Goal: Task Accomplishment & Management: Complete application form

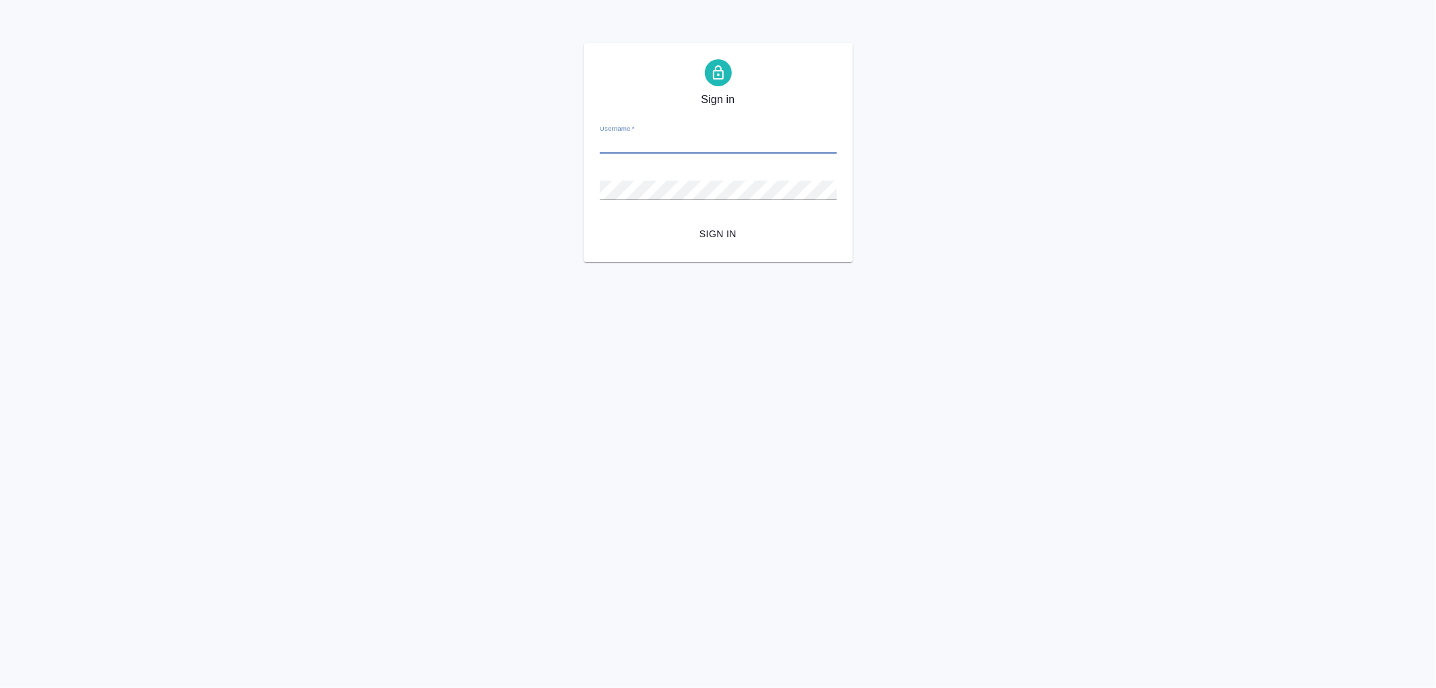
click at [683, 148] on input "Username   *" at bounding box center [718, 144] width 237 height 19
type input "[EMAIL_ADDRESS][DOMAIN_NAME]"
click at [600, 222] on button "Sign in" at bounding box center [718, 234] width 237 height 25
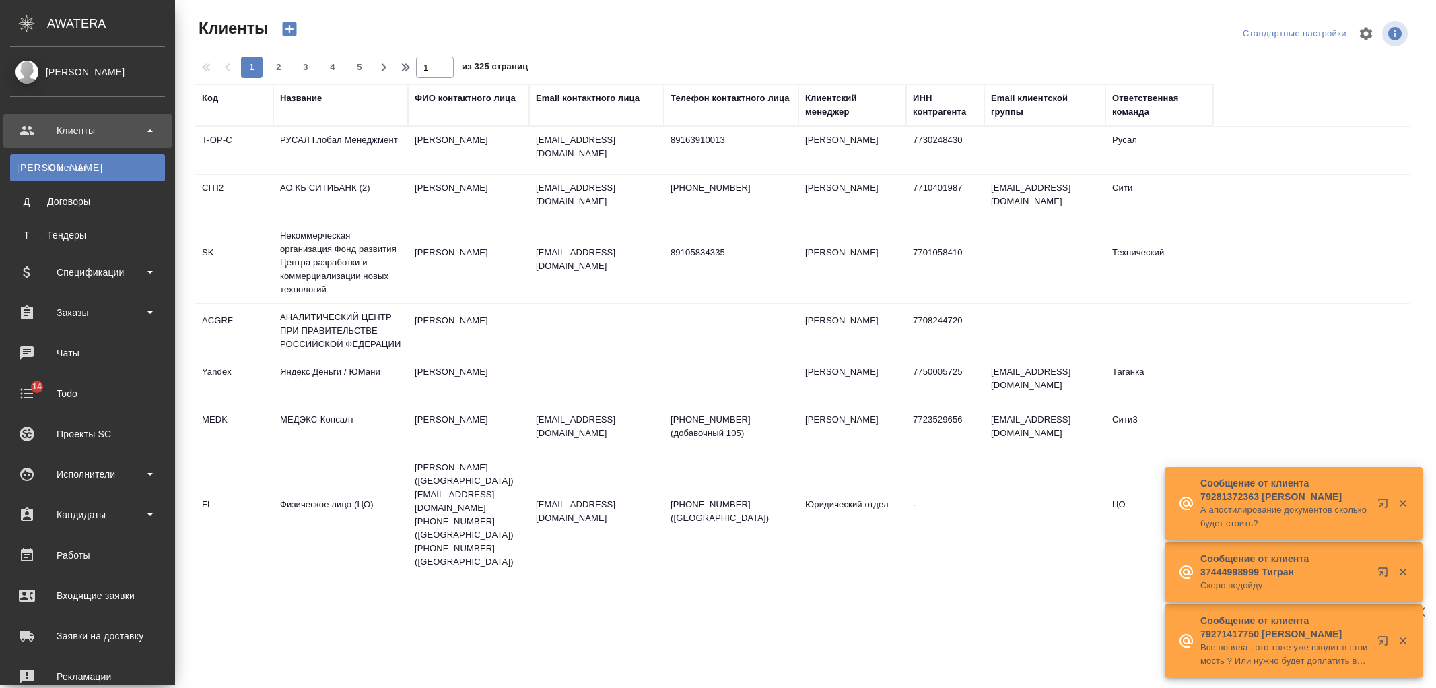
select select "RU"
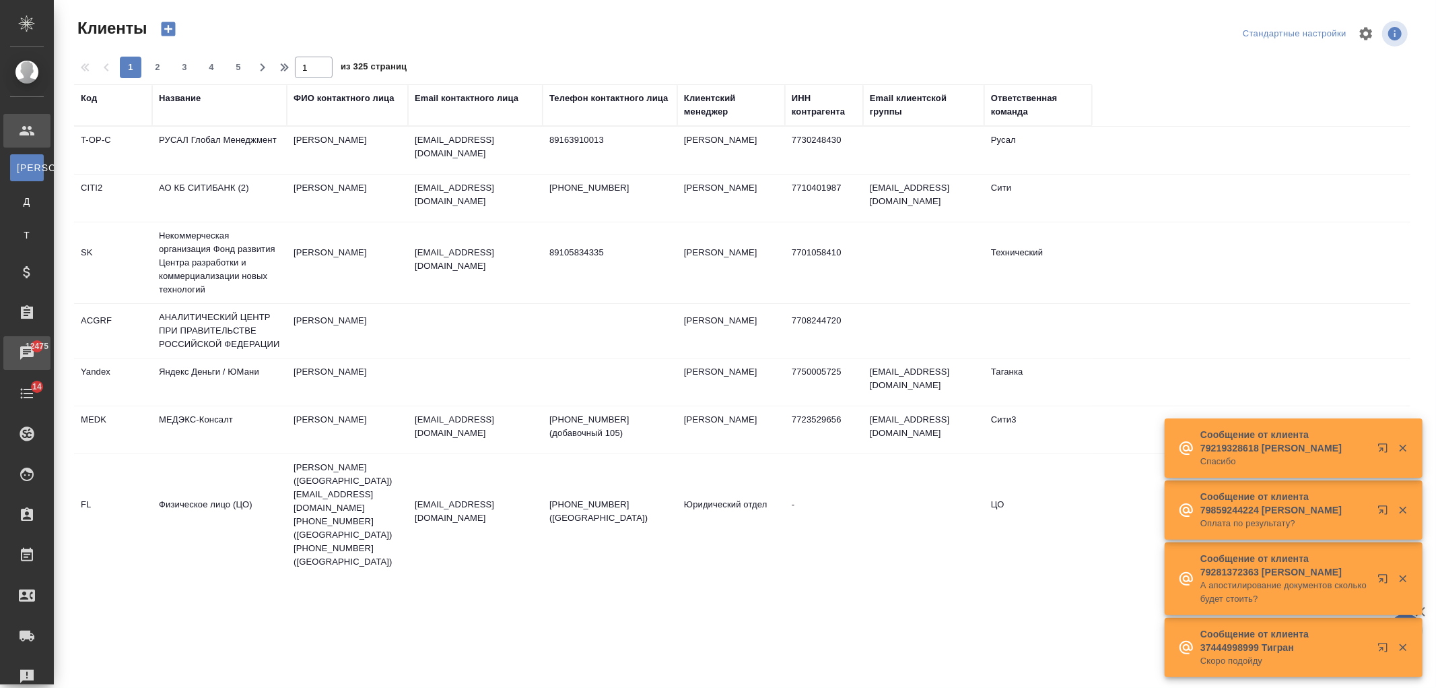
click at [27, 359] on div "Чаты" at bounding box center [10, 353] width 34 height 20
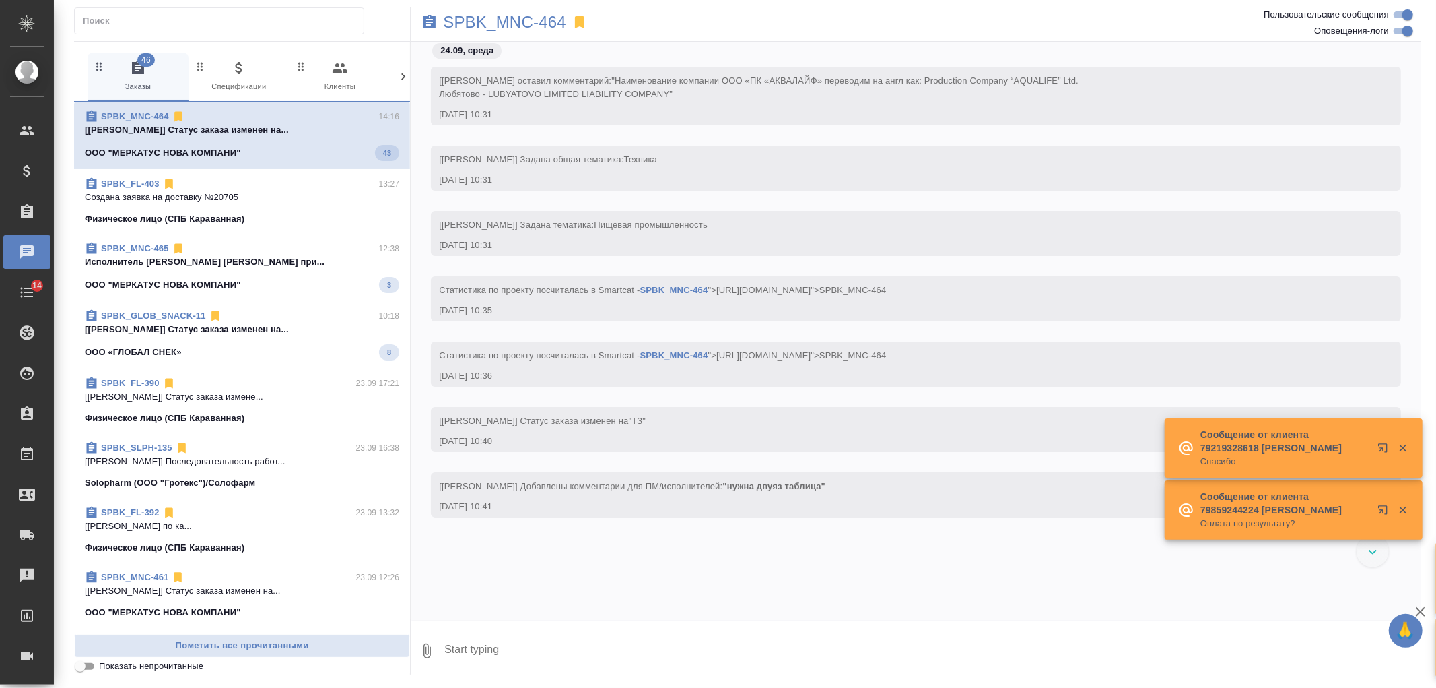
scroll to position [4760, 0]
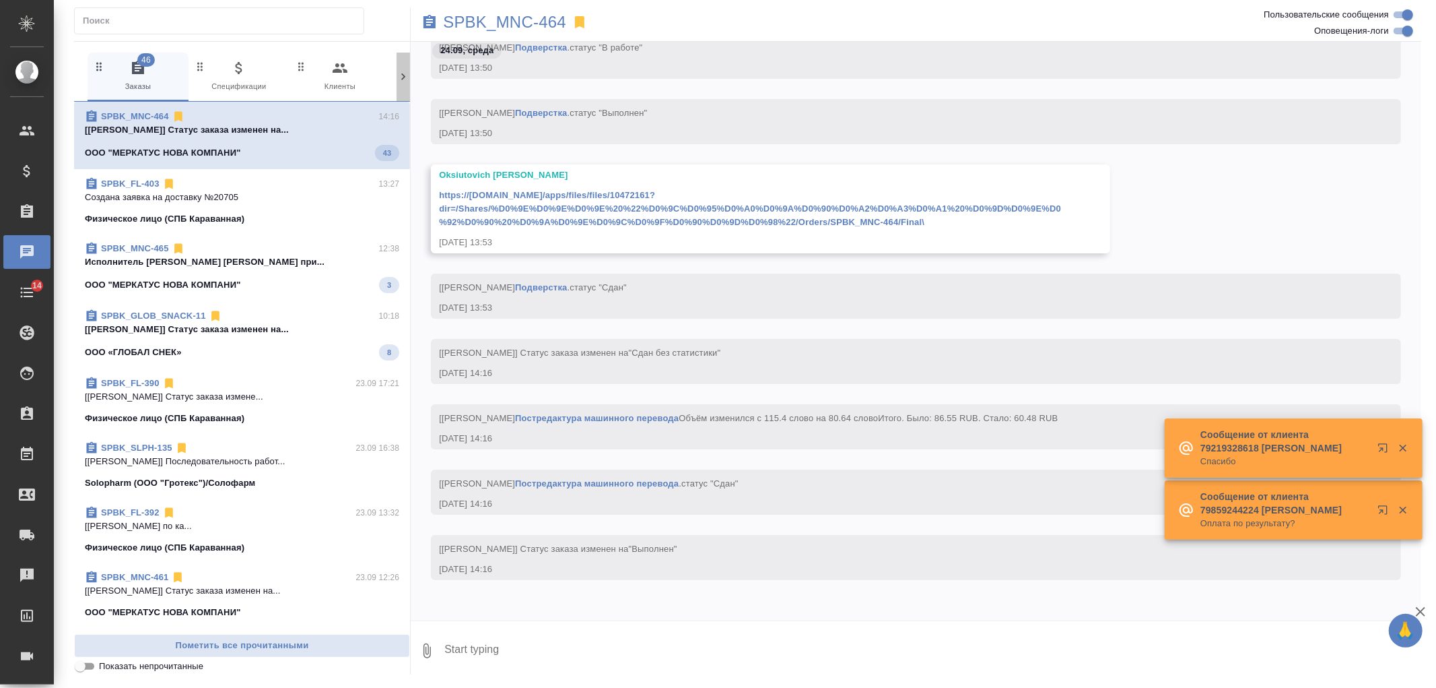
click at [406, 82] on icon at bounding box center [403, 76] width 13 height 13
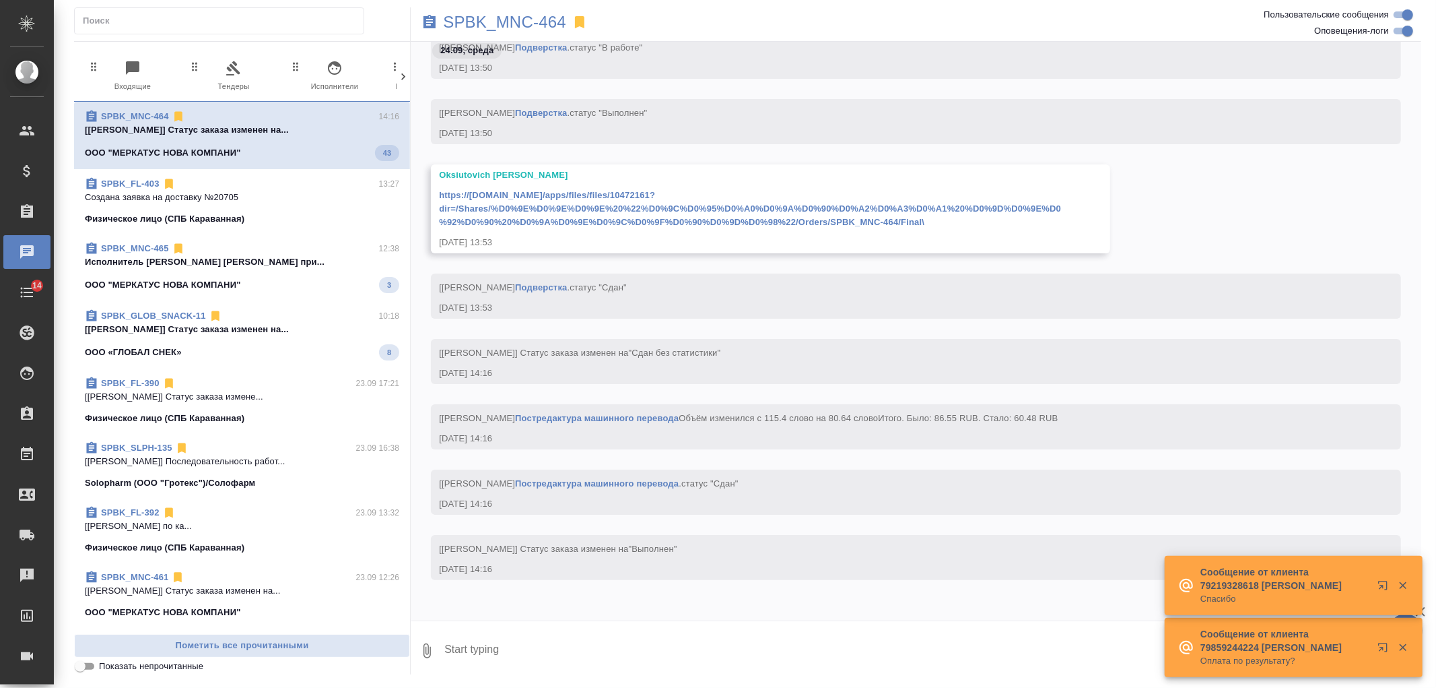
click at [406, 82] on icon at bounding box center [403, 76] width 13 height 13
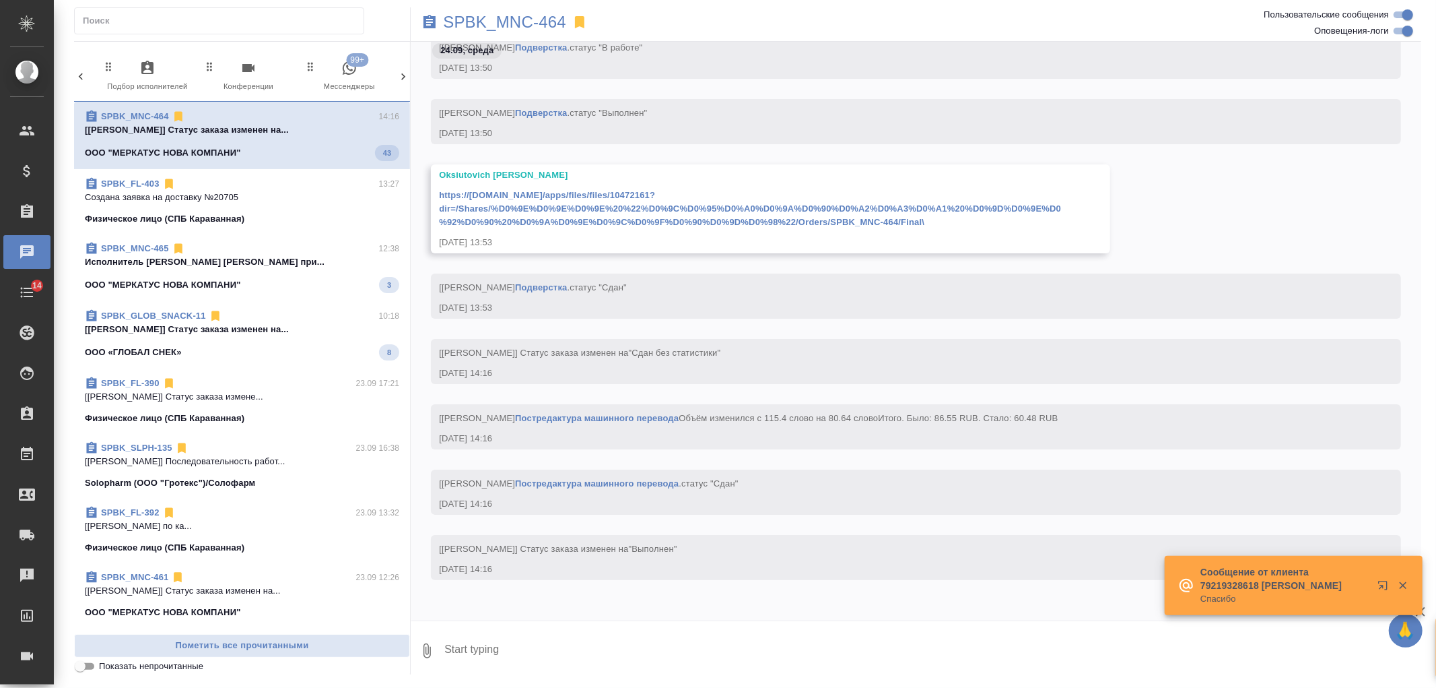
scroll to position [0, 600]
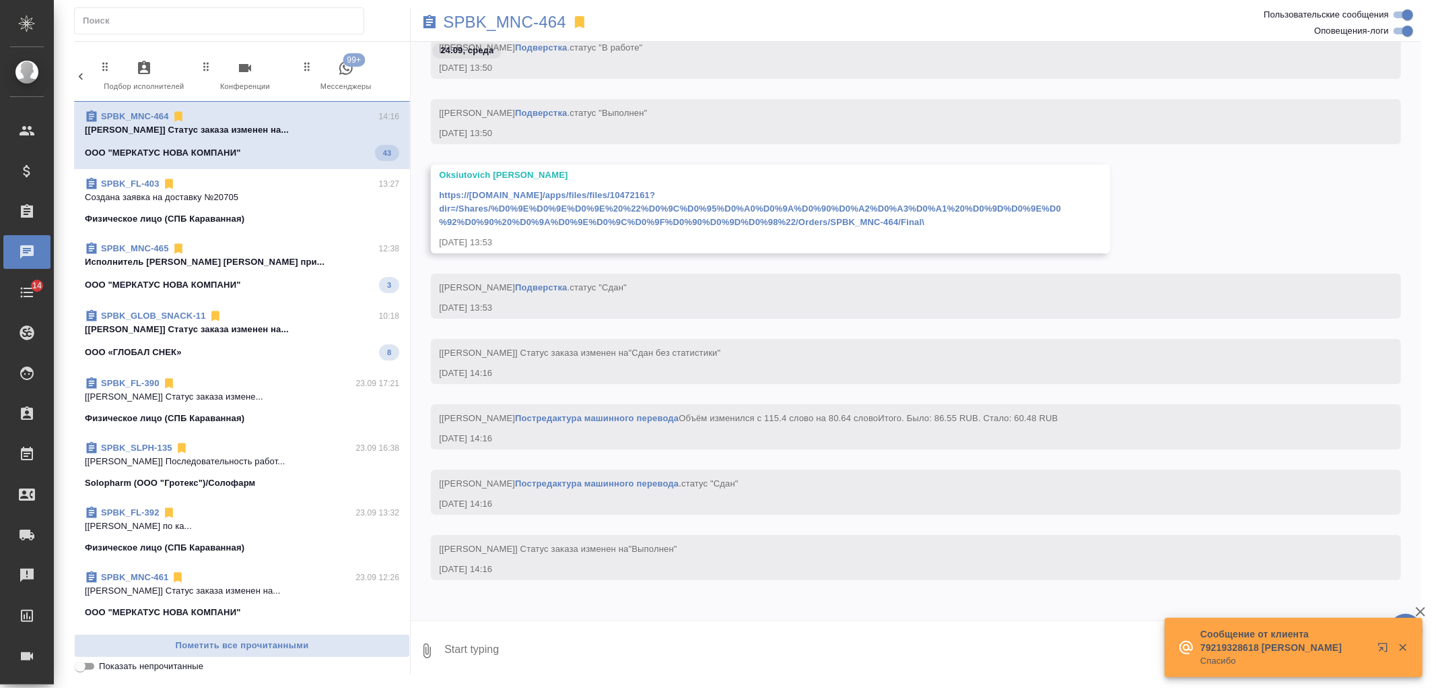
click at [356, 77] on span "99+ Мессенджеры" at bounding box center [346, 76] width 90 height 33
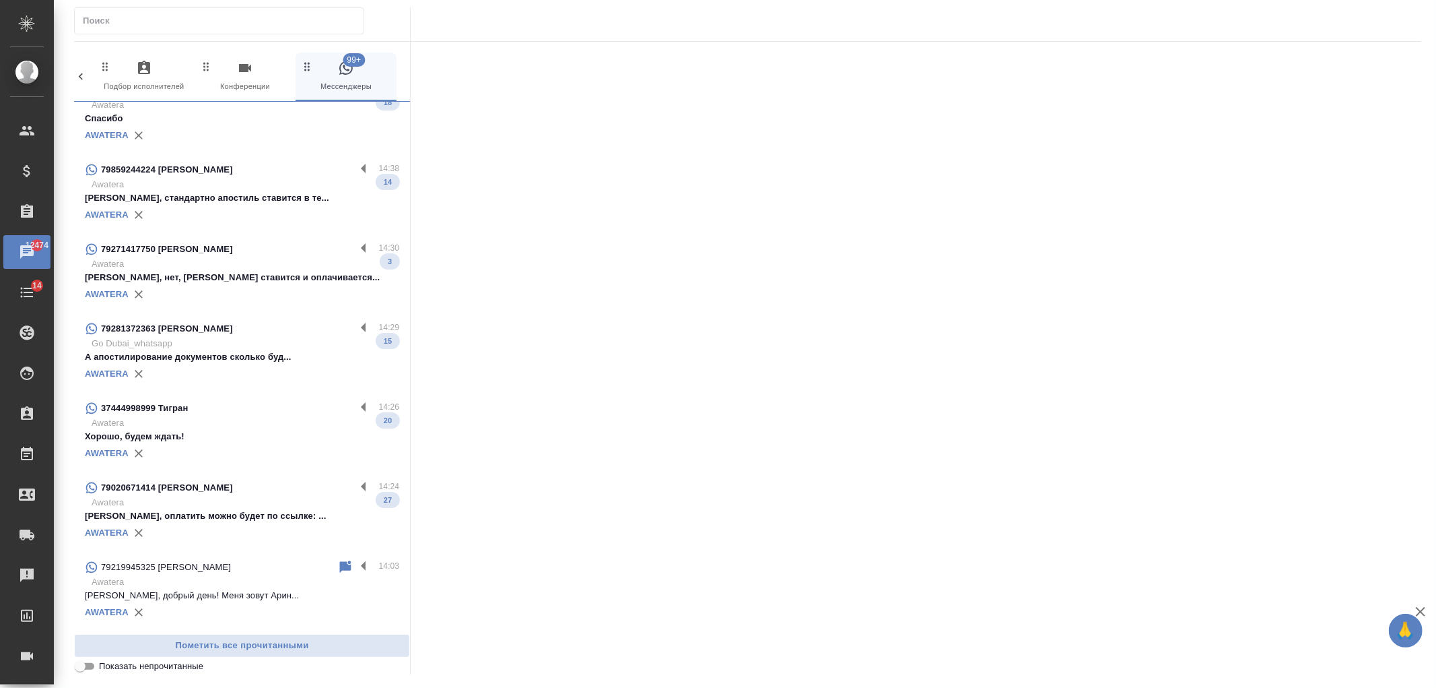
scroll to position [0, 0]
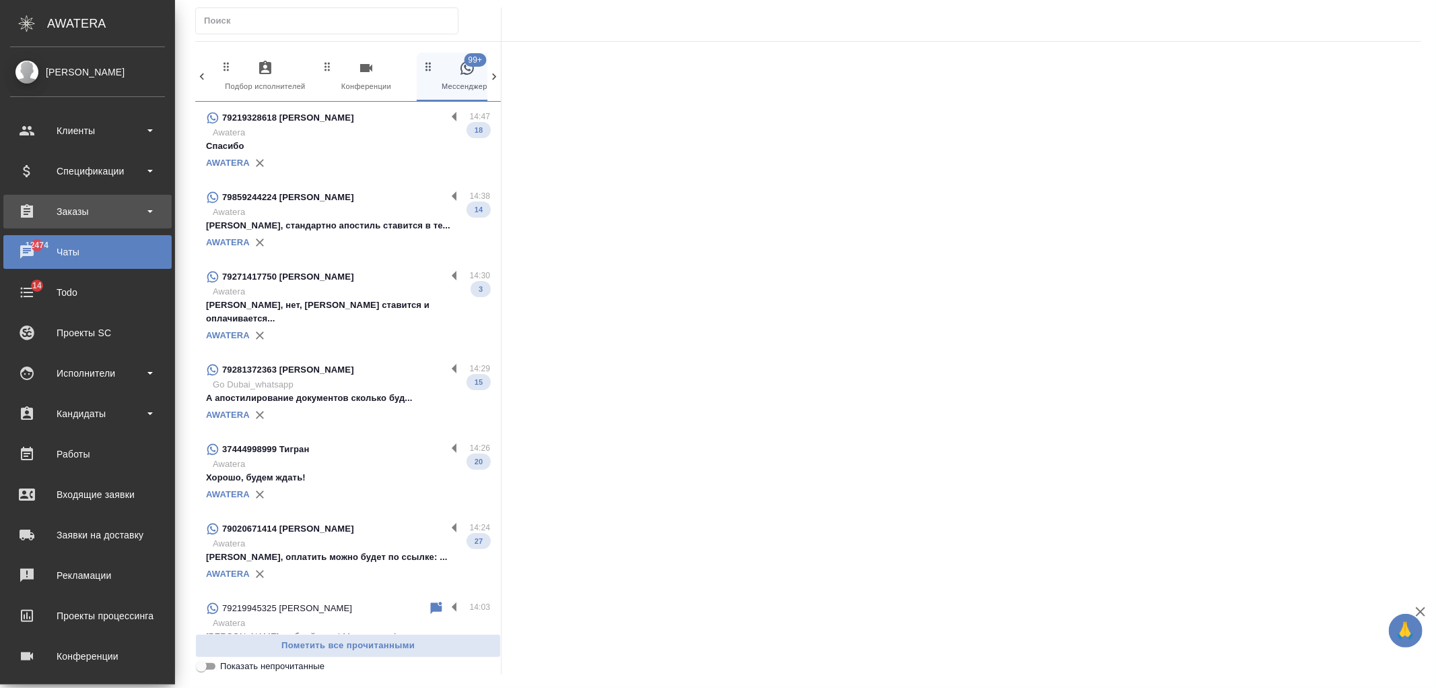
click at [110, 217] on div "Заказы" at bounding box center [87, 211] width 155 height 20
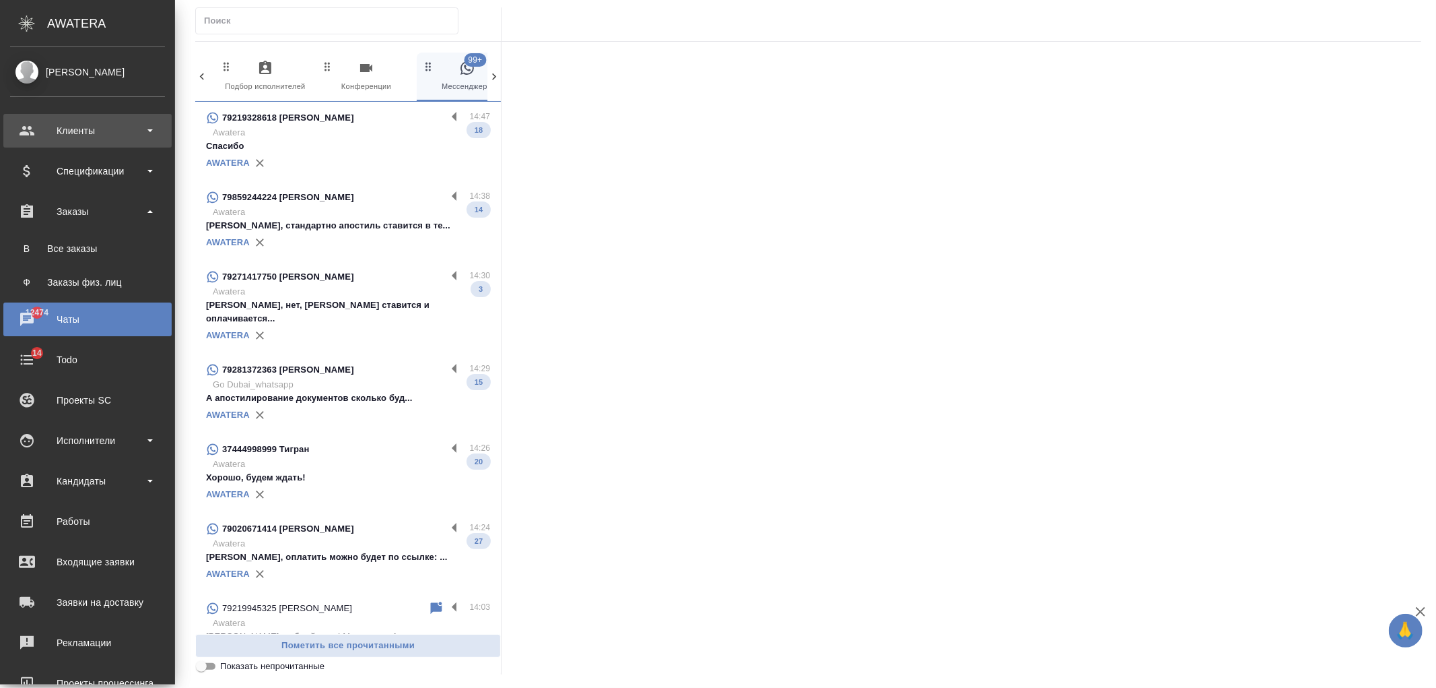
click at [81, 135] on div "Клиенты" at bounding box center [87, 131] width 155 height 20
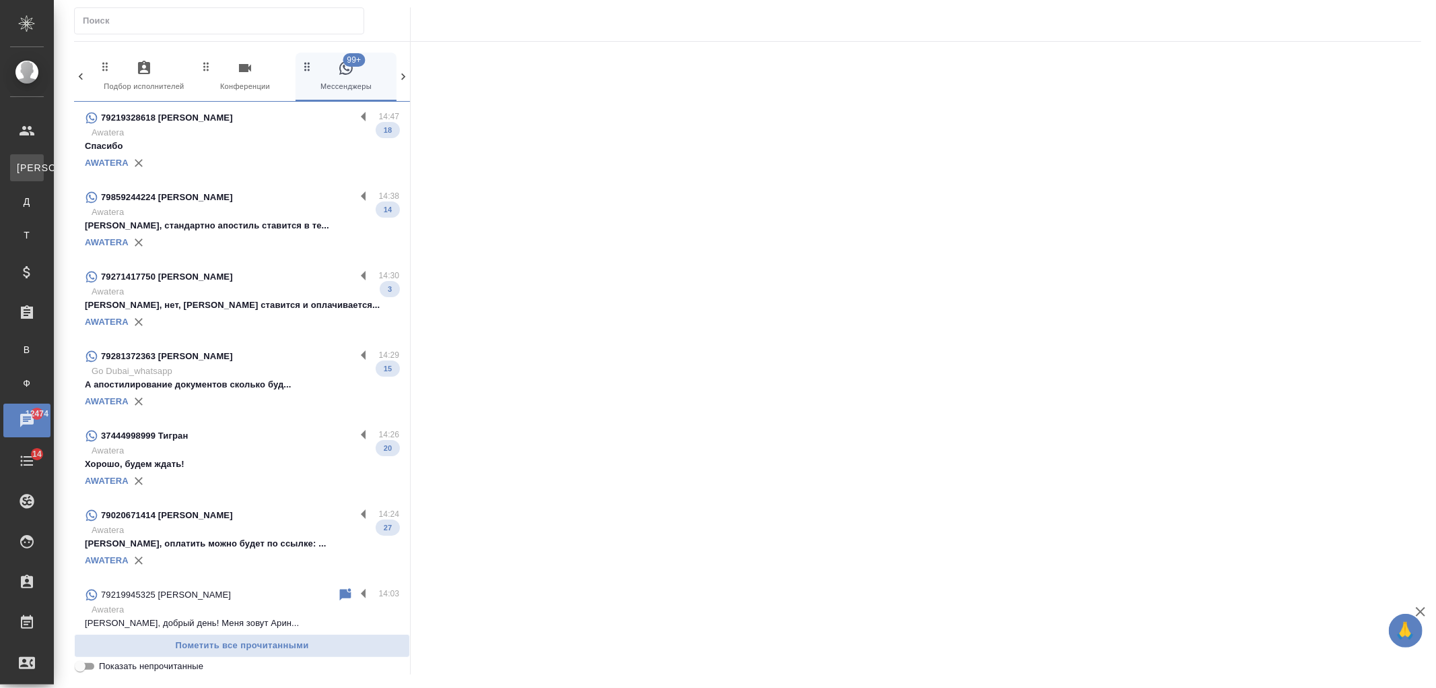
click at [20, 170] on div "Клиенты" at bounding box center [10, 167] width 20 height 13
select select "RU"
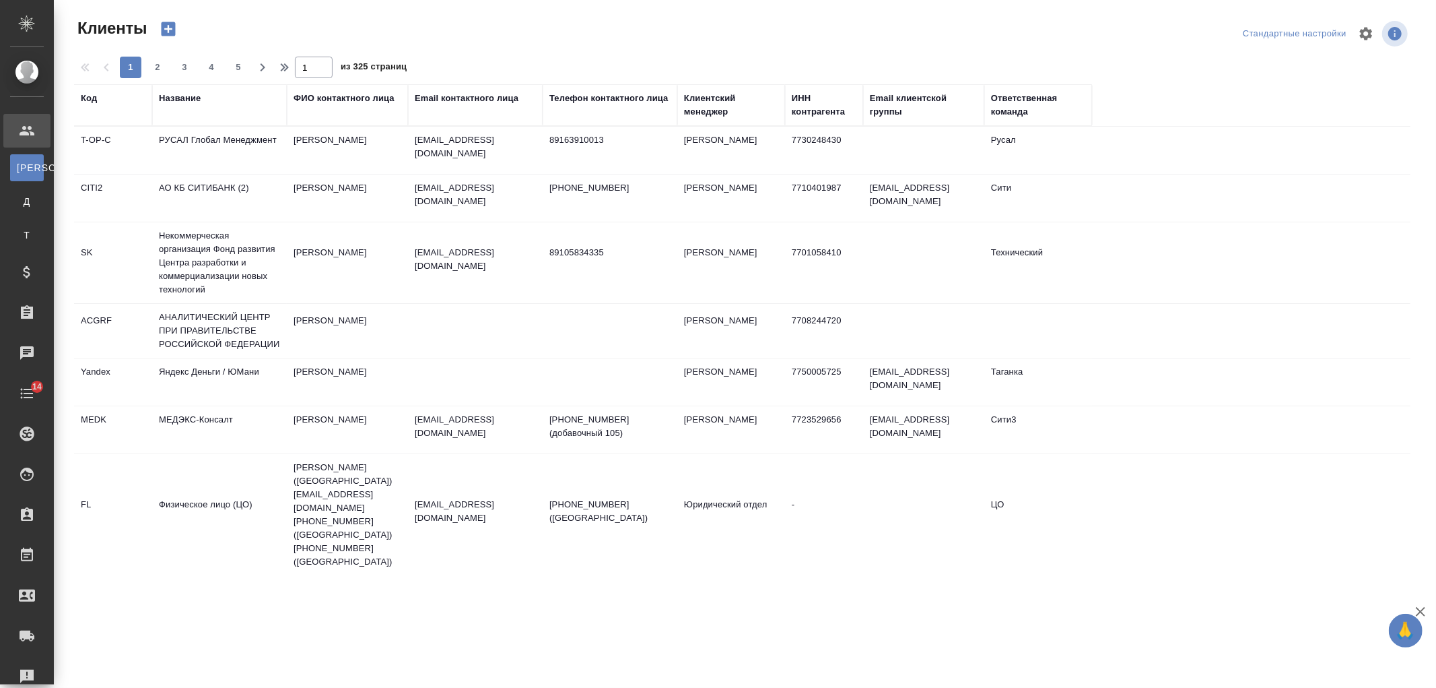
click at [185, 92] on div "Название" at bounding box center [180, 98] width 42 height 13
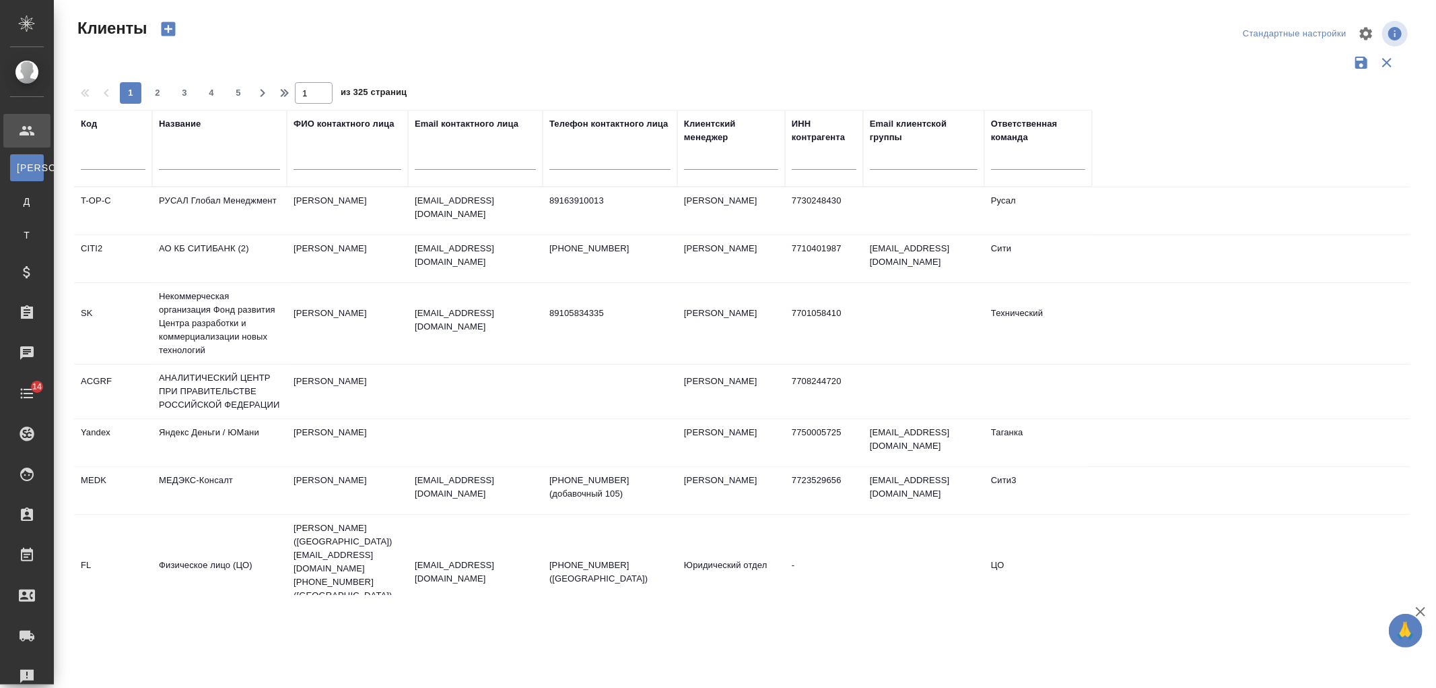
click at [211, 163] on input "text" at bounding box center [219, 161] width 121 height 17
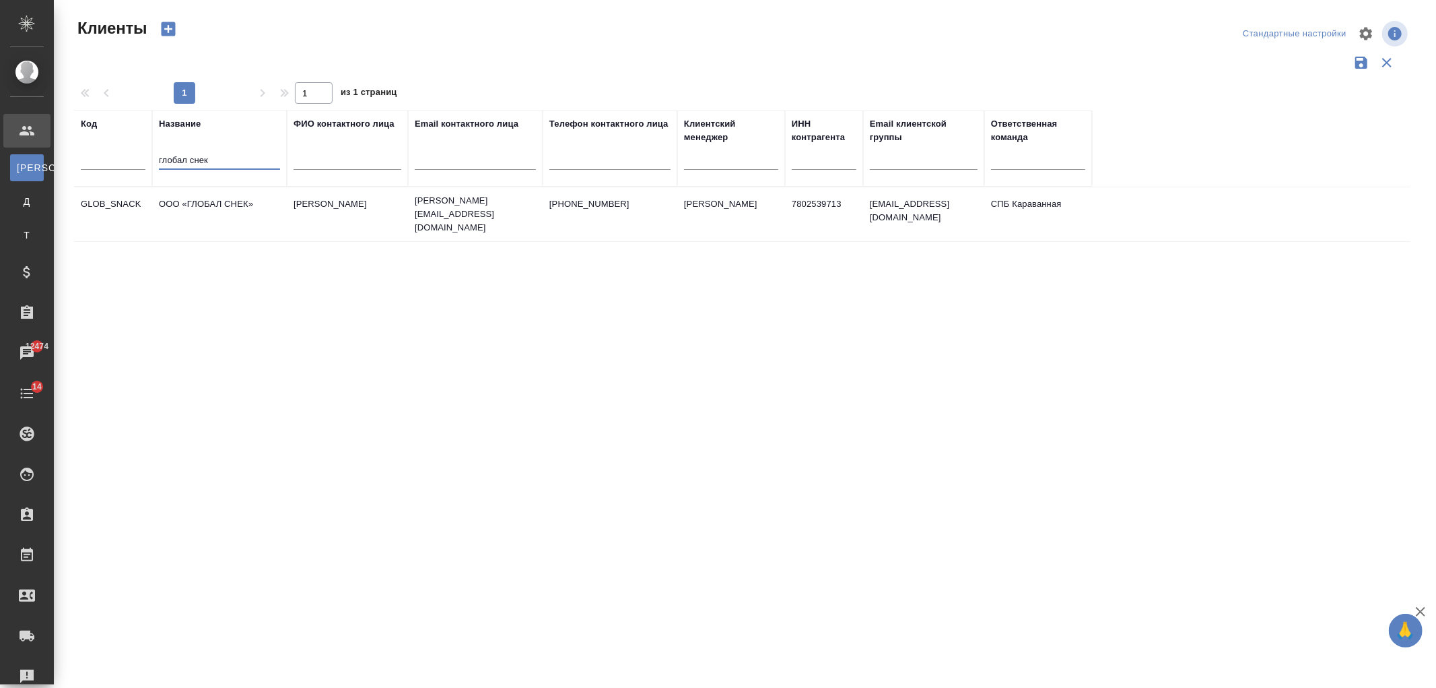
type input "глобал снек"
click at [267, 207] on td "ООО «ГЛОБАЛ СНЕК»" at bounding box center [219, 214] width 135 height 47
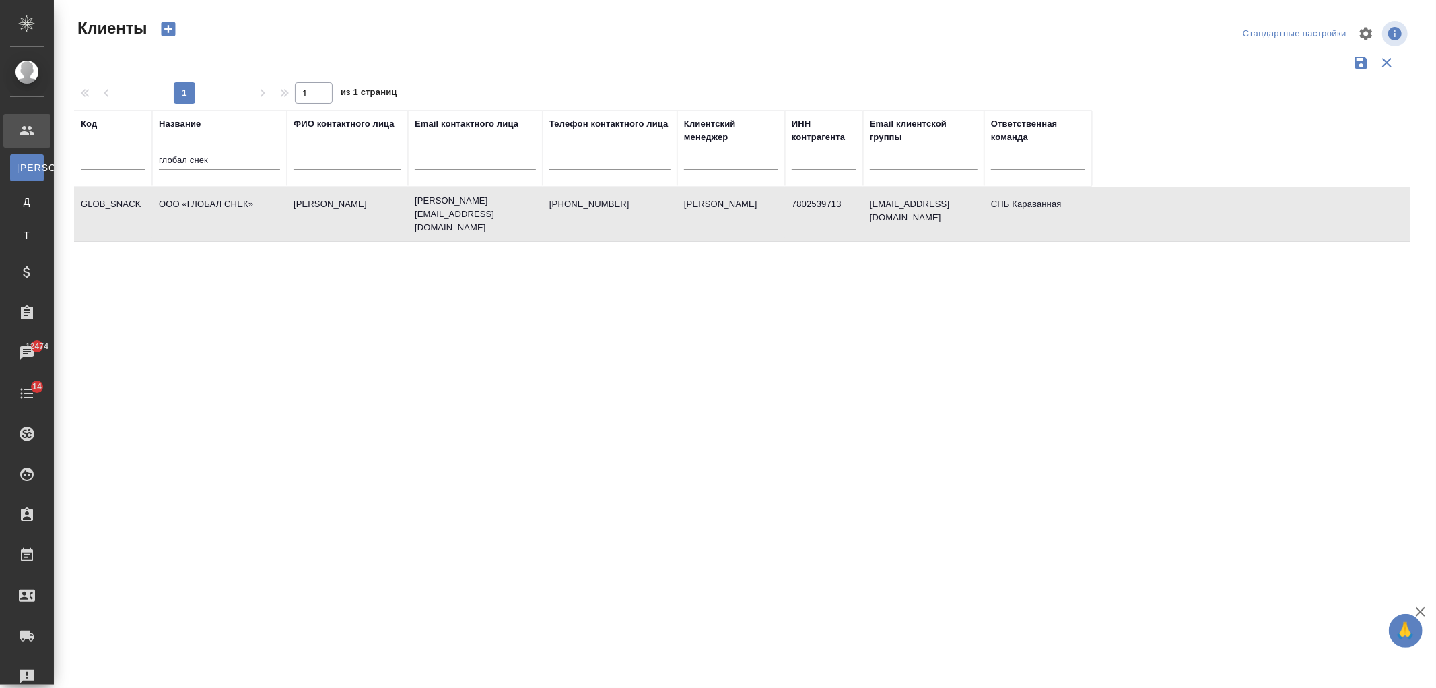
click at [267, 207] on td "ООО «ГЛОБАЛ СНЕК»" at bounding box center [219, 214] width 135 height 47
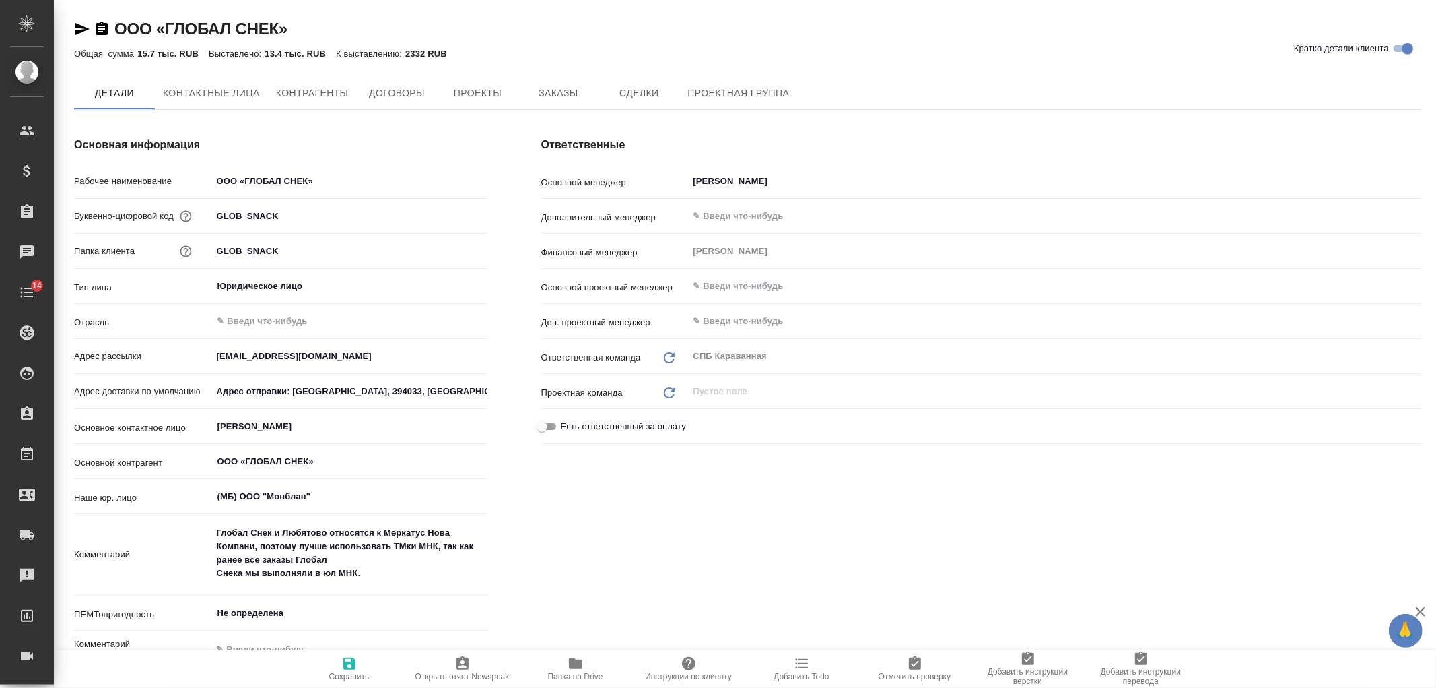
type textarea "x"
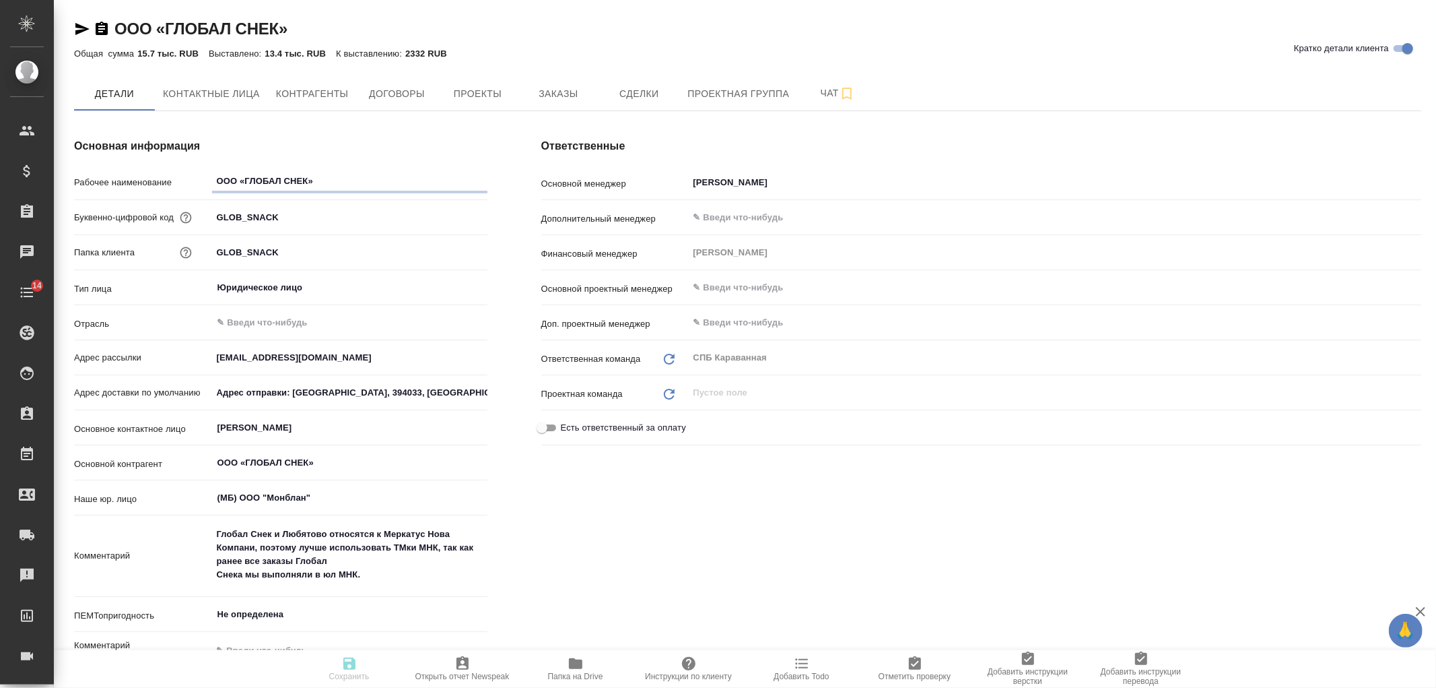
type textarea "x"
click at [552, 106] on button "Заказы" at bounding box center [558, 94] width 81 height 34
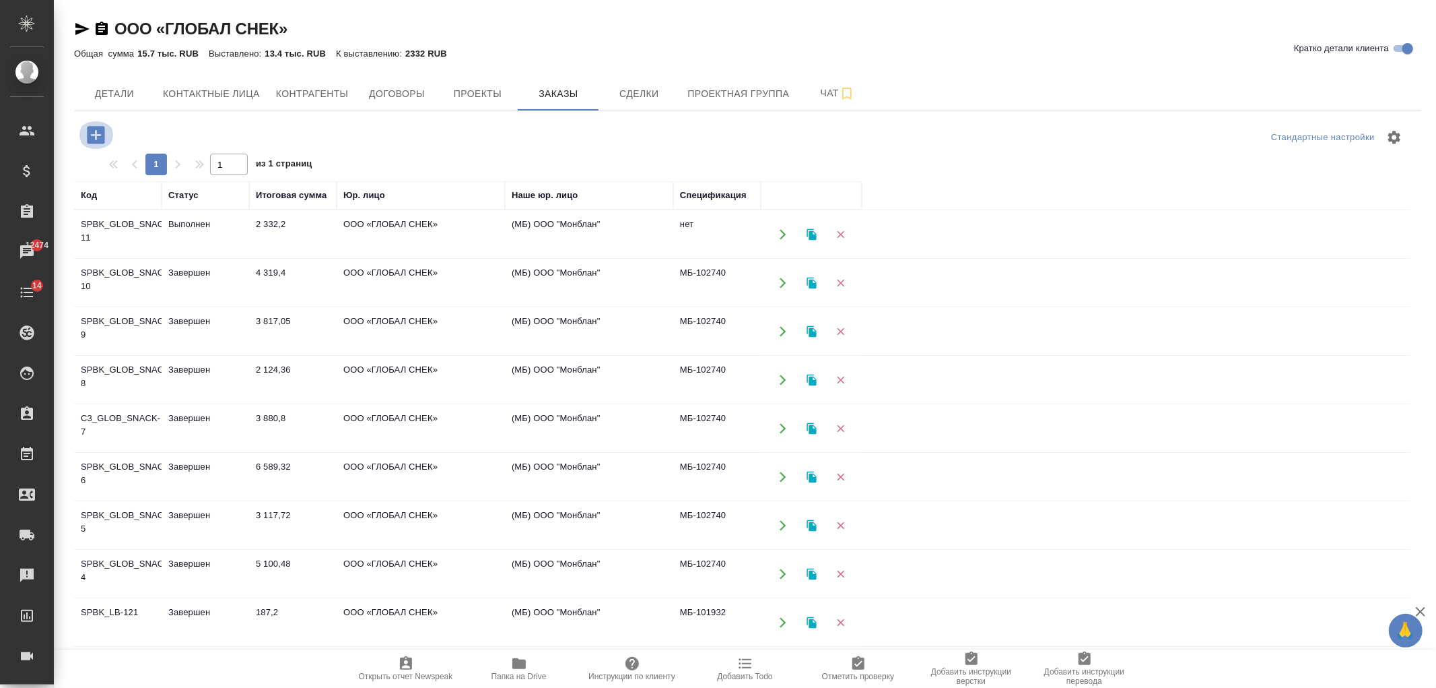
click at [98, 144] on icon "button" at bounding box center [96, 135] width 24 height 24
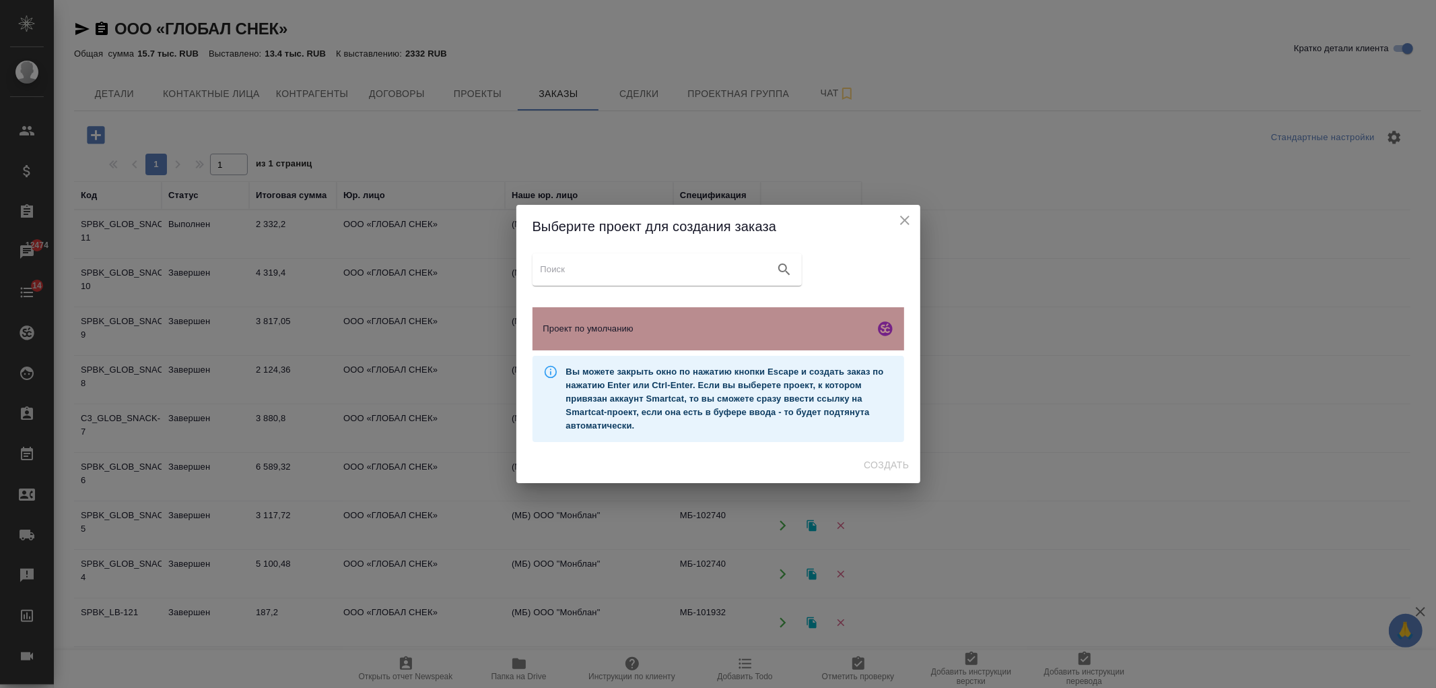
click at [667, 327] on span "Проект по умолчанию" at bounding box center [706, 328] width 326 height 13
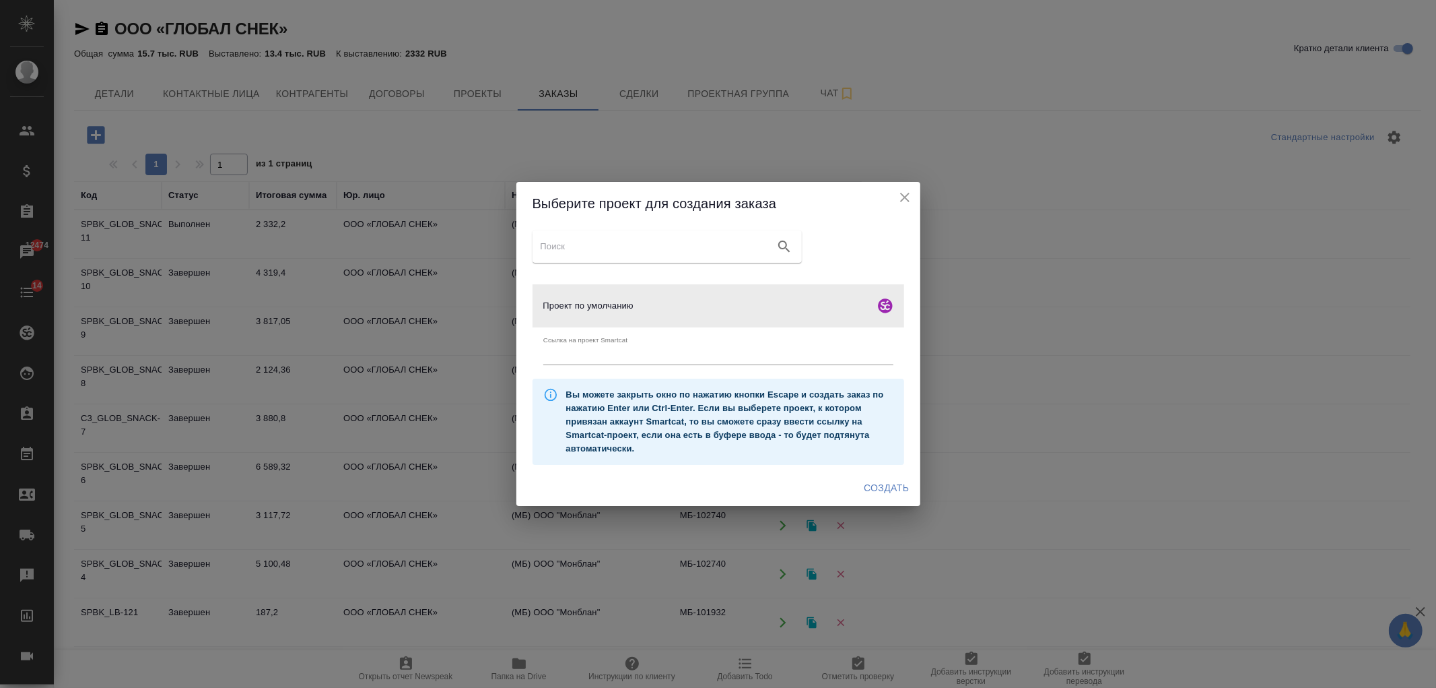
click at [902, 493] on span "Создать" at bounding box center [886, 487] width 45 height 17
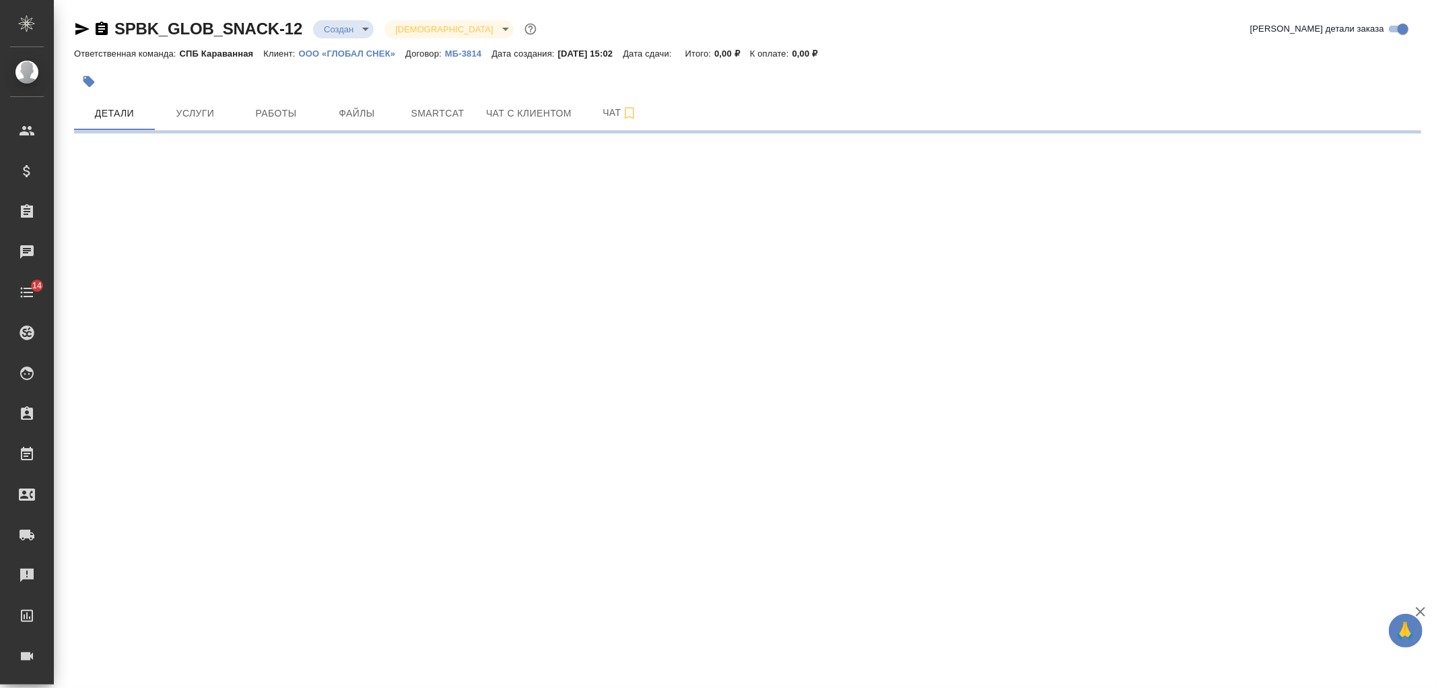
select select "RU"
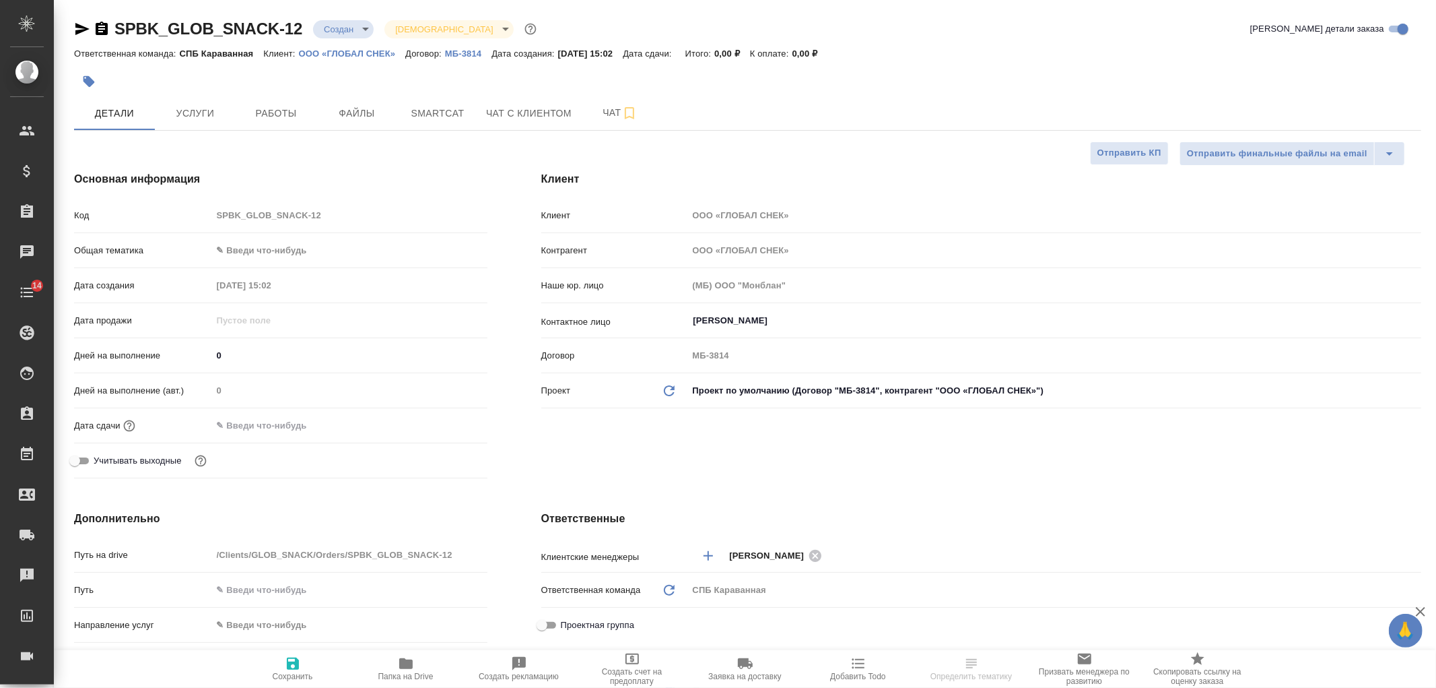
type textarea "x"
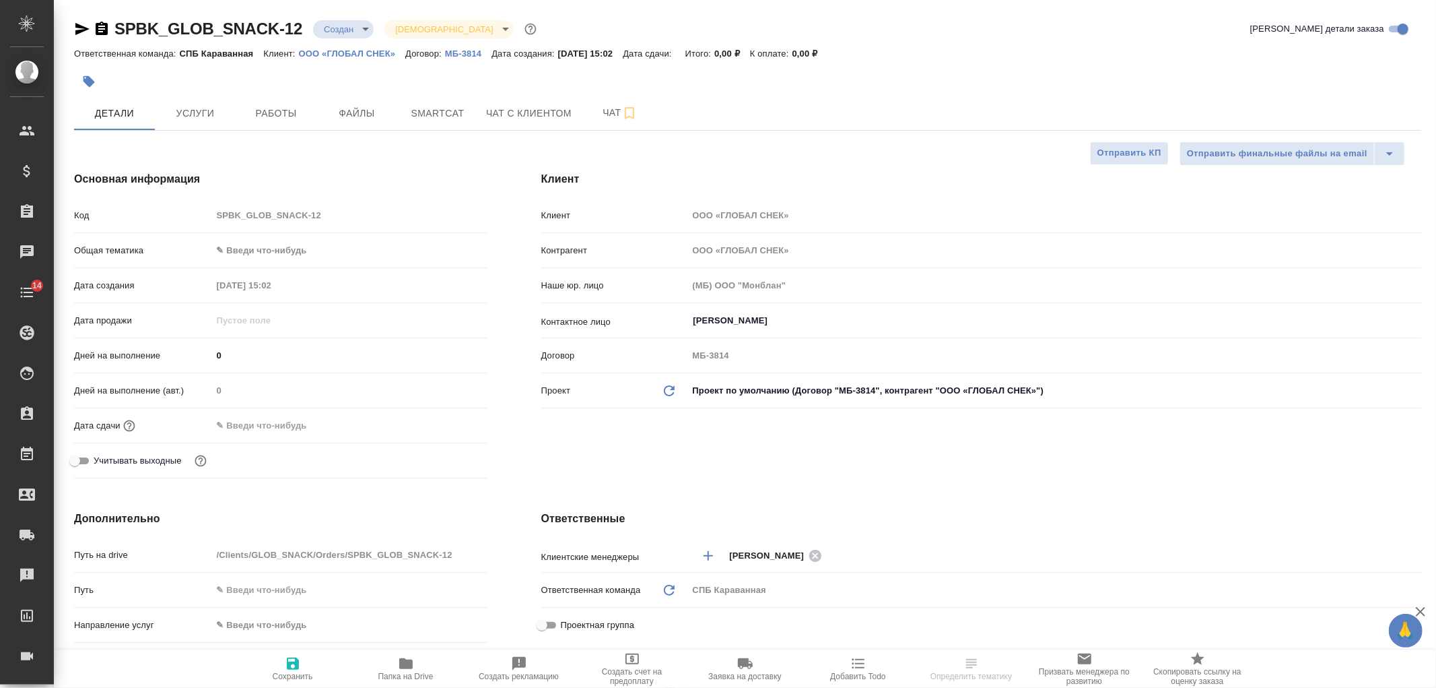
type textarea "x"
click at [810, 474] on div "Клиент Клиент ООО «ГЛОБАЛ СНЕК» Контрагент ООО «ГЛОБАЛ СНЕК» Наше юр. лицо (МБ)…" at bounding box center [981, 327] width 934 height 366
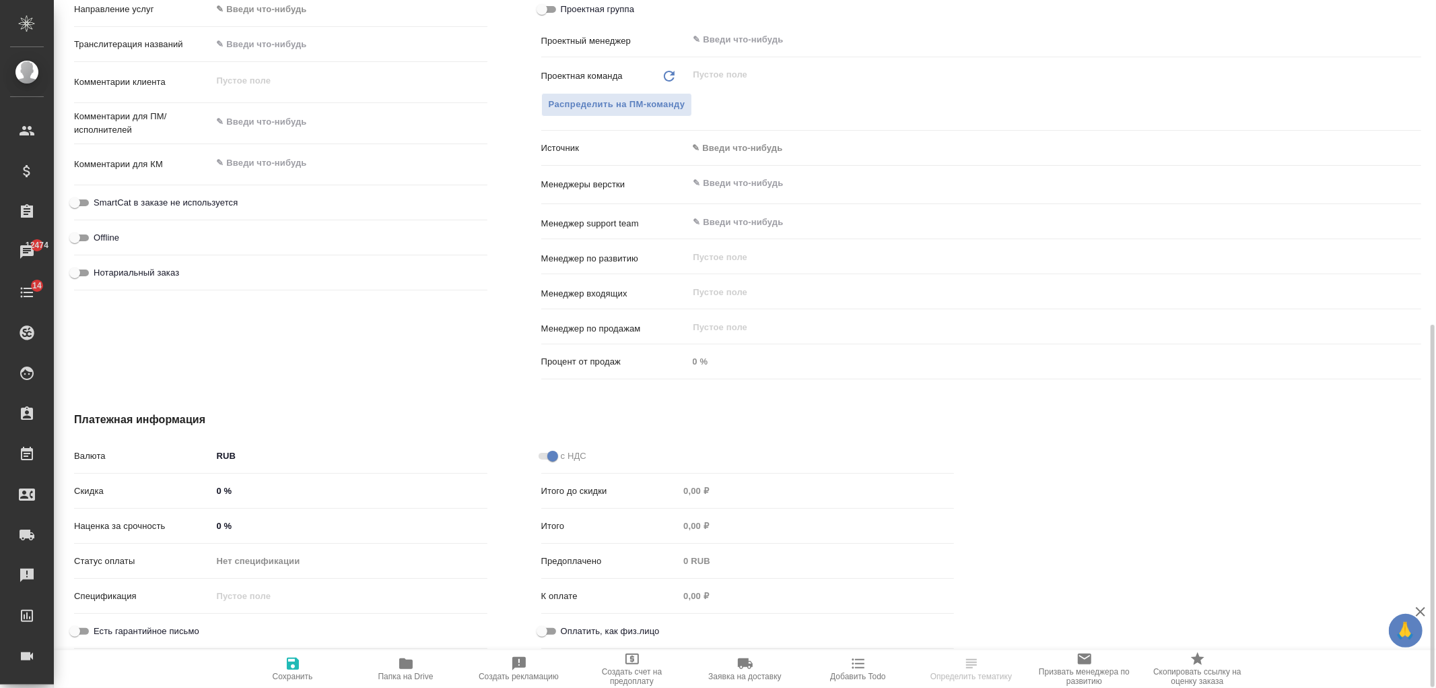
scroll to position [595, 0]
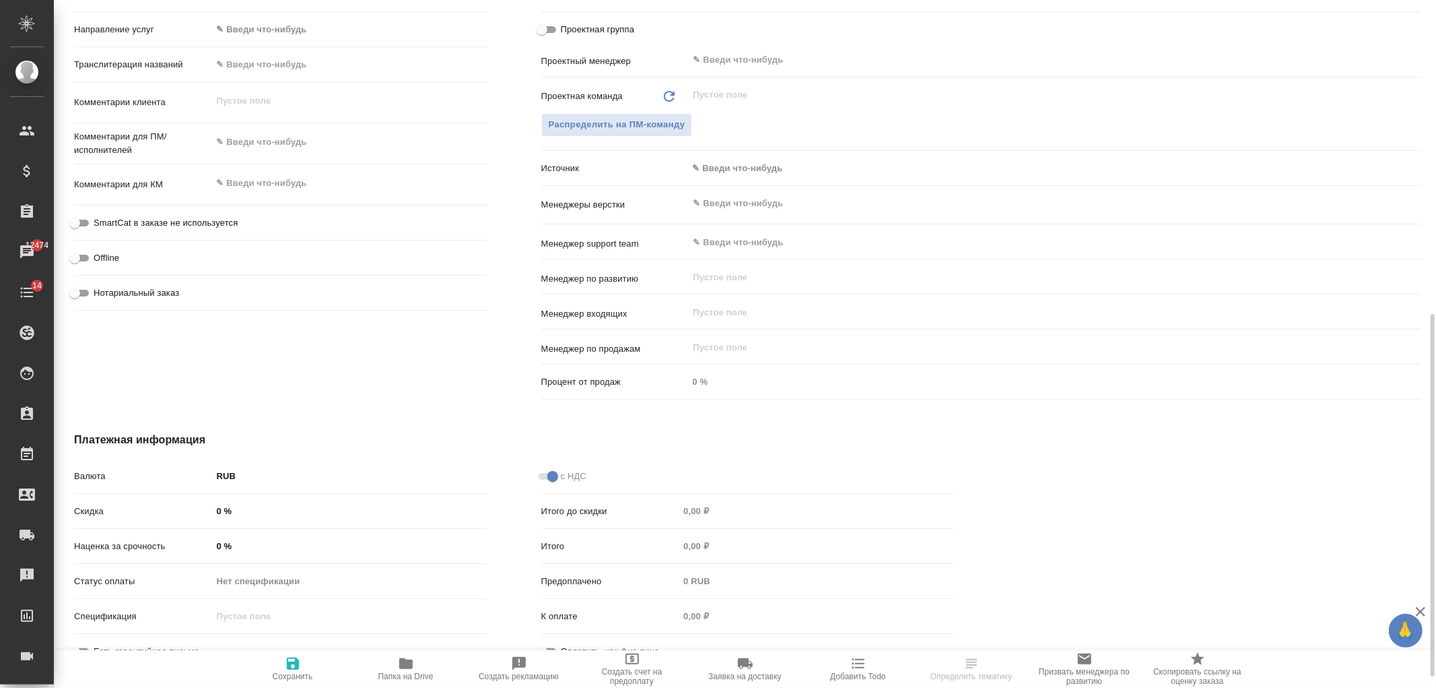
type textarea "x"
click at [248, 192] on textarea at bounding box center [349, 183] width 275 height 23
type textarea "н"
type textarea "x"
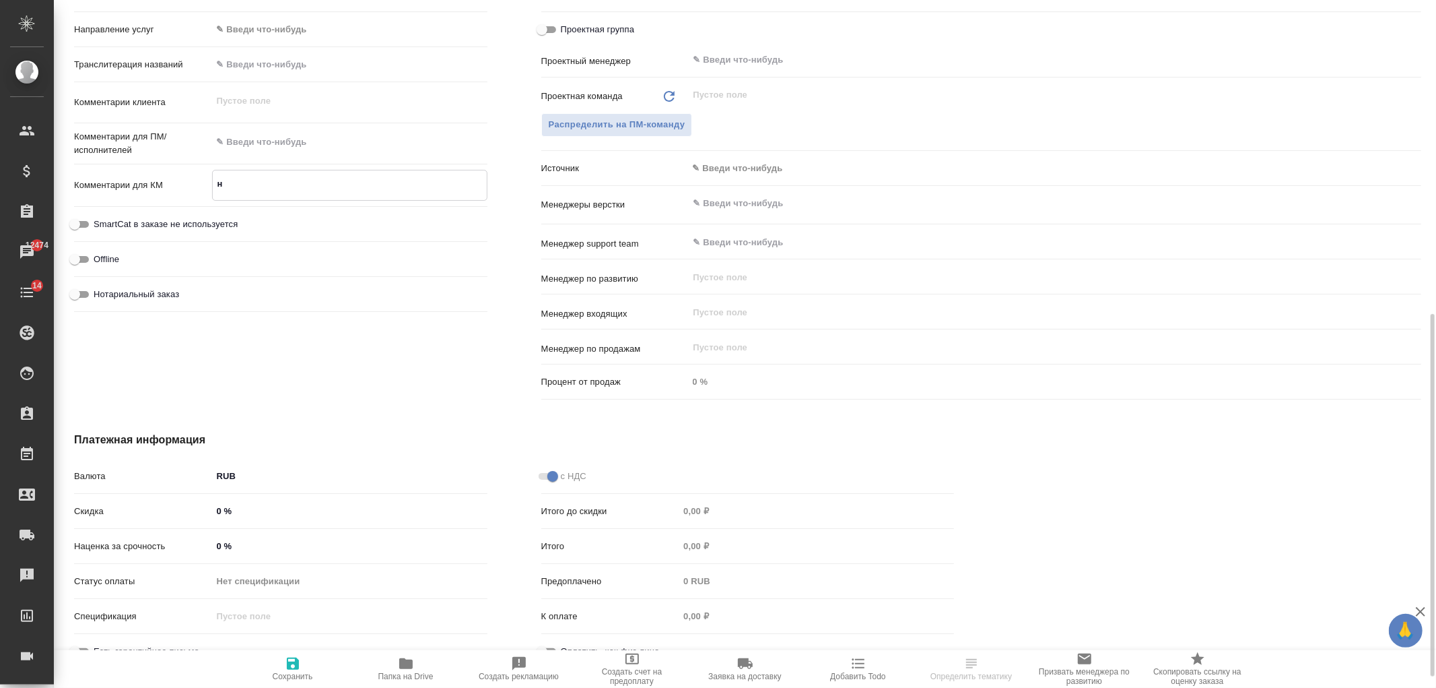
type textarea "x"
type textarea "на"
type textarea "x"
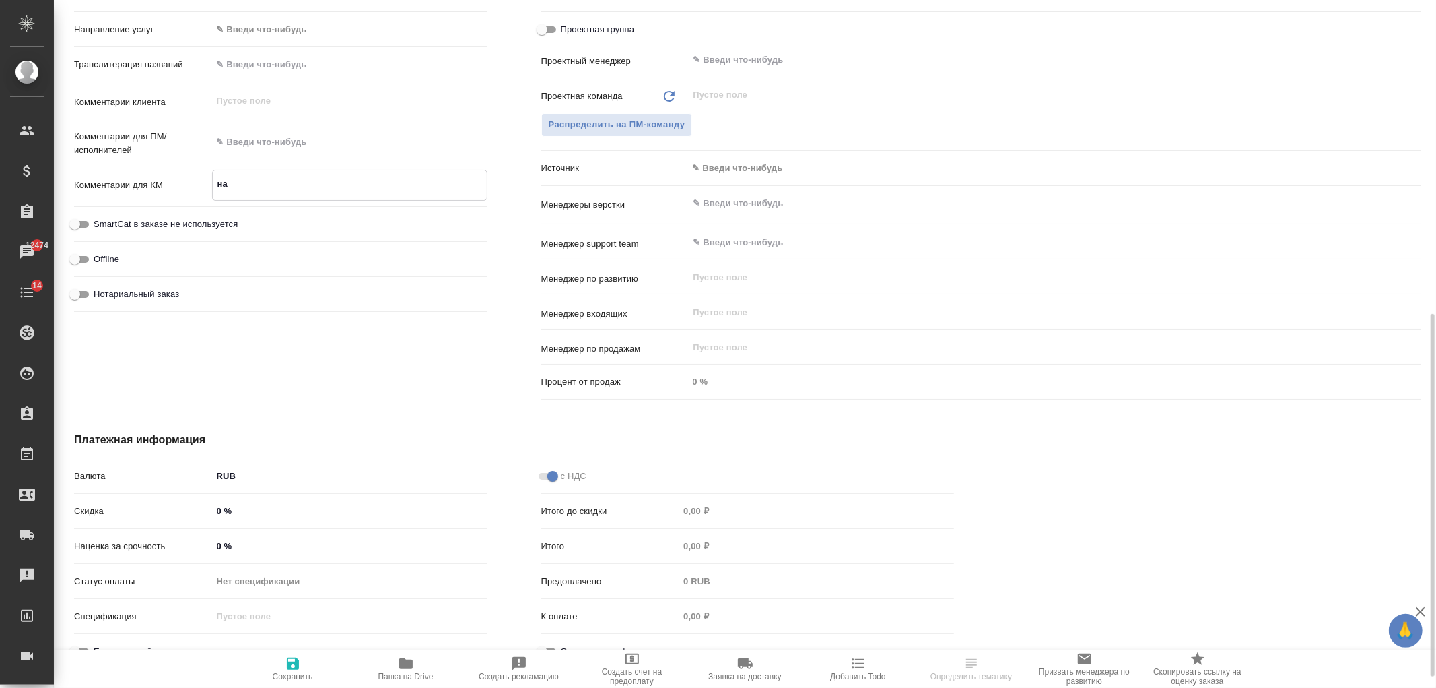
type textarea "на"
type textarea "x"
type textarea "на Г"
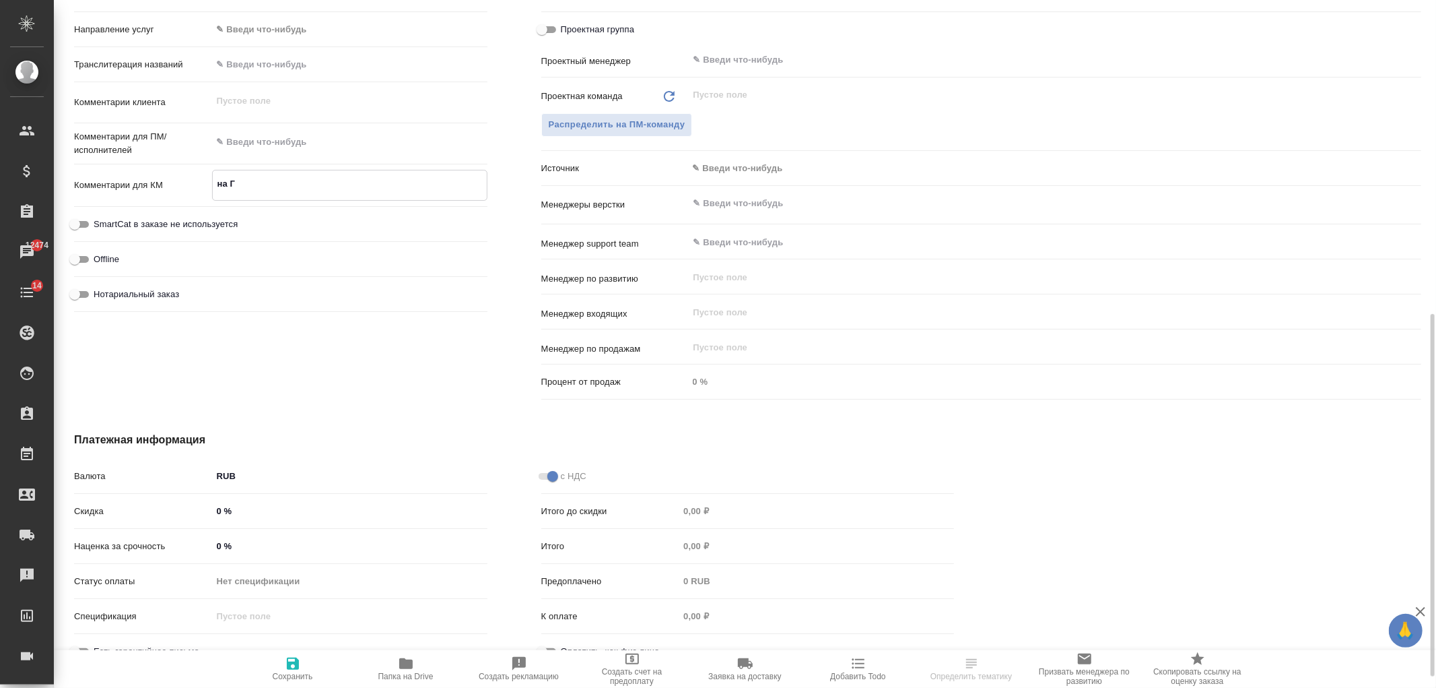
type textarea "x"
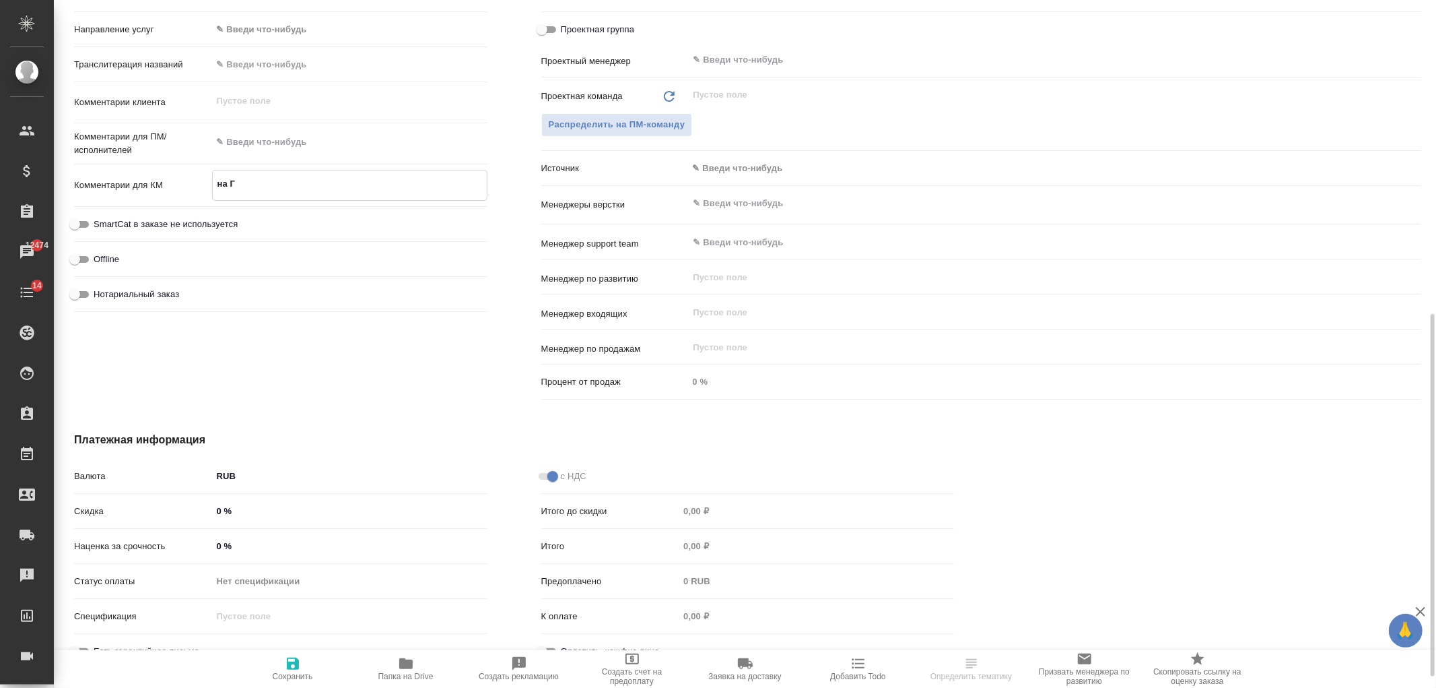
type textarea "на ГС"
type textarea "x"
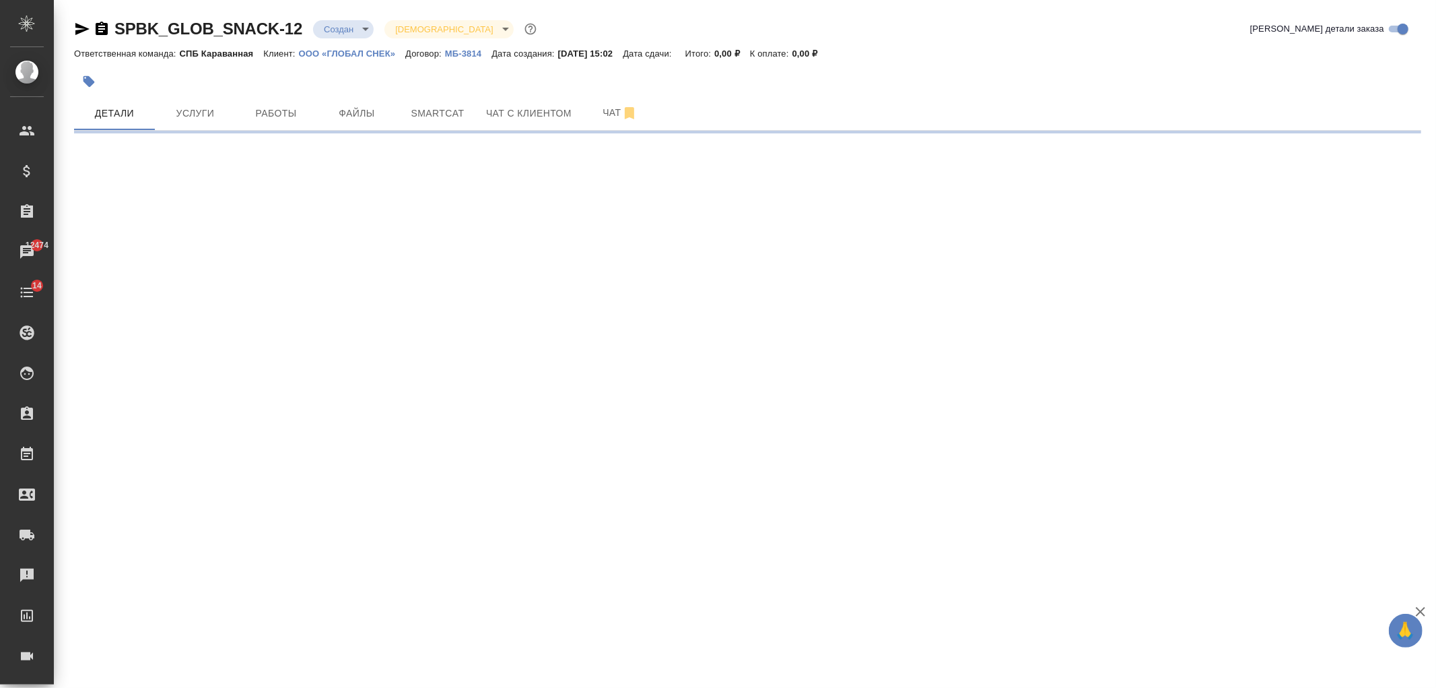
scroll to position [0, 0]
select select "RU"
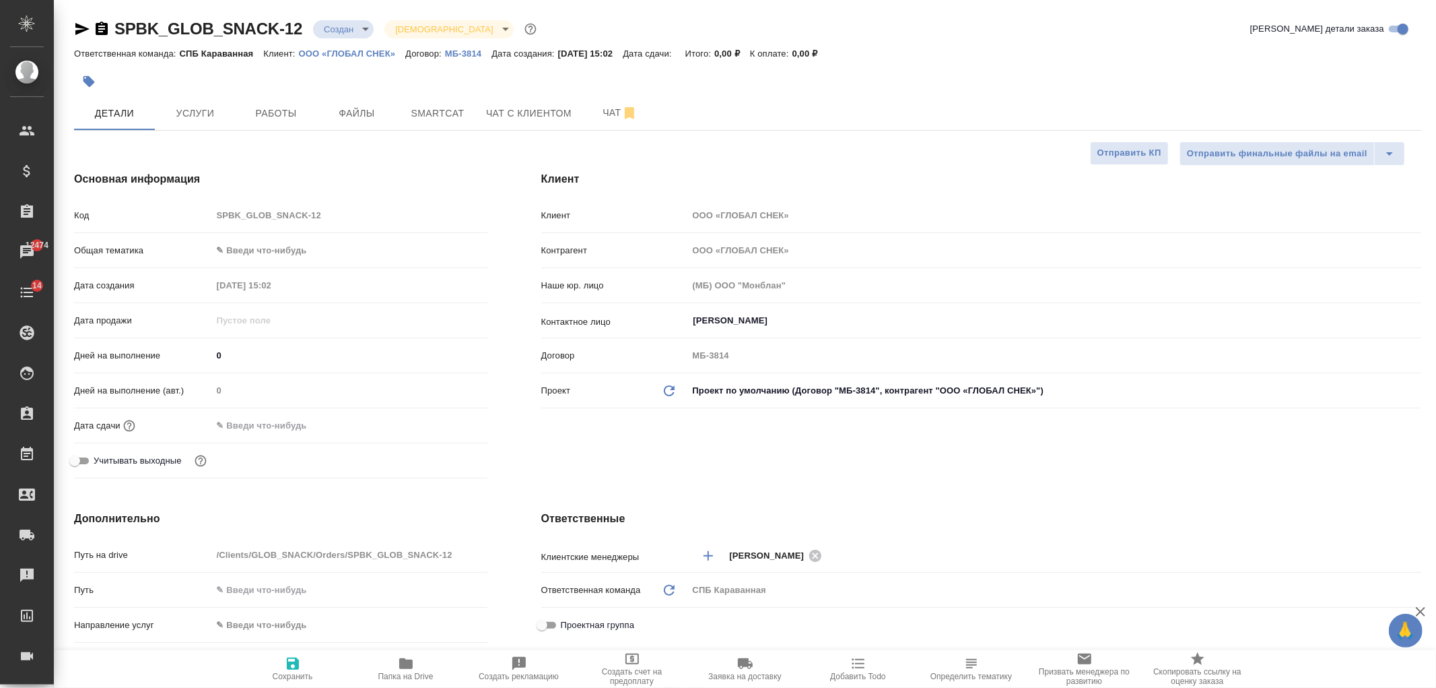
type textarea "x"
drag, startPoint x: 1433, startPoint y: 89, endPoint x: 1436, endPoint y: 112, distance: 23.1
click at [1436, 112] on div "SPBK_GLOB_SNACK-12 Создан new Святая троица holyTrinity Кратко детали заказа От…" at bounding box center [745, 652] width 1383 height 1304
click at [627, 468] on div "Клиент Клиент ООО «ГЛОБАЛ СНЕК» Контрагент ООО «ГЛОБАЛ СНЕК» Наше юр. лицо (МБ)…" at bounding box center [981, 327] width 934 height 366
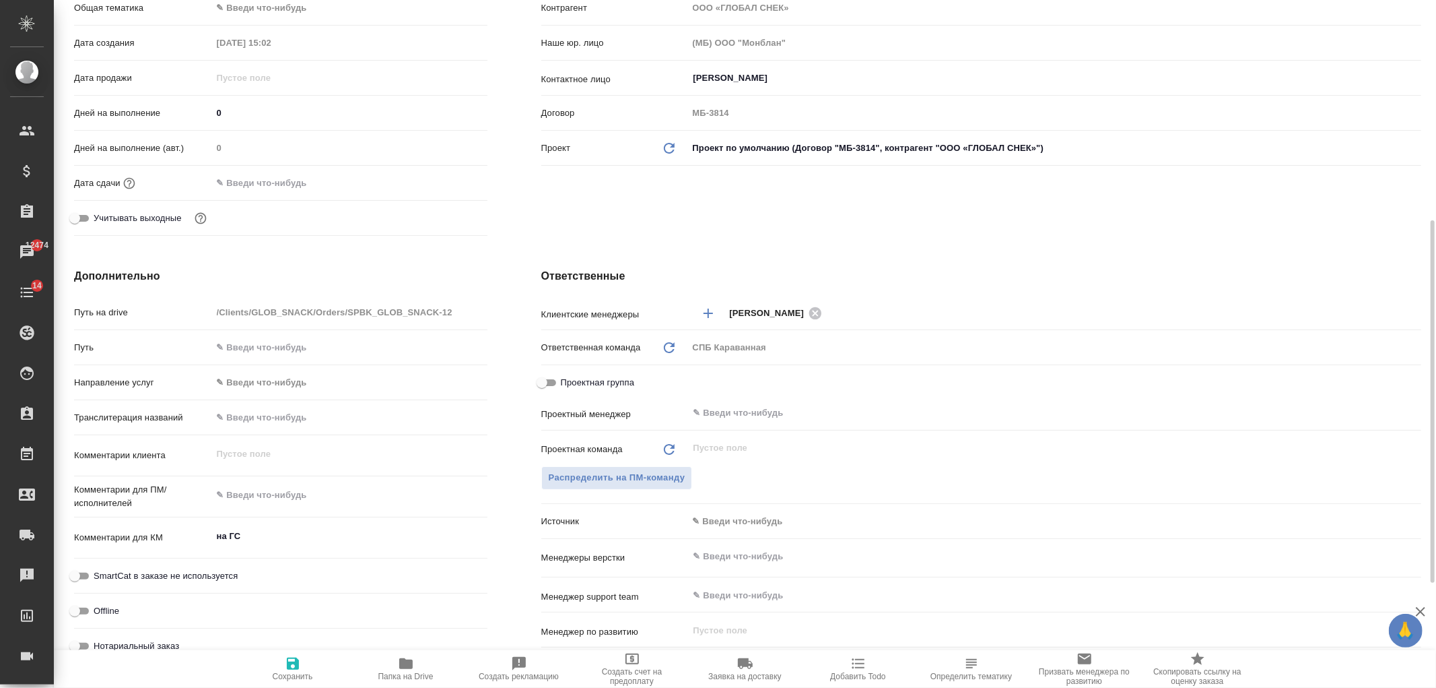
scroll to position [384, 0]
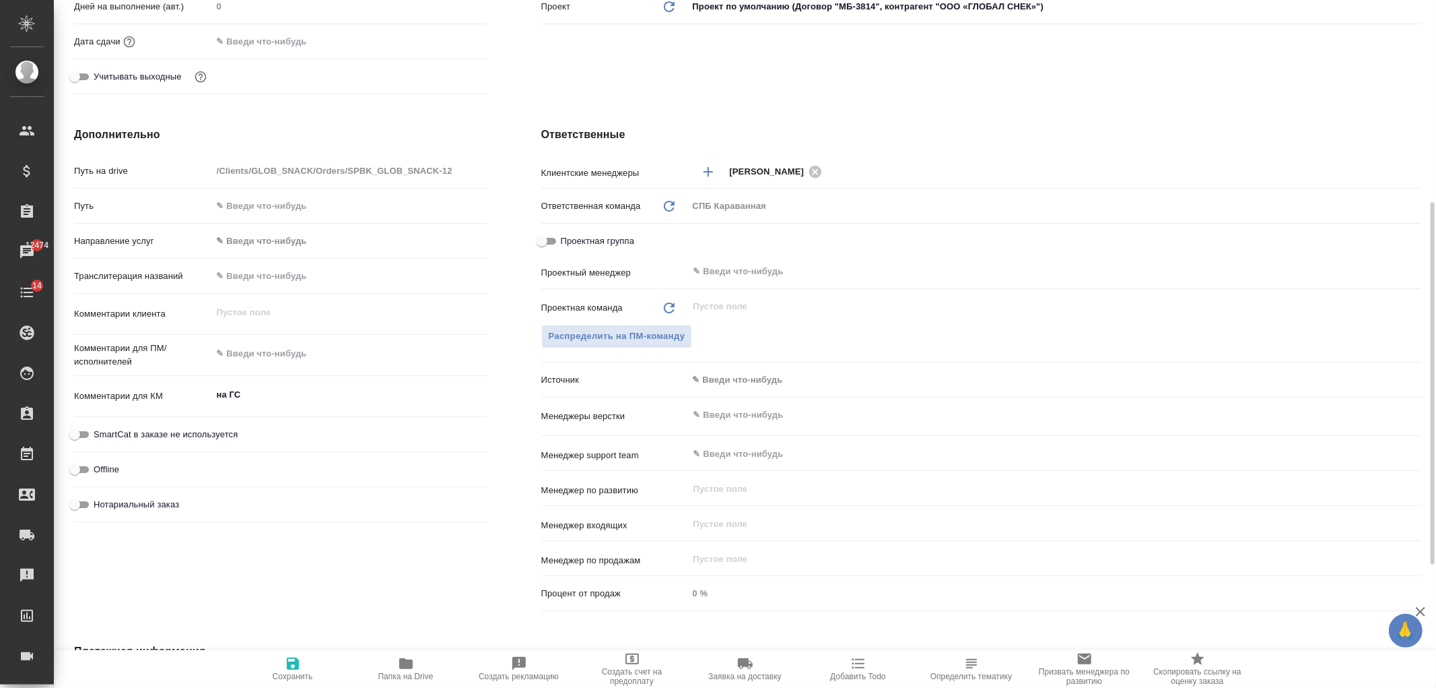
type textarea "x"
click at [291, 393] on textarea "на ГС" at bounding box center [349, 394] width 275 height 23
type textarea "на ГС"
type textarea "x"
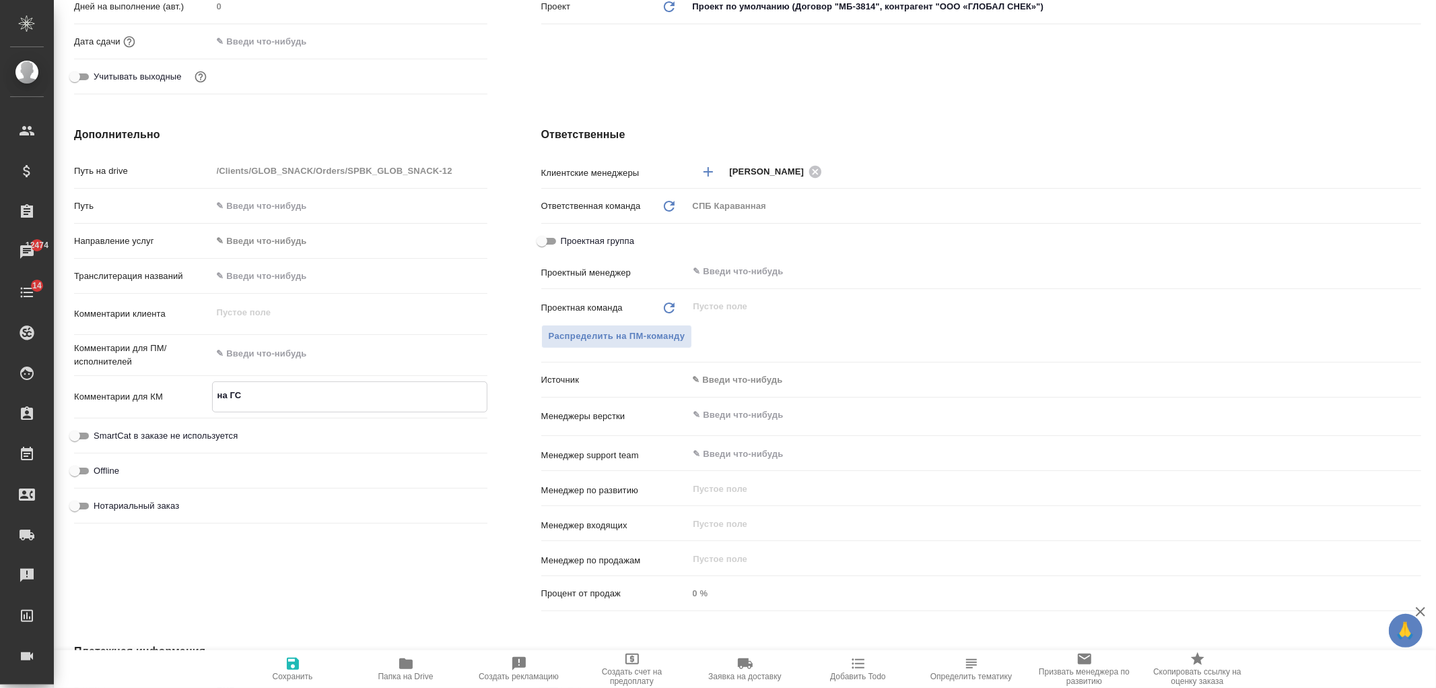
type textarea "x"
type textarea "на ГС Ч"
type textarea "x"
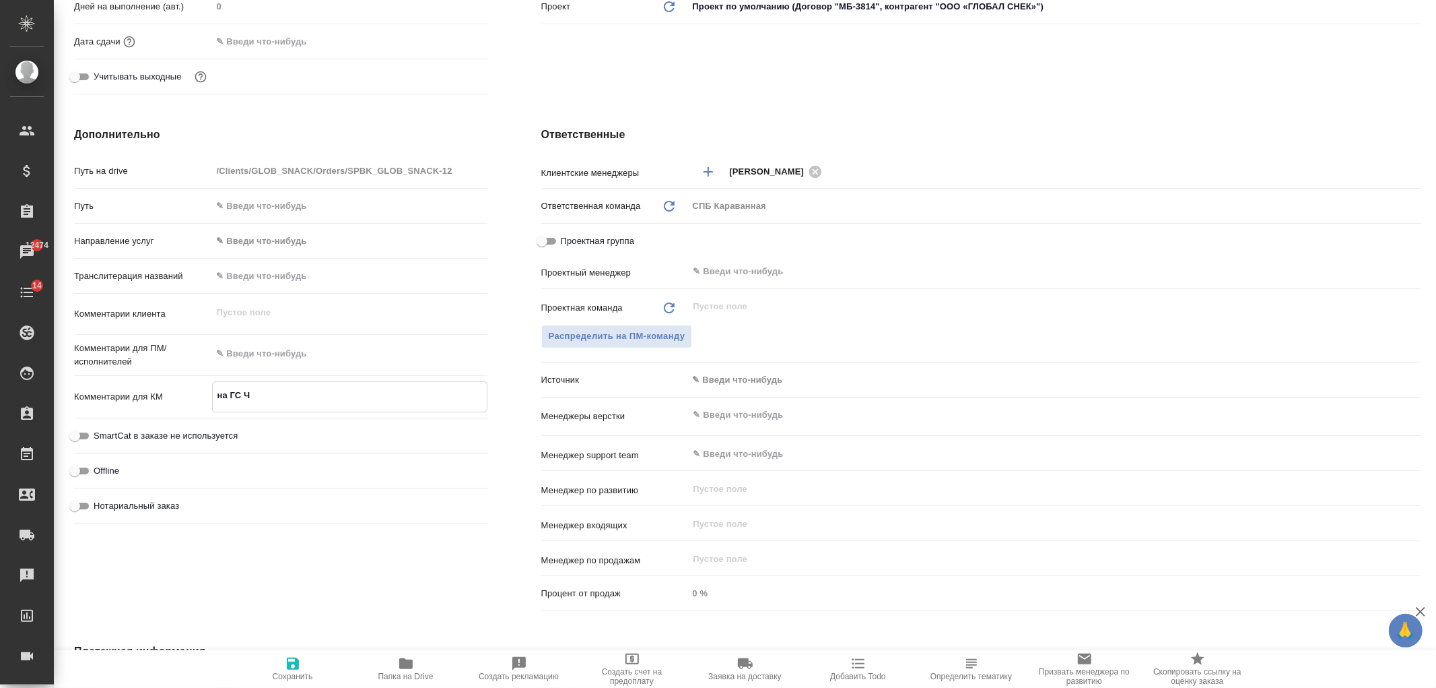
type textarea "на ГС Че"
type textarea "x"
type textarea "на ГС Чер"
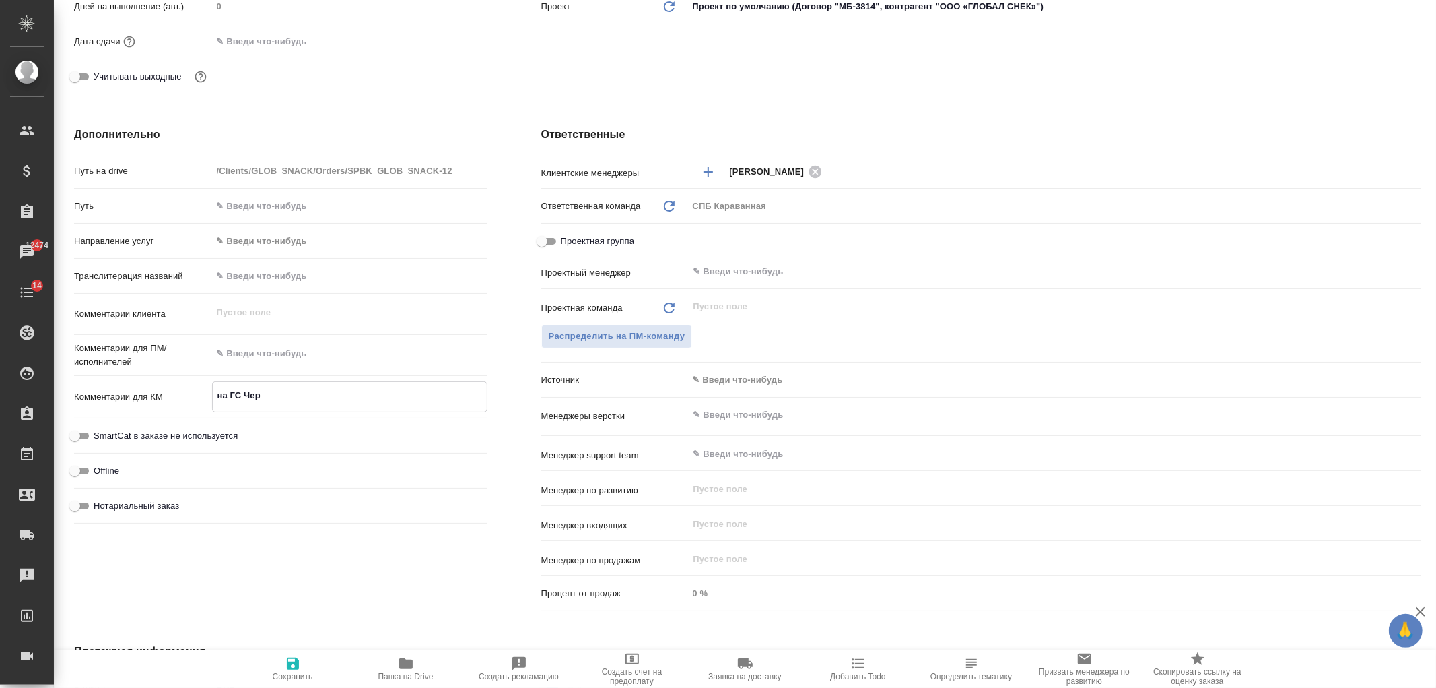
type textarea "x"
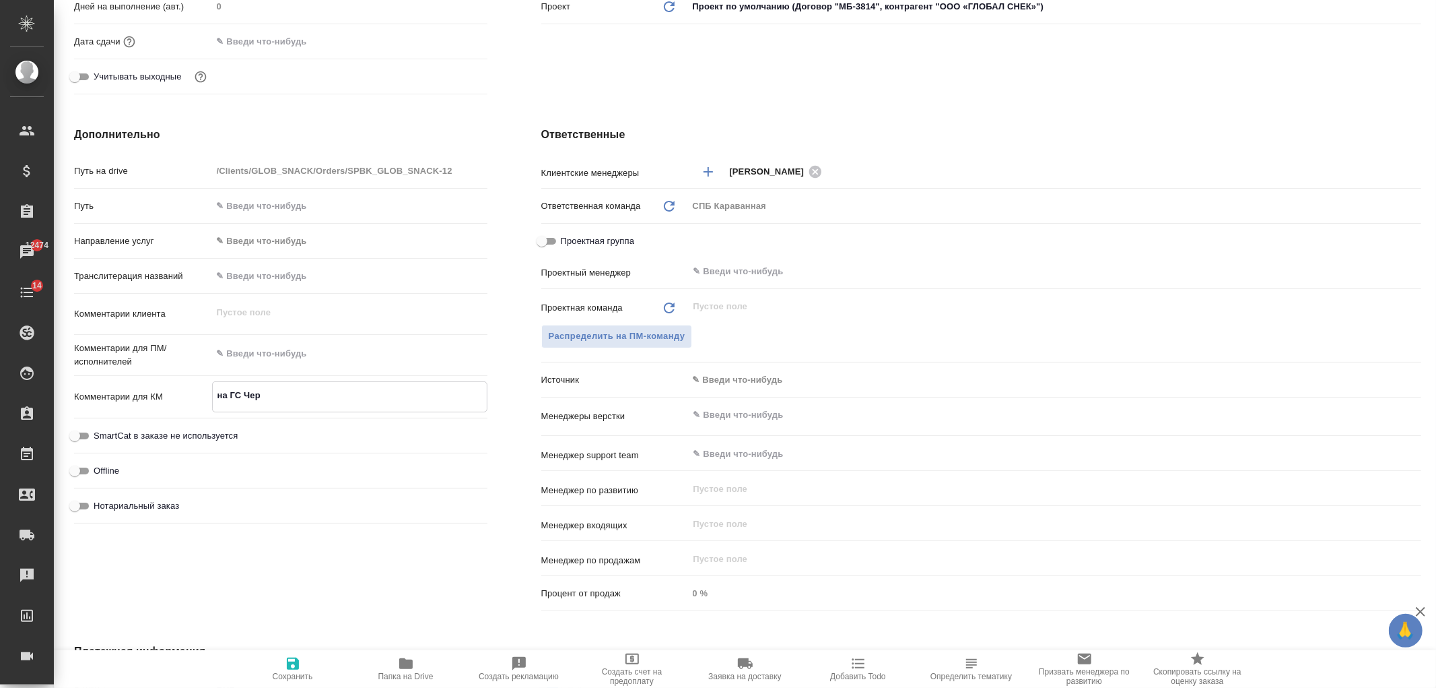
type textarea "на ГС Черн"
type textarea "x"
type textarea "на ГС Черно"
type textarea "x"
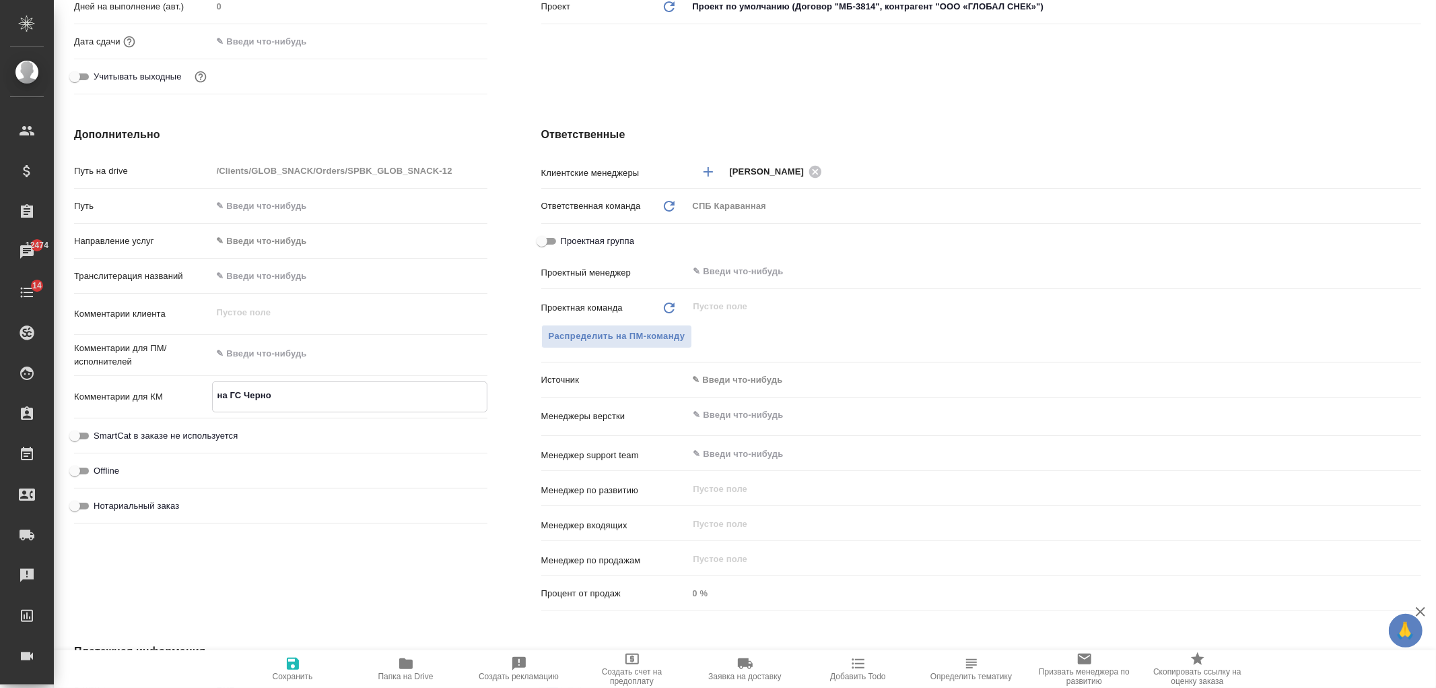
type textarea "x"
type textarea "на ГС Черног"
type textarea "x"
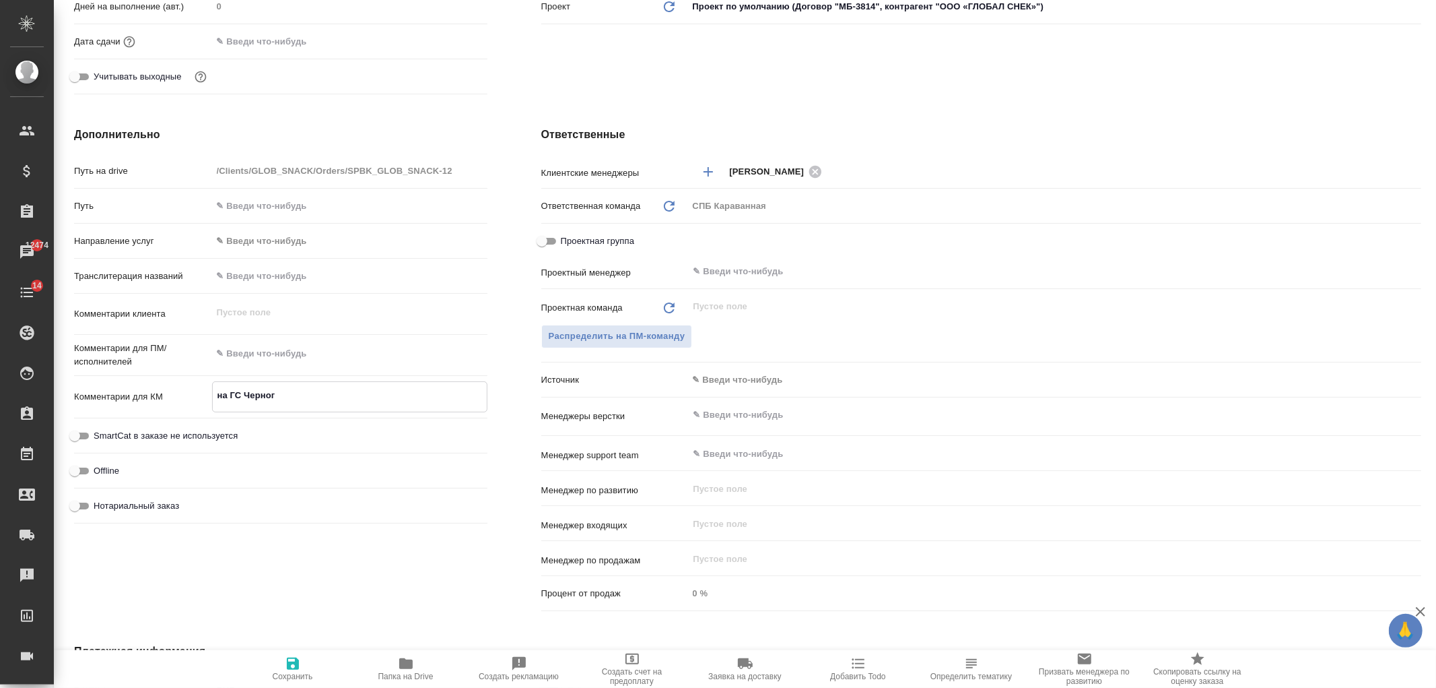
type textarea "x"
type textarea "на ГС Черного"
type textarea "x"
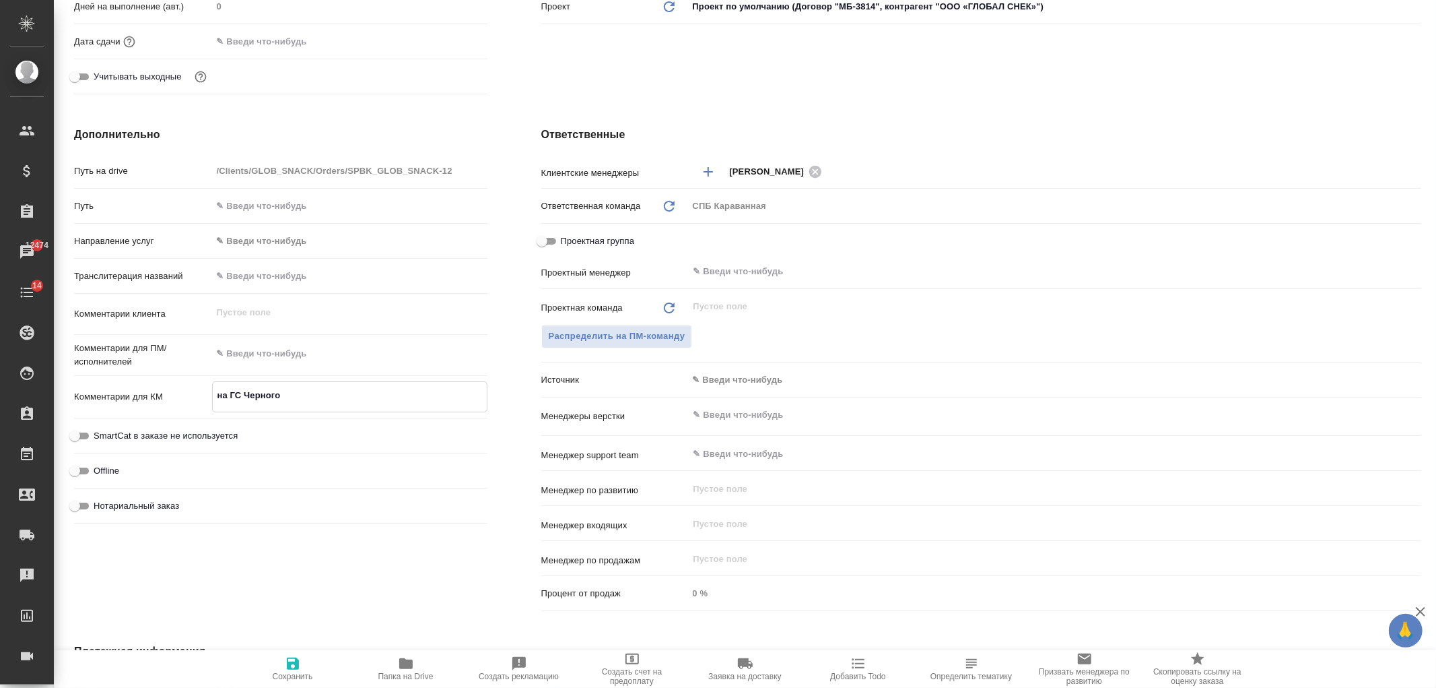
type textarea "x"
type textarea "на ГС Черногол"
type textarea "x"
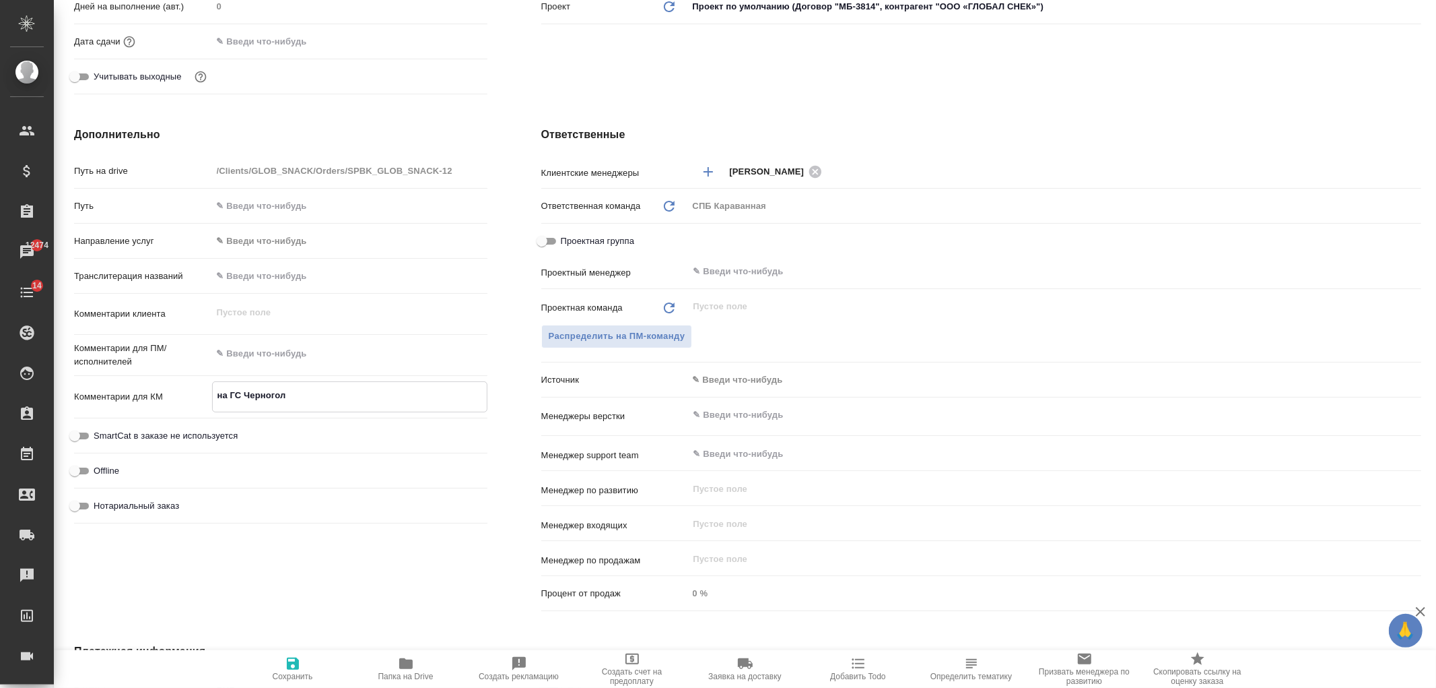
type textarea "на ГС Черноголо"
type textarea "x"
type textarea "на ГС Черноголов"
type textarea "x"
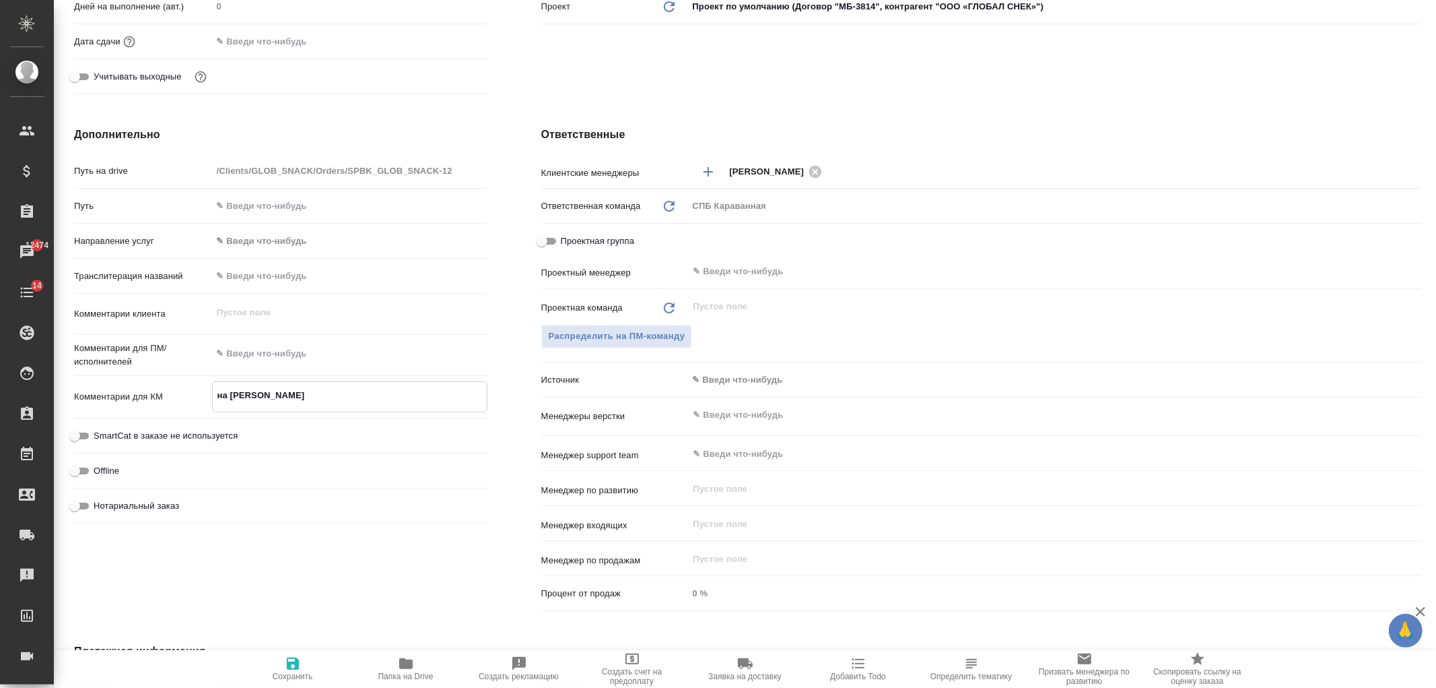
type textarea "x"
type textarea "на ГС Черноголовка"
type textarea "x"
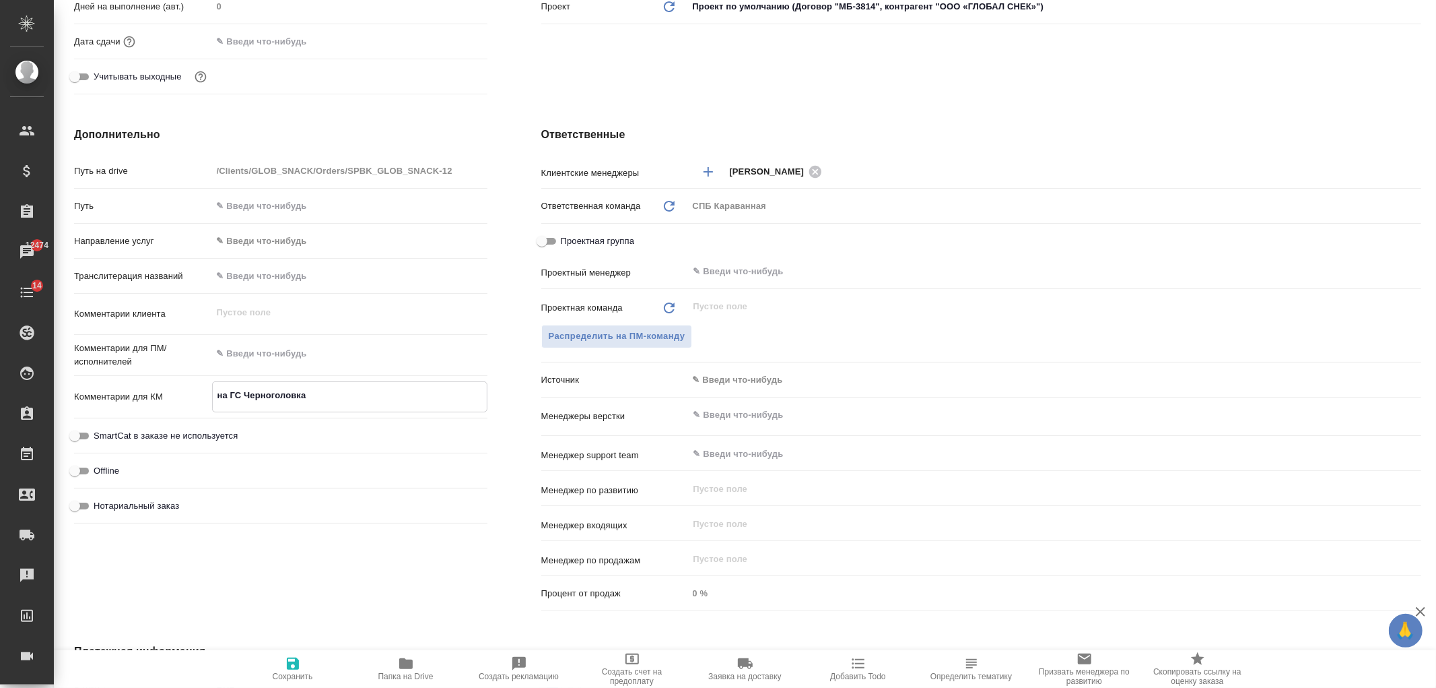
type textarea "на ГС Черноголовка"
type textarea "x"
click at [318, 662] on span "Сохранить" at bounding box center [292, 668] width 97 height 26
type textarea "x"
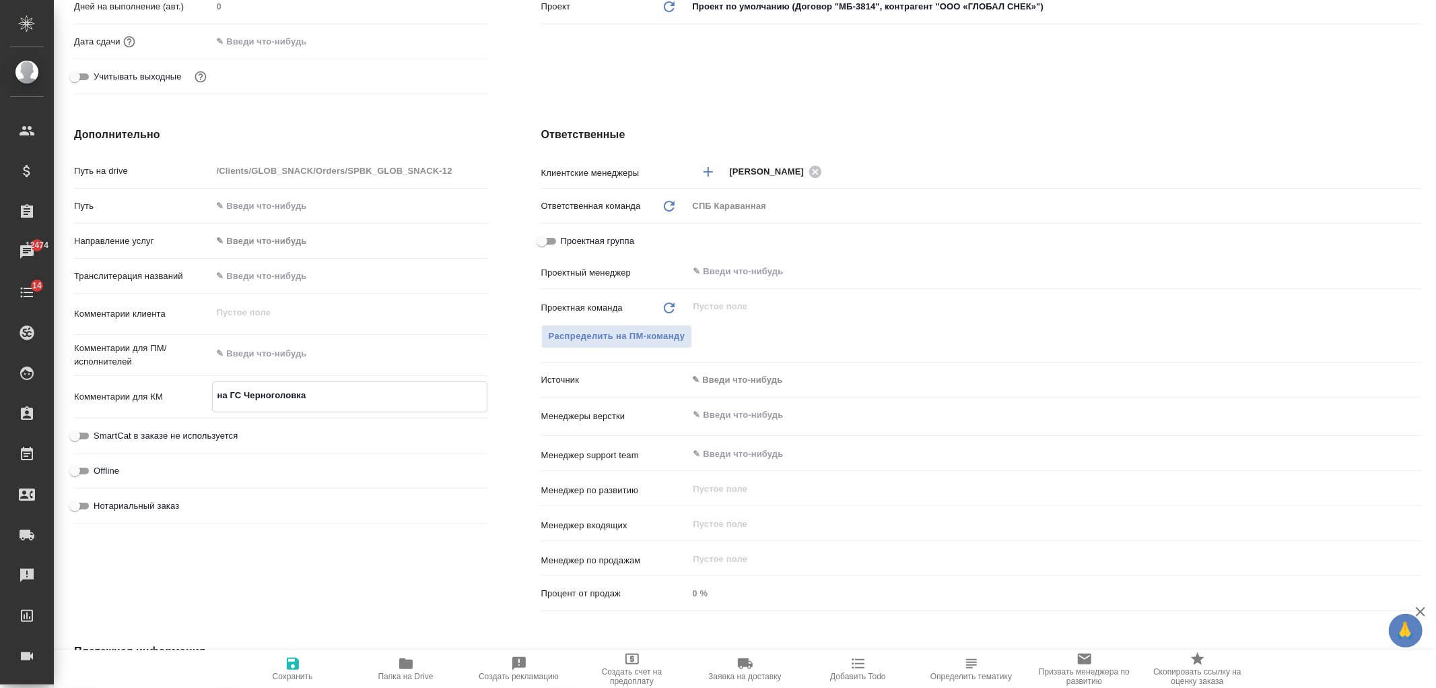
type textarea "x"
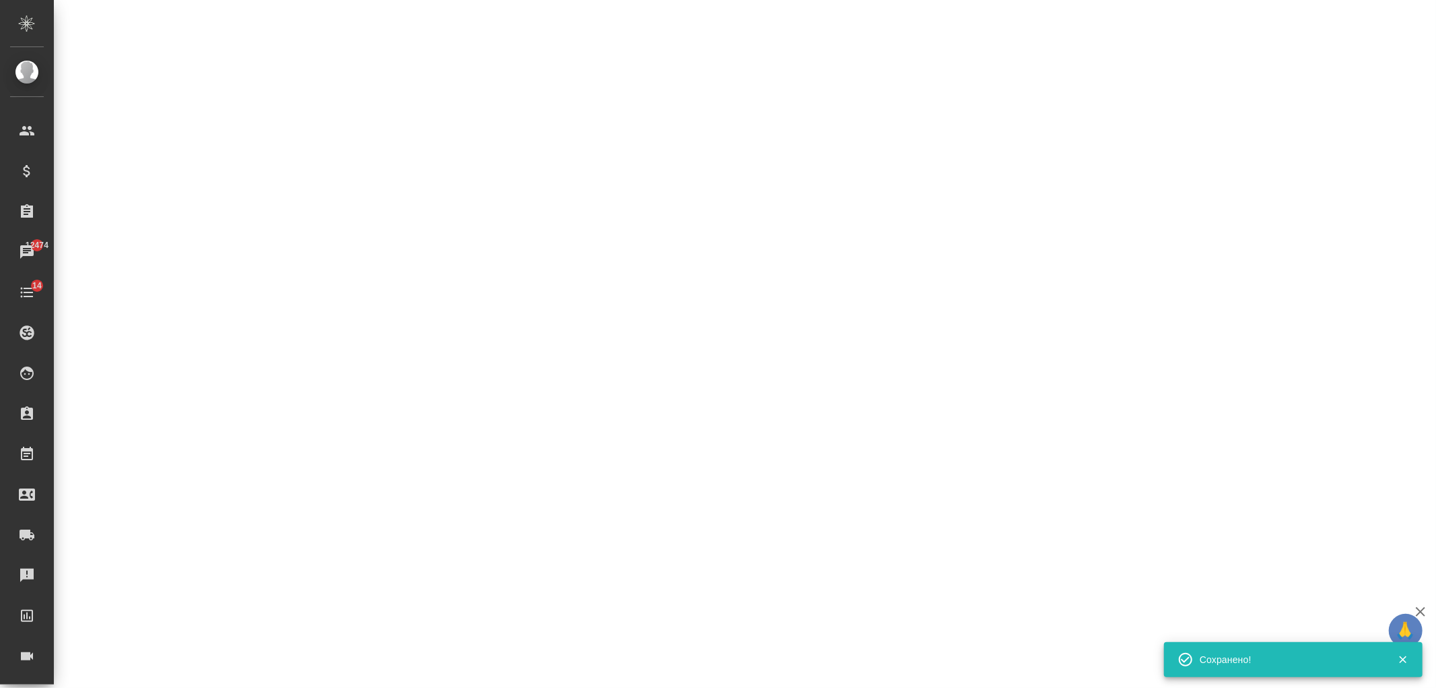
select select "RU"
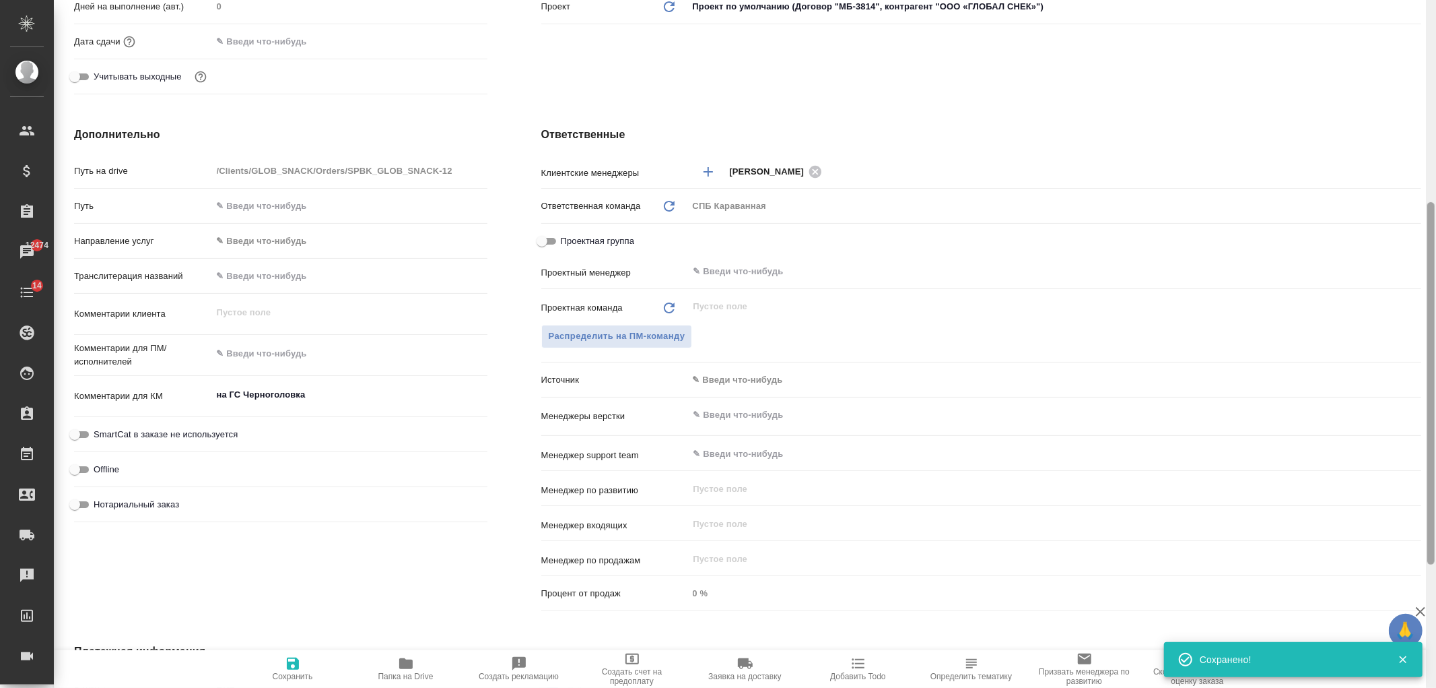
type textarea "x"
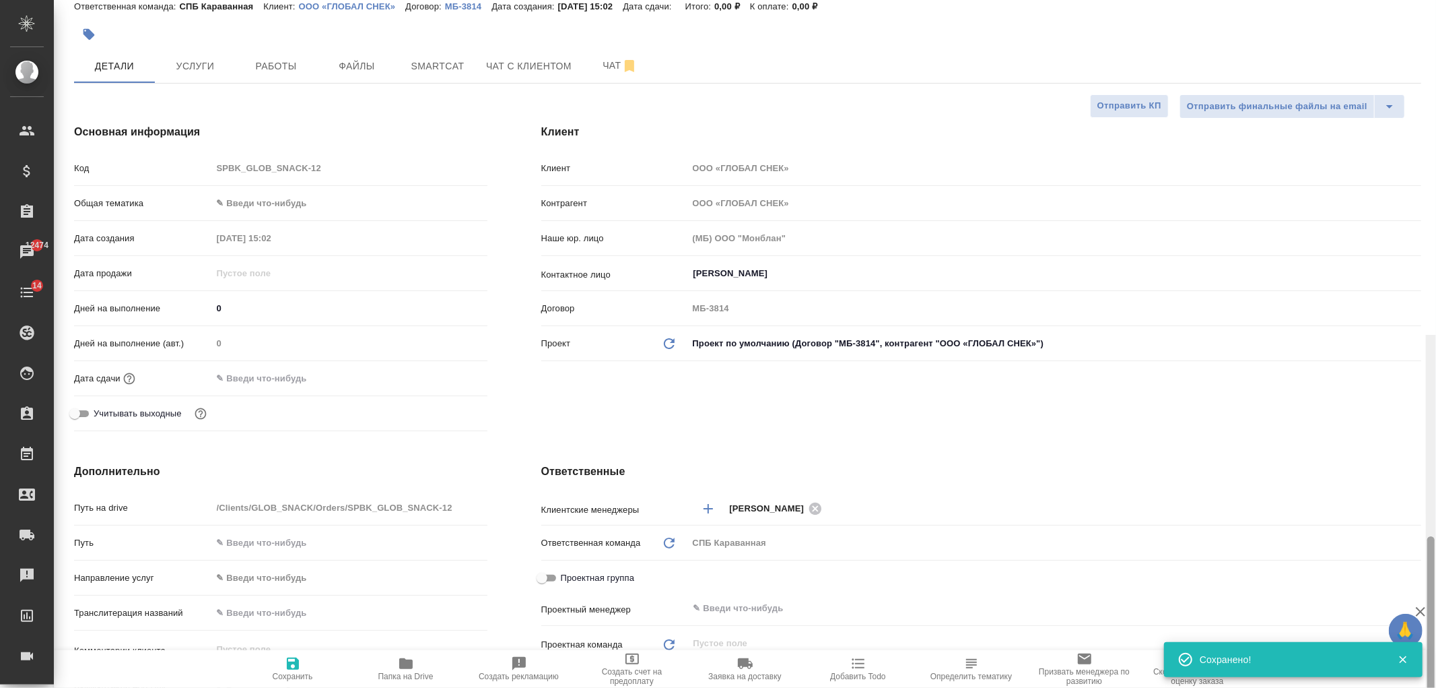
drag, startPoint x: 1429, startPoint y: 358, endPoint x: 1430, endPoint y: 150, distance: 208.1
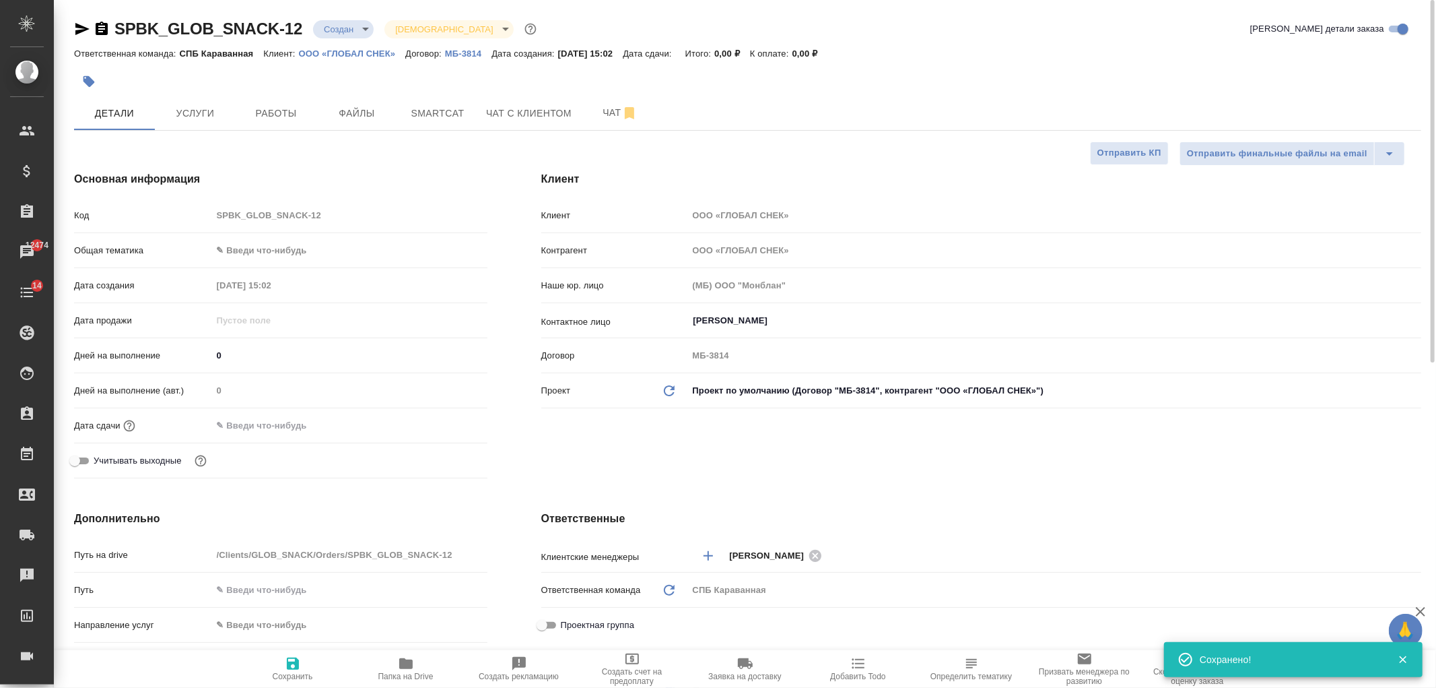
click at [292, 245] on body "🙏 .cls-1 fill:#fff; AWATERA Ivanova Arina Клиенты Спецификации Заказы 12474 Чат…" at bounding box center [718, 344] width 1436 height 688
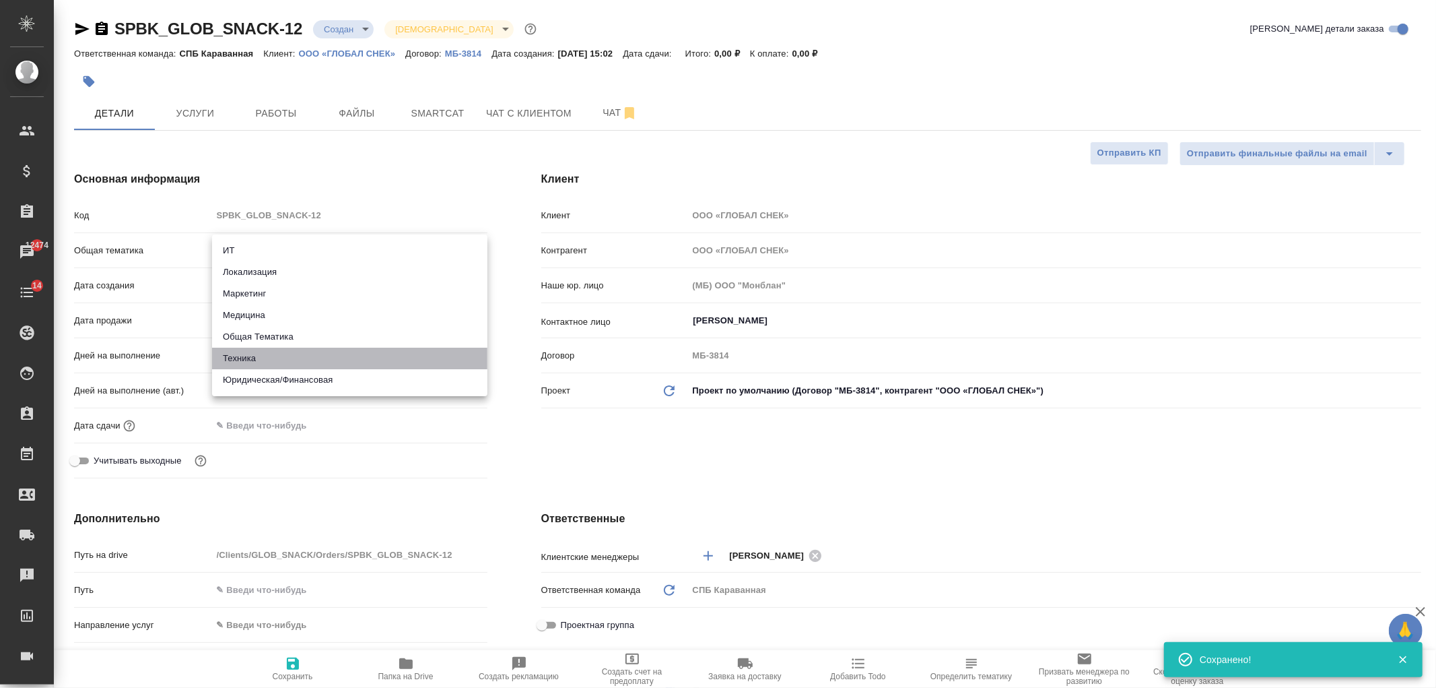
click at [306, 362] on li "Техника" at bounding box center [349, 358] width 275 height 22
type input "tech"
type textarea "x"
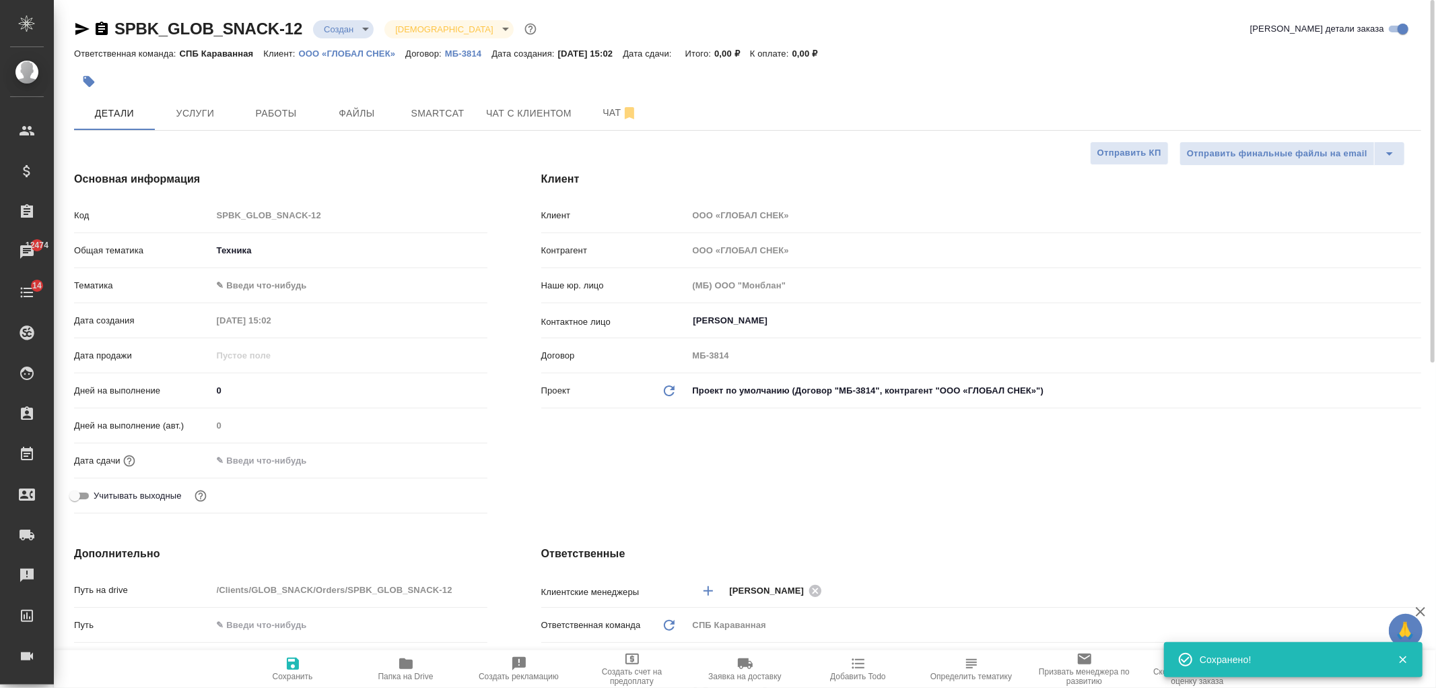
click at [253, 279] on body "🙏 .cls-1 fill:#fff; AWATERA Ivanova Arina Клиенты Спецификации Заказы 12474 Чат…" at bounding box center [718, 344] width 1436 height 688
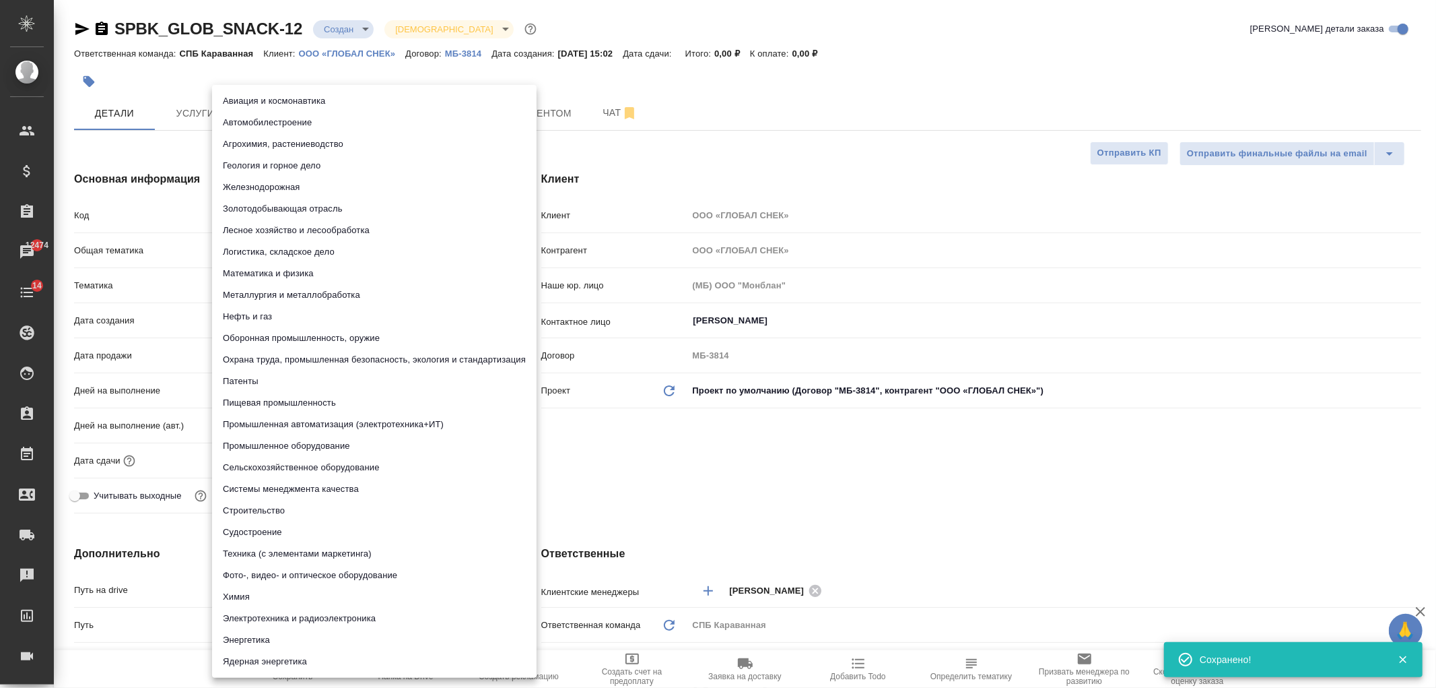
click at [284, 401] on li "Пищевая промышленность" at bounding box center [374, 403] width 325 height 22
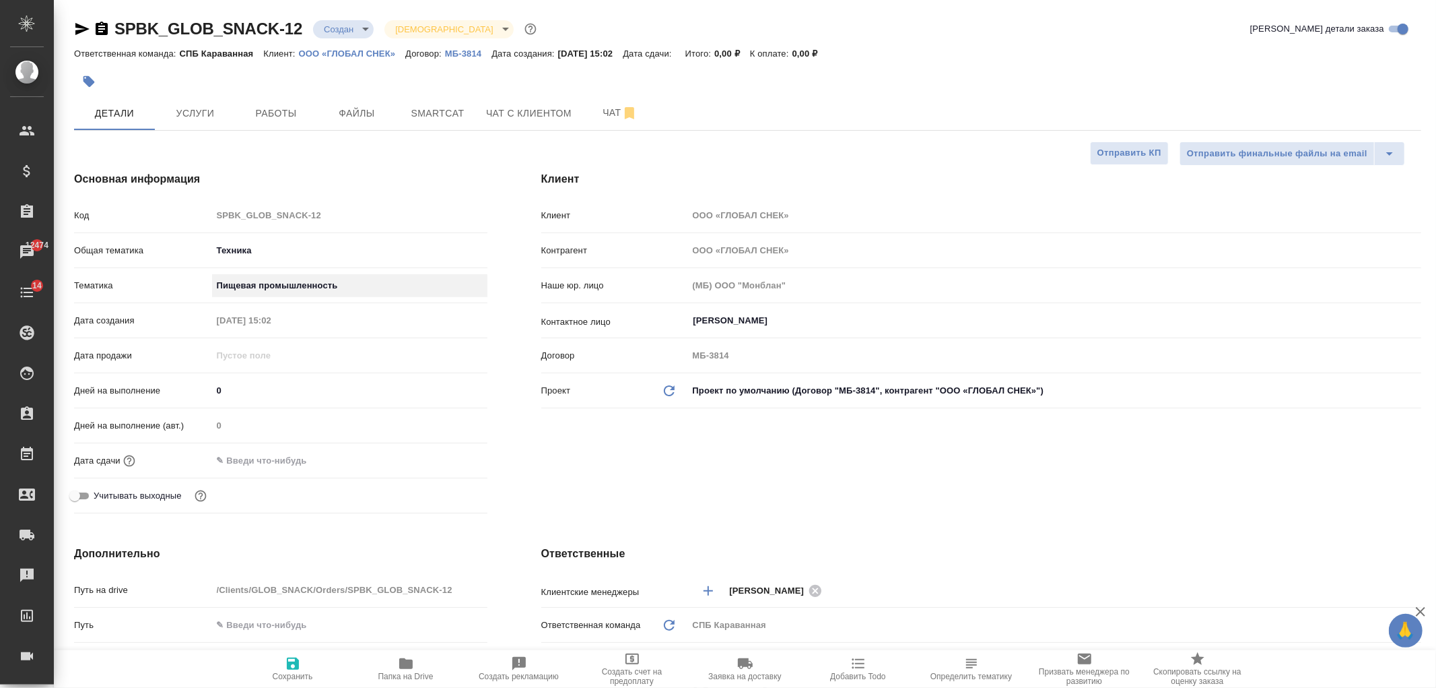
type textarea "x"
type input "5a8b8b956a9677013d343d8f"
click at [254, 458] on input "text" at bounding box center [272, 461] width 118 height 20
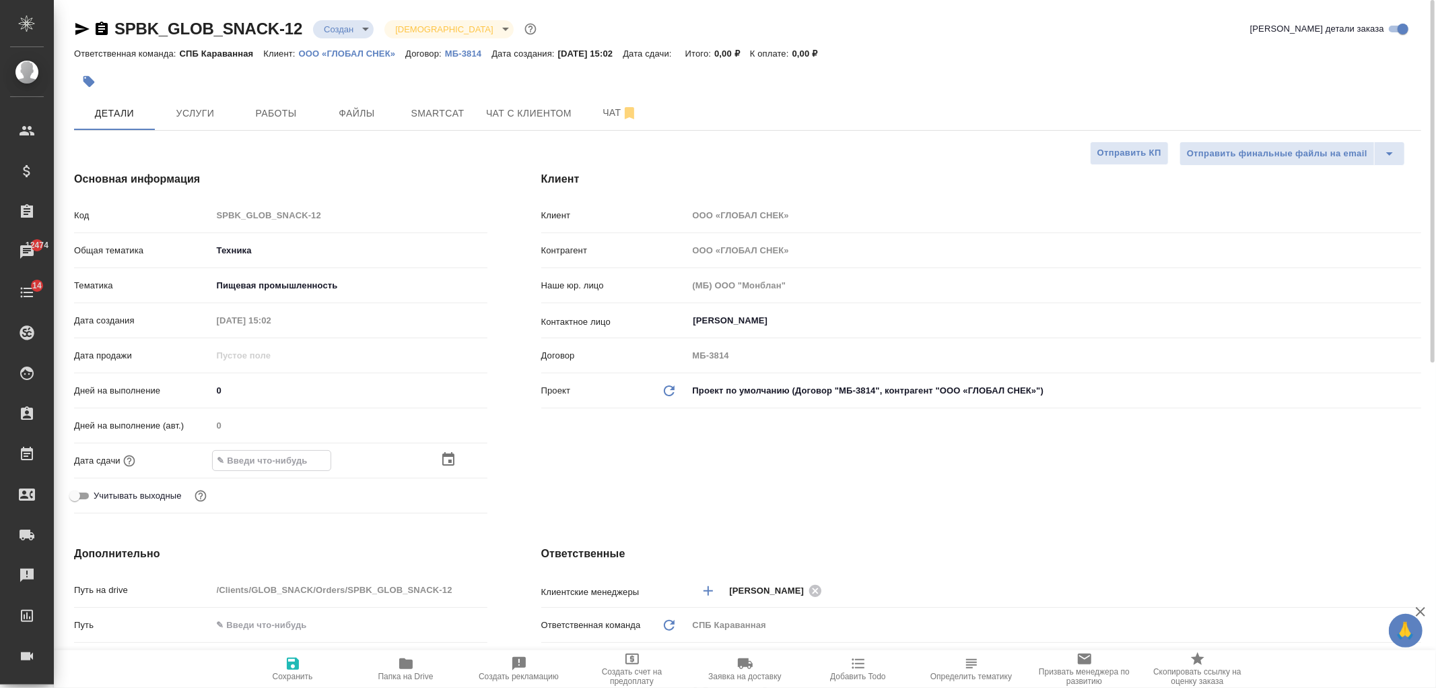
click at [447, 458] on icon "button" at bounding box center [448, 459] width 16 height 16
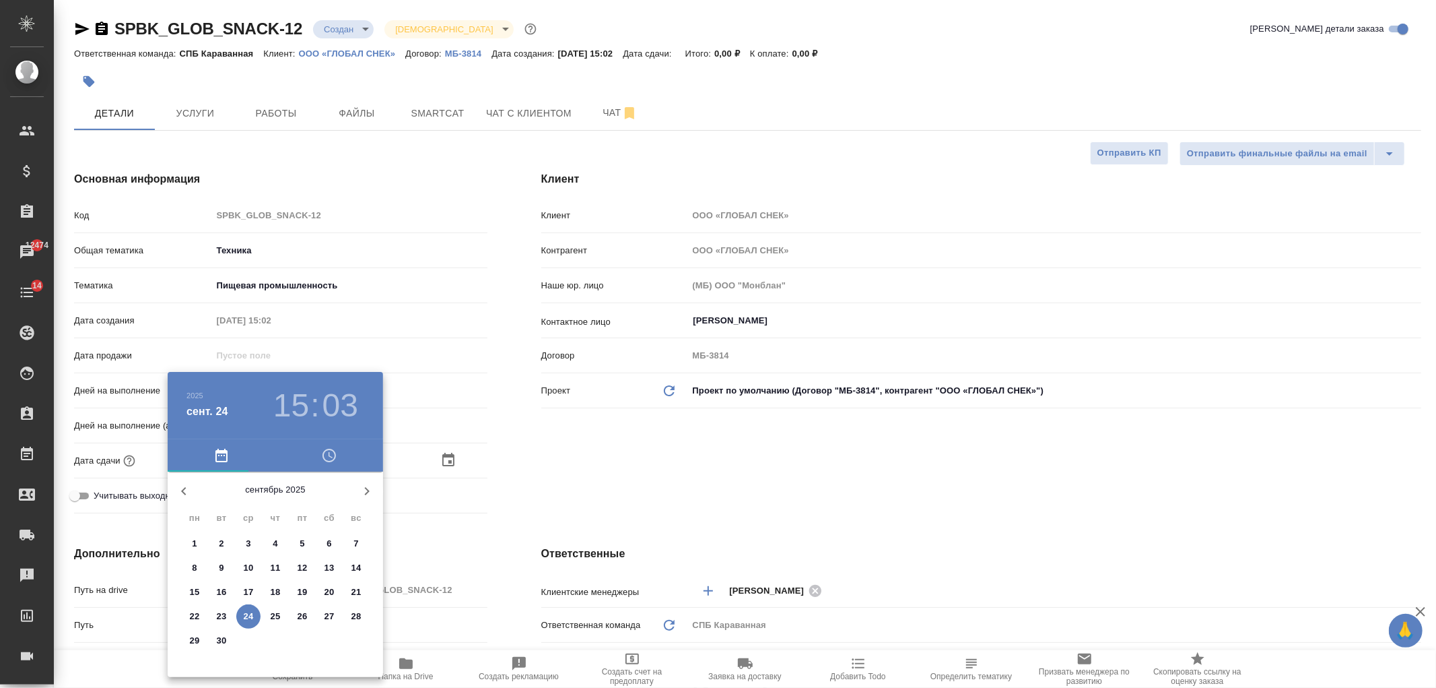
click at [274, 618] on p "25" at bounding box center [276, 615] width 10 height 13
type input "25.09.2025 15:03"
type textarea "x"
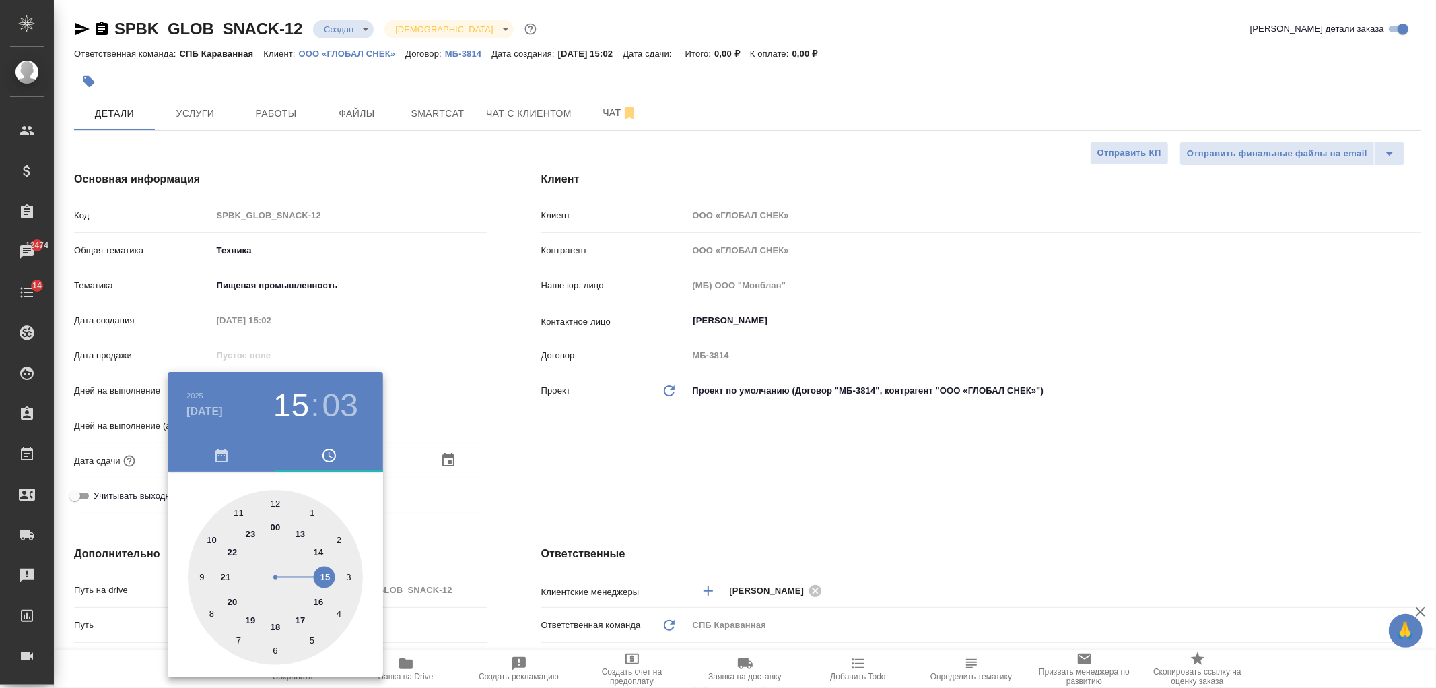
click at [321, 543] on div at bounding box center [275, 577] width 175 height 175
type input "25.09.2025 14:03"
type textarea "x"
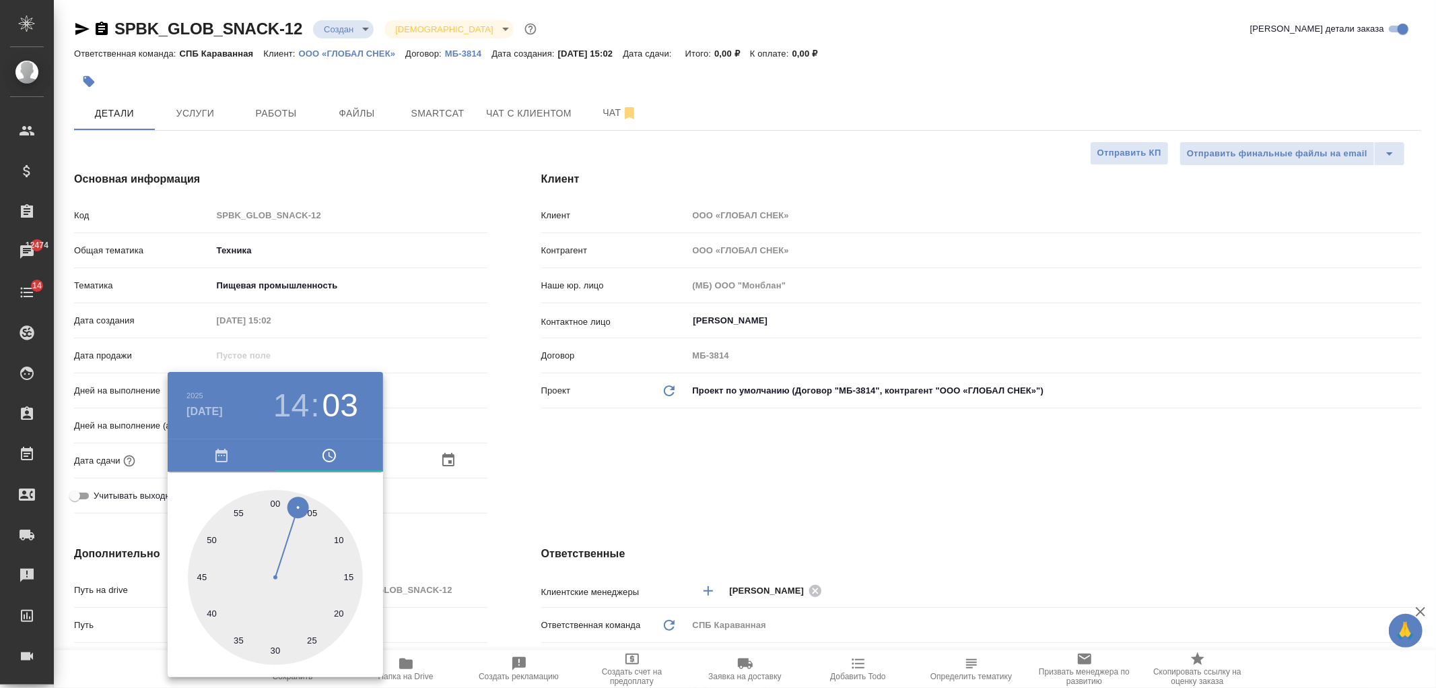
click at [273, 501] on div at bounding box center [275, 577] width 175 height 175
type input "25.09.2025 14:00"
type textarea "x"
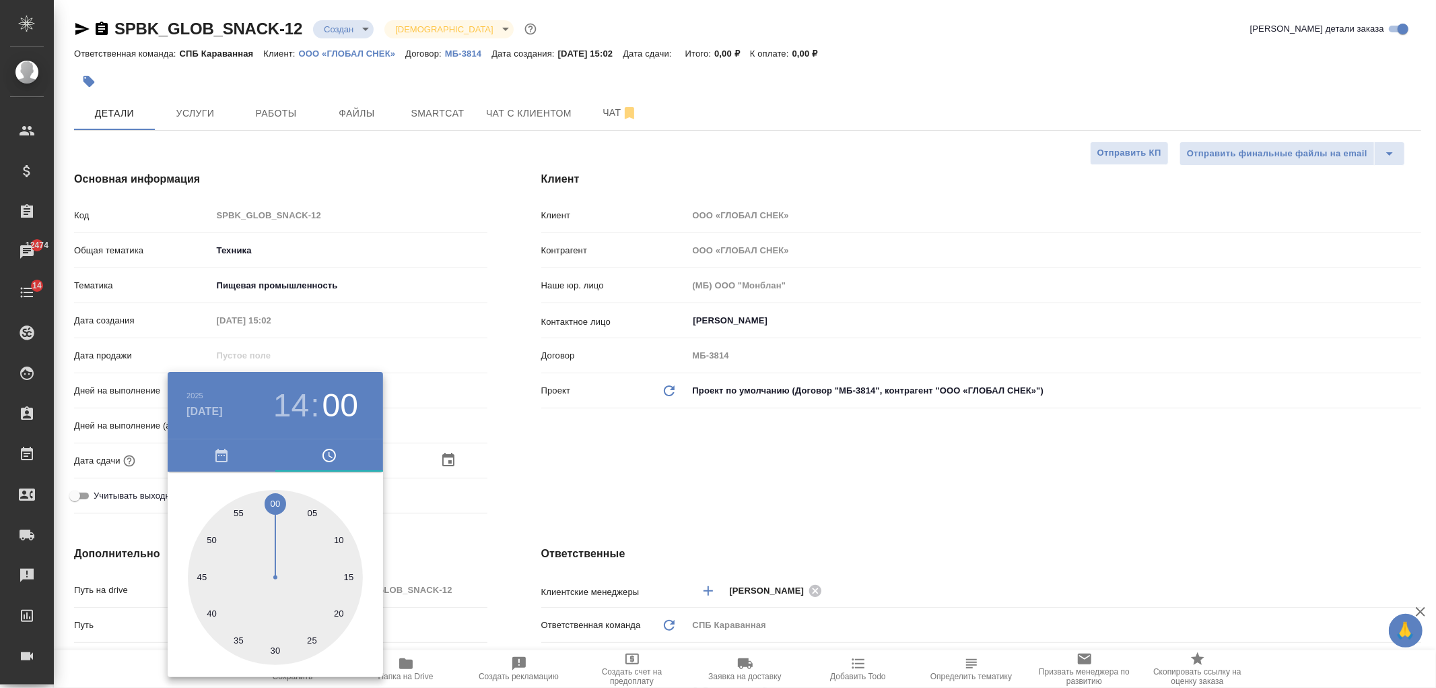
click at [583, 471] on div at bounding box center [718, 344] width 1436 height 688
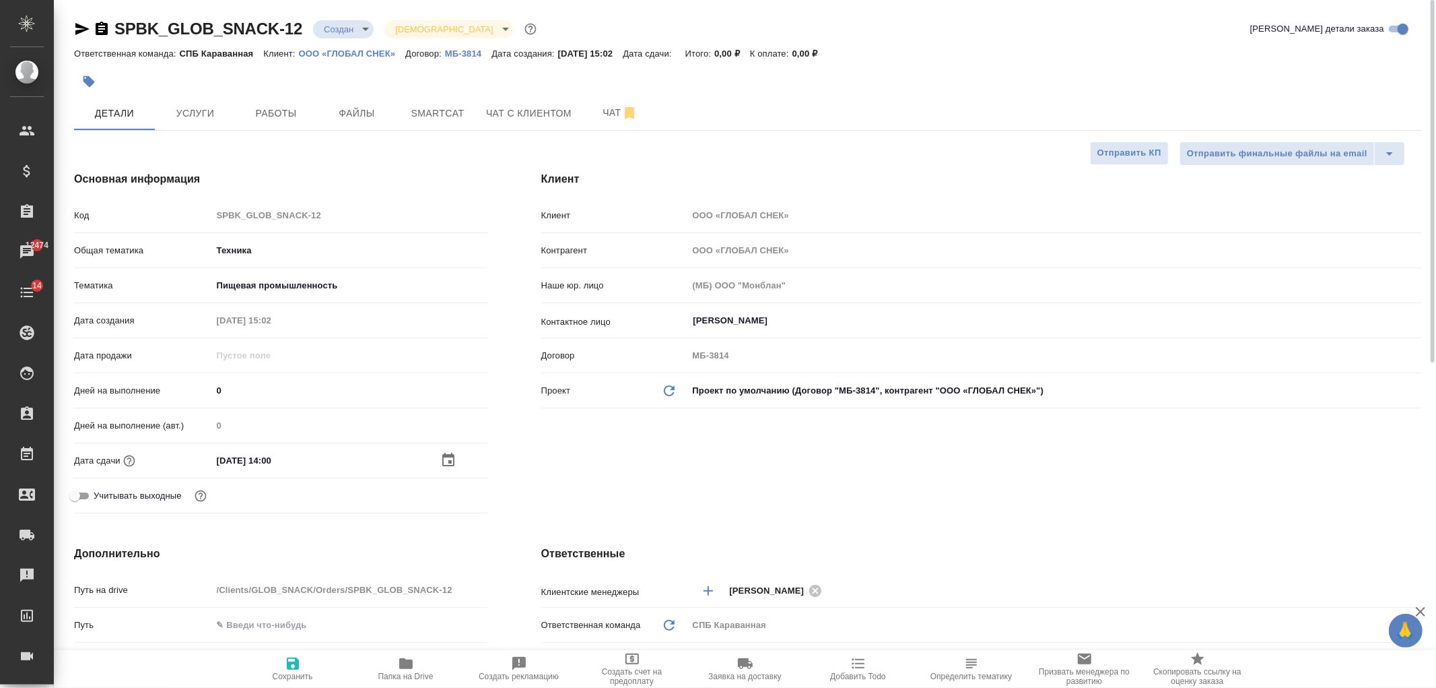
click at [302, 662] on span "Сохранить" at bounding box center [292, 668] width 97 height 26
type textarea "x"
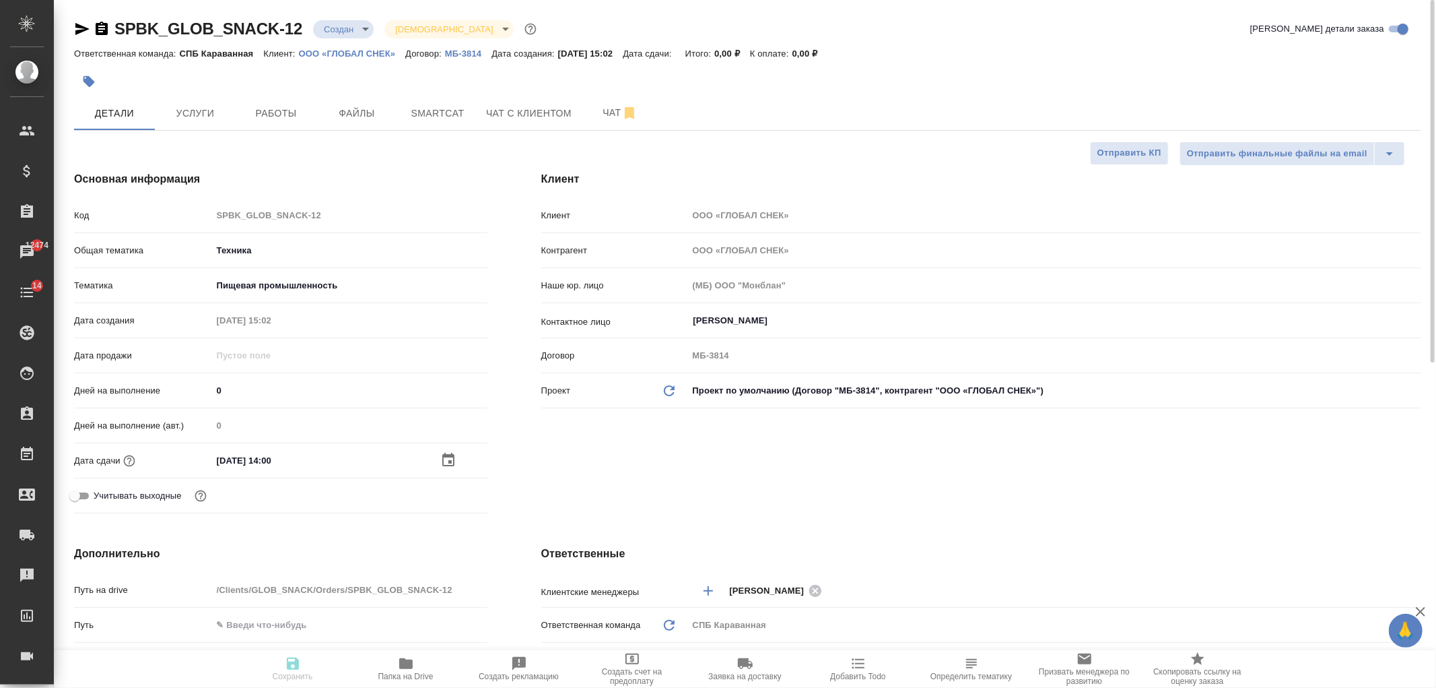
type textarea "x"
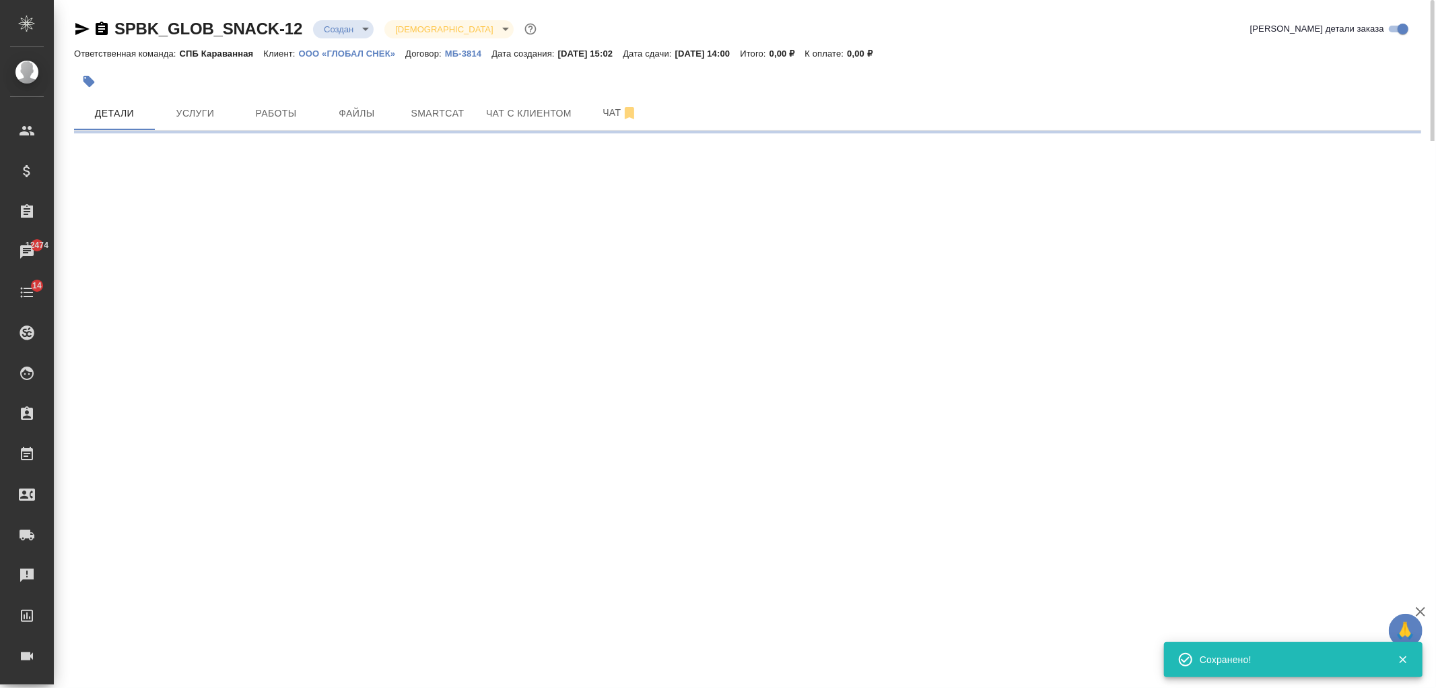
select select "RU"
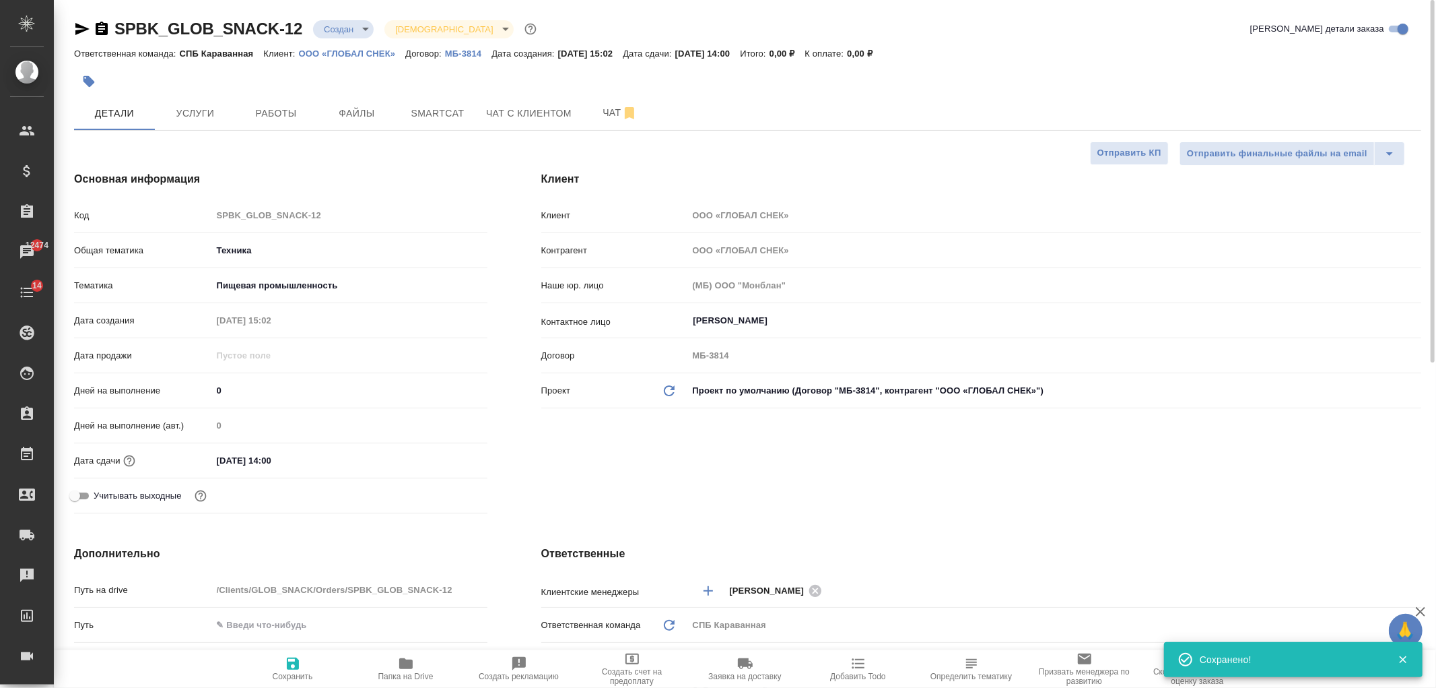
type textarea "x"
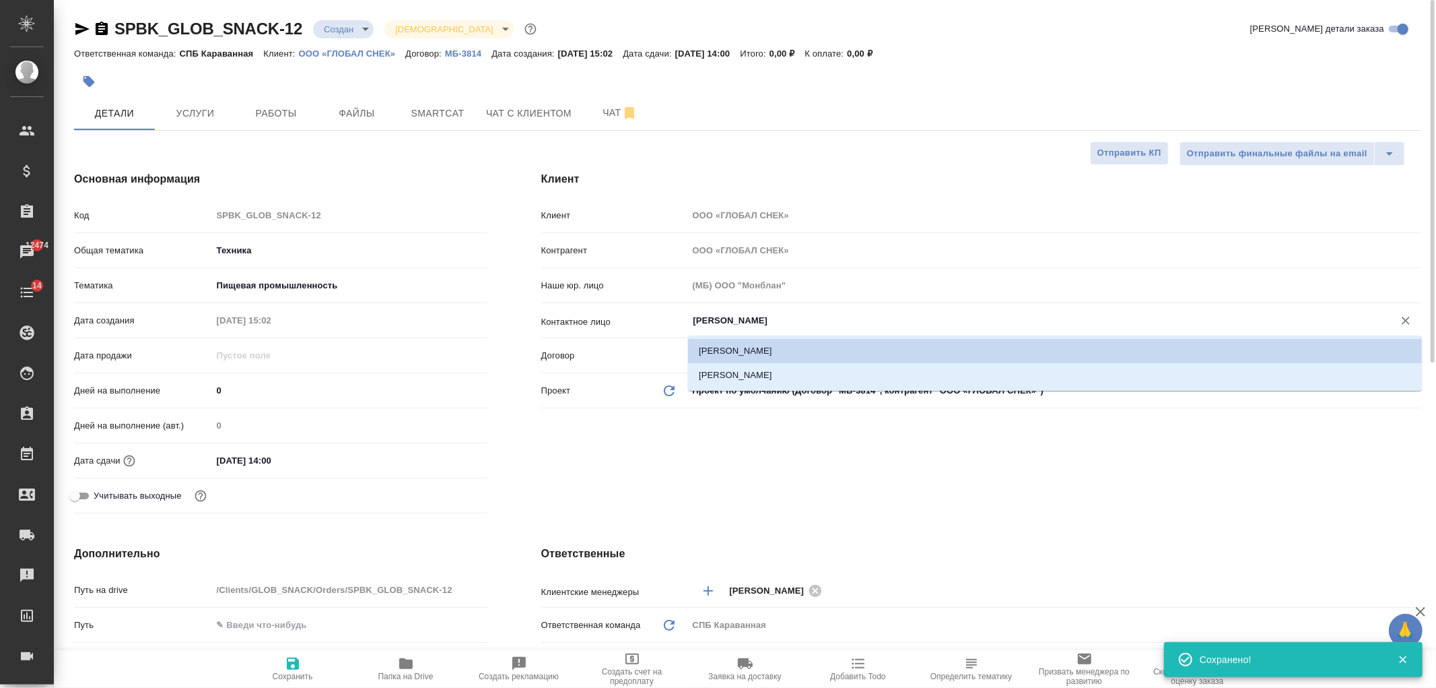
click at [731, 315] on input "Гришина Юлия" at bounding box center [1032, 320] width 680 height 16
click at [762, 374] on li "[PERSON_NAME]" at bounding box center [1055, 375] width 734 height 24
type input "[PERSON_NAME]"
type textarea "x"
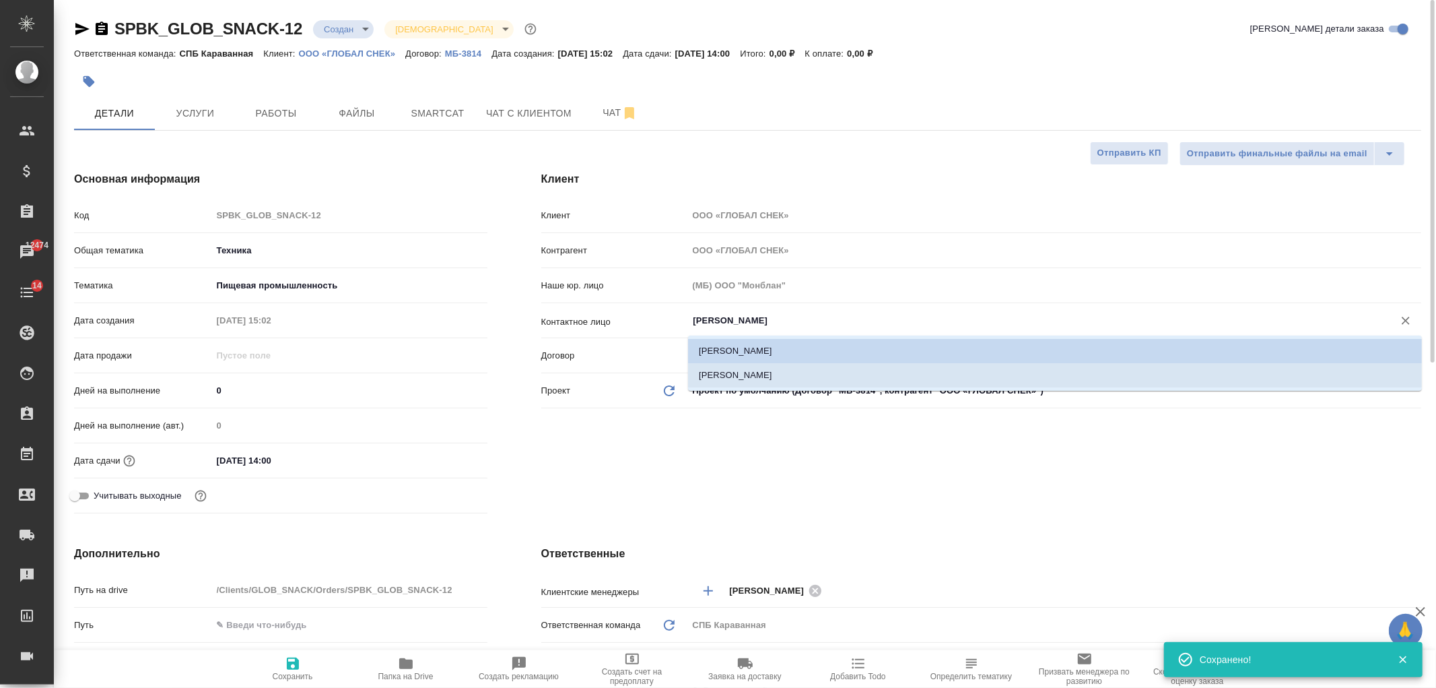
type textarea "x"
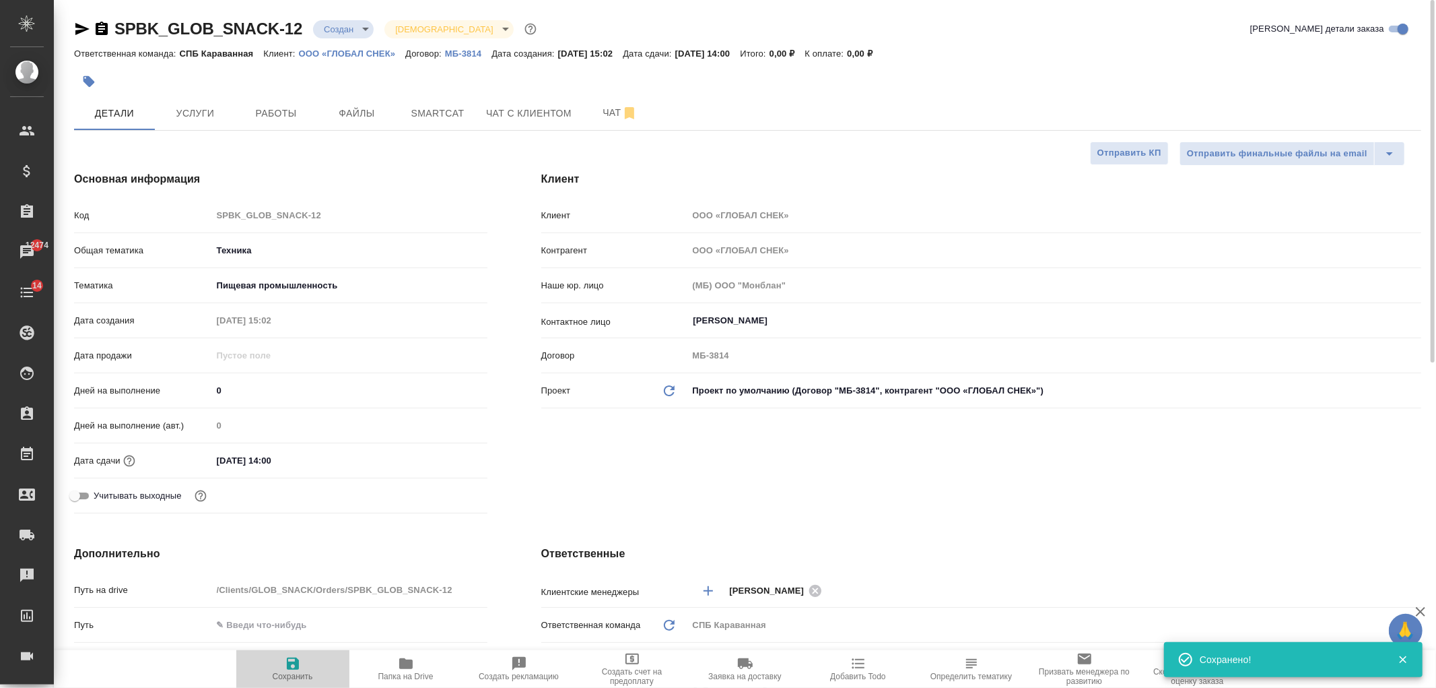
click at [304, 672] on span "Сохранить" at bounding box center [293, 675] width 40 height 9
type textarea "x"
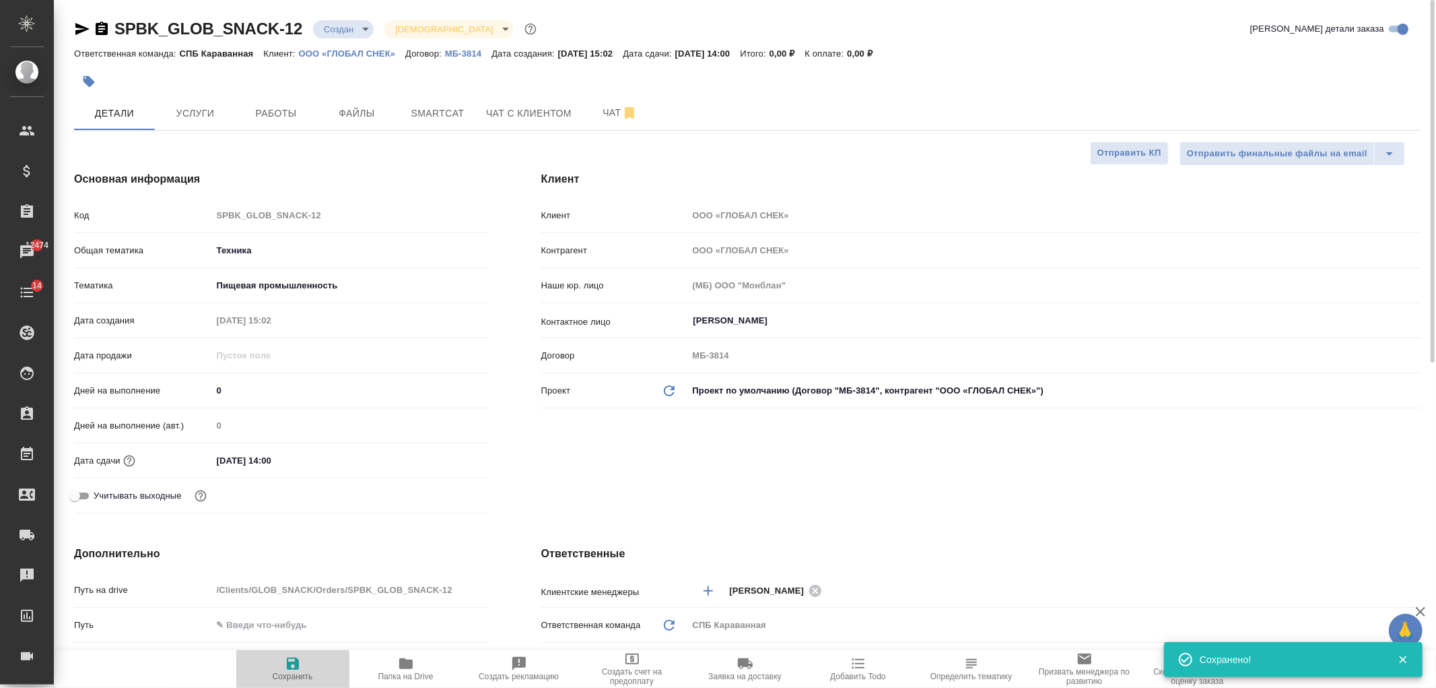
type textarea "x"
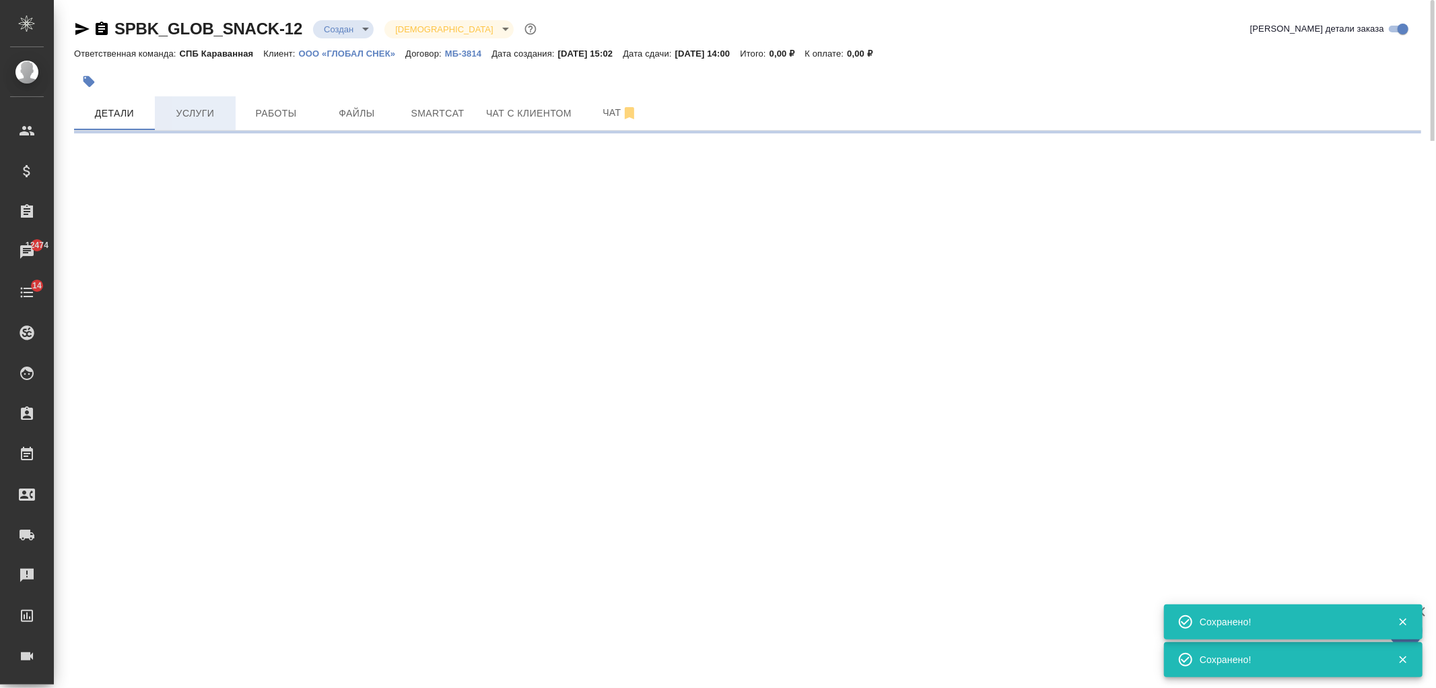
select select "RU"
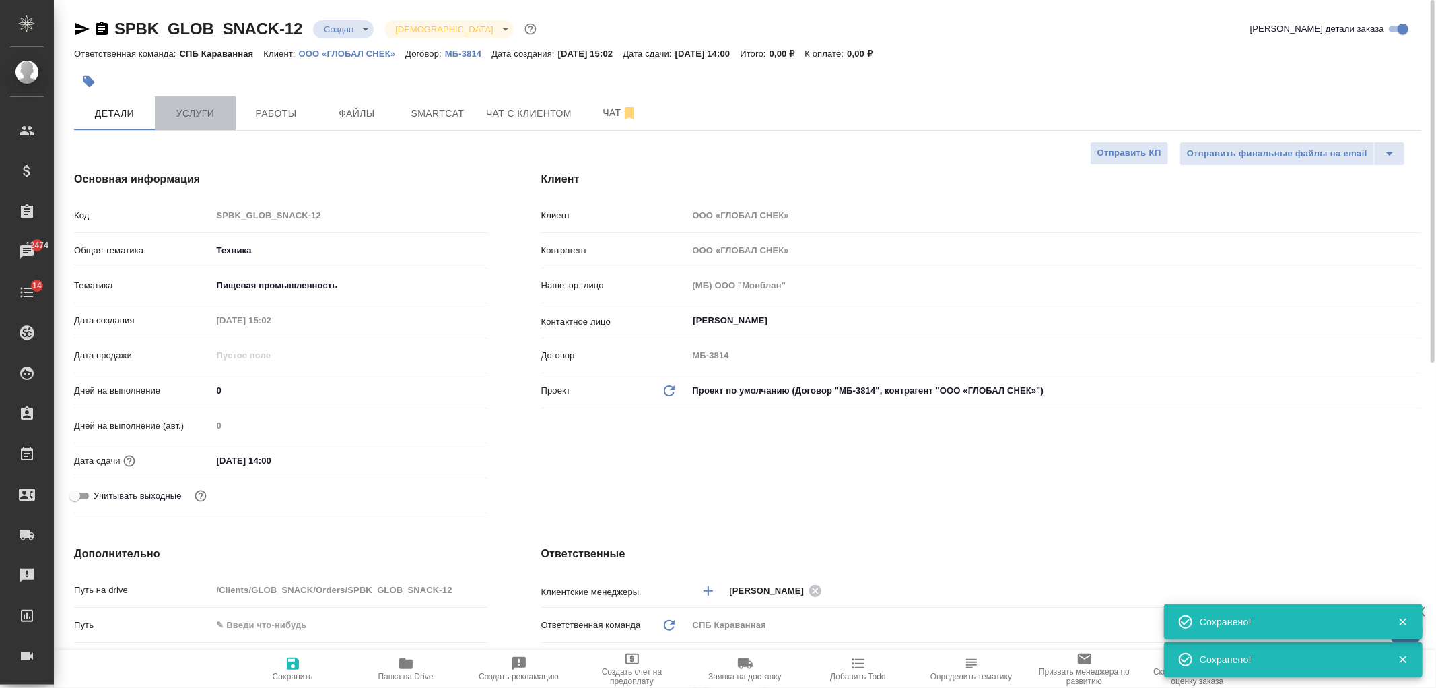
type textarea "x"
click at [196, 105] on span "Услуги" at bounding box center [195, 113] width 65 height 17
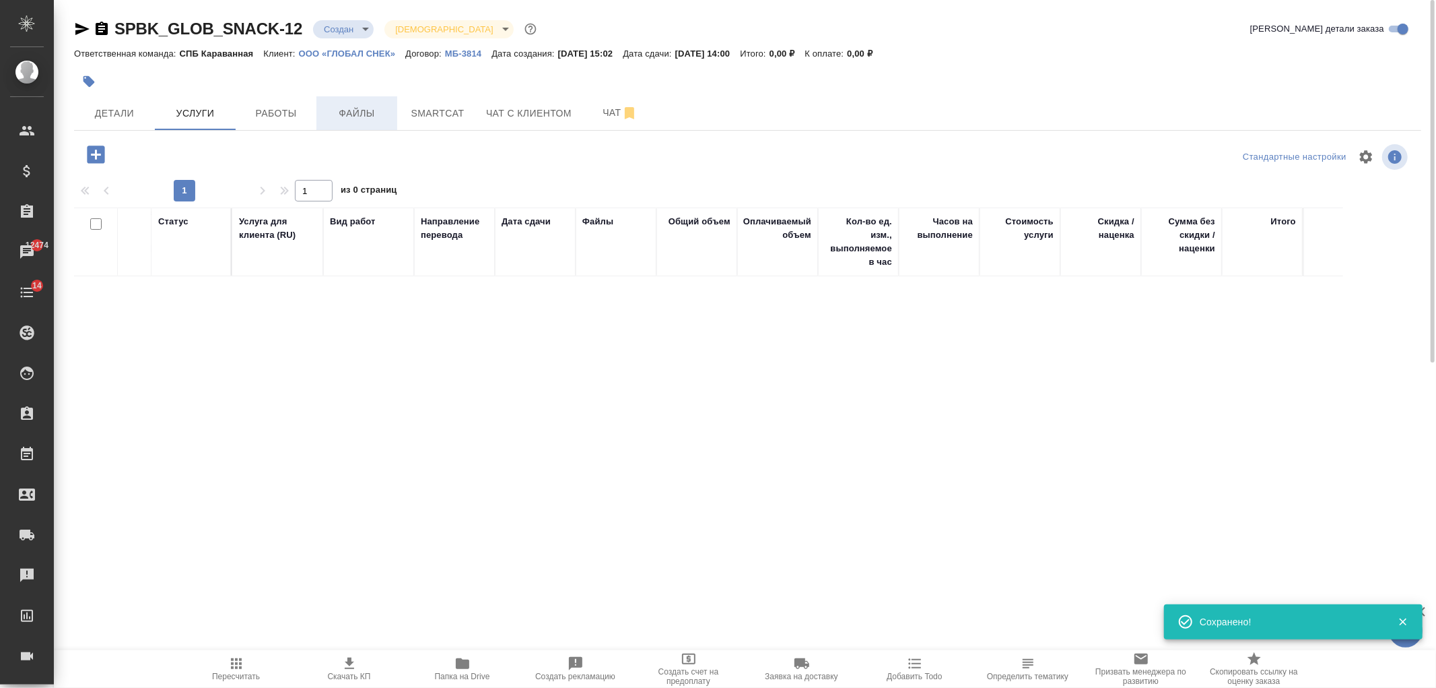
click at [372, 106] on span "Файлы" at bounding box center [357, 113] width 65 height 17
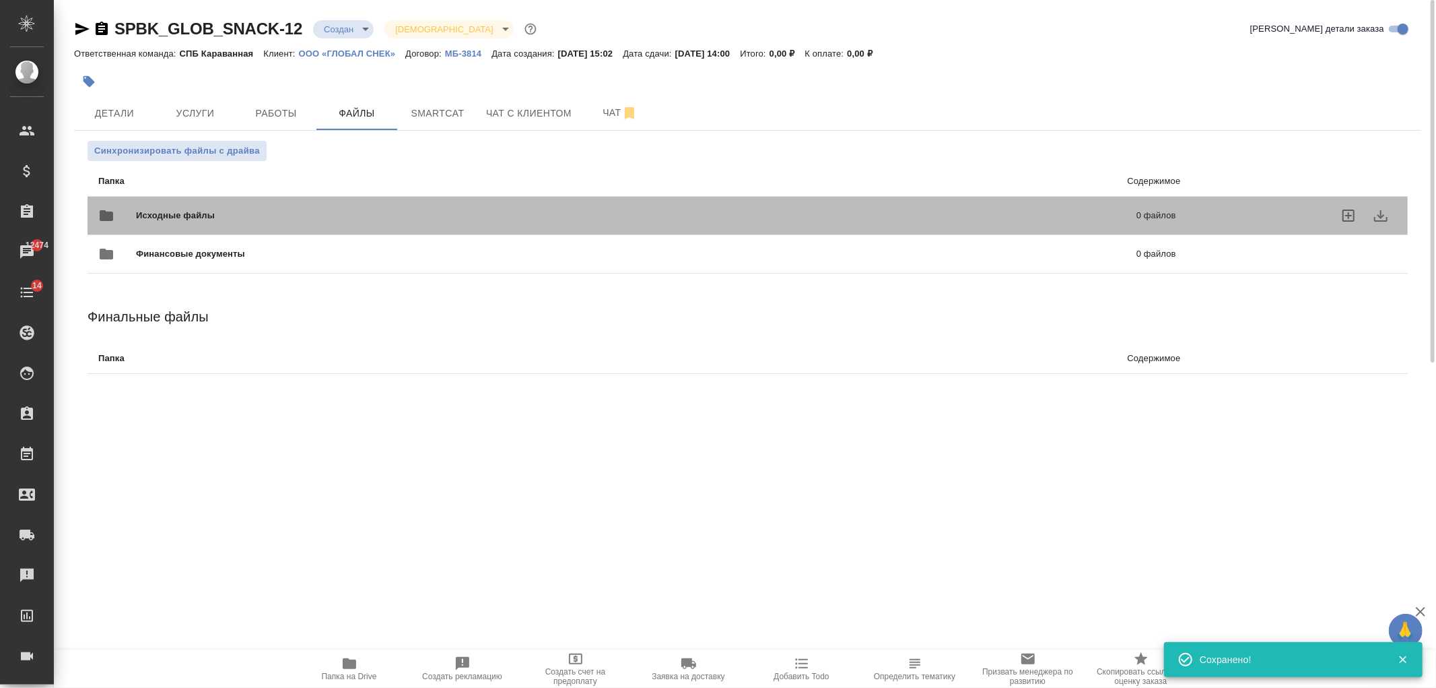
click at [139, 206] on div "Исходные файлы 0 файлов" at bounding box center [637, 215] width 1078 height 32
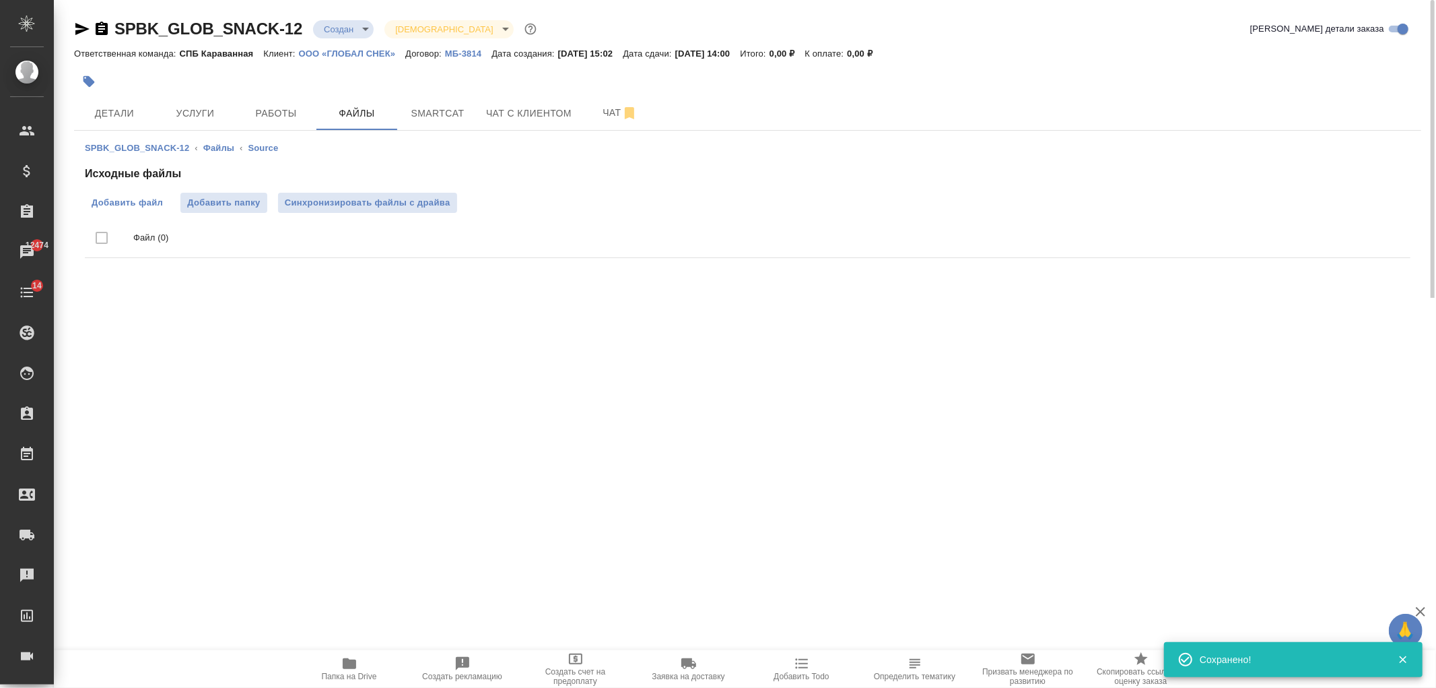
click at [125, 205] on span "Добавить файл" at bounding box center [127, 202] width 71 height 13
click at [0, 0] on input "Добавить файл" at bounding box center [0, 0] width 0 height 0
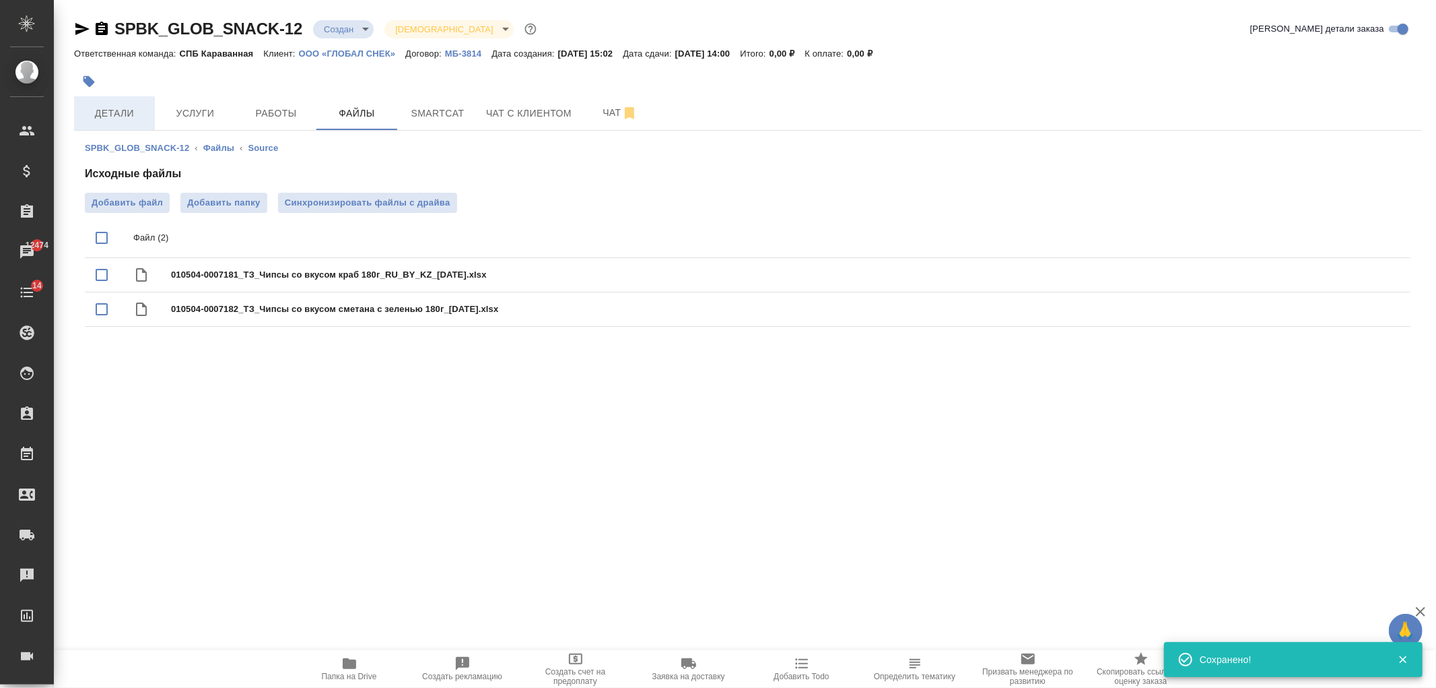
click at [100, 117] on span "Детали" at bounding box center [114, 113] width 65 height 17
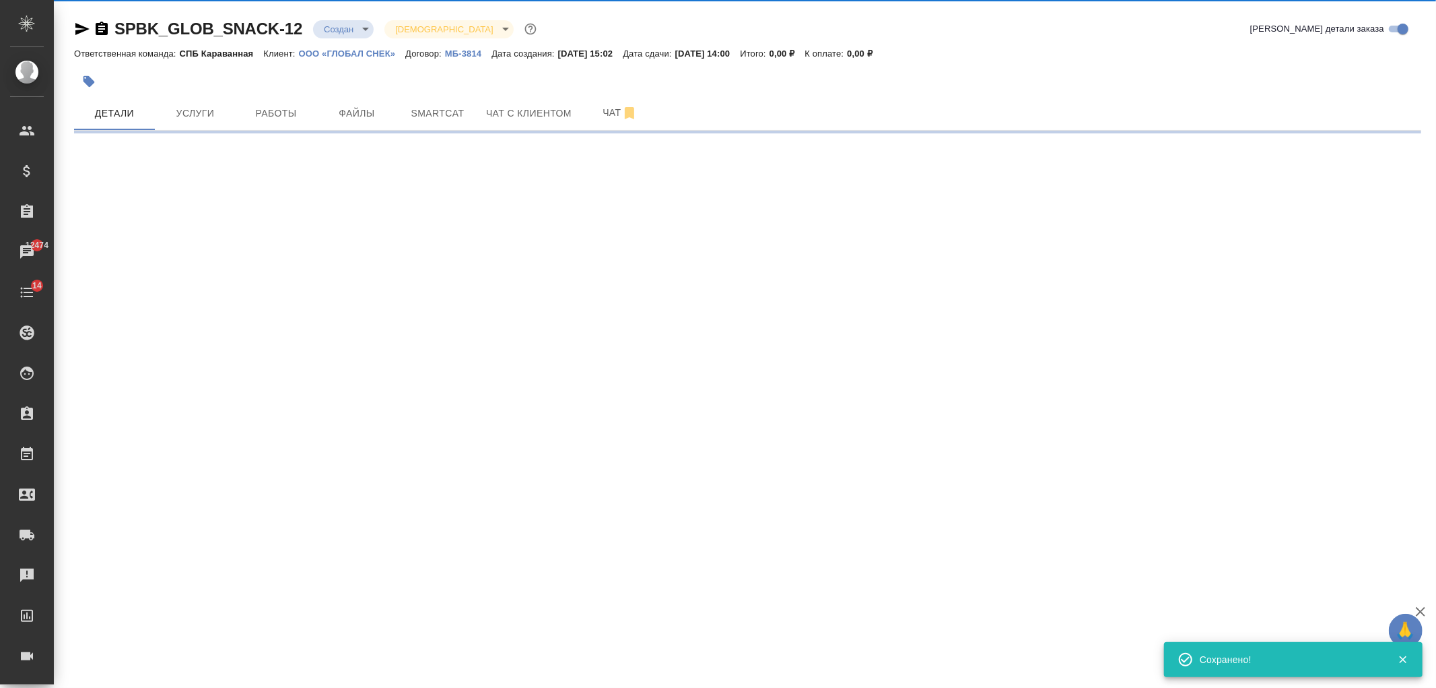
select select "RU"
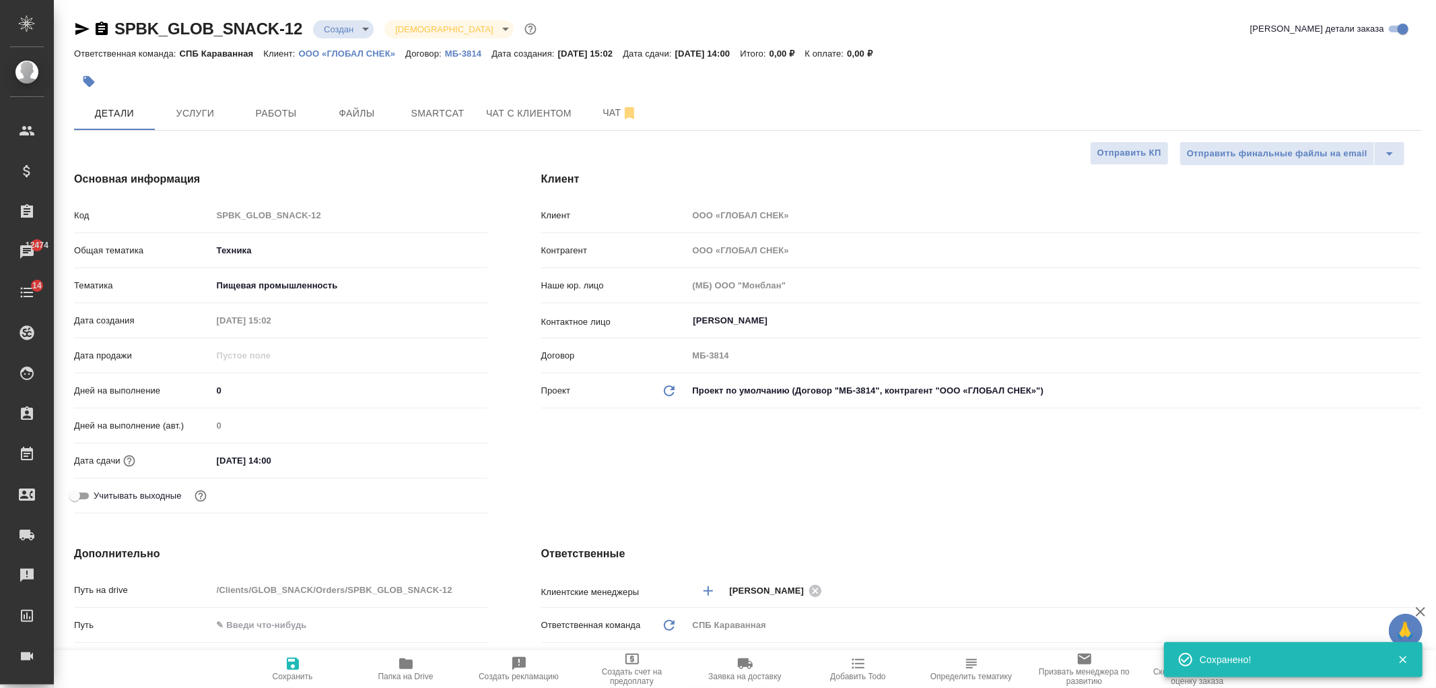
type textarea "x"
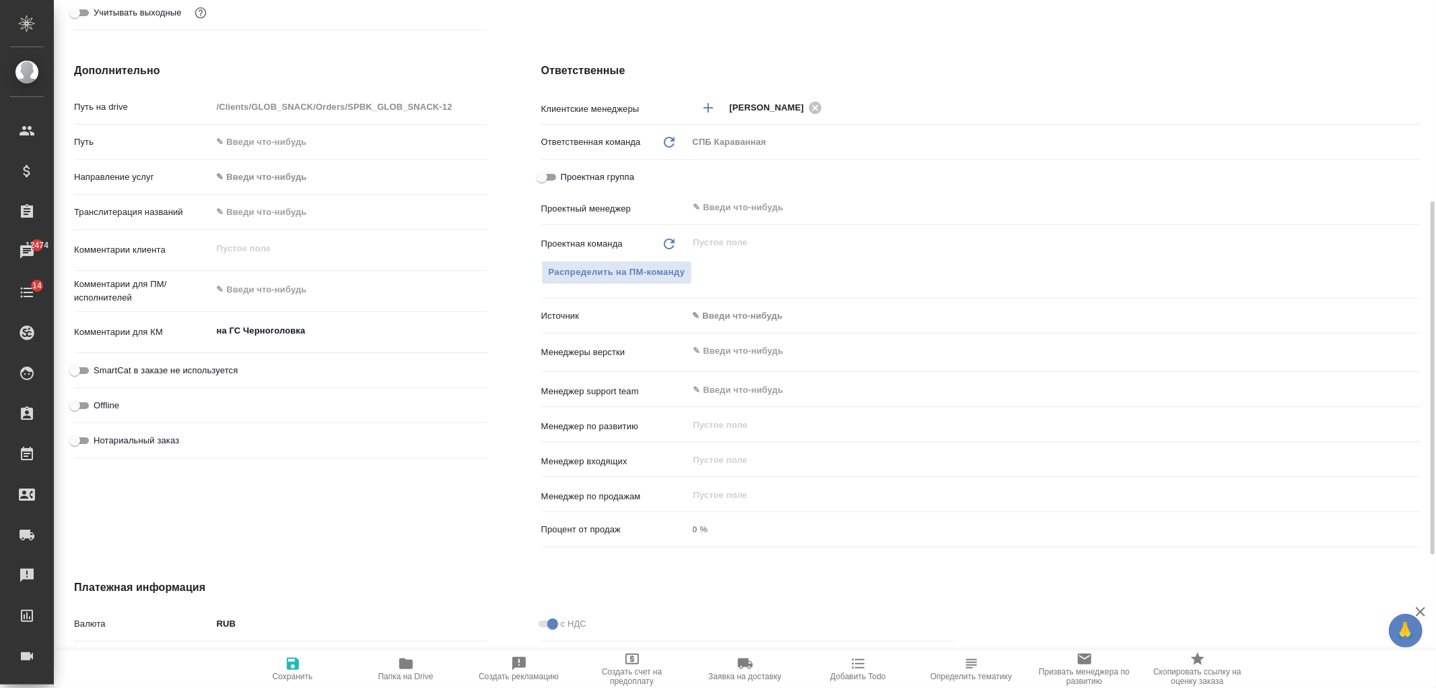
scroll to position [395, 0]
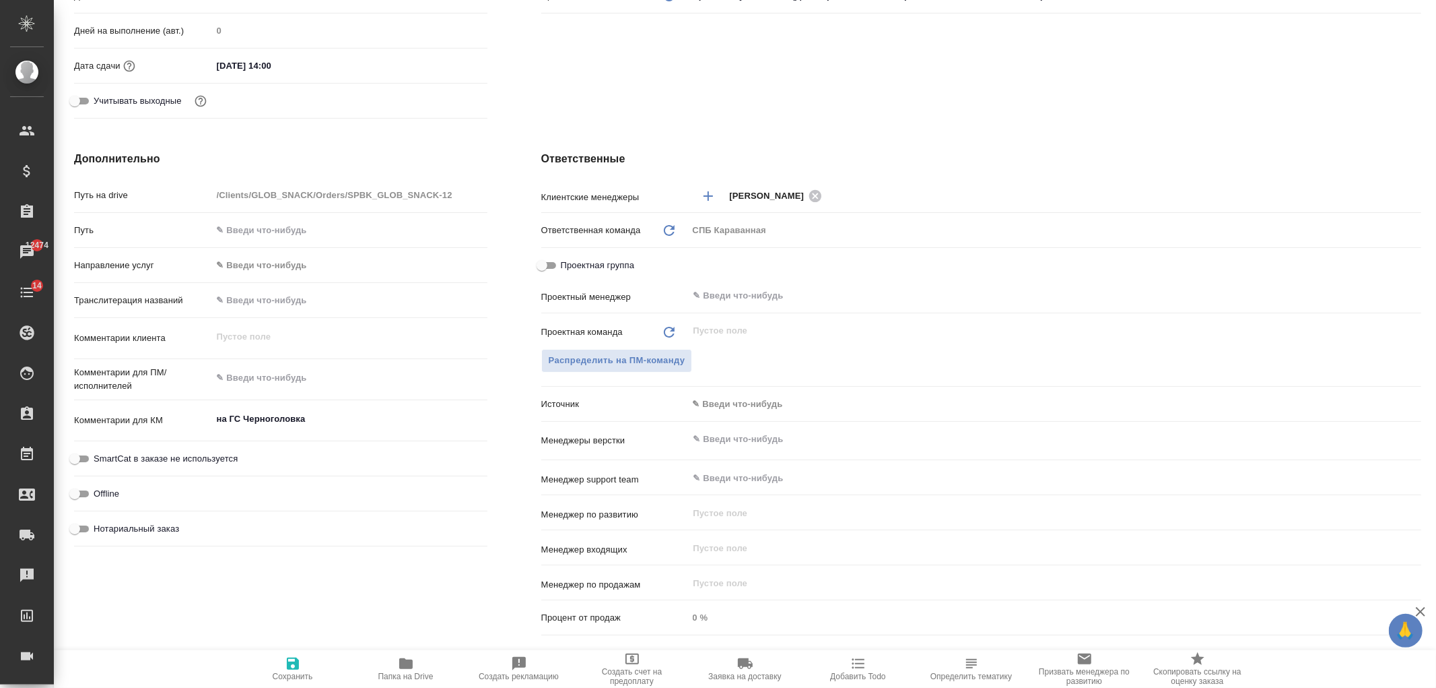
type textarea "x"
click at [275, 381] on textarea at bounding box center [350, 378] width 274 height 23
paste textarea "Примите, пожалуйста, в работу на редактуру 2 готовых ТЗ – казахский язык, котор…"
type textarea "Примите, пожалуйста, в работу на редактуру 2 готовых ТЗ – казахский язык, котор…"
type textarea "x"
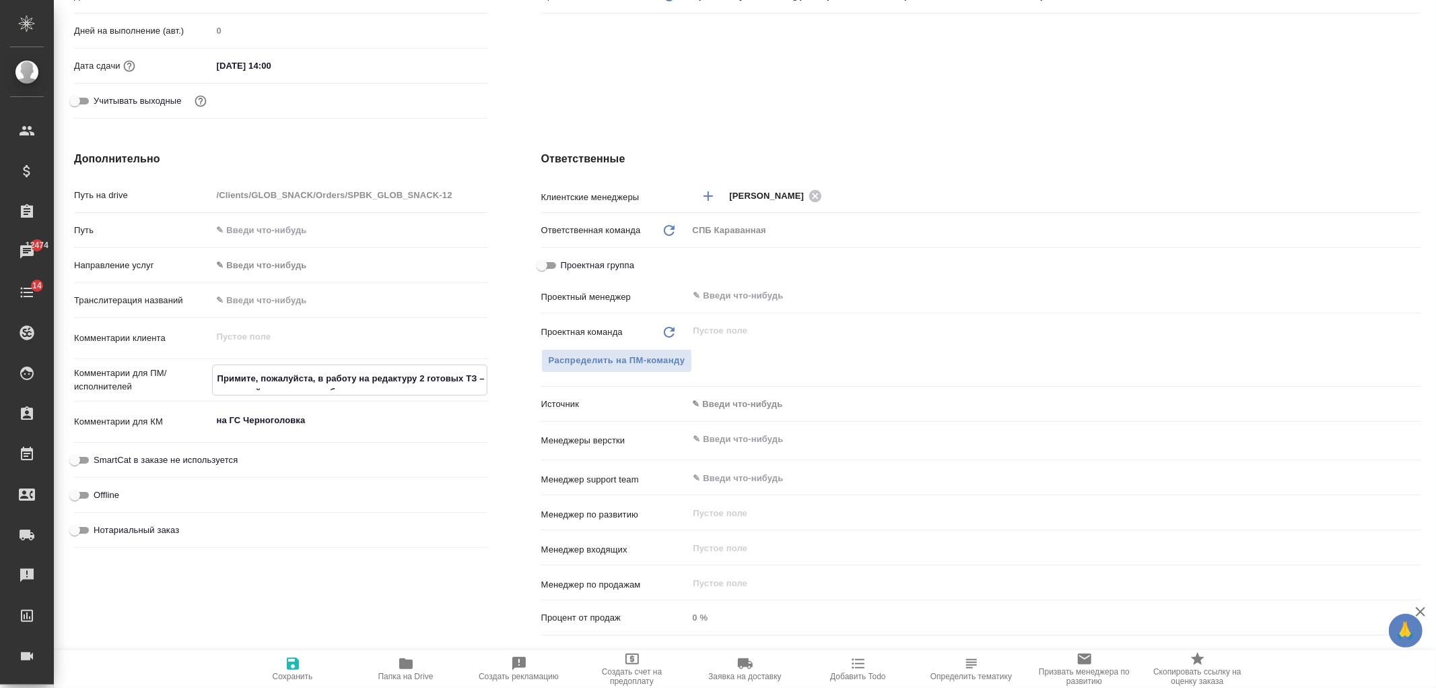
type textarea "x"
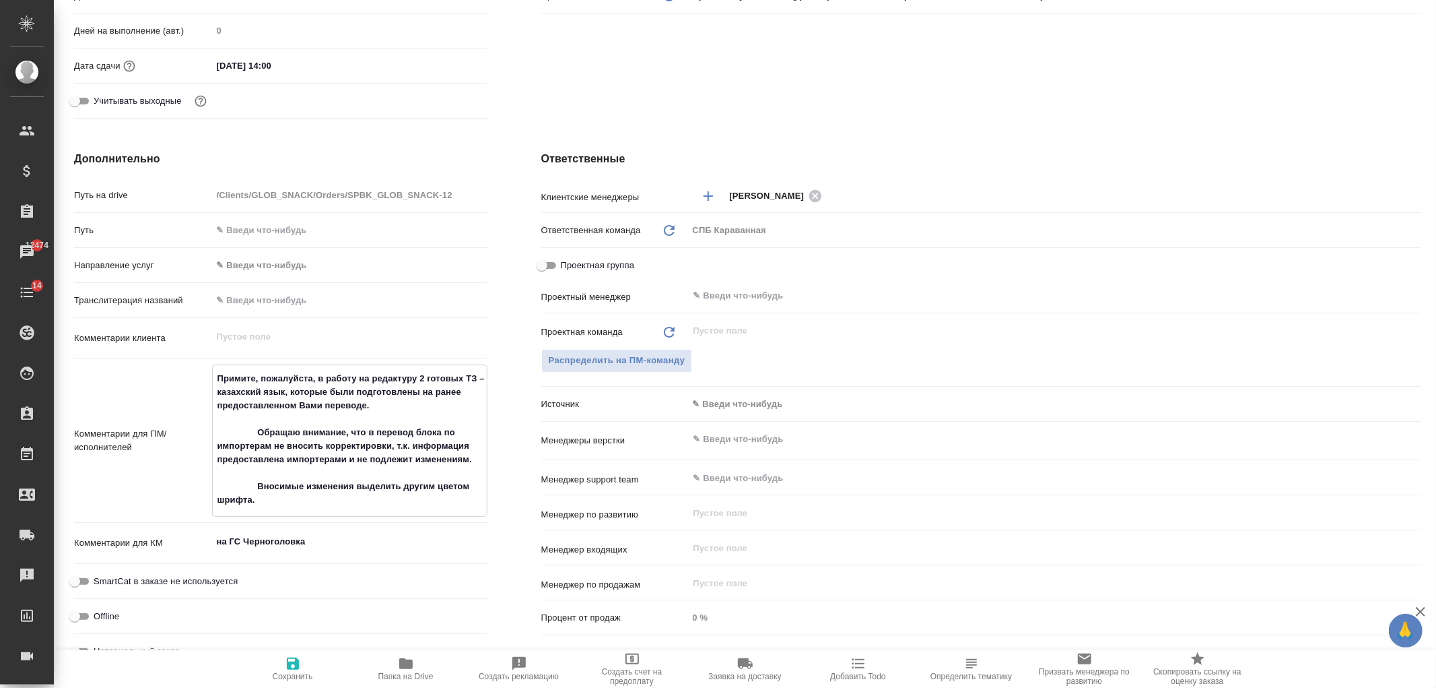
click at [308, 499] on textarea "Примите, пожалуйста, в работу на редактуру 2 готовых ТЗ – казахский язык, котор…" at bounding box center [350, 439] width 274 height 144
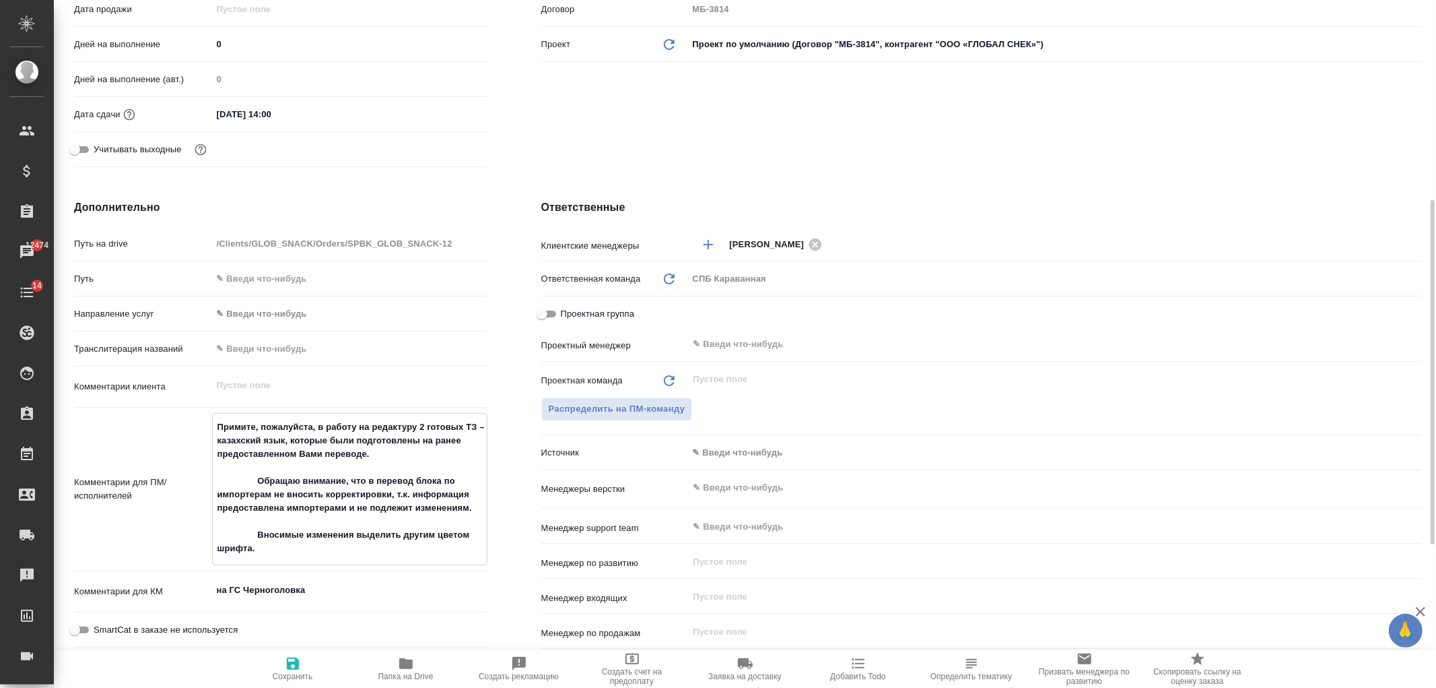
scroll to position [506, 0]
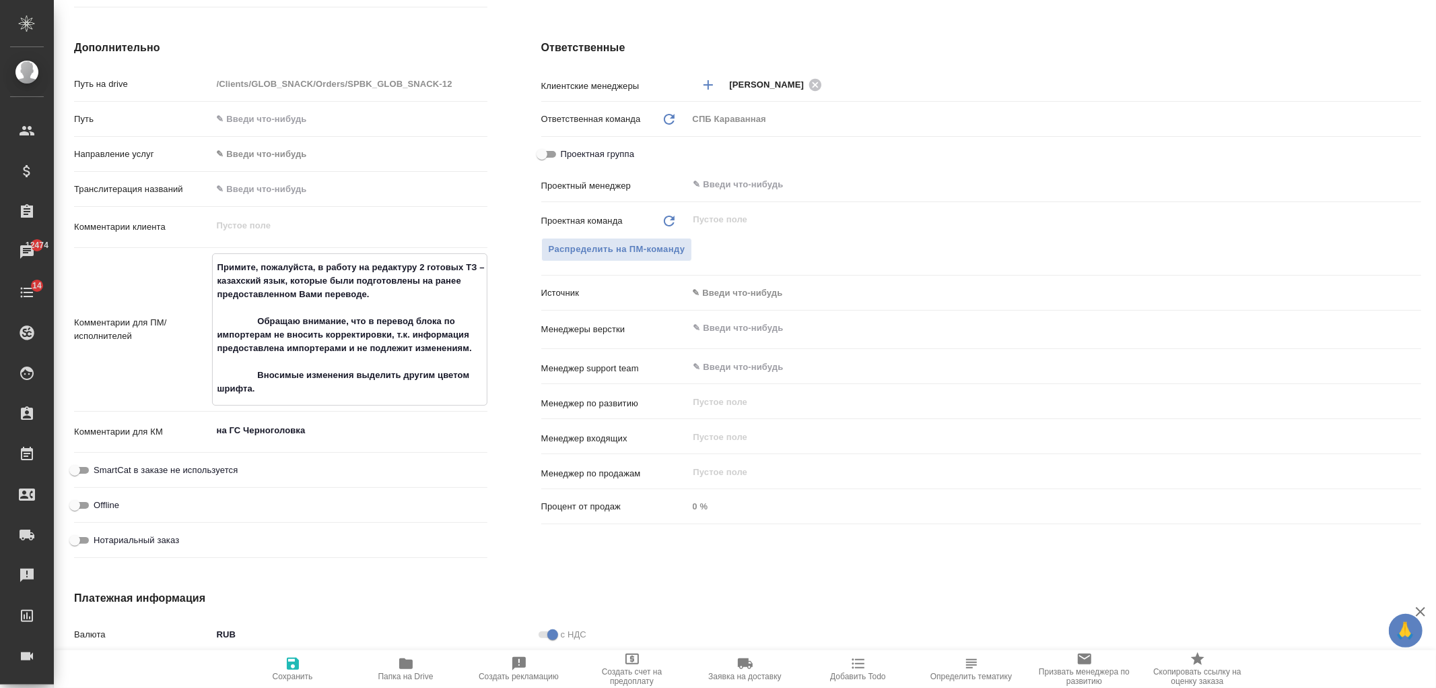
click at [219, 269] on textarea "Примите, пожалуйста, в работу на редактуру 2 готовых ТЗ – казахский язык, котор…" at bounding box center [350, 328] width 274 height 144
type textarea "Примите, пожалуйста, в работу на редактуру 2 готовых ТЗ – казахский язык, котор…"
type textarea "x"
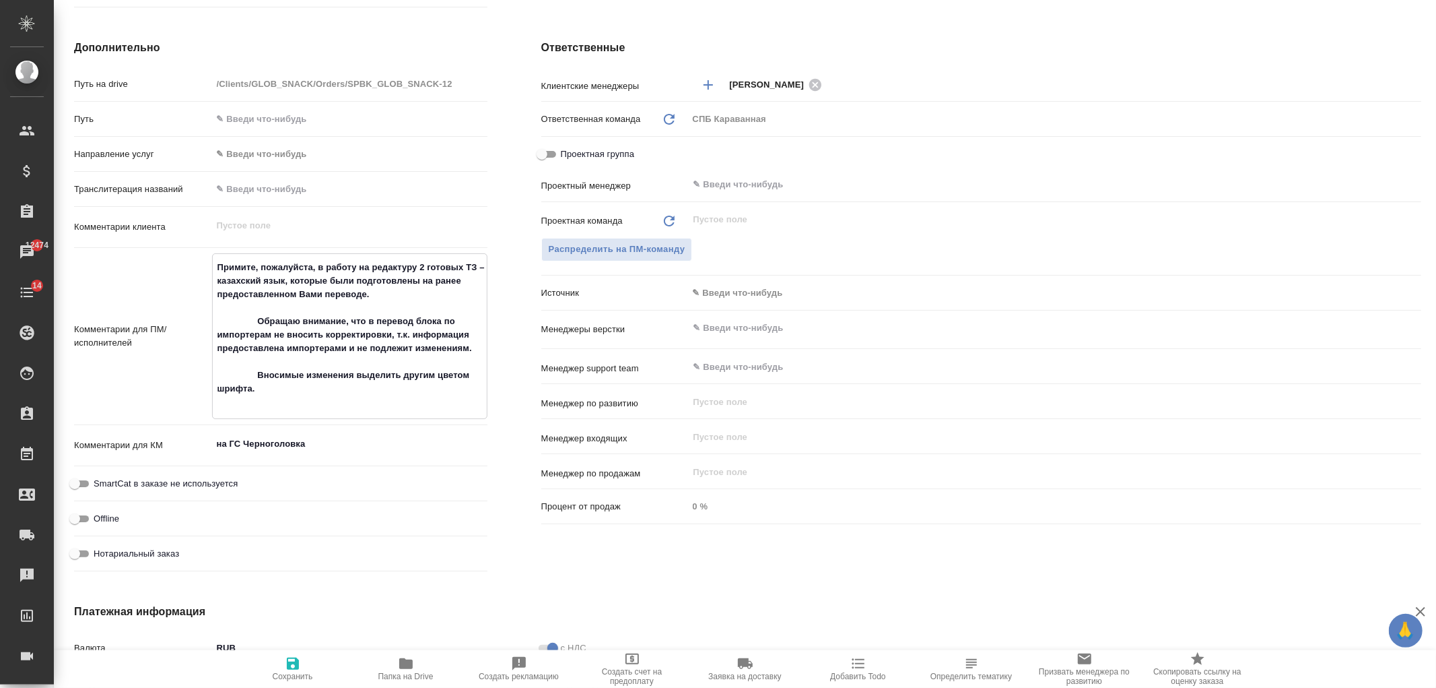
type textarea "Примите, пожалуйста, в работу на редактуру 2 готовых ТЗ – казахский язык, котор…"
type textarea "x"
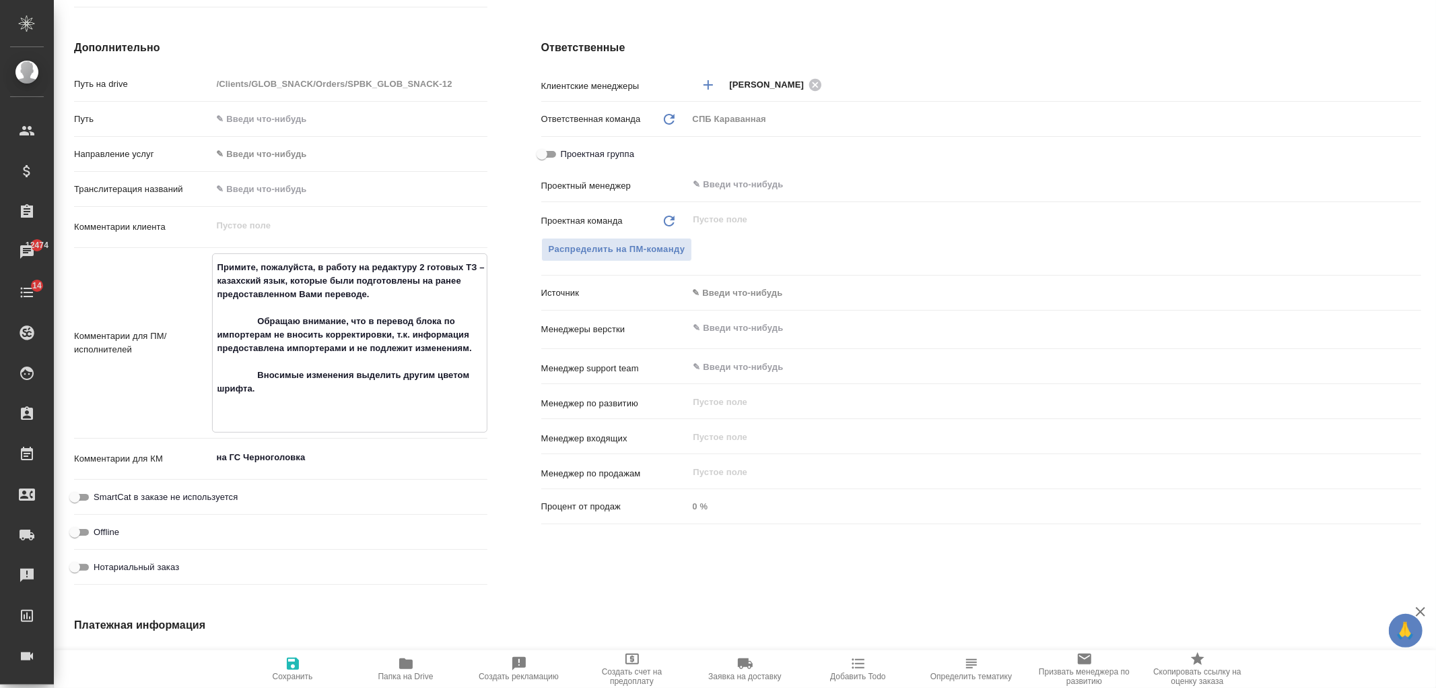
click at [223, 266] on textarea "Примите, пожалуйста, в работу на редактуру 2 готовых ТЗ – казахский язык, котор…" at bounding box center [350, 341] width 274 height 171
type textarea "Н Примите, пожалуйста, в работу на редактуру 2 готовых ТЗ – казахский язык, кот…"
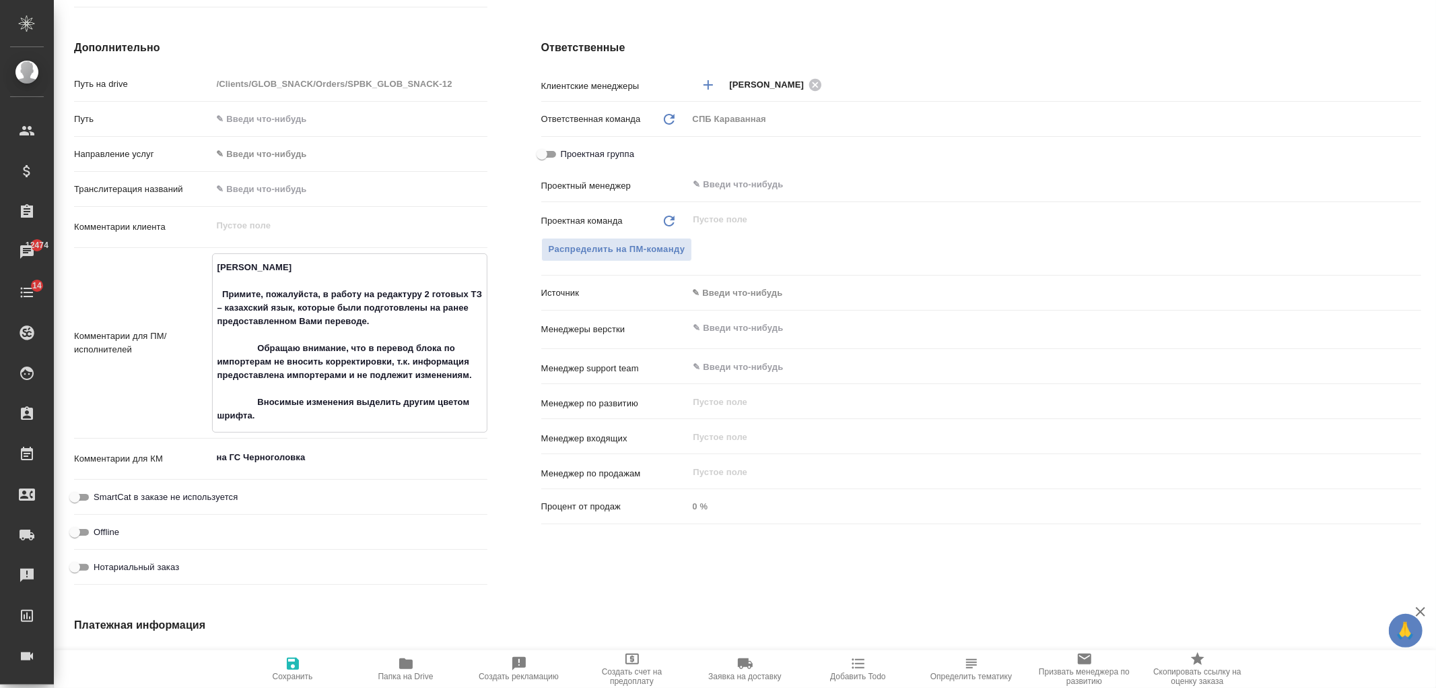
type textarea "x"
type textarea "Ну Примите, пожалуйста, в работу на редактуру 2 готовых ТЗ – казахский язык, ко…"
type textarea "x"
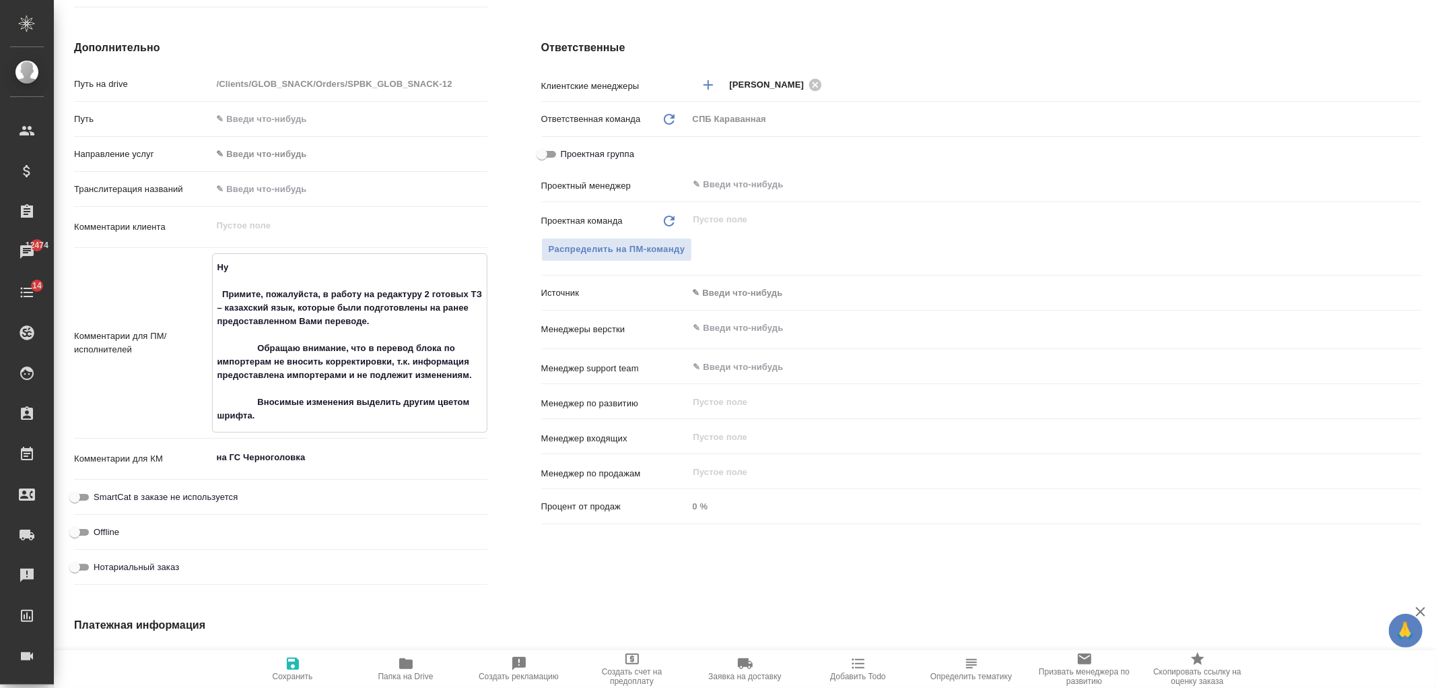
type textarea "x"
type textarea "Нуж Примите, пожалуйста, в работу на редактуру 2 готовых ТЗ – казахский язык, к…"
type textarea "x"
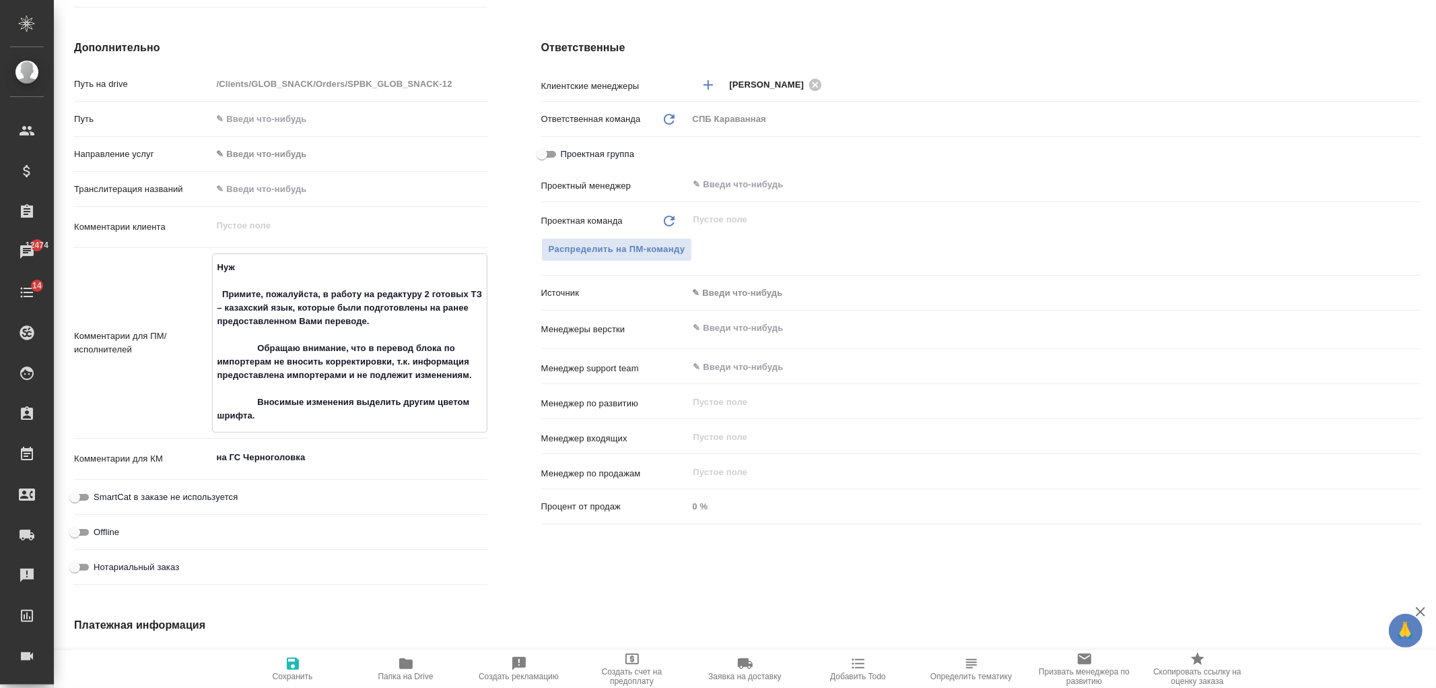
type textarea "x"
type textarea "Нужн Примите, пожалуйста, в работу на редактуру 2 готовых ТЗ – казахский язык, …"
type textarea "x"
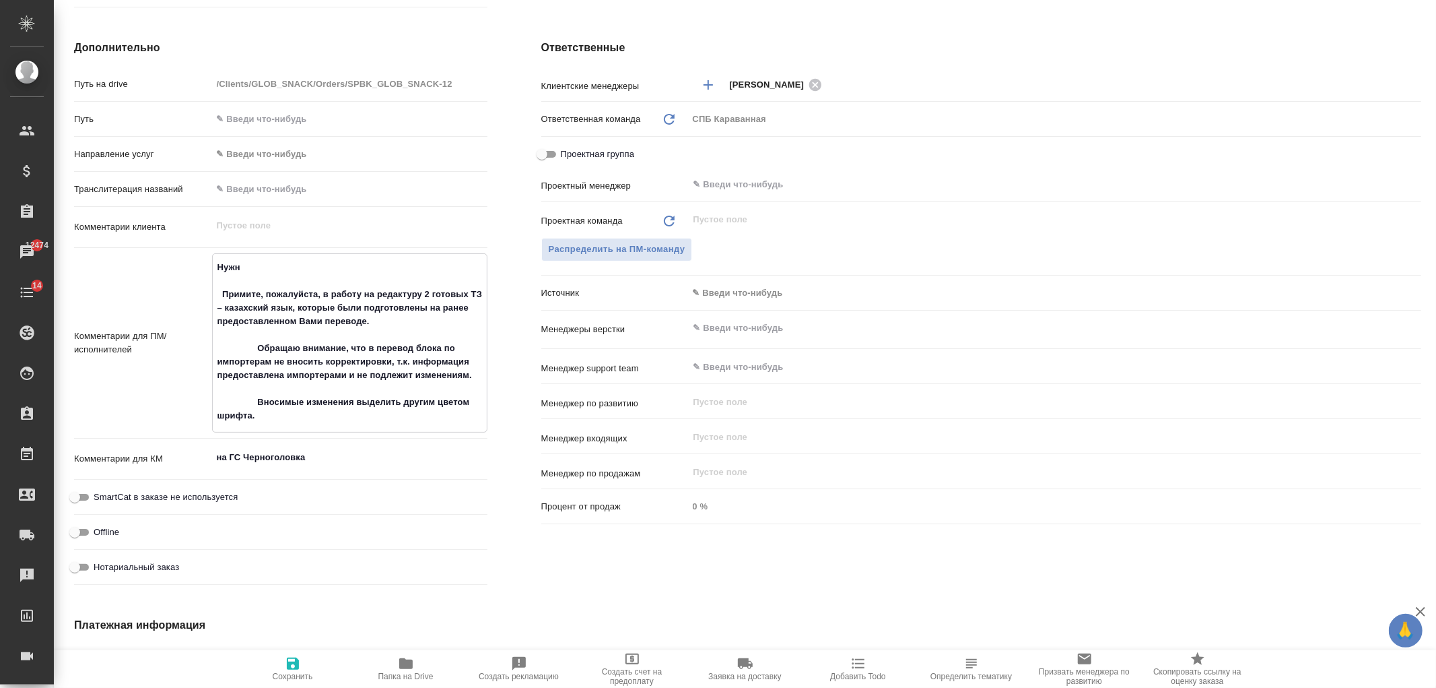
type textarea "Нужна Примите, пожалуйста, в работу на редактуру 2 готовых ТЗ – казахский язык,…"
type textarea "x"
type textarea "Нужна Примите, пожалуйста, в работу на редактуру 2 готовых ТЗ – казахский язык,…"
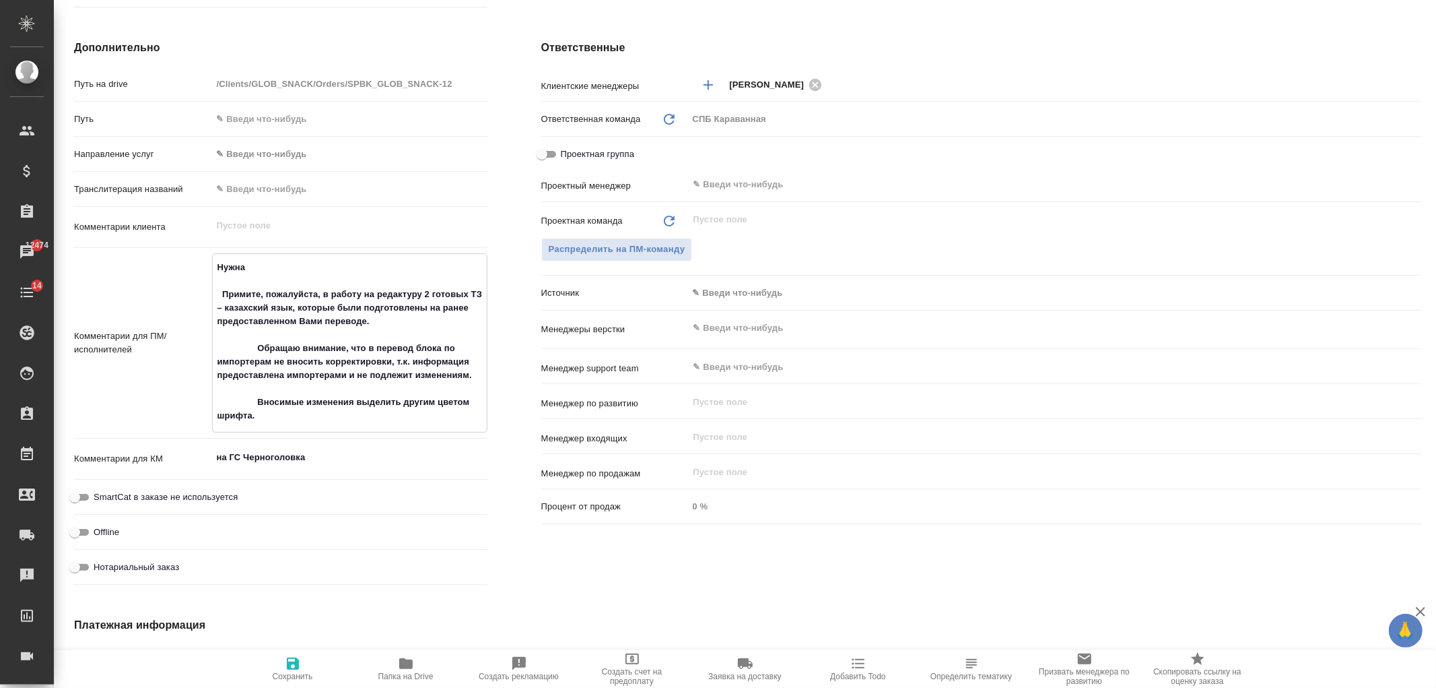
type textarea "x"
type textarea "Нужна Примите, пожалуйста, в работу на редактуру 2 готовых ТЗ – казахский язык,…"
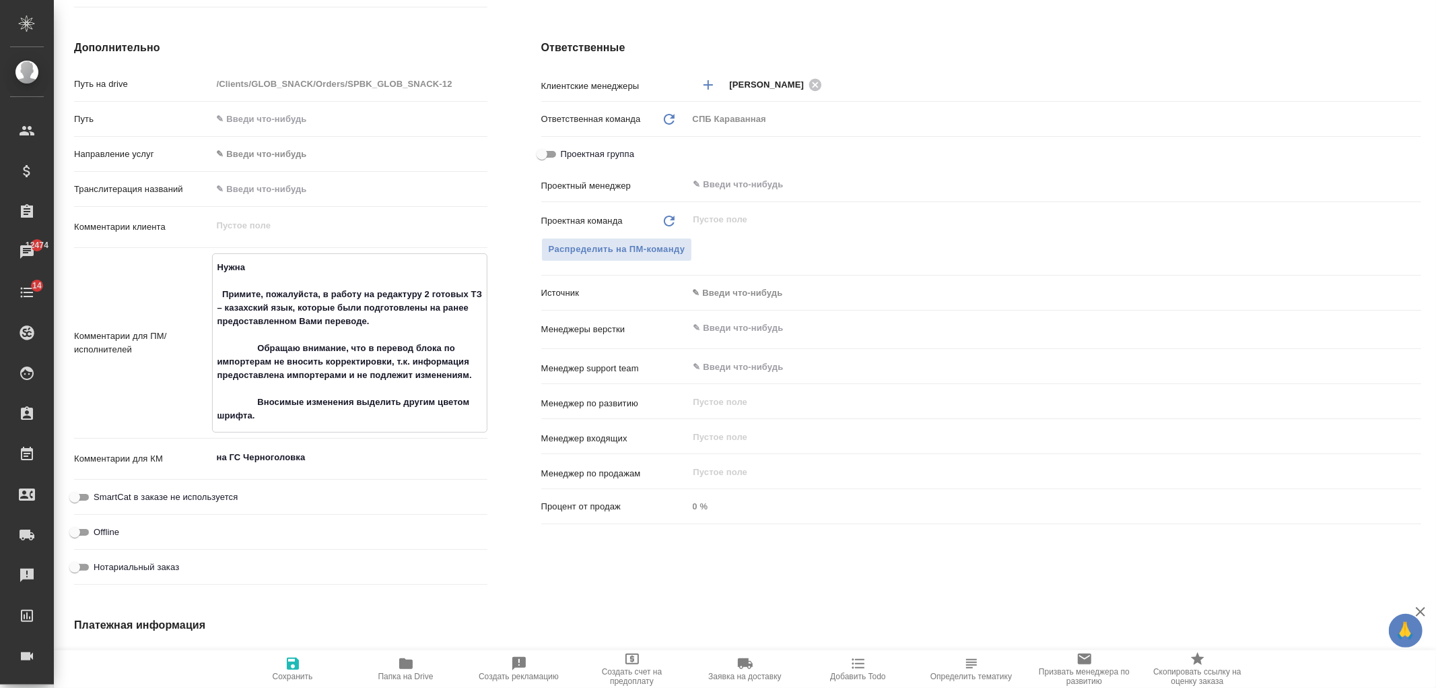
type textarea "x"
type textarea "Примите, пожалуйста, в работу на редактуру 2 готовых ТЗ – казахский язык, котор…"
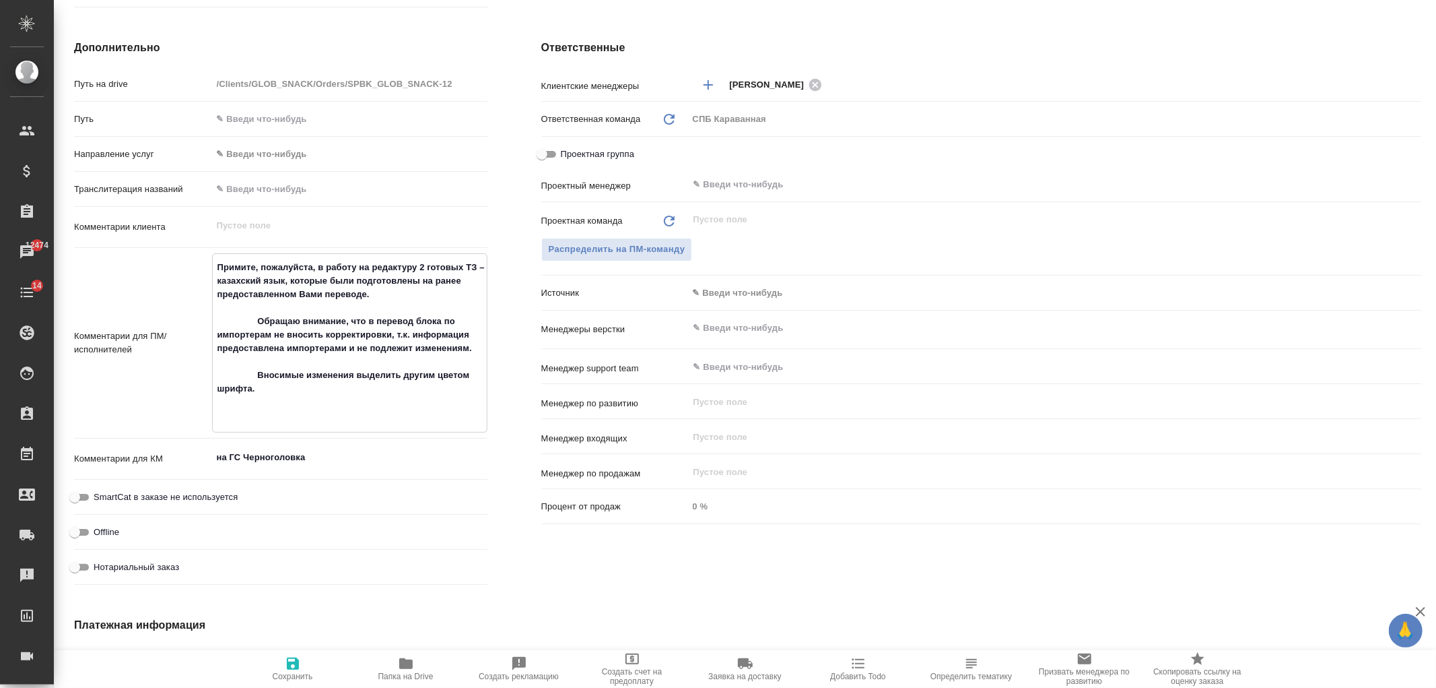
type textarea "x"
type textarea "Н Примите, пожалуйста, в работу на редактуру 2 готовых ТЗ – казахский язык, кот…"
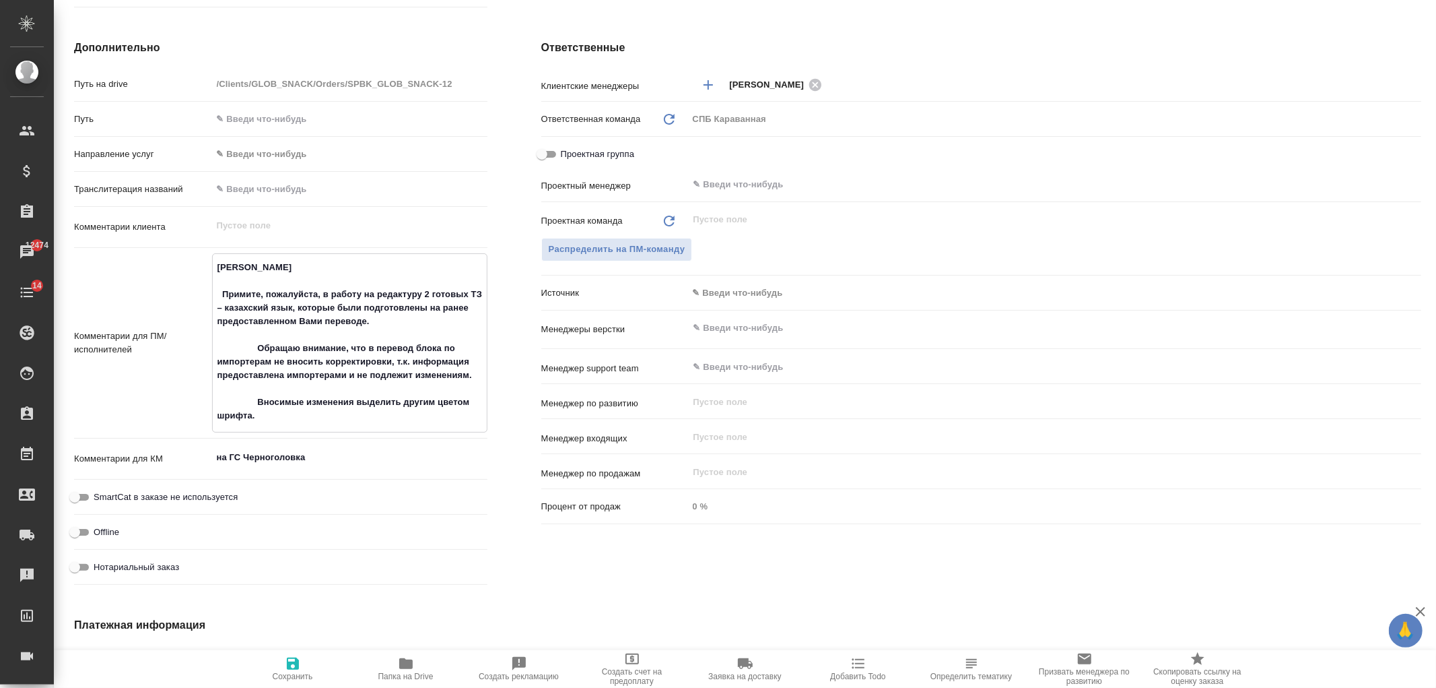
type textarea "x"
type textarea "Примите, пожалуйста, в работу на редактуру 2 готовых ТЗ – казахский язык, котор…"
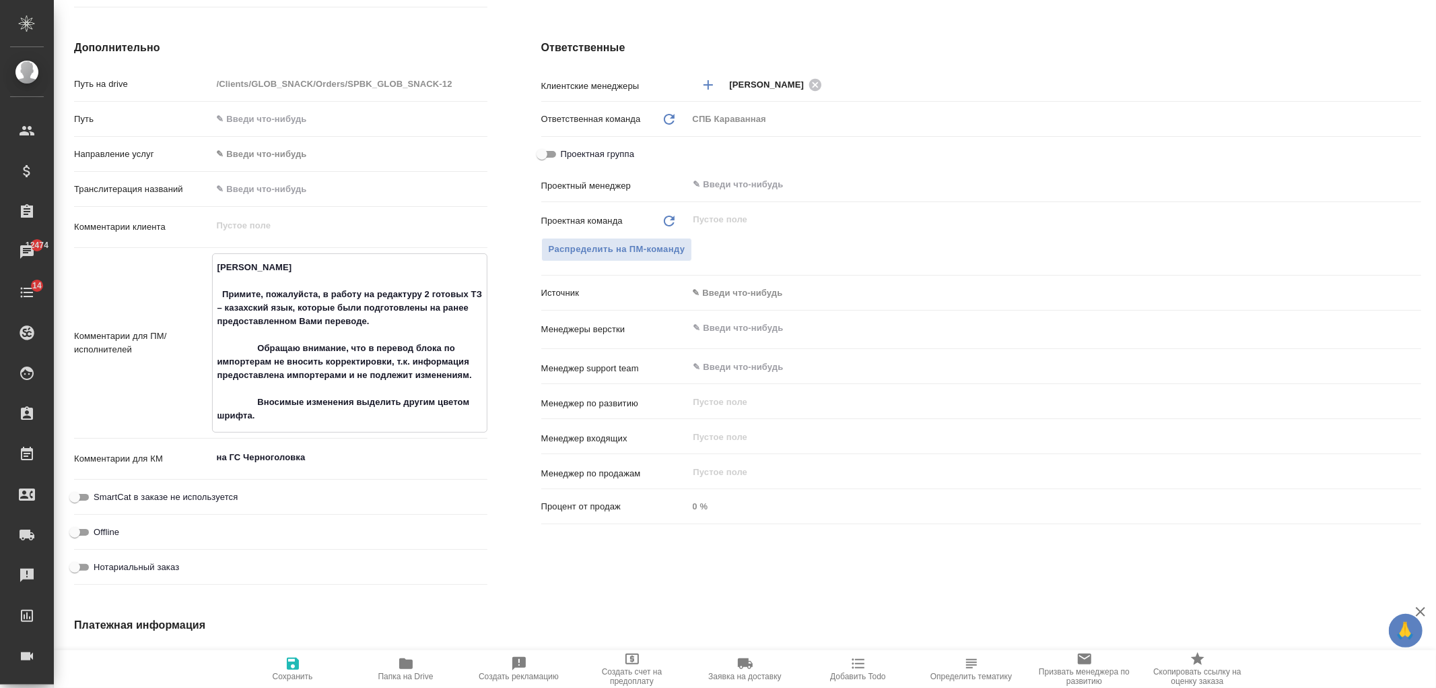
type textarea "x"
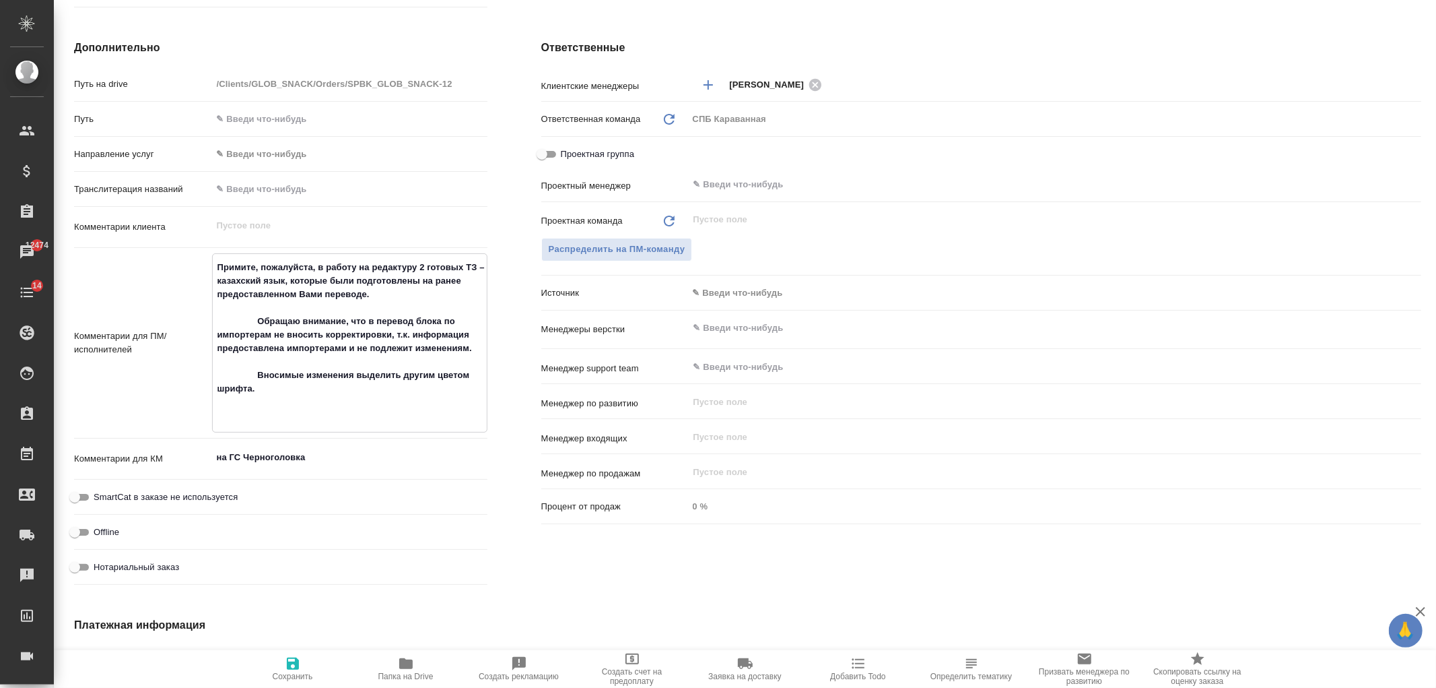
type textarea "Примите, пожалуйста, в работу на редактуру 2 готовых ТЗ – казахский язык, котор…"
type textarea "x"
type textarea "Н Примите, пожалуйста, в работу на редактуру 2 готовых ТЗ – казахский язык, кот…"
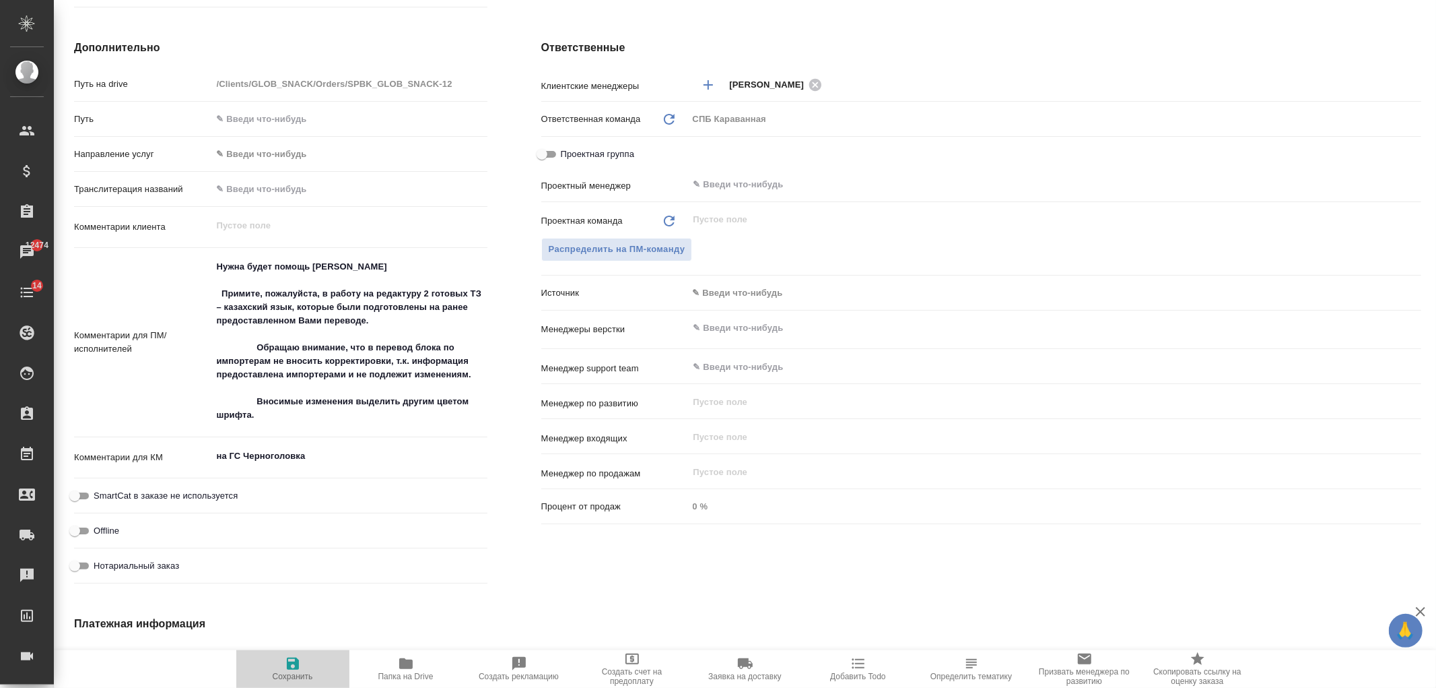
click at [280, 665] on span "Сохранить" at bounding box center [292, 668] width 97 height 26
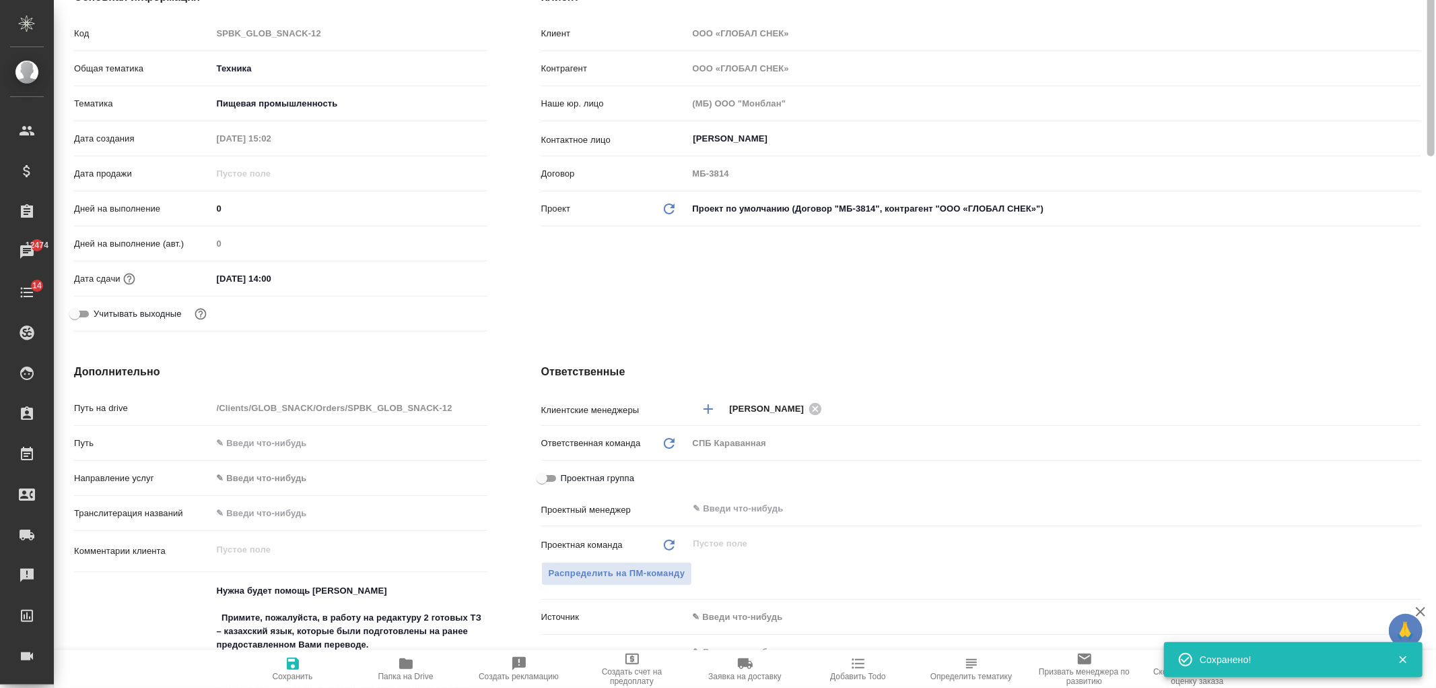
scroll to position [0, 0]
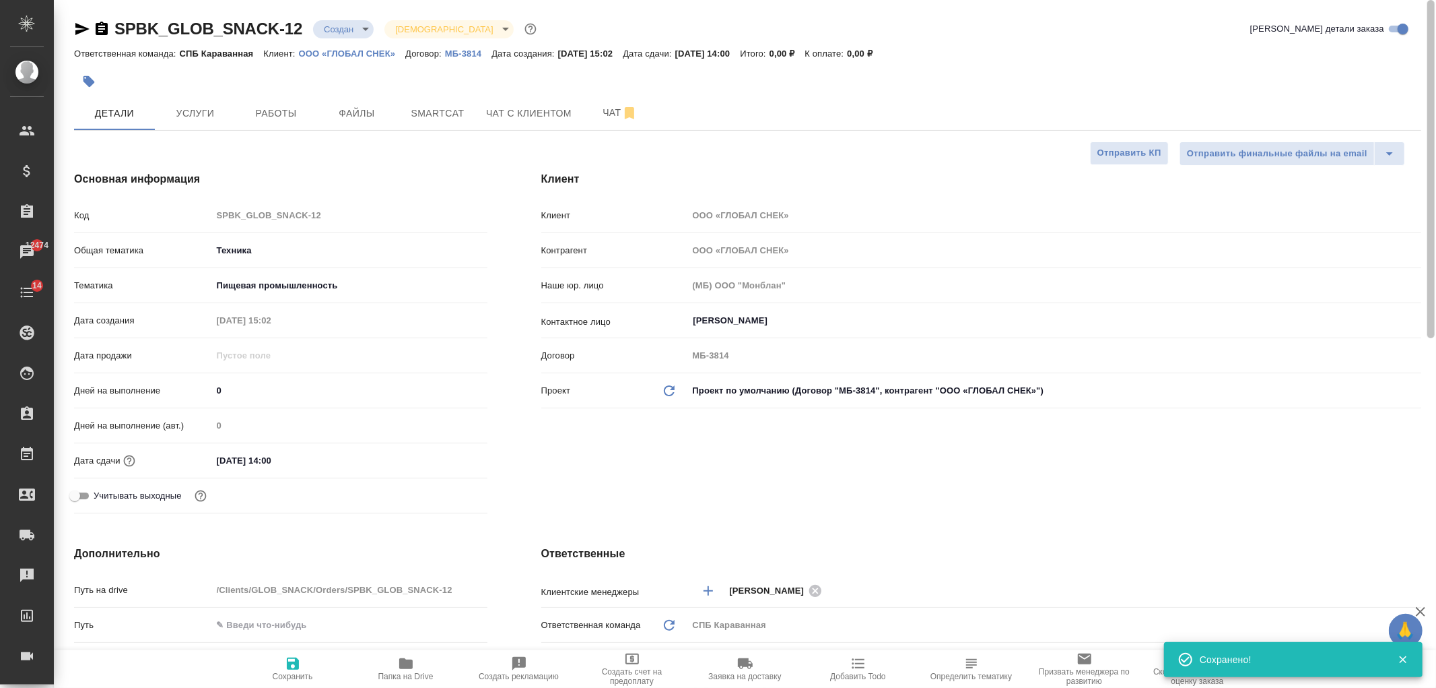
drag, startPoint x: 1421, startPoint y: 506, endPoint x: 1395, endPoint y: 114, distance: 392.8
click at [1404, 119] on div "SPBK_GLOB_SNACK-12 Создан new Святая троица holyTrinity Кратко детали заказа От…" at bounding box center [745, 344] width 1383 height 688
click at [205, 112] on span "Услуги" at bounding box center [195, 113] width 65 height 17
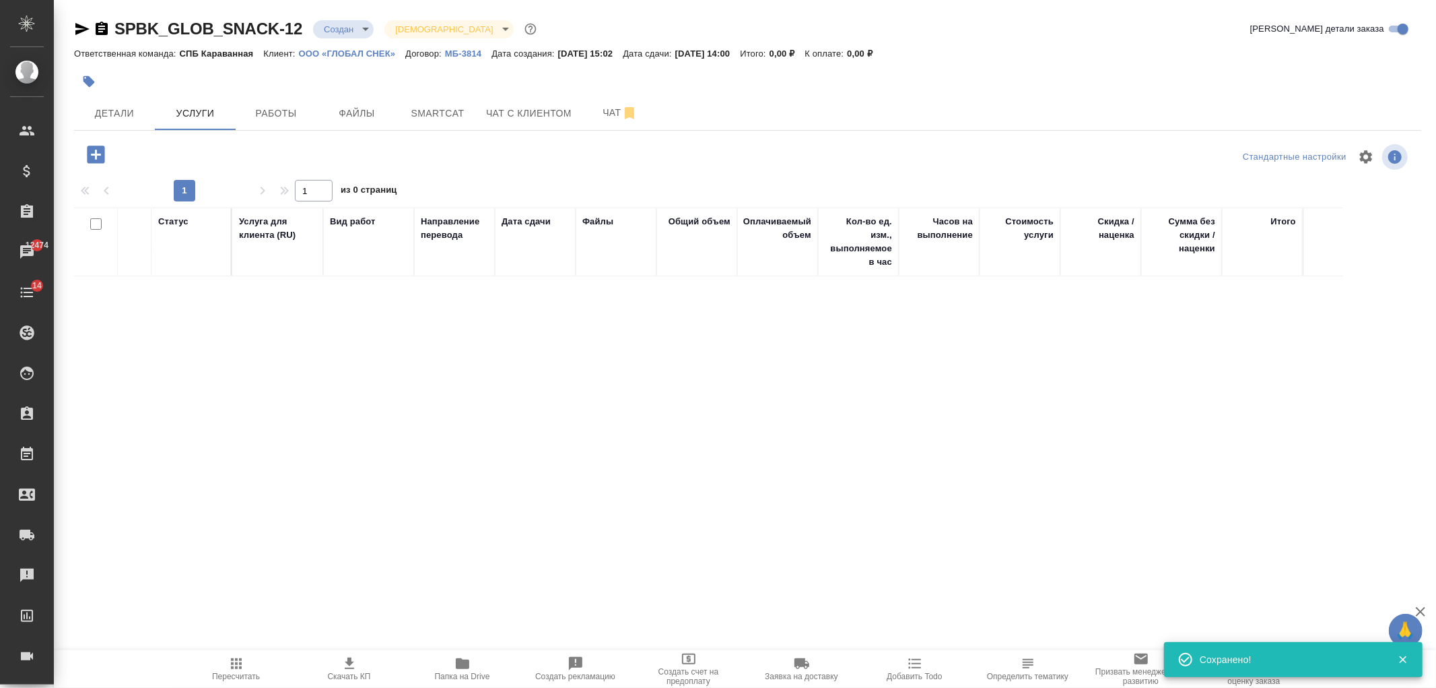
click at [100, 160] on icon "button" at bounding box center [96, 154] width 18 height 18
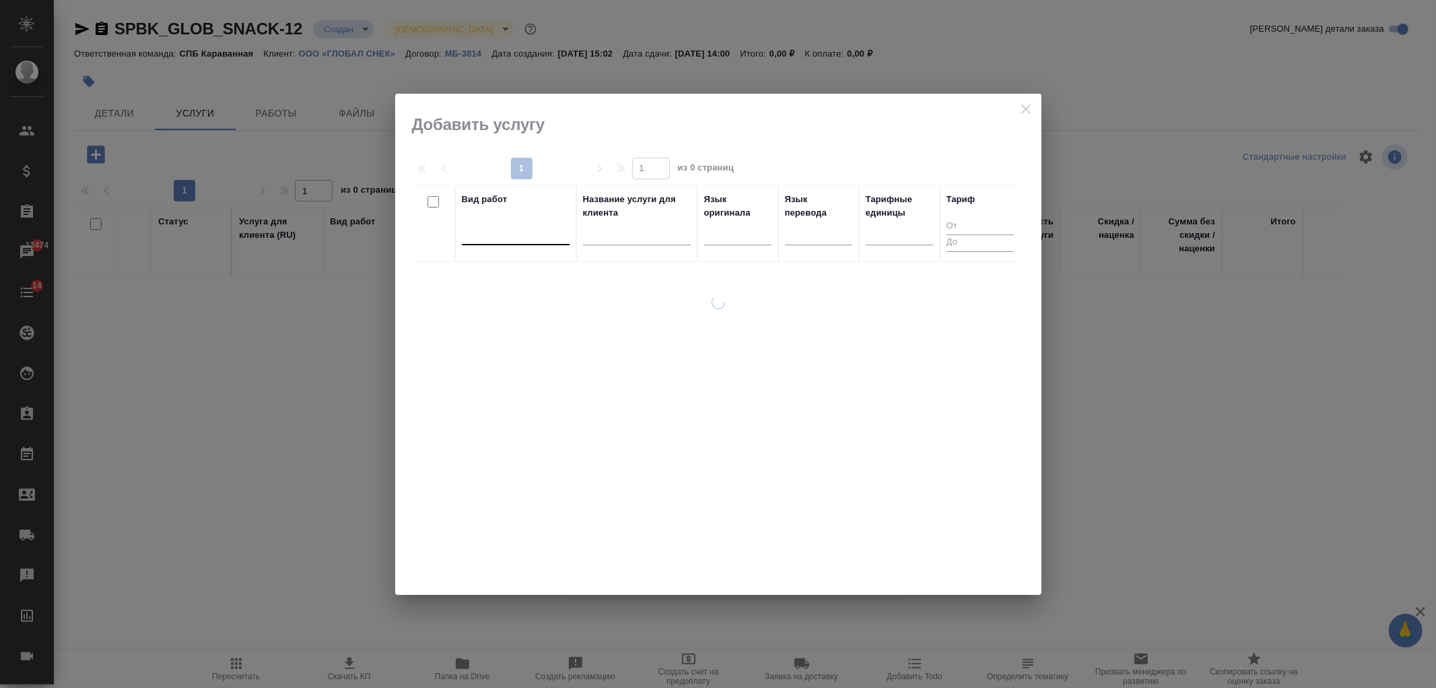
click at [508, 236] on div at bounding box center [516, 232] width 108 height 20
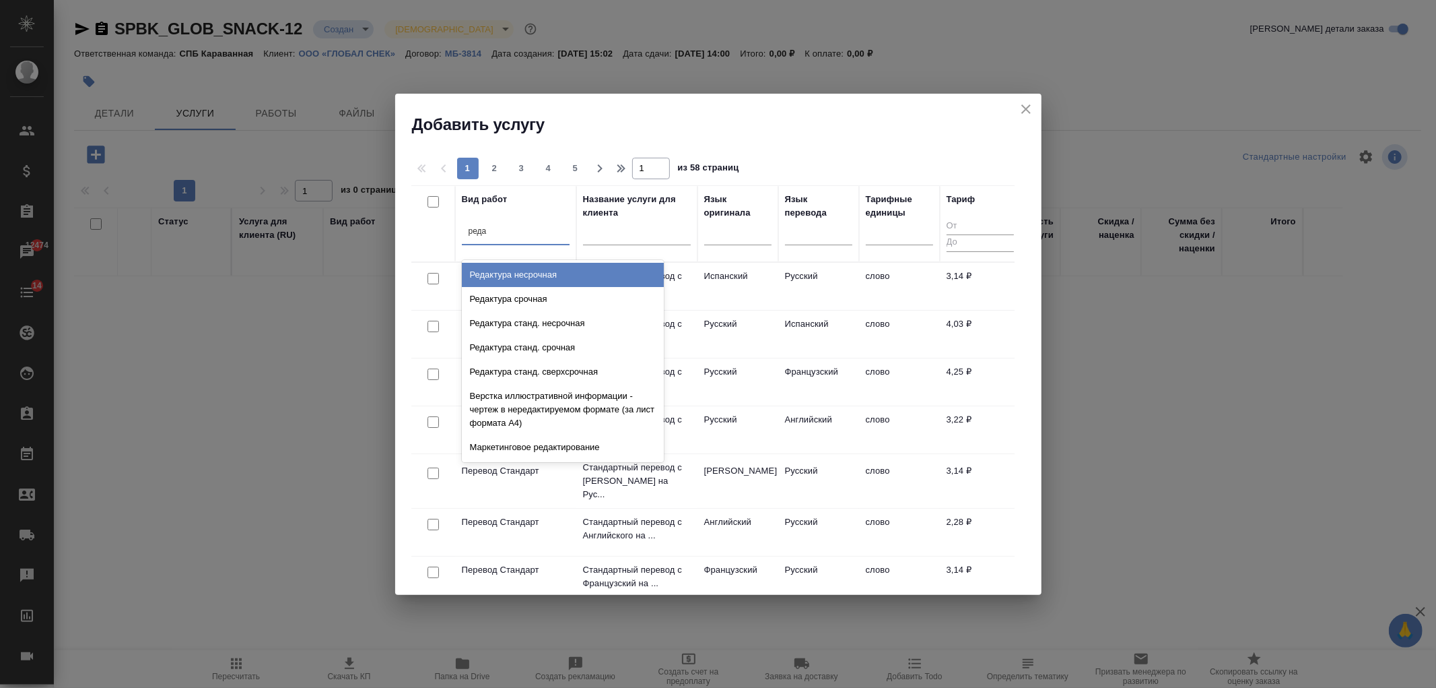
click at [539, 281] on div "Редактура несрочная" at bounding box center [563, 275] width 202 height 24
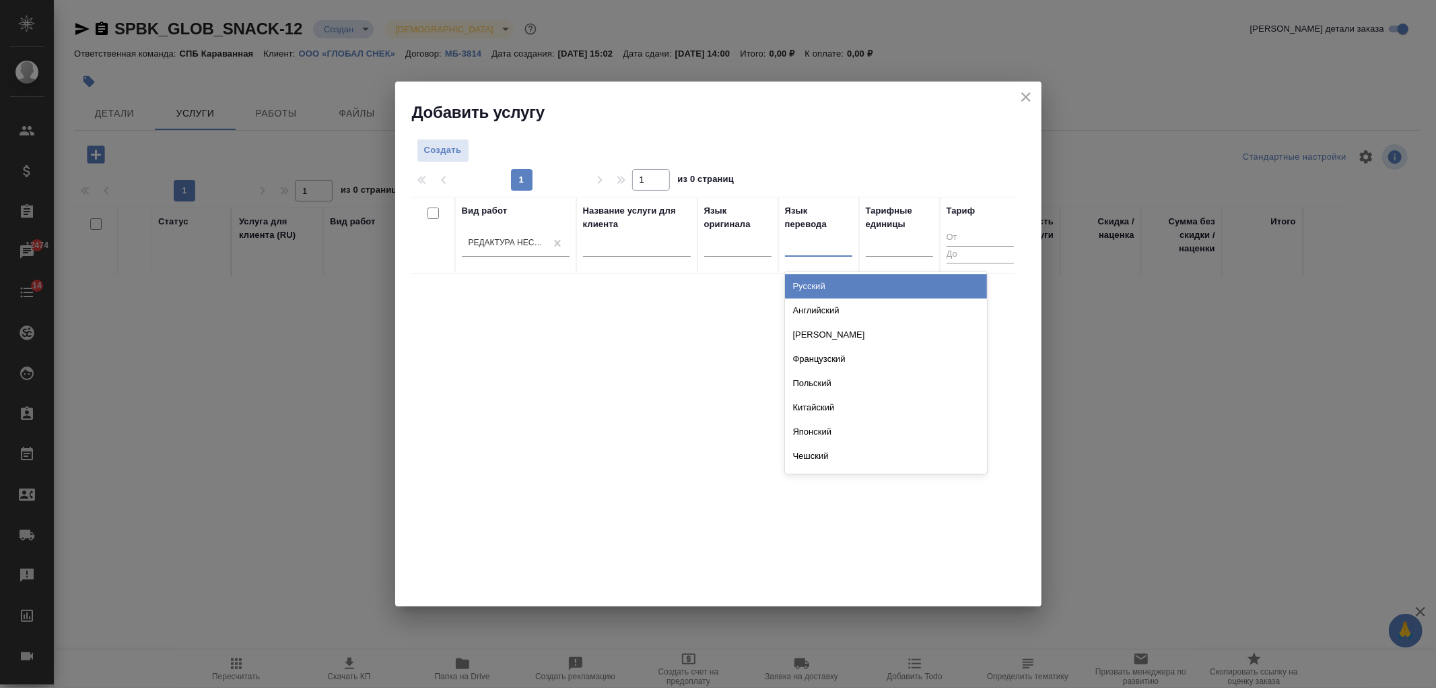
click at [818, 250] on div at bounding box center [818, 243] width 67 height 20
click at [822, 276] on div "Казахский" at bounding box center [886, 286] width 202 height 24
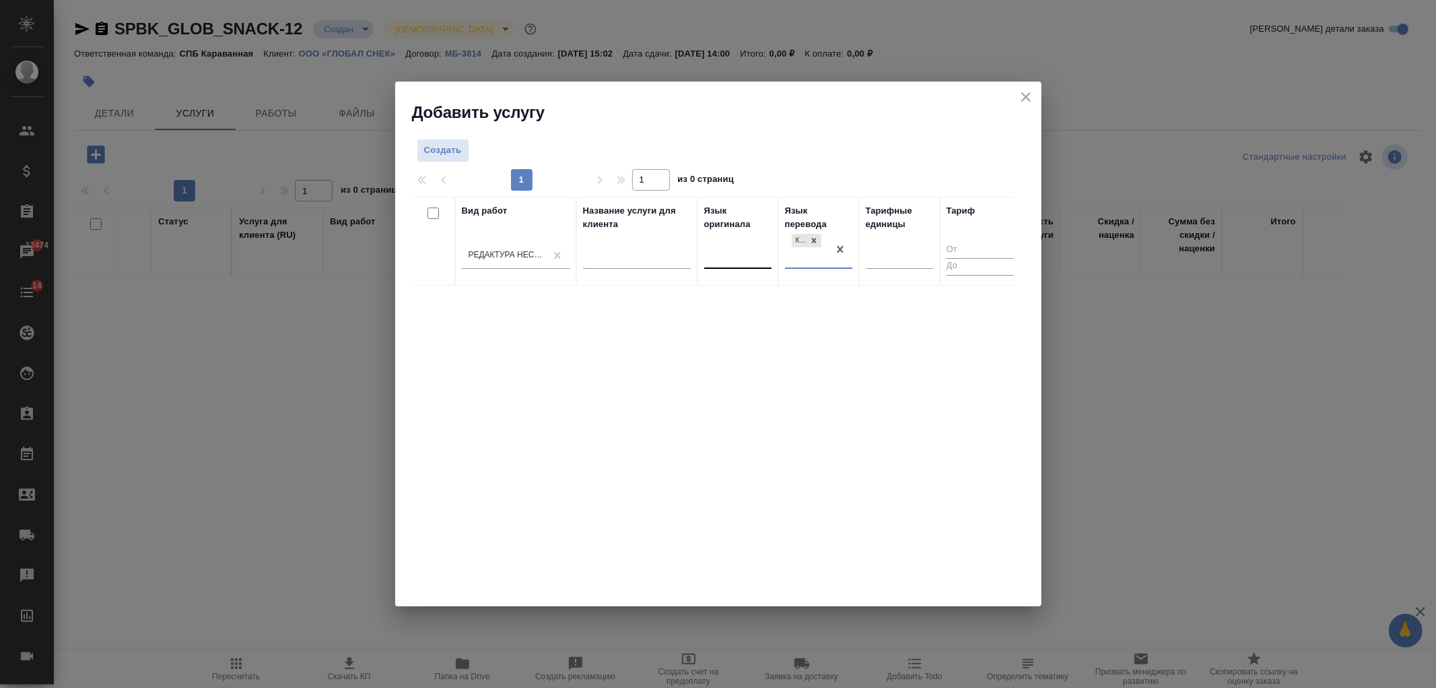
click at [742, 257] on div at bounding box center [737, 255] width 67 height 20
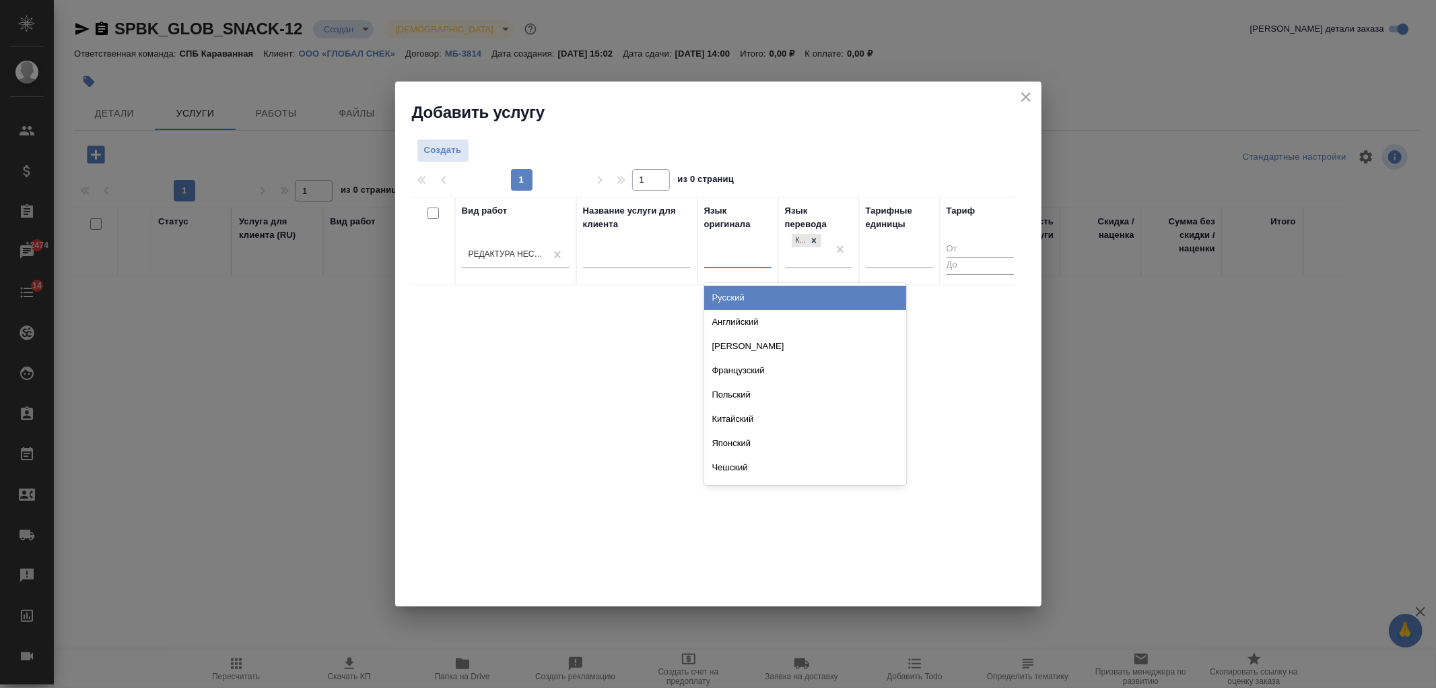
click at [751, 298] on div "Русский" at bounding box center [805, 298] width 202 height 24
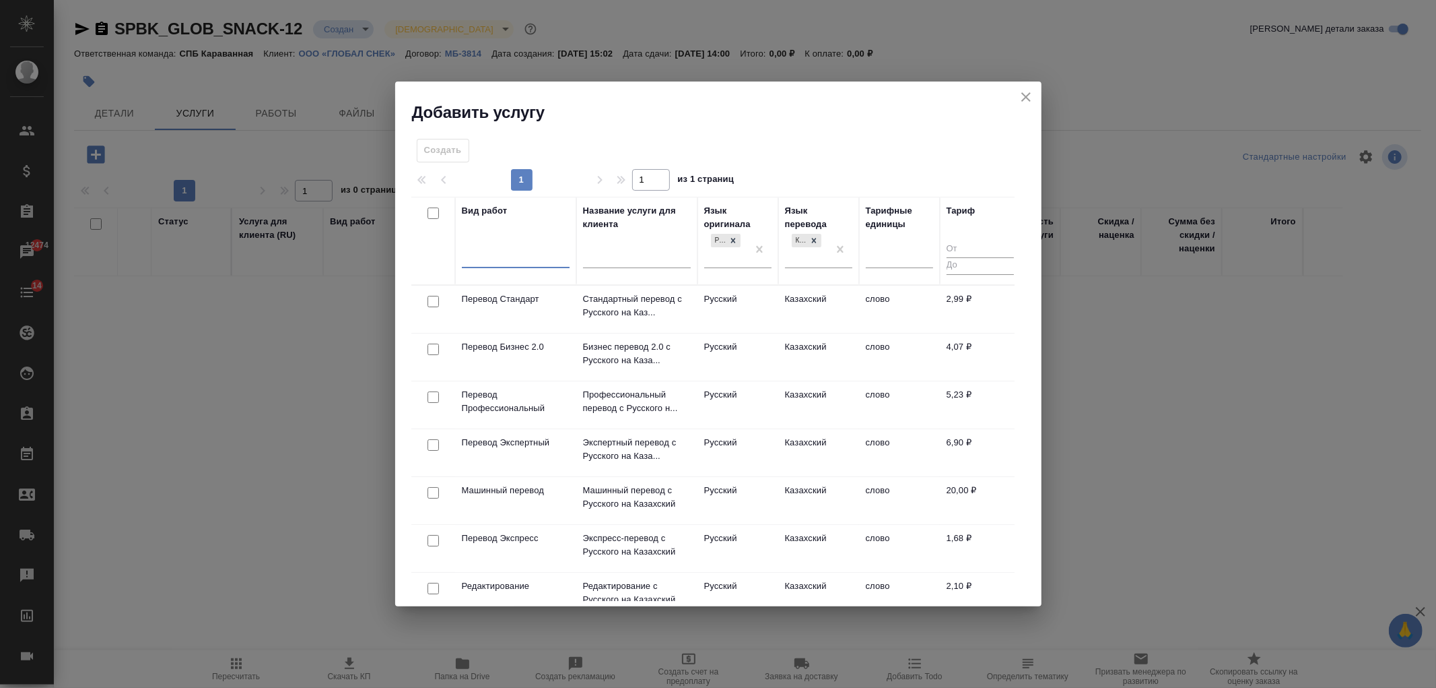
scroll to position [79, 0]
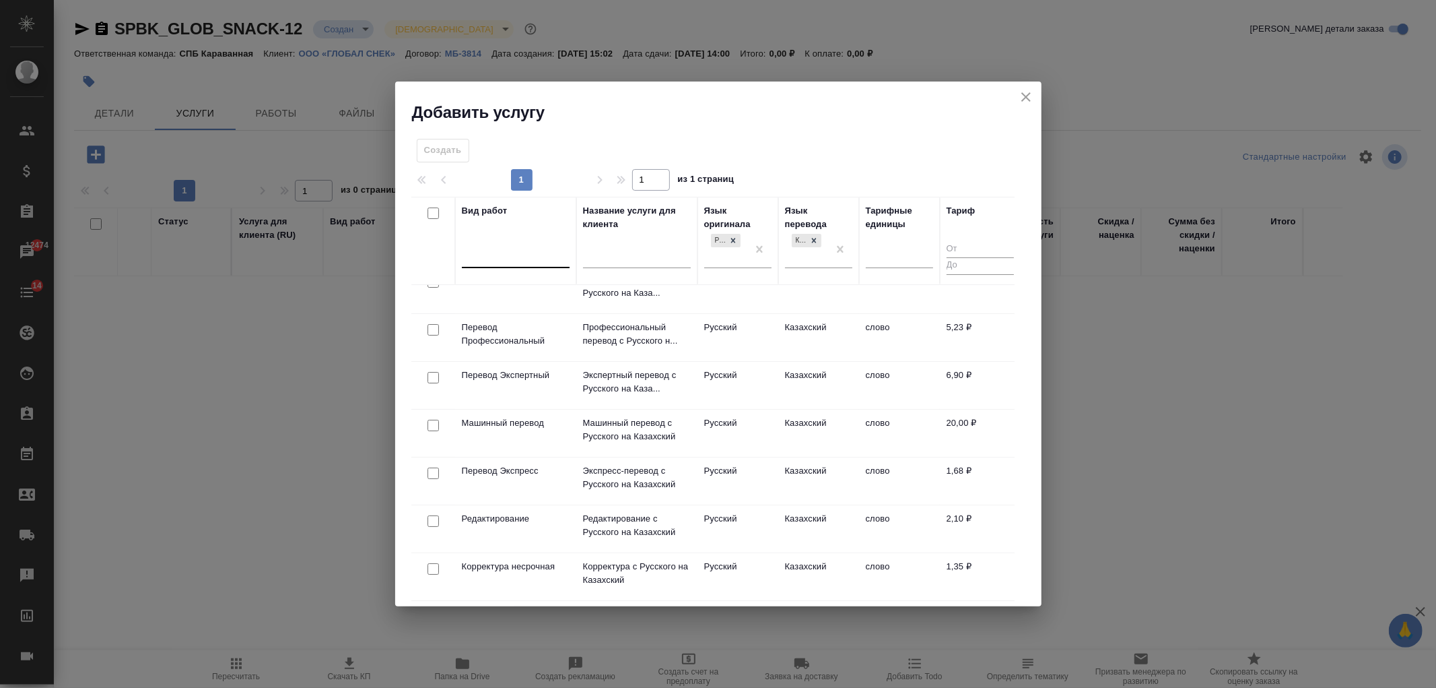
click at [432, 515] on input "checkbox" at bounding box center [433, 520] width 11 height 11
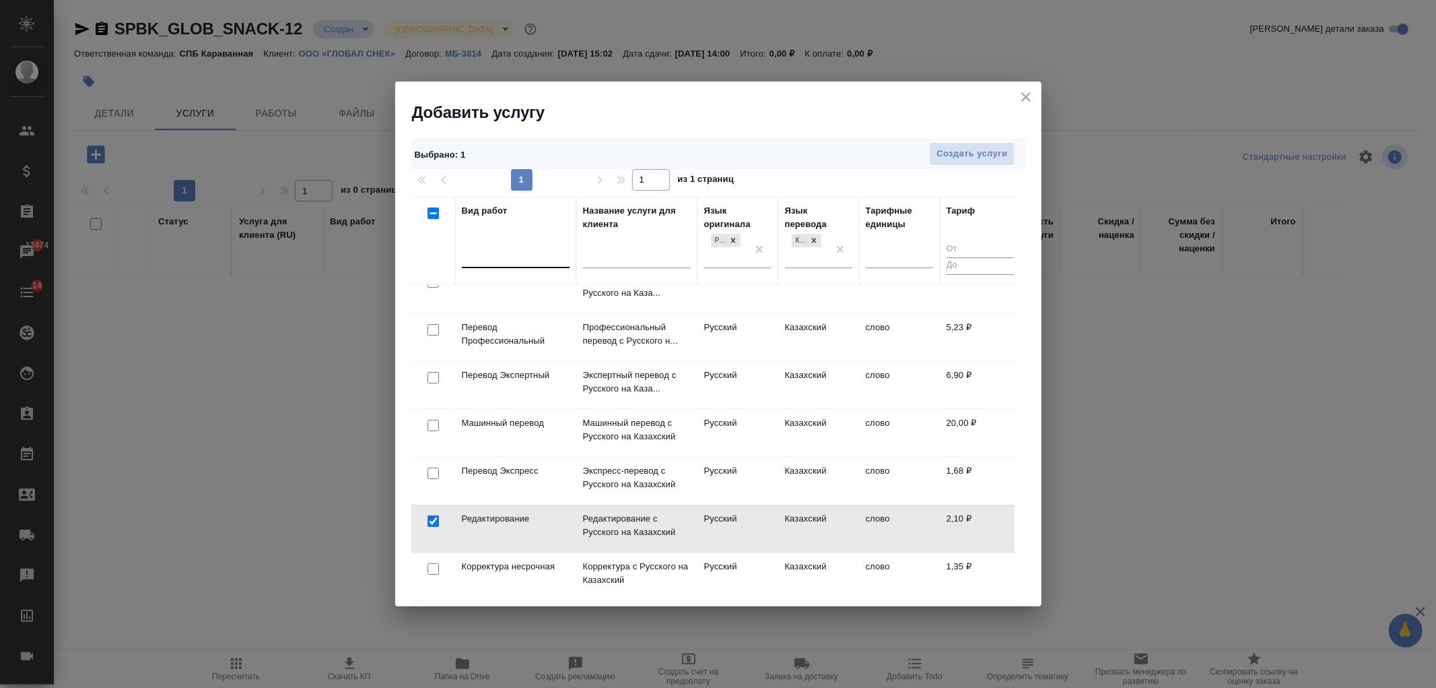
click at [957, 139] on div "Выбрано : 1 Создать услуги" at bounding box center [718, 154] width 614 height 30
click at [966, 164] on button "Создать услуги" at bounding box center [972, 154] width 86 height 24
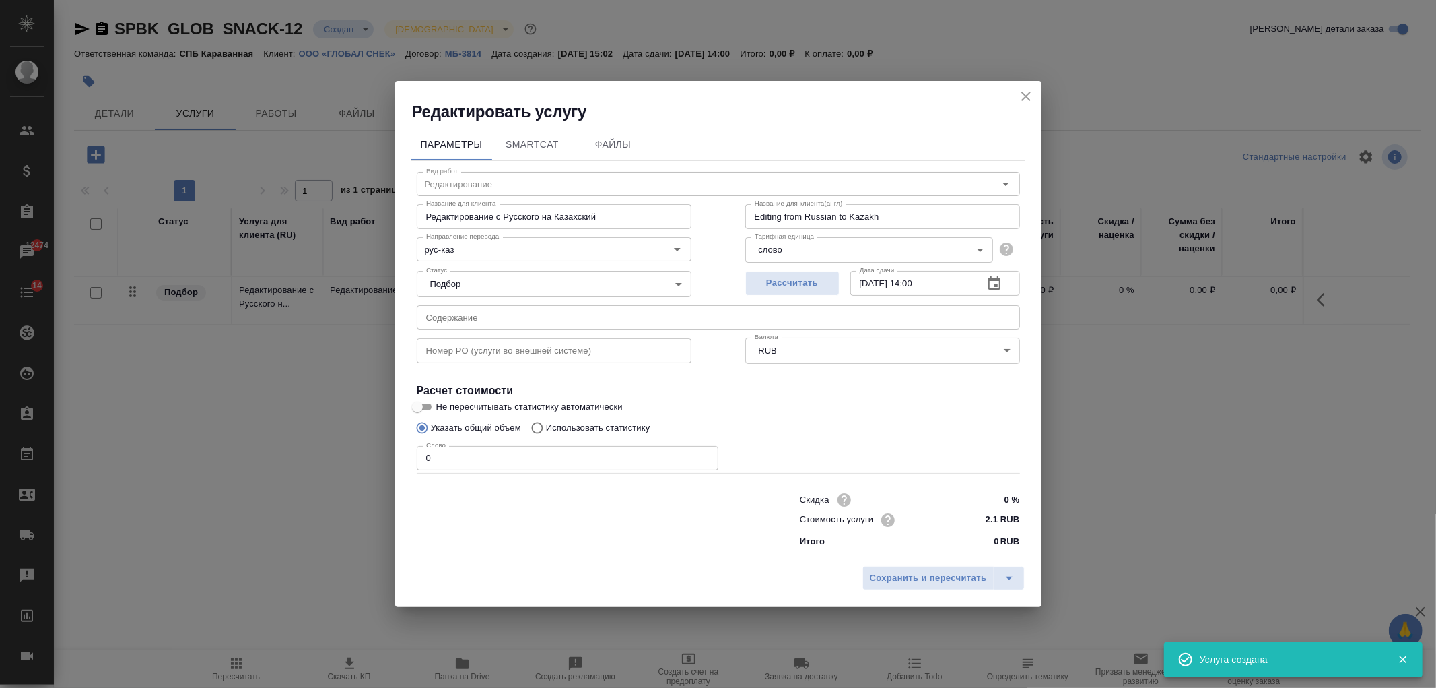
click at [453, 461] on input "0" at bounding box center [568, 458] width 302 height 24
click at [928, 579] on span "Сохранить и пересчитать" at bounding box center [928, 577] width 117 height 15
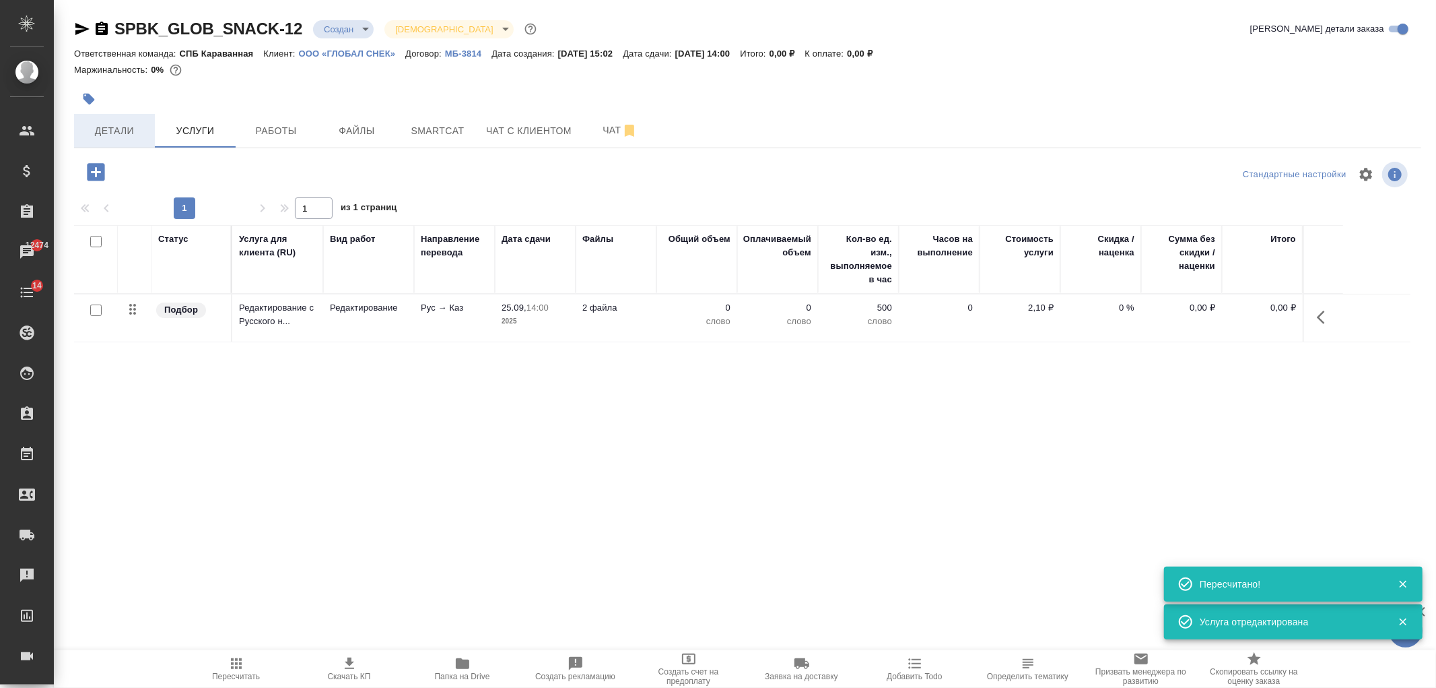
click at [120, 128] on span "Детали" at bounding box center [114, 131] width 65 height 17
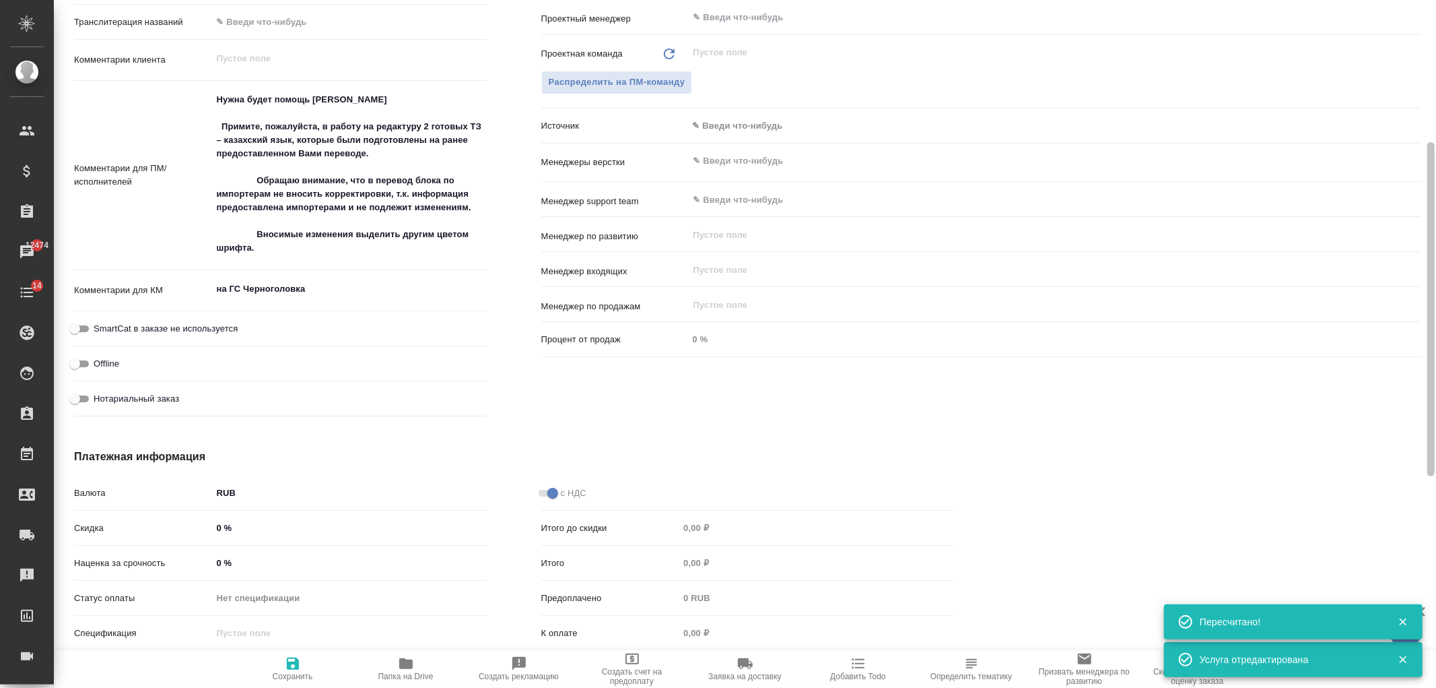
drag, startPoint x: 1422, startPoint y: 141, endPoint x: 1387, endPoint y: 481, distance: 341.9
click at [1426, 484] on div "SPBK_GLOB_SNACK-12 Создан new Святая троица holyTrinity Кратко детали заказа От…" at bounding box center [745, 344] width 1383 height 688
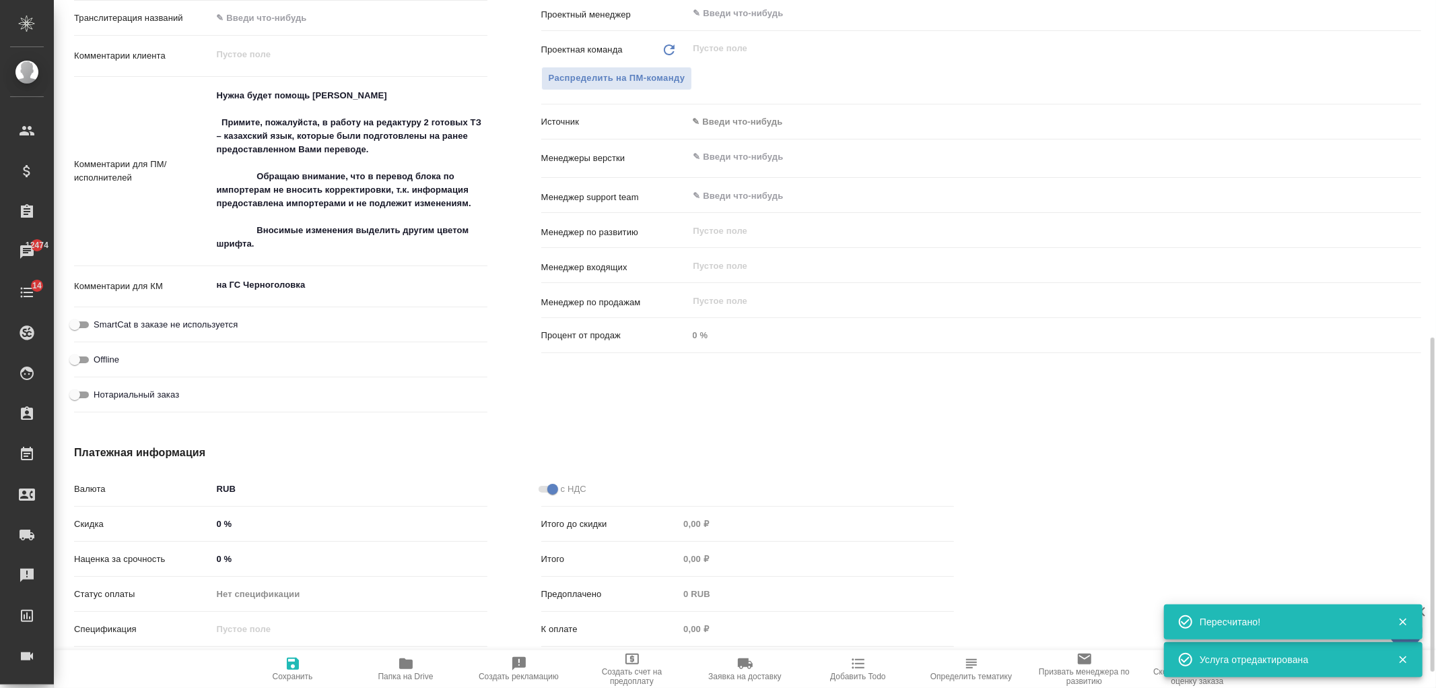
click at [411, 104] on textarea "Нужна будет помощь Сабины Шириной Примите, пожалуйста, в работу на редактуру 2 …" at bounding box center [349, 169] width 275 height 171
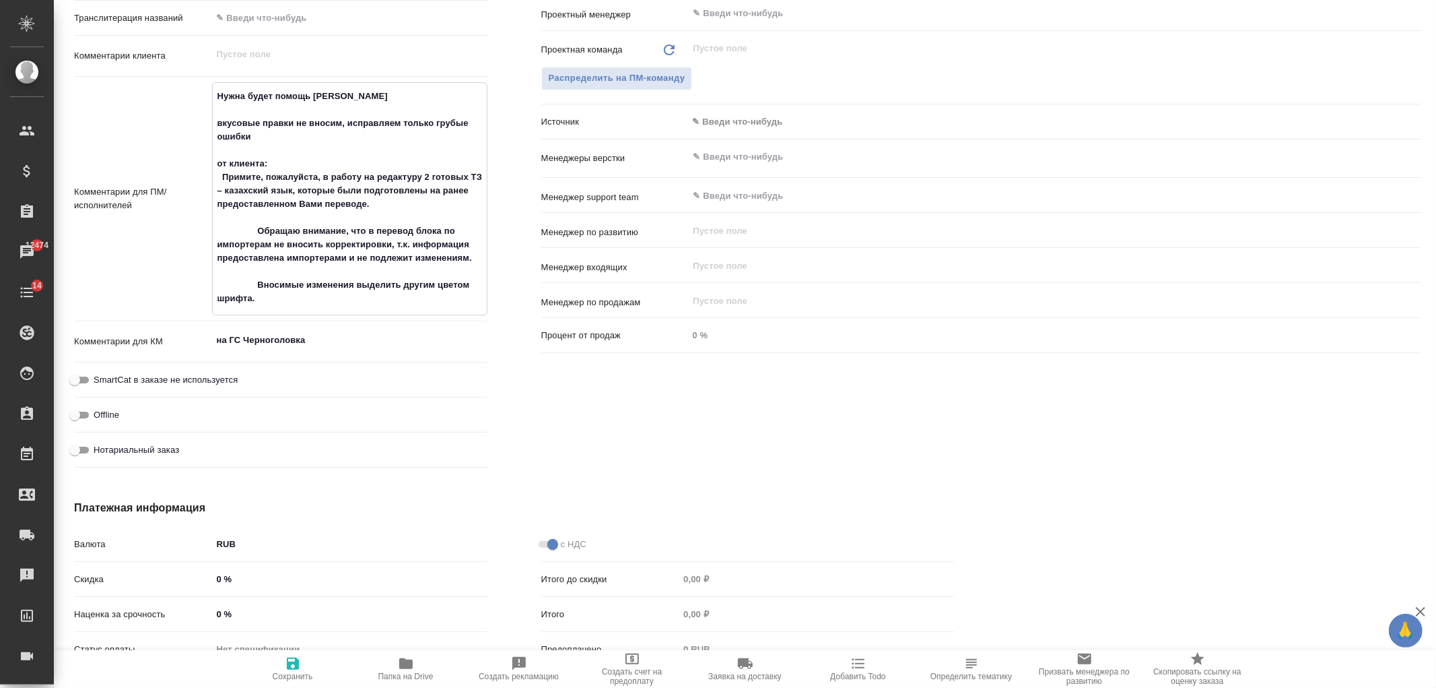
click at [293, 674] on span "Сохранить" at bounding box center [293, 675] width 40 height 9
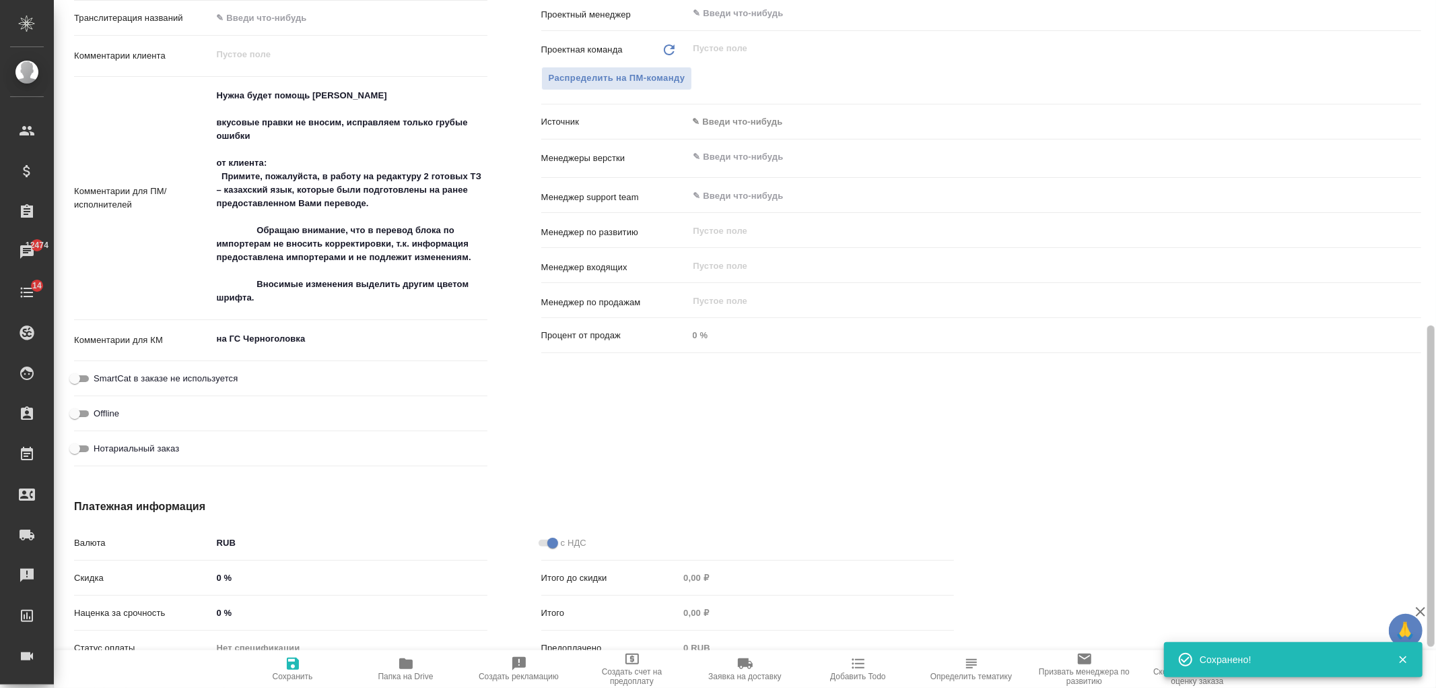
scroll to position [15, 0]
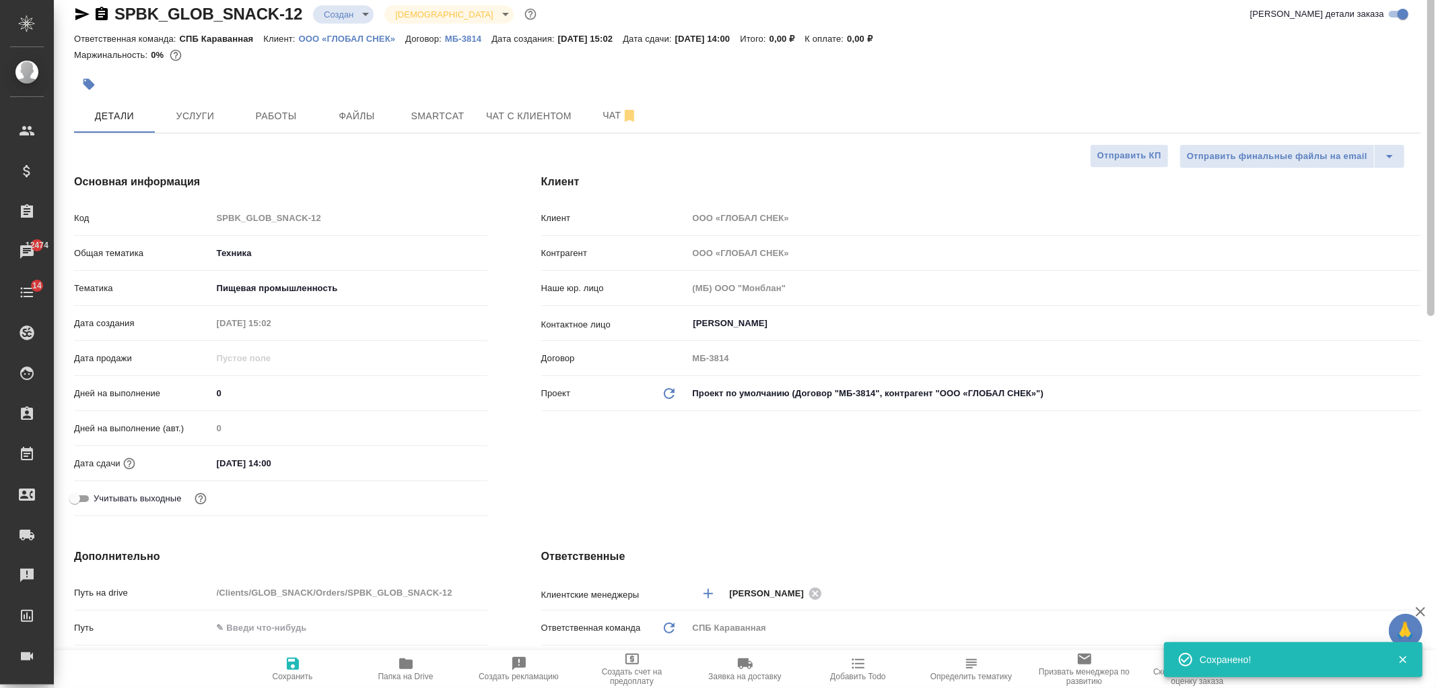
drag, startPoint x: 1418, startPoint y: 489, endPoint x: 1079, endPoint y: 57, distance: 549.2
click at [1435, 159] on div "SPBK_GLOB_SNACK-12 Создан new Святая троица holyTrinity Кратко детали заказа От…" at bounding box center [745, 344] width 1383 height 688
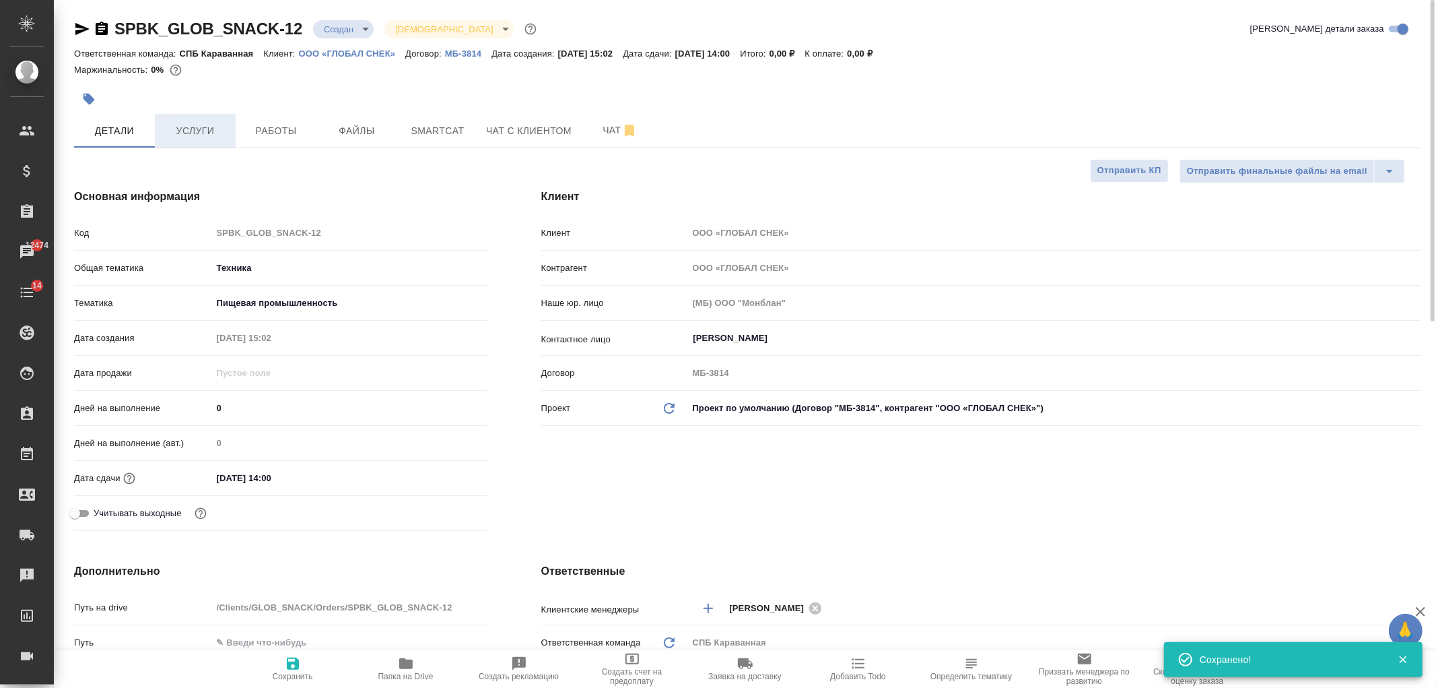
click at [213, 133] on span "Услуги" at bounding box center [195, 131] width 65 height 17
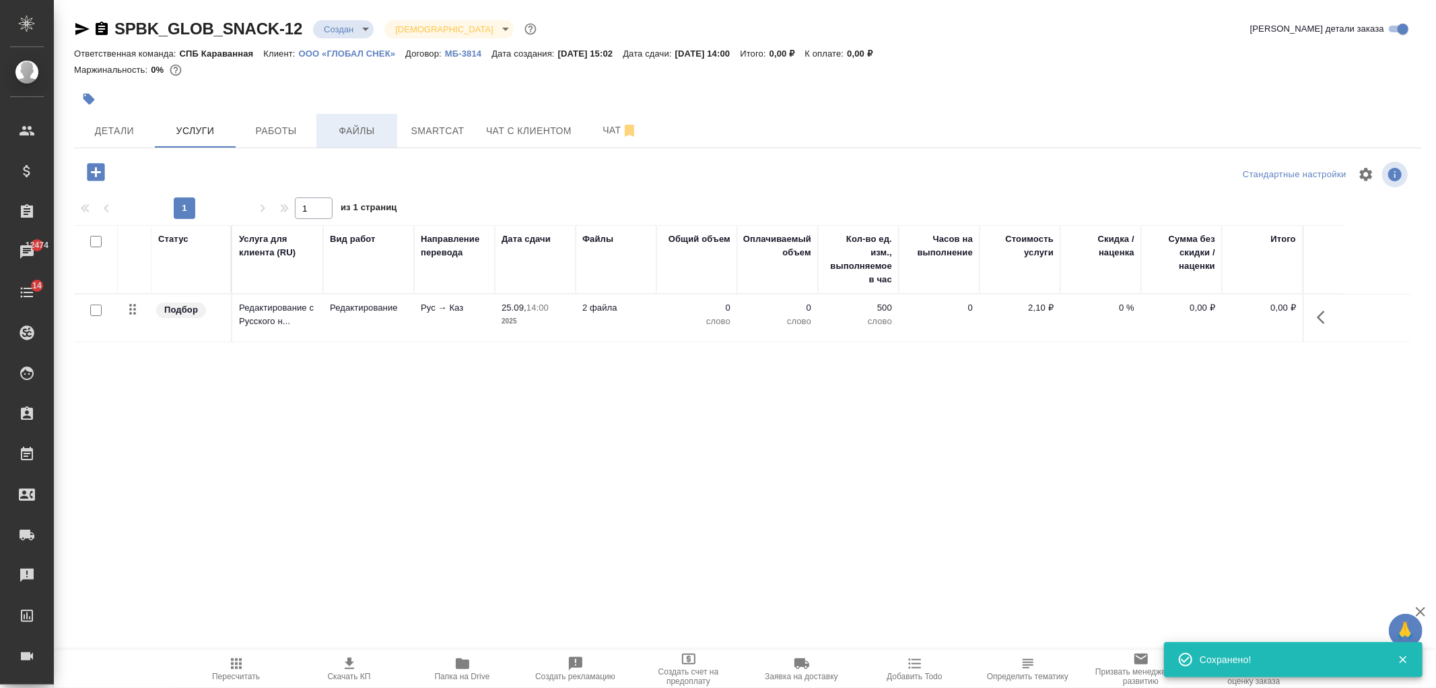
click at [366, 128] on span "Файлы" at bounding box center [357, 131] width 65 height 17
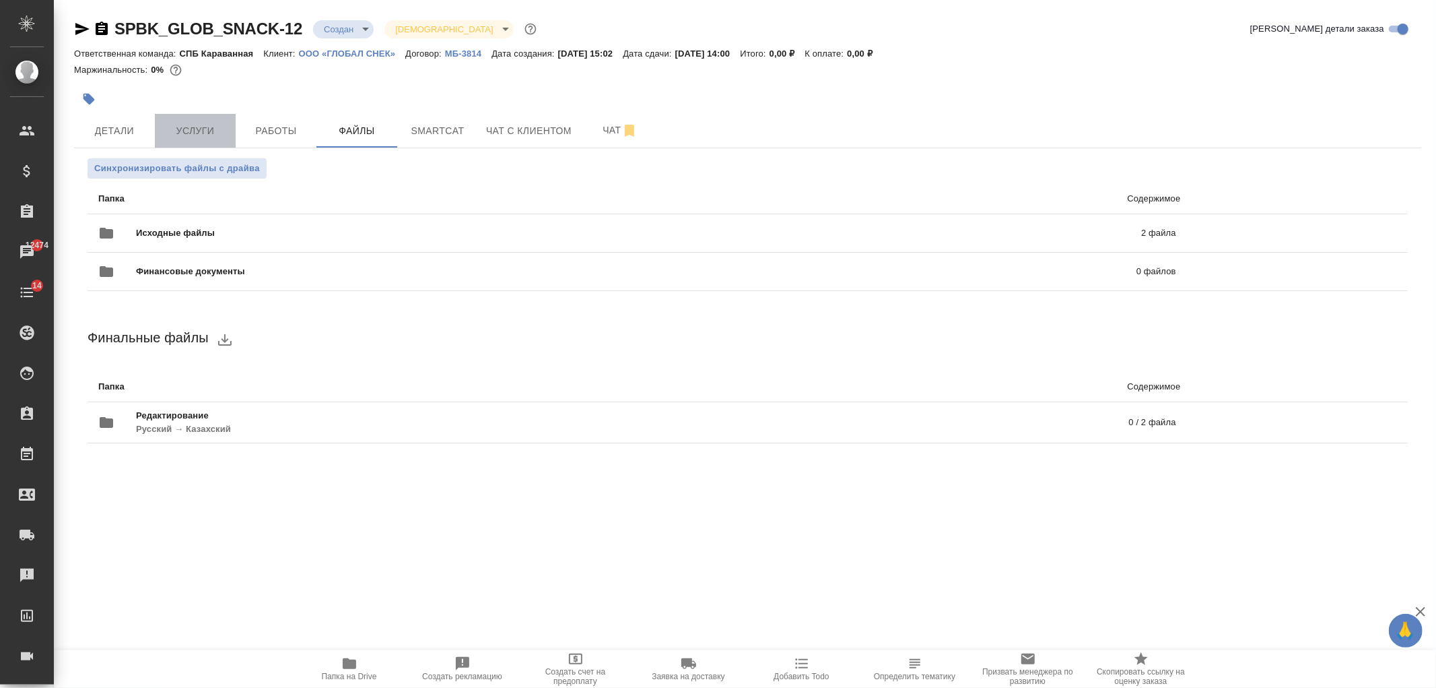
click at [195, 123] on span "Услуги" at bounding box center [195, 131] width 65 height 17
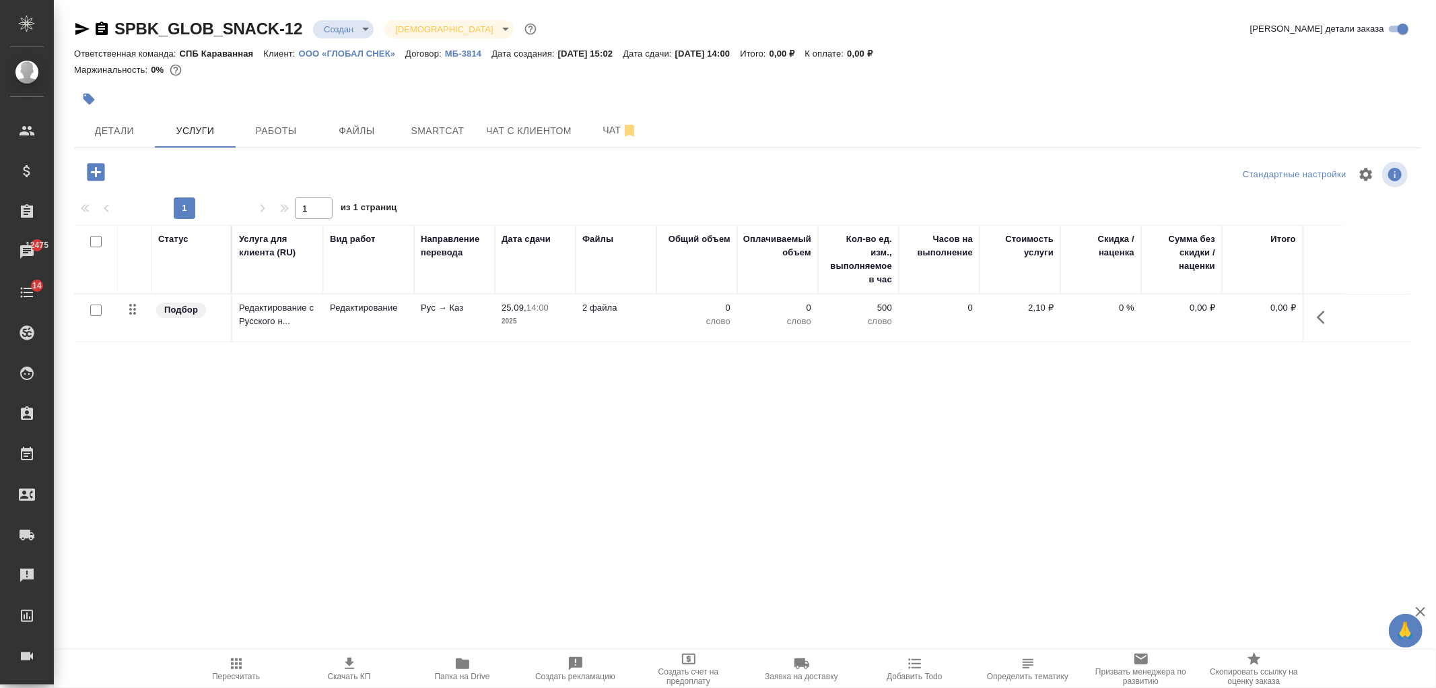
click at [597, 327] on td "2 файла" at bounding box center [616, 317] width 81 height 47
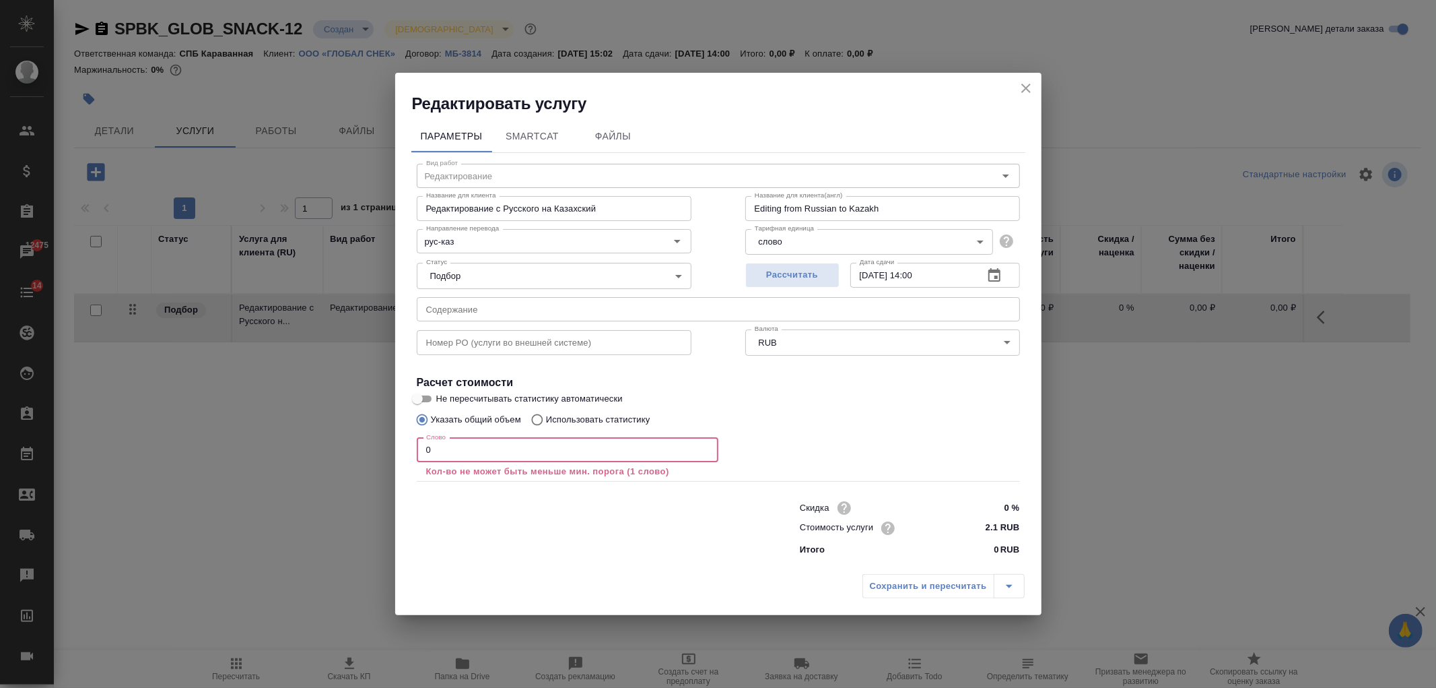
click at [490, 449] on input "0" at bounding box center [568, 450] width 302 height 24
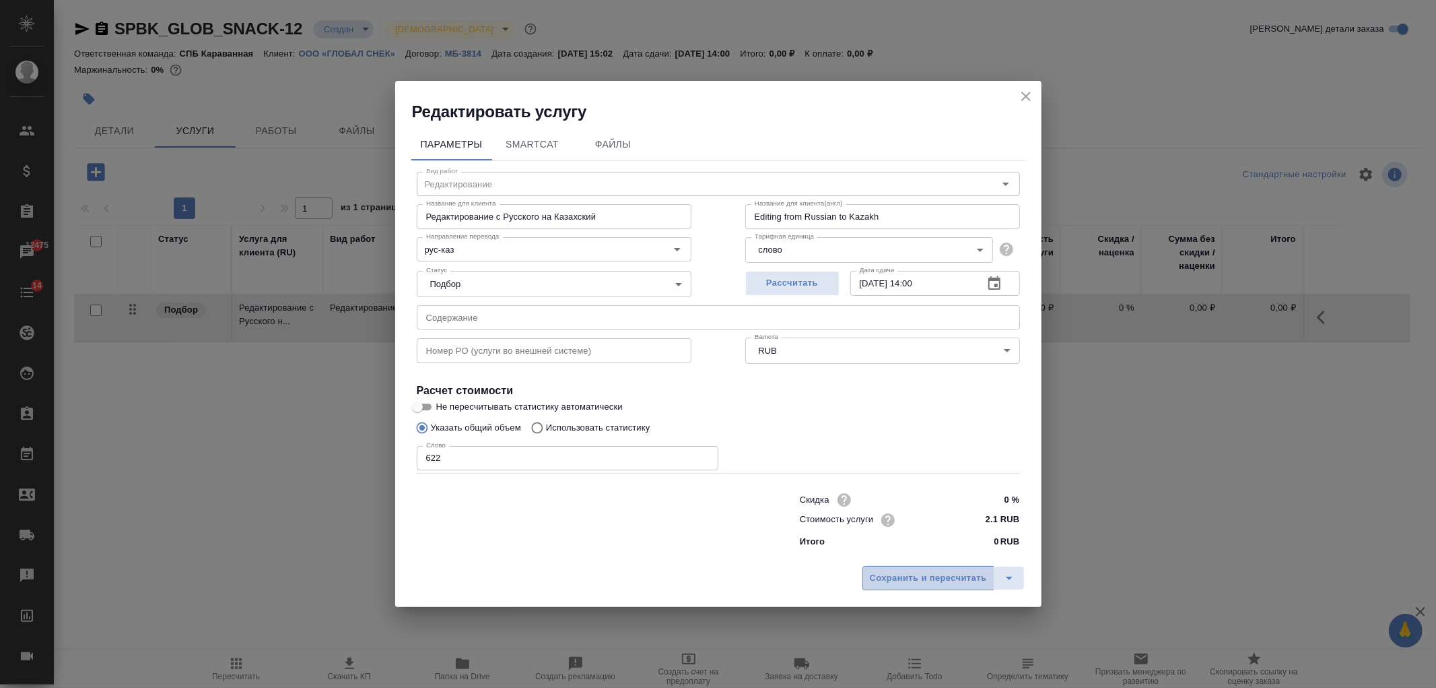
click at [912, 574] on span "Сохранить и пересчитать" at bounding box center [928, 577] width 117 height 15
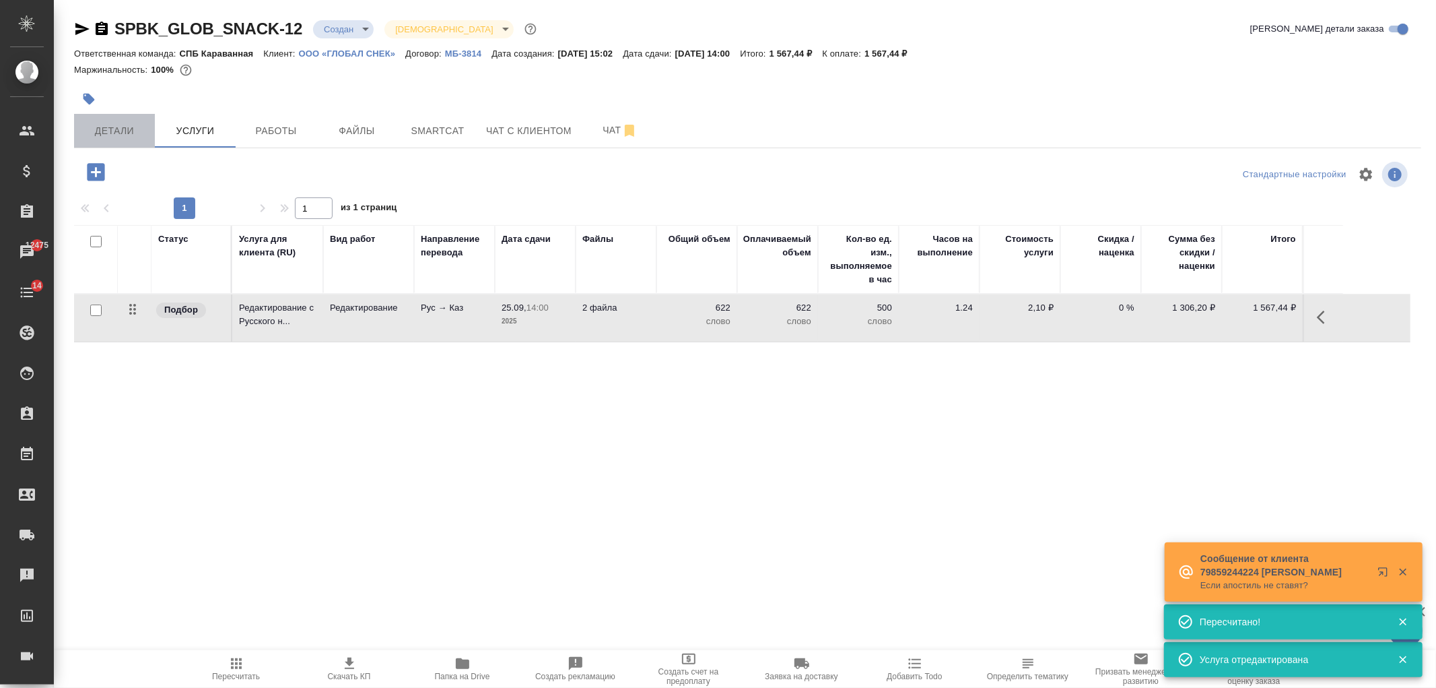
click at [106, 133] on span "Детали" at bounding box center [114, 131] width 65 height 17
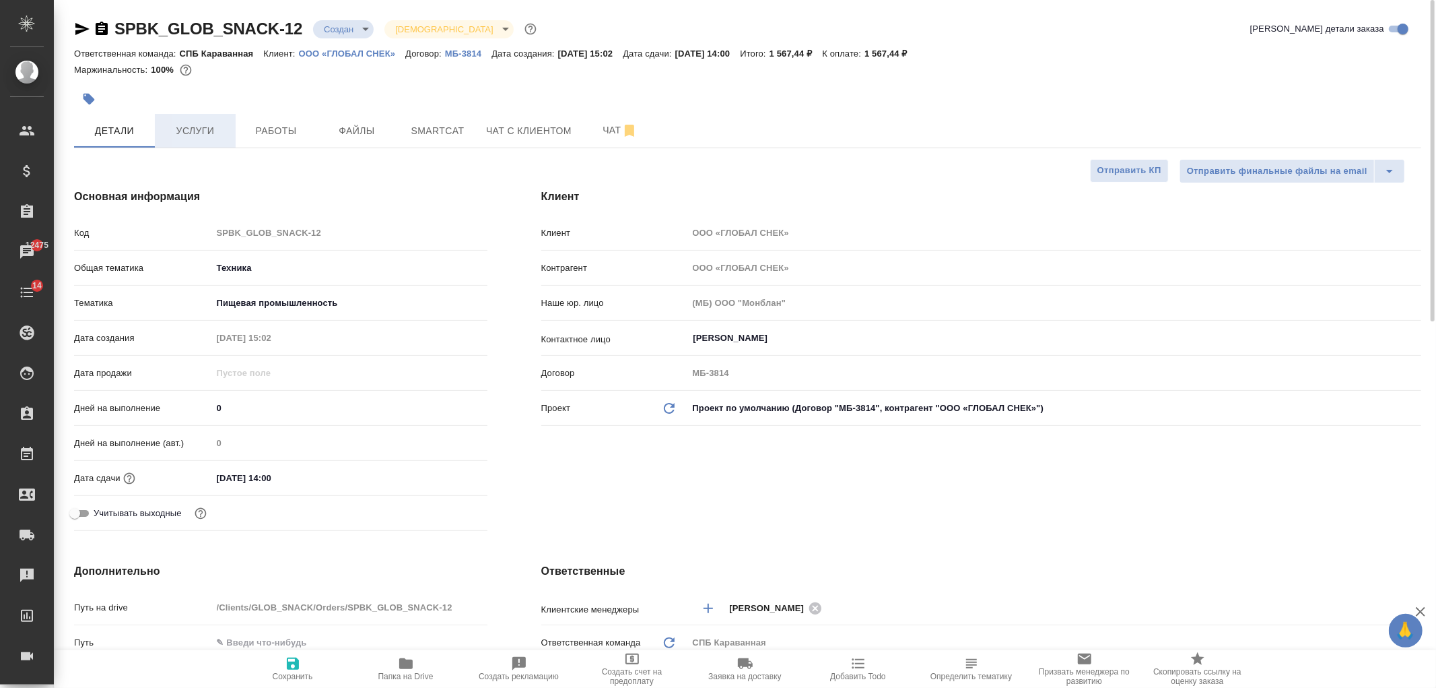
click at [213, 133] on span "Услуги" at bounding box center [195, 131] width 65 height 17
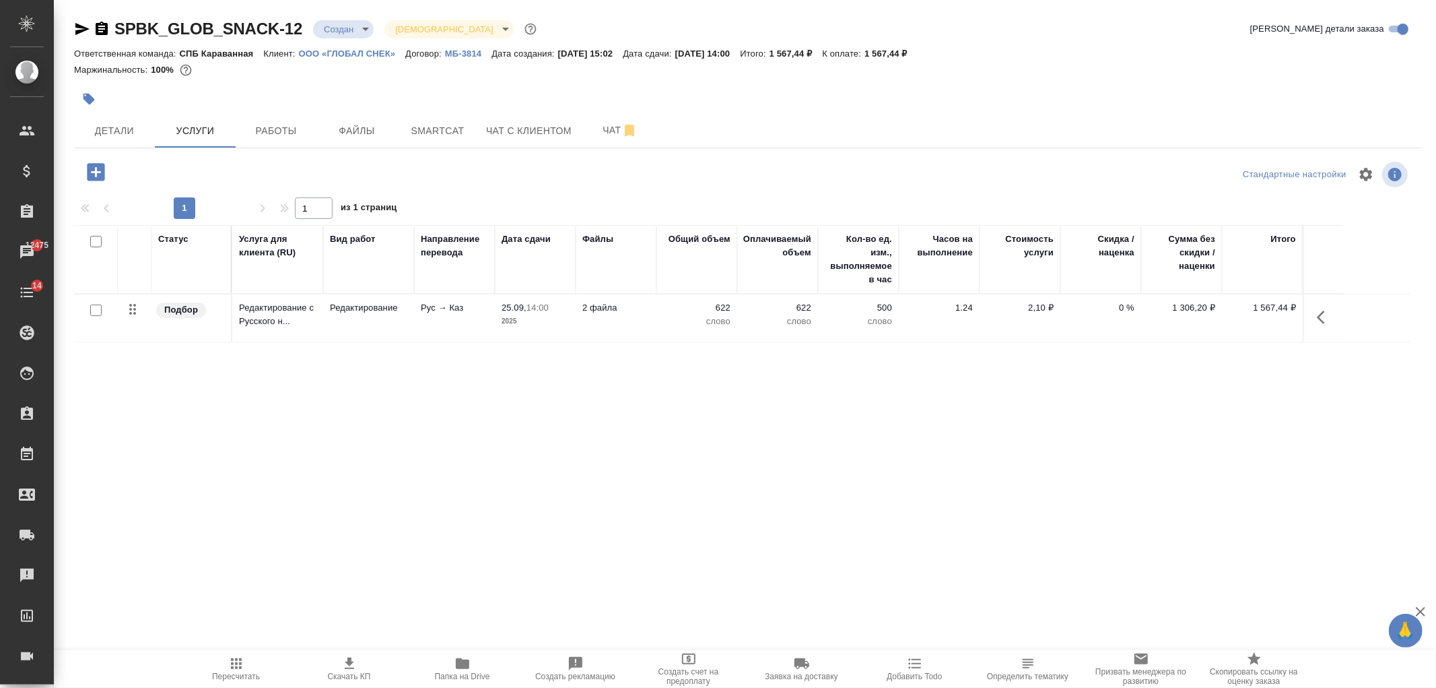
click at [347, 670] on icon "button" at bounding box center [349, 663] width 16 height 16
click at [110, 133] on span "Детали" at bounding box center [114, 131] width 65 height 17
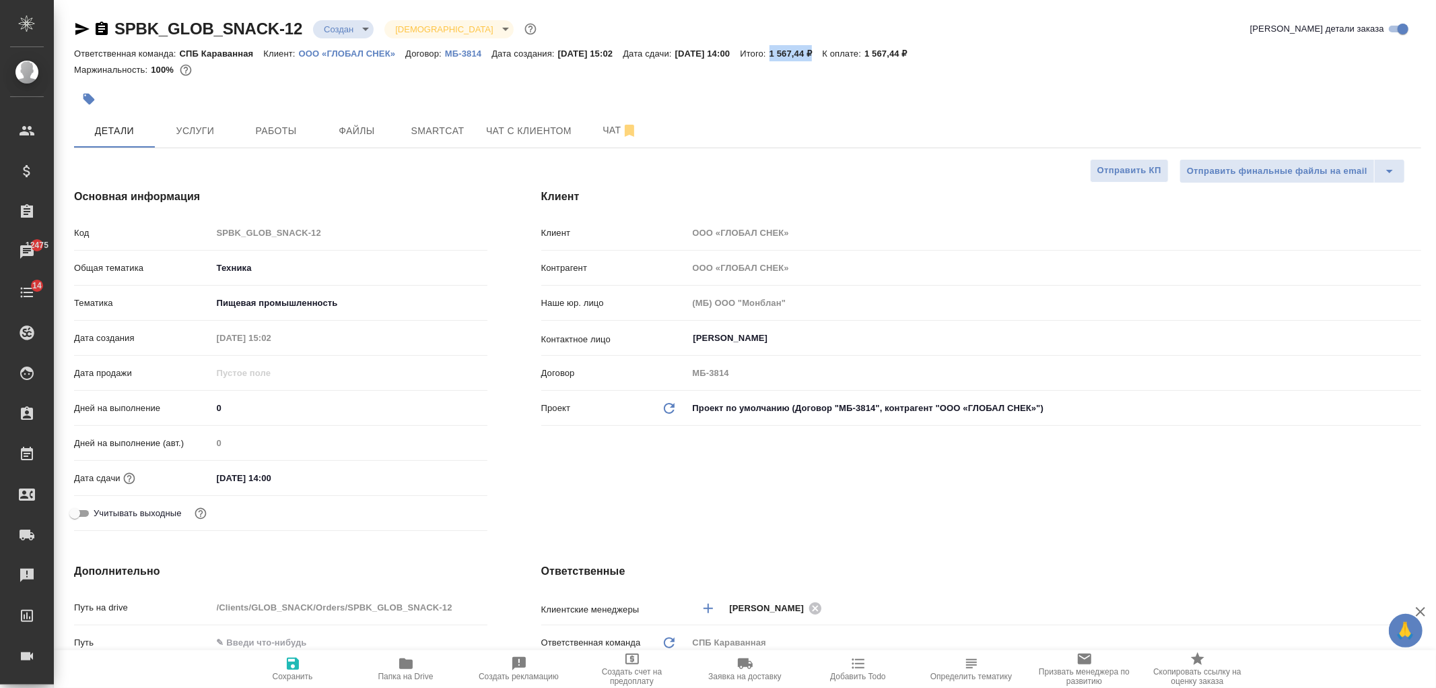
drag, startPoint x: 805, startPoint y: 53, endPoint x: 851, endPoint y: 53, distance: 46.5
click at [823, 53] on p "1 567,44 ₽" at bounding box center [796, 53] width 53 height 10
copy p "1 567,44 ₽"
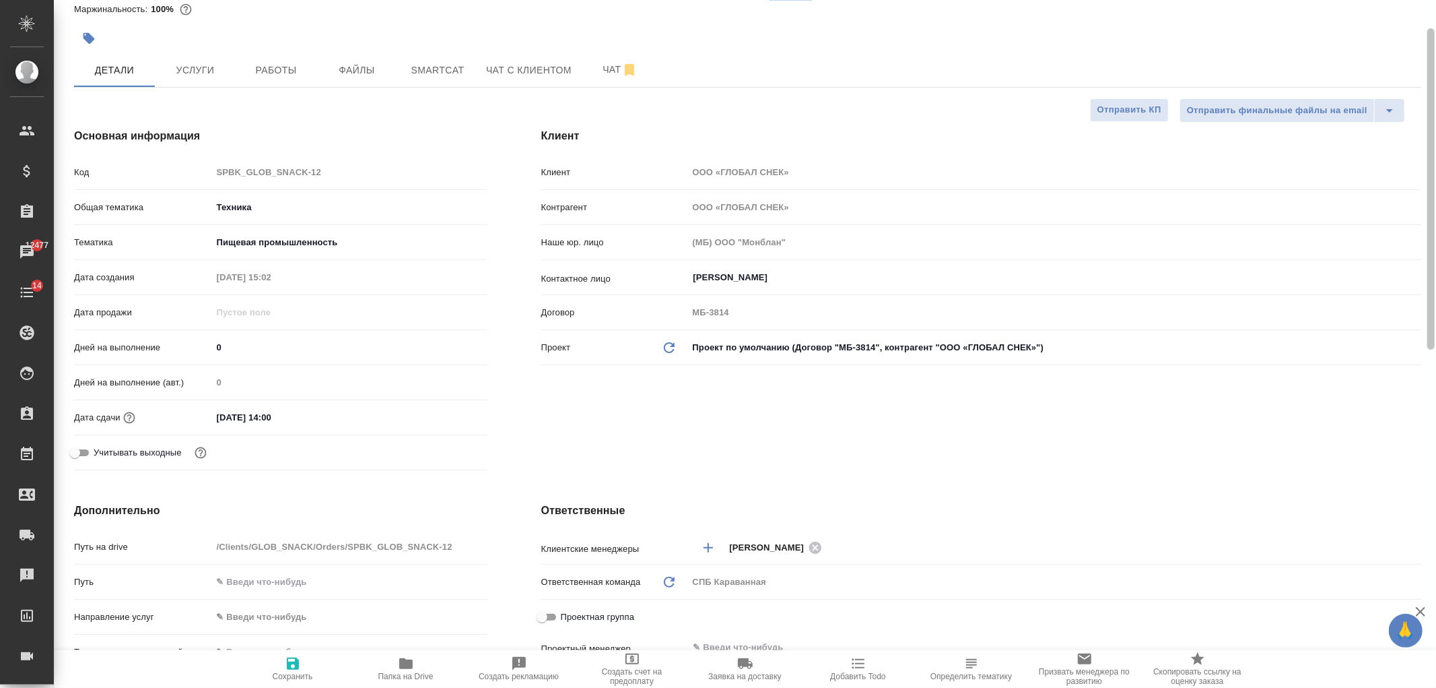
drag, startPoint x: 1422, startPoint y: 201, endPoint x: 1436, endPoint y: 229, distance: 31.6
click at [1436, 229] on div "SPBK_GLOB_SNACK-12 Создан new Святая троица holyTrinity Кратко детали заказа От…" at bounding box center [745, 344] width 1383 height 688
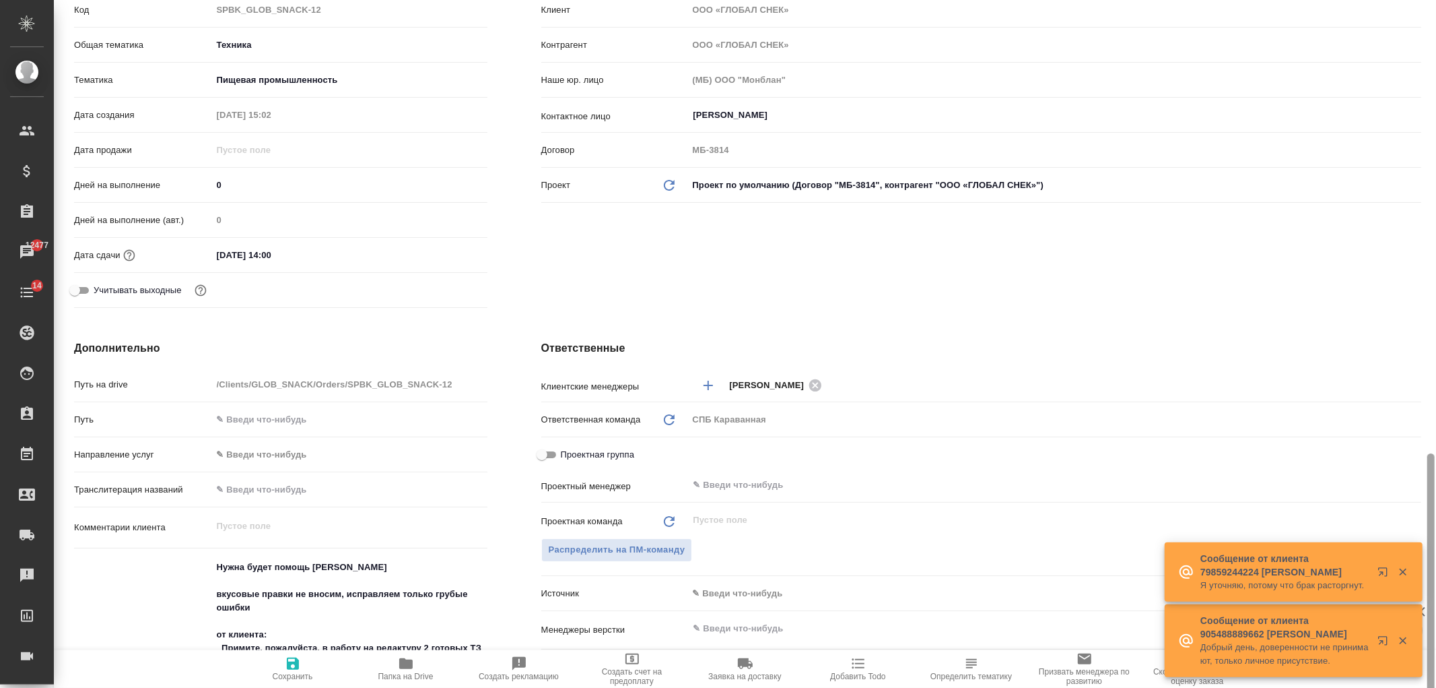
scroll to position [4, 0]
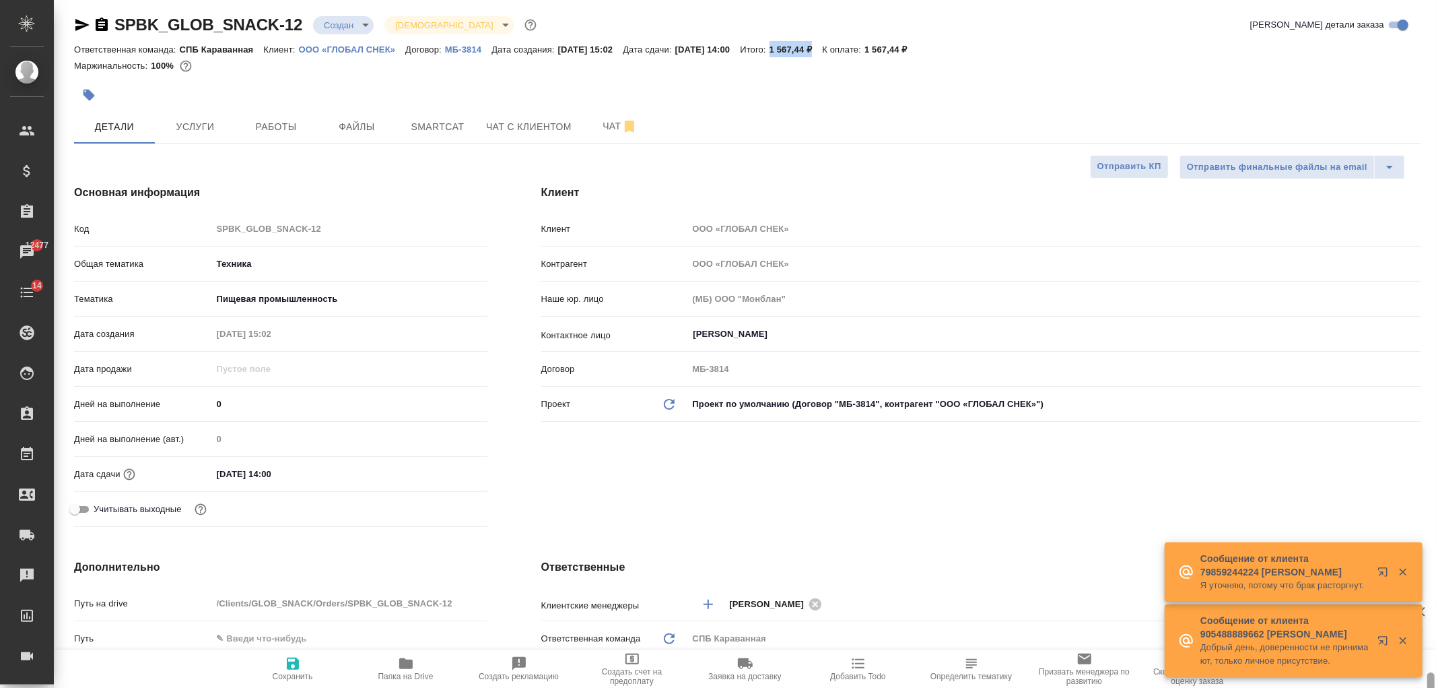
drag, startPoint x: 1424, startPoint y: 231, endPoint x: 1424, endPoint y: 191, distance: 39.7
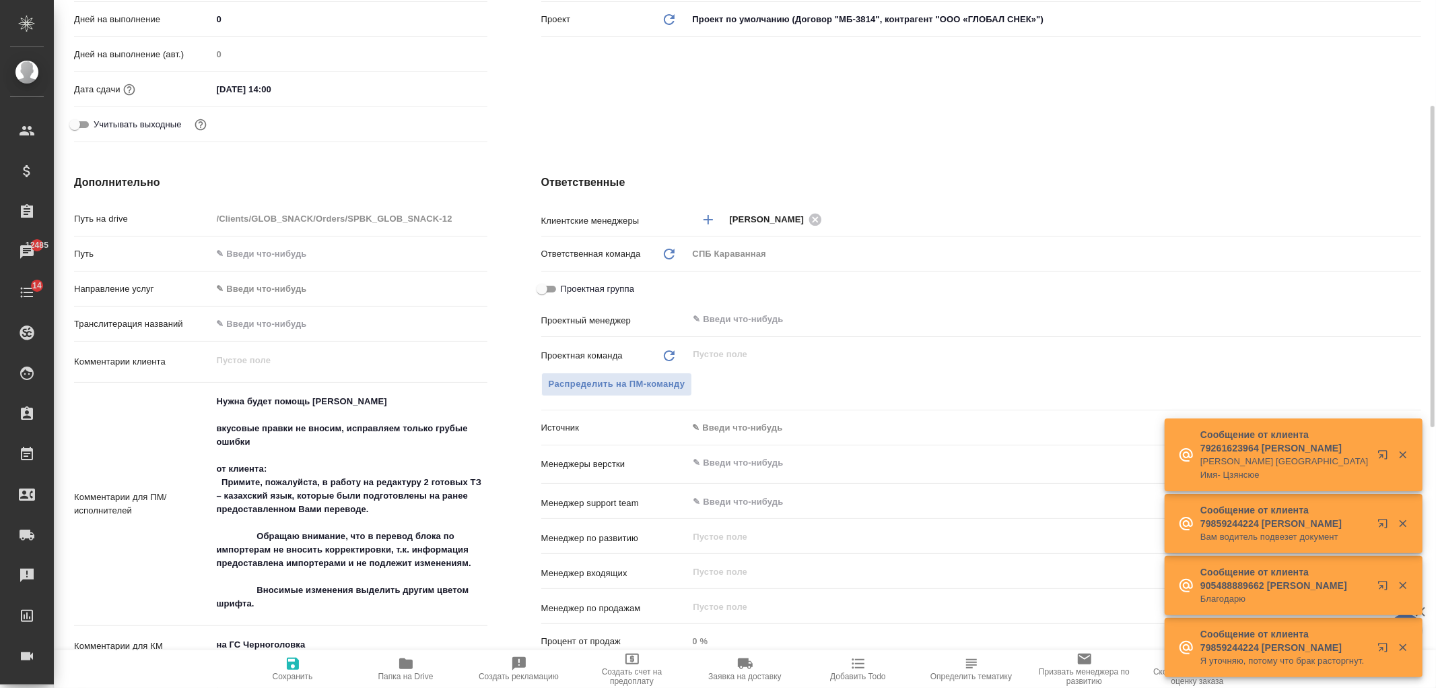
scroll to position [406, 0]
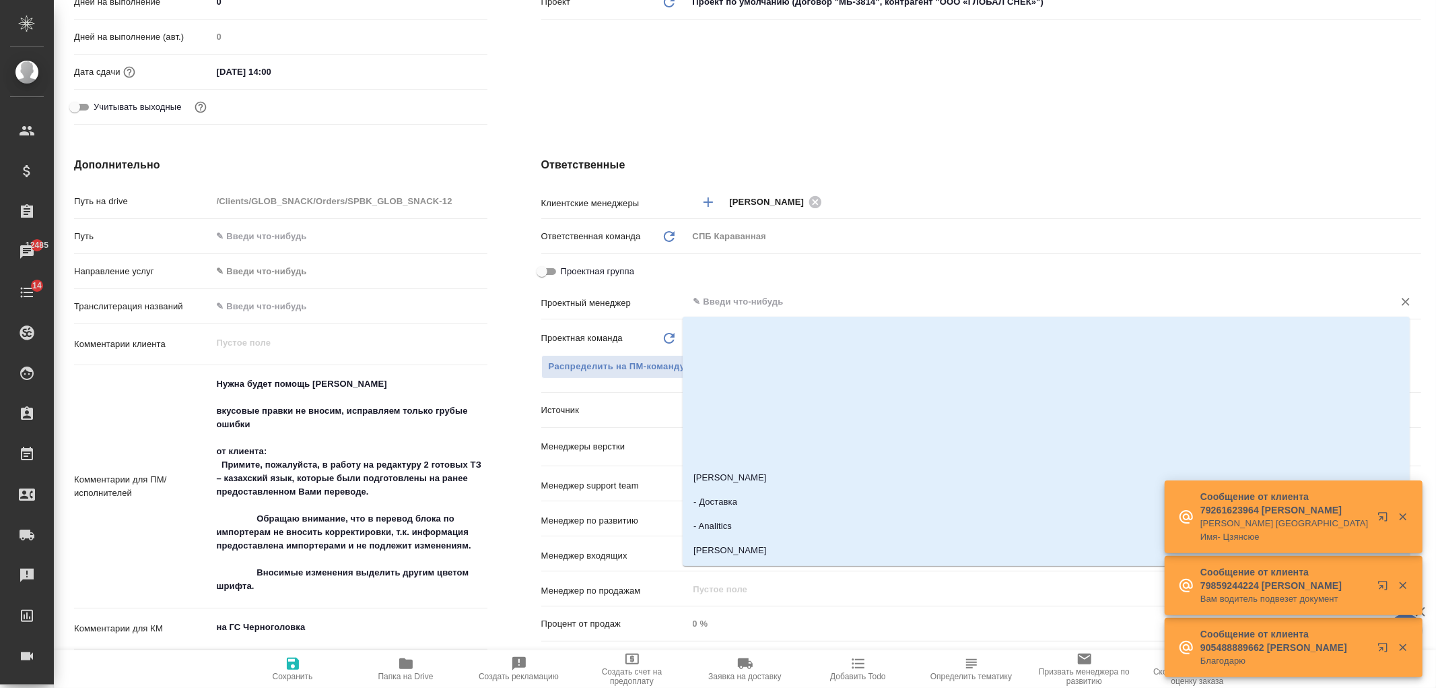
click at [731, 304] on input "text" at bounding box center [1032, 302] width 680 height 16
click at [597, 367] on span "Распределить на ПМ-команду" at bounding box center [617, 366] width 137 height 15
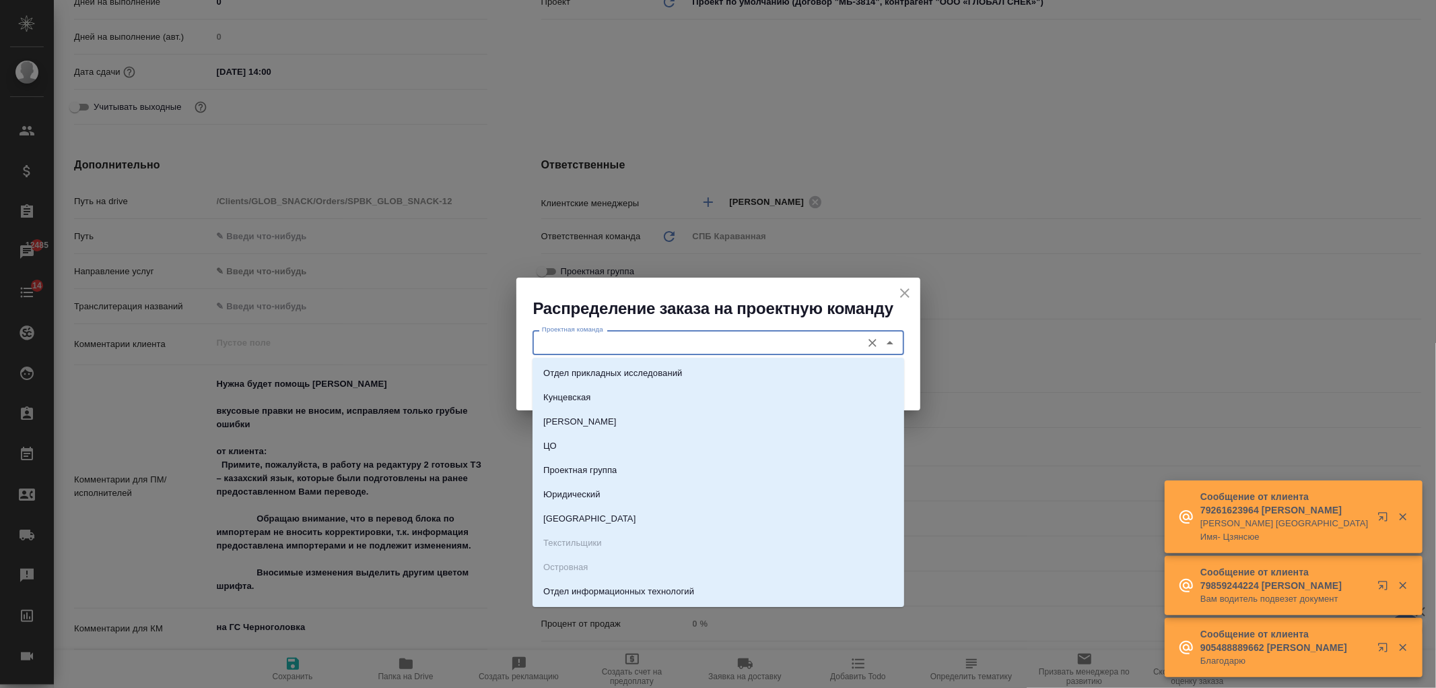
click at [665, 345] on input "Проектная команда" at bounding box center [696, 342] width 319 height 16
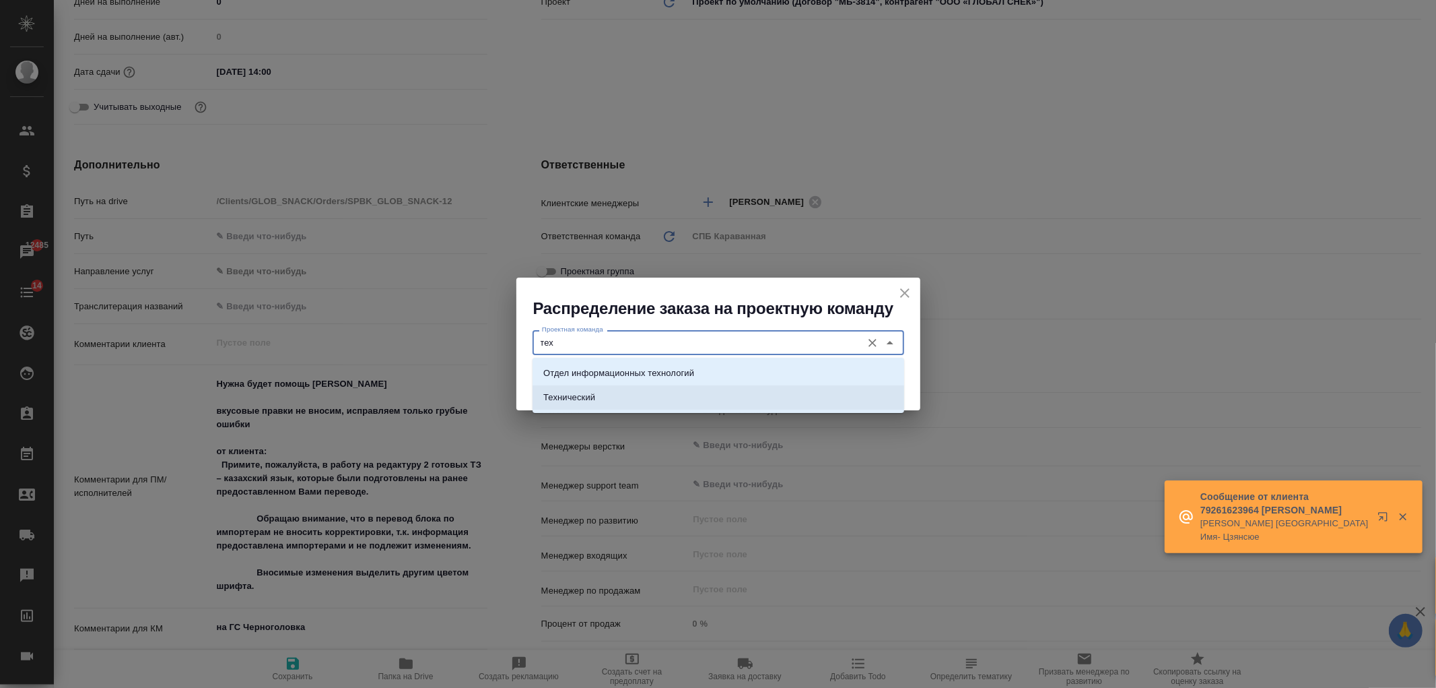
click at [615, 393] on li "Технический" at bounding box center [719, 397] width 372 height 24
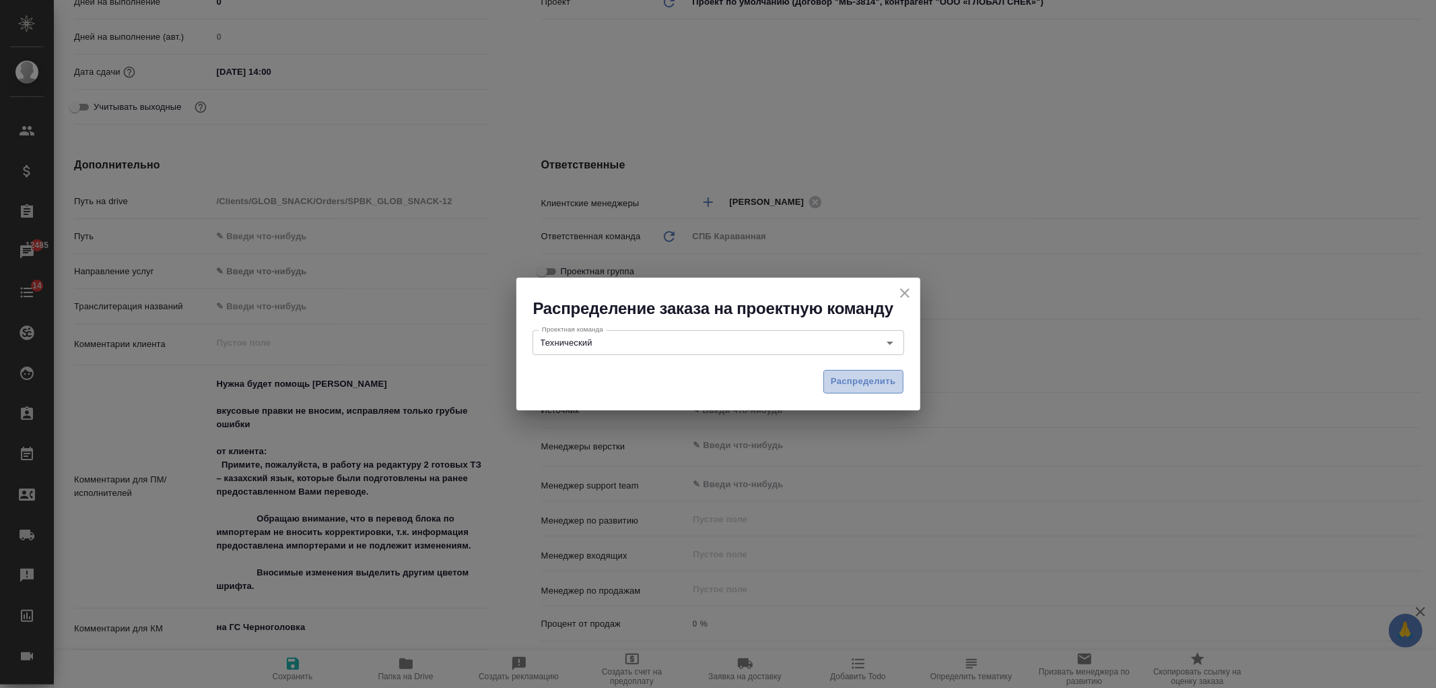
click at [890, 382] on span "Распределить" at bounding box center [863, 381] width 65 height 15
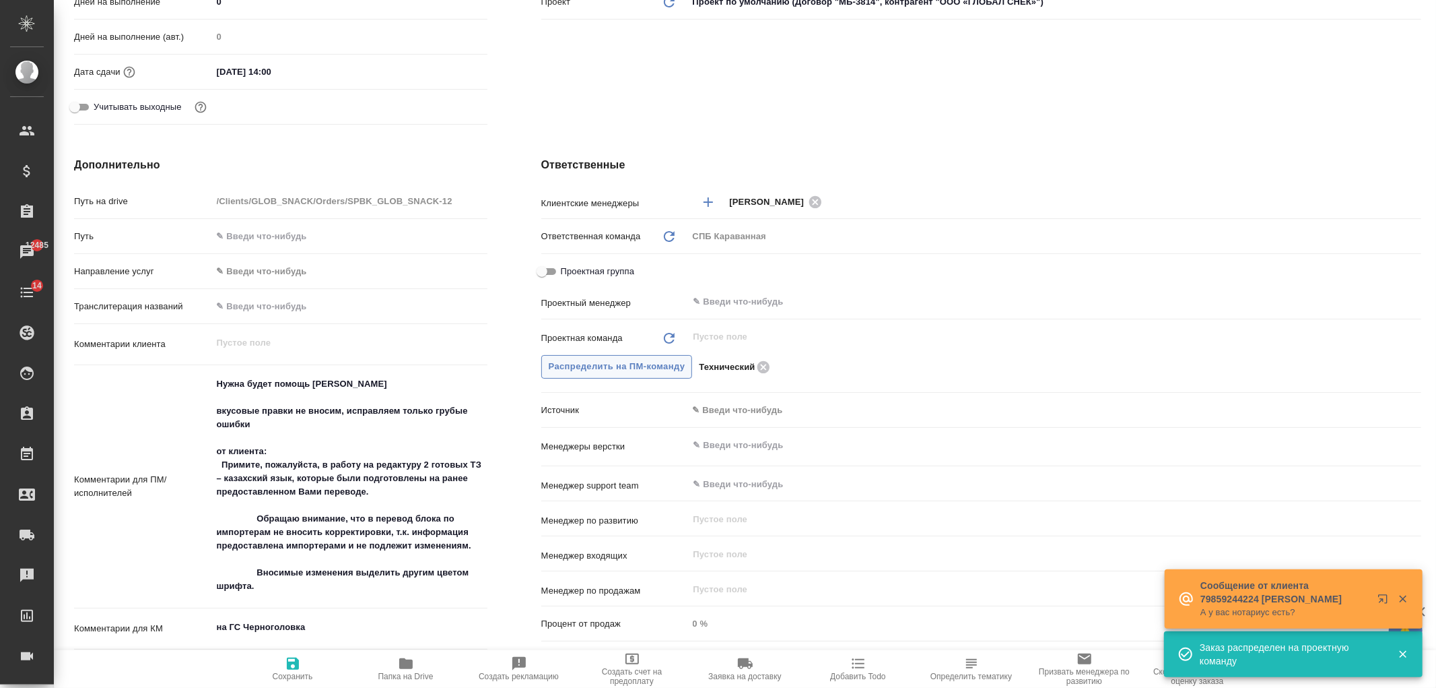
click at [613, 366] on span "Распределить на ПМ-команду" at bounding box center [617, 366] width 137 height 15
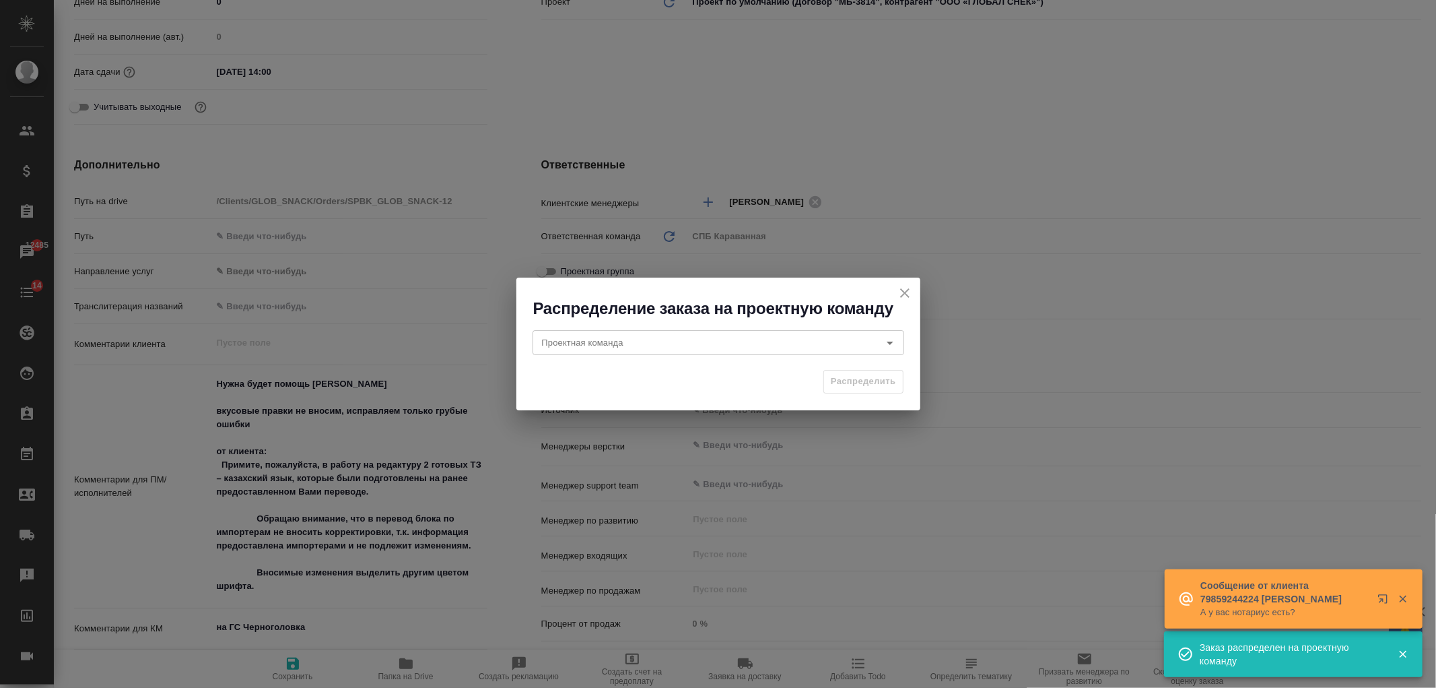
click at [904, 288] on icon "close" at bounding box center [905, 293] width 16 height 16
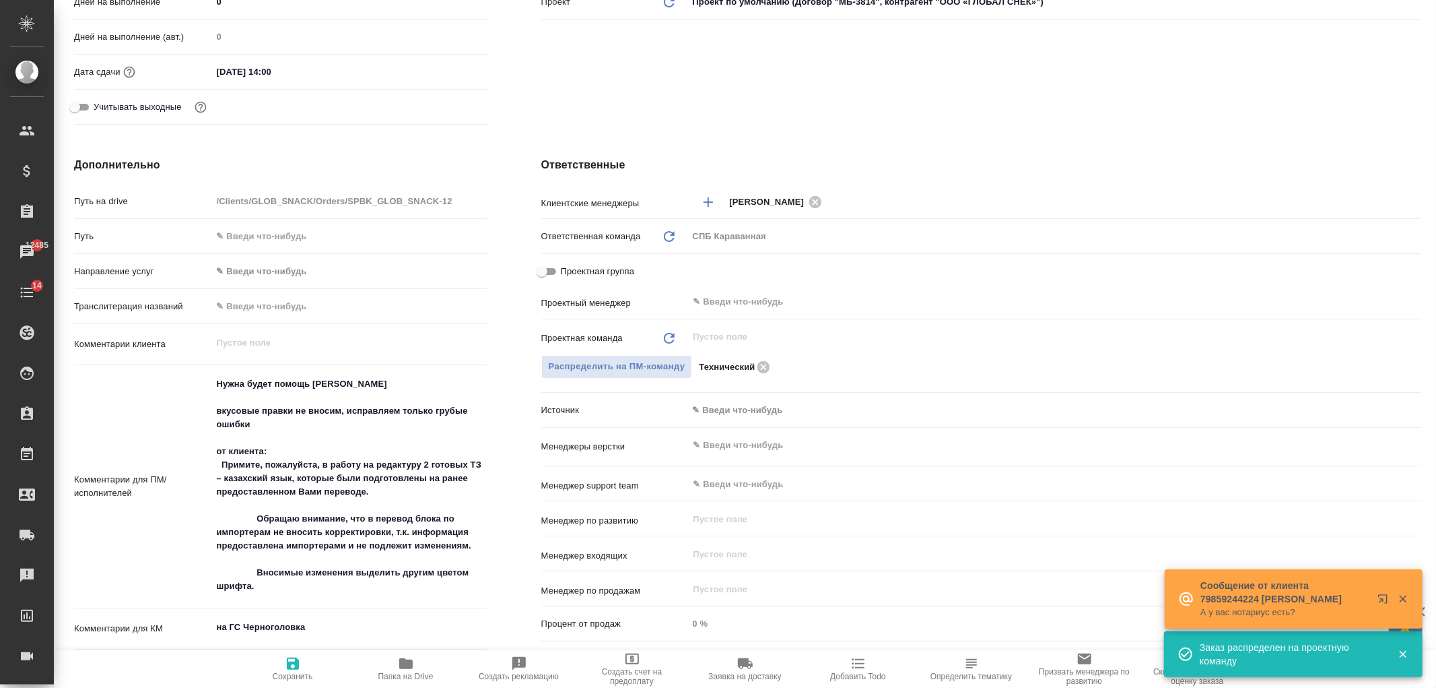
click at [274, 669] on span "Сохранить" at bounding box center [292, 668] width 97 height 26
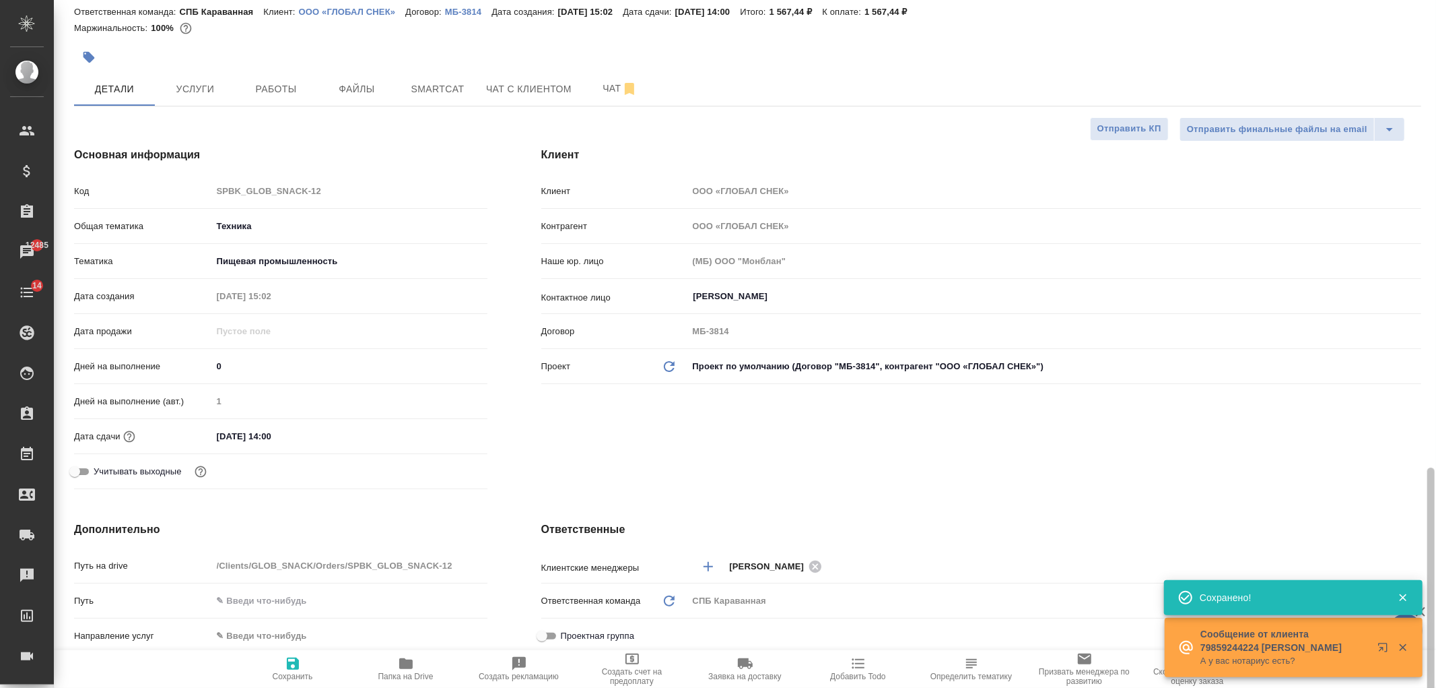
scroll to position [0, 0]
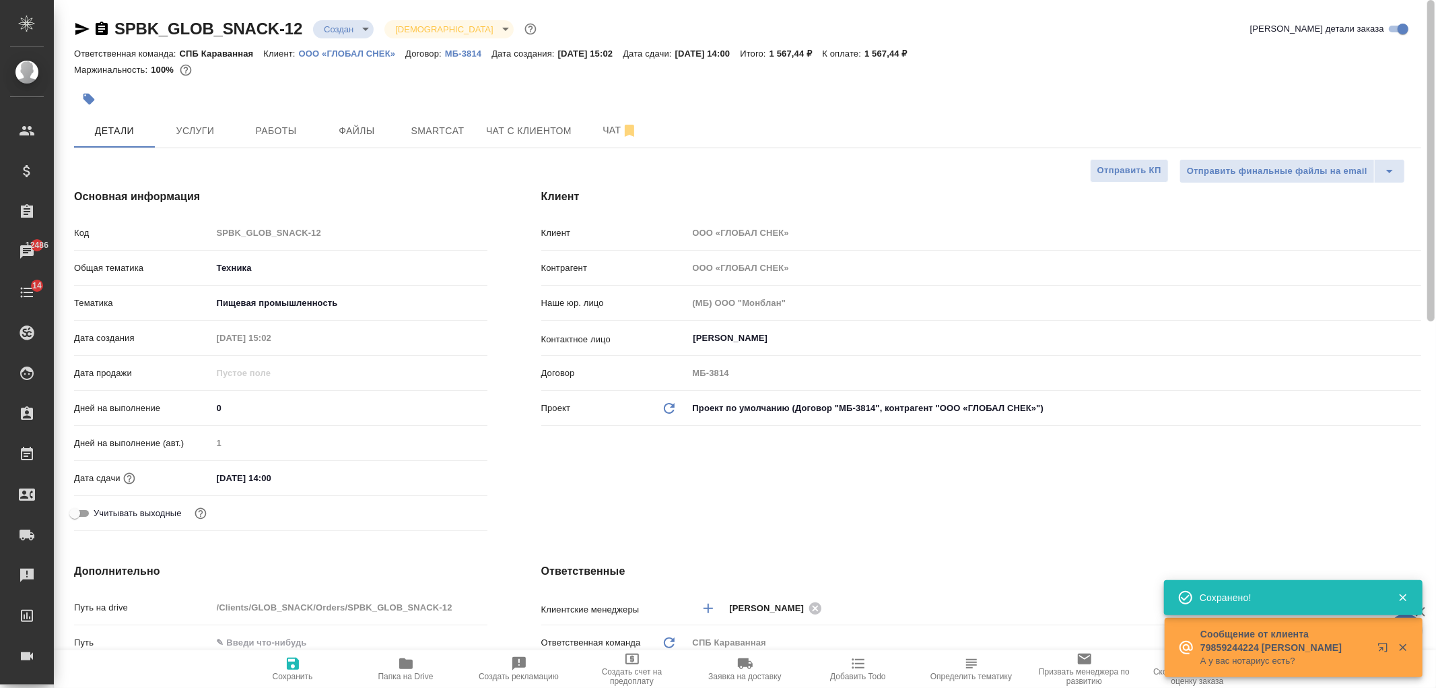
drag, startPoint x: 1421, startPoint y: 508, endPoint x: 1339, endPoint y: 106, distance: 409.7
click at [1426, 189] on div at bounding box center [1431, 344] width 10 height 688
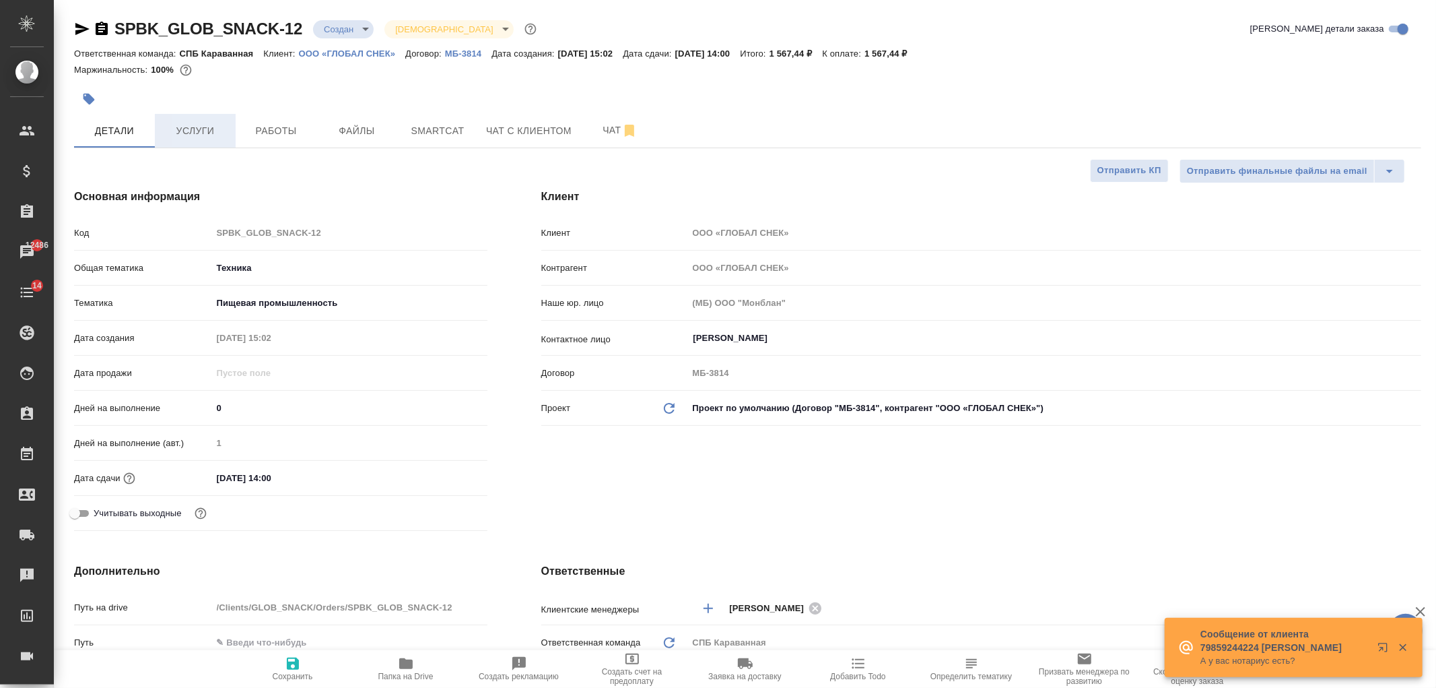
click at [206, 133] on span "Услуги" at bounding box center [195, 131] width 65 height 17
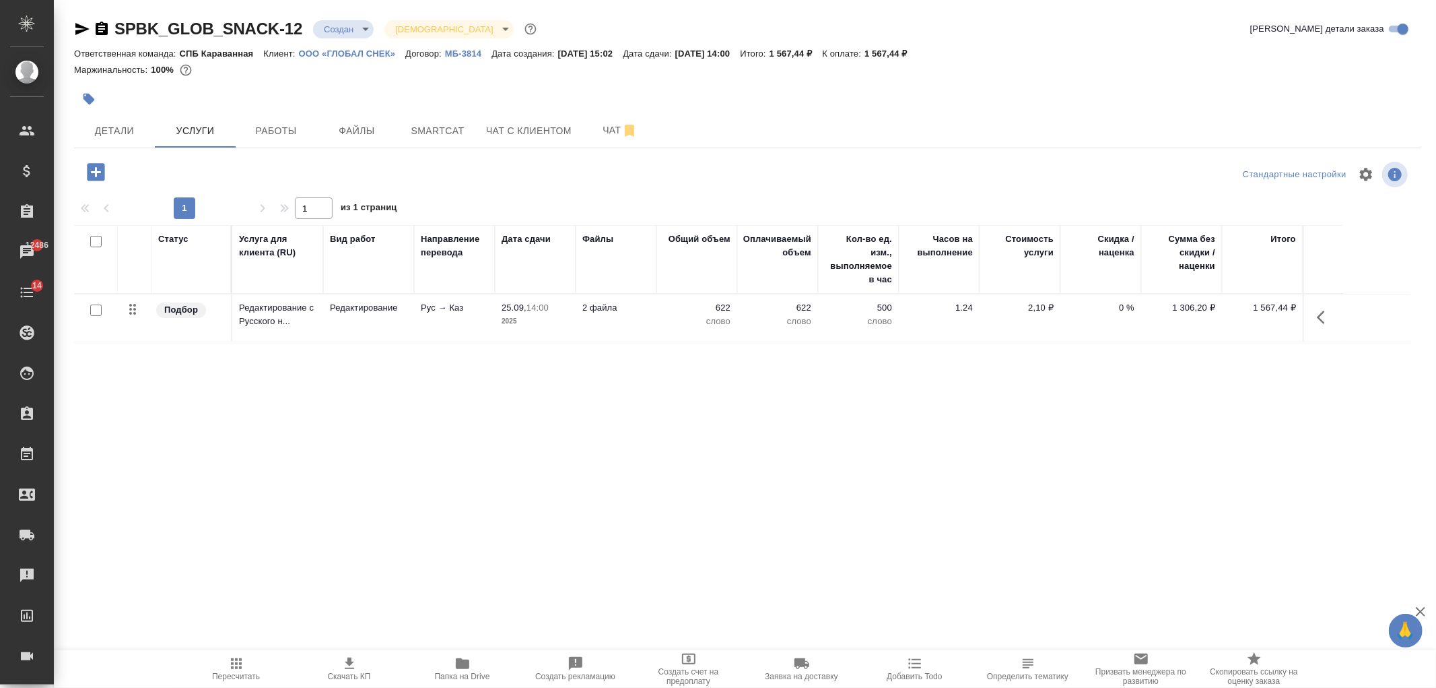
click at [116, 148] on div "SPBK_GLOB_SNACK-12 Создан new Святая троица holyTrinity Кратко детали заказа От…" at bounding box center [748, 274] width 1362 height 549
click at [116, 131] on span "Детали" at bounding box center [114, 131] width 65 height 17
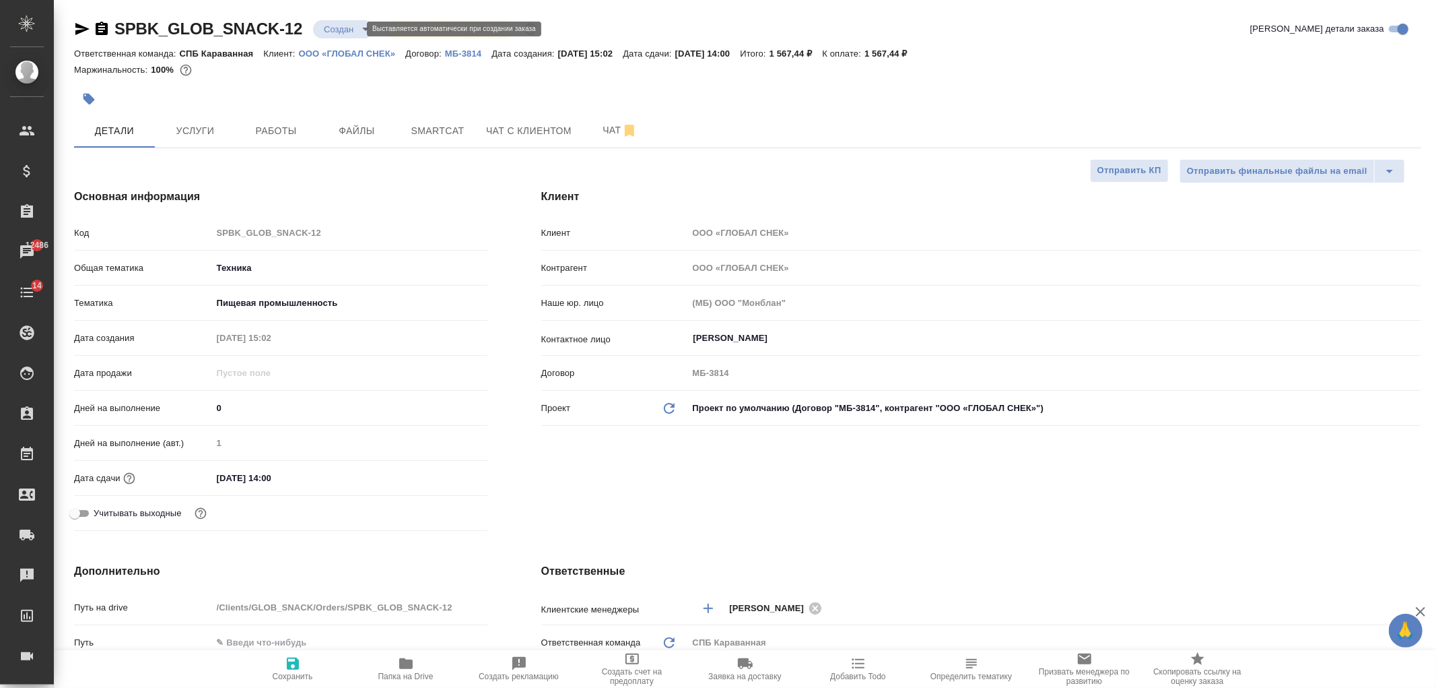
click at [347, 32] on body "🙏 .cls-1 fill:#fff; AWATERA Ivanova Arina Клиенты Спецификации Заказы 12486 Чат…" at bounding box center [718, 344] width 1436 height 688
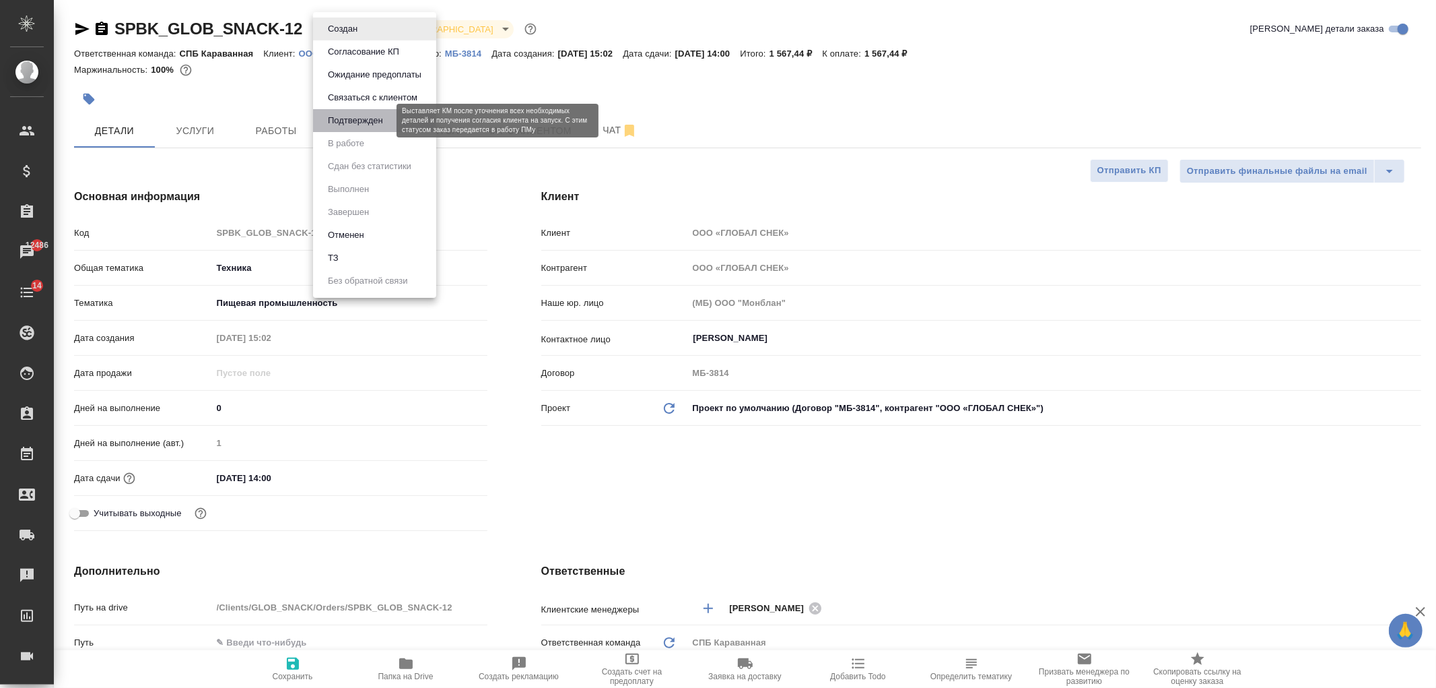
click at [370, 118] on button "Подтвержден" at bounding box center [355, 120] width 63 height 15
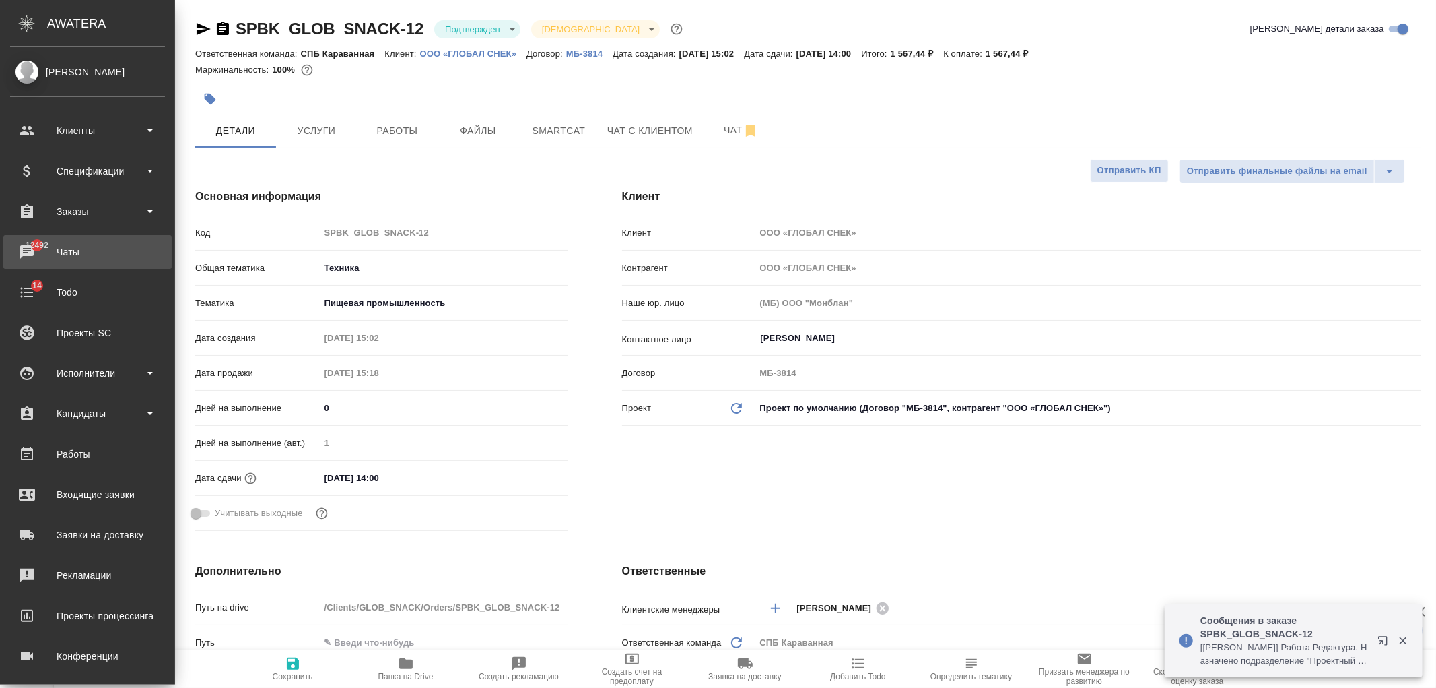
click at [73, 251] on div "Чаты" at bounding box center [87, 252] width 155 height 20
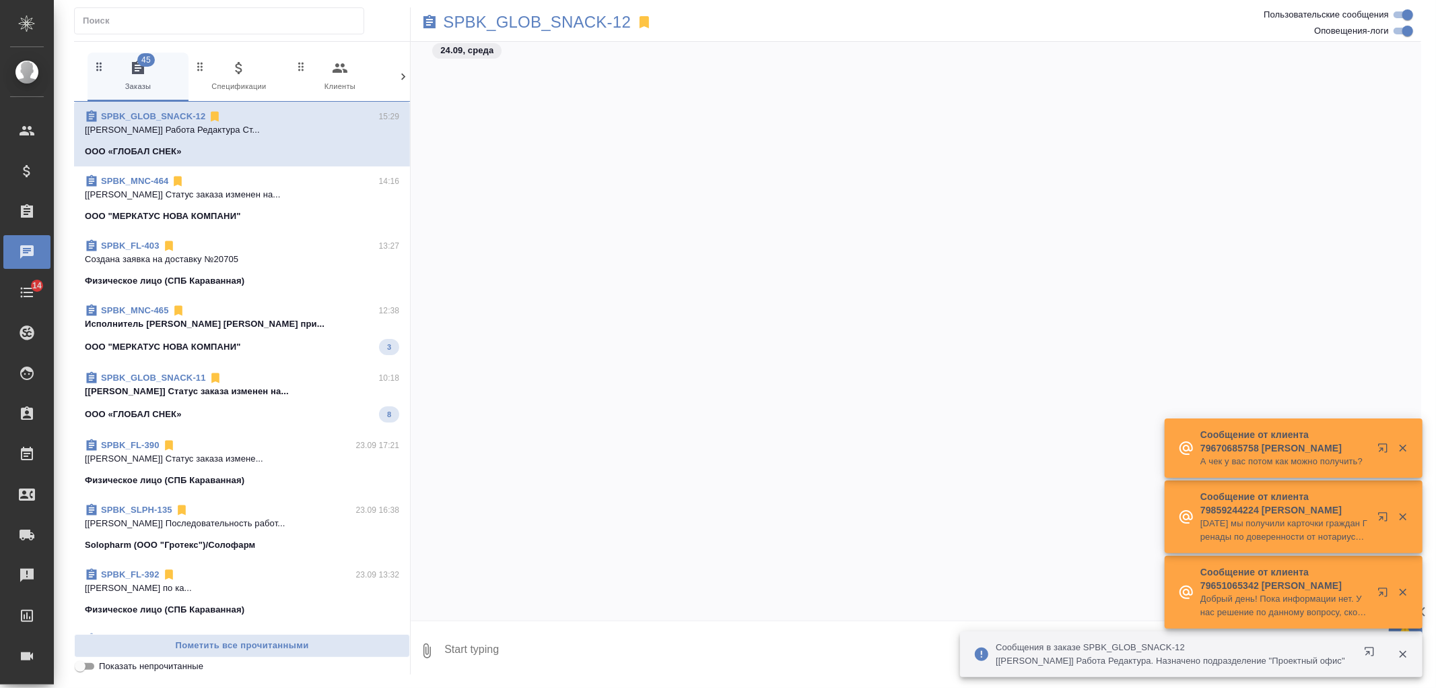
scroll to position [687, 0]
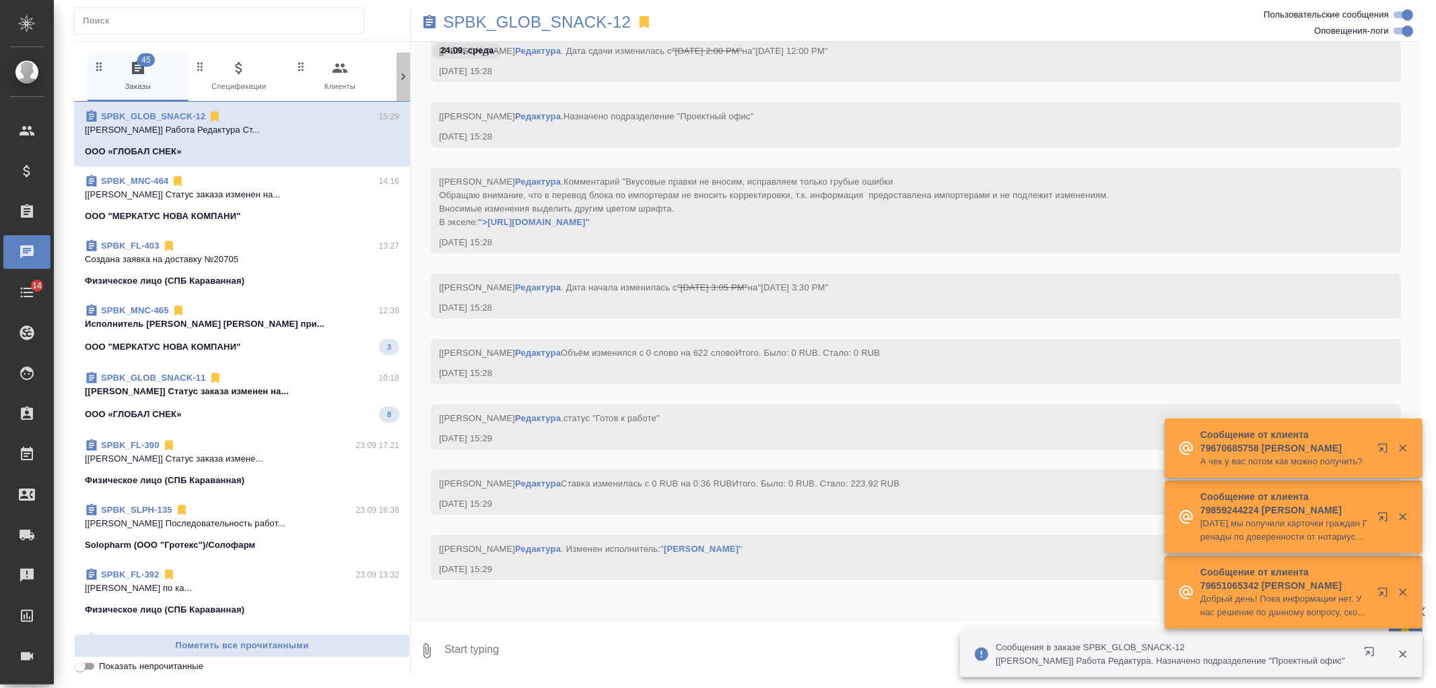
click at [397, 84] on div at bounding box center [403, 77] width 13 height 48
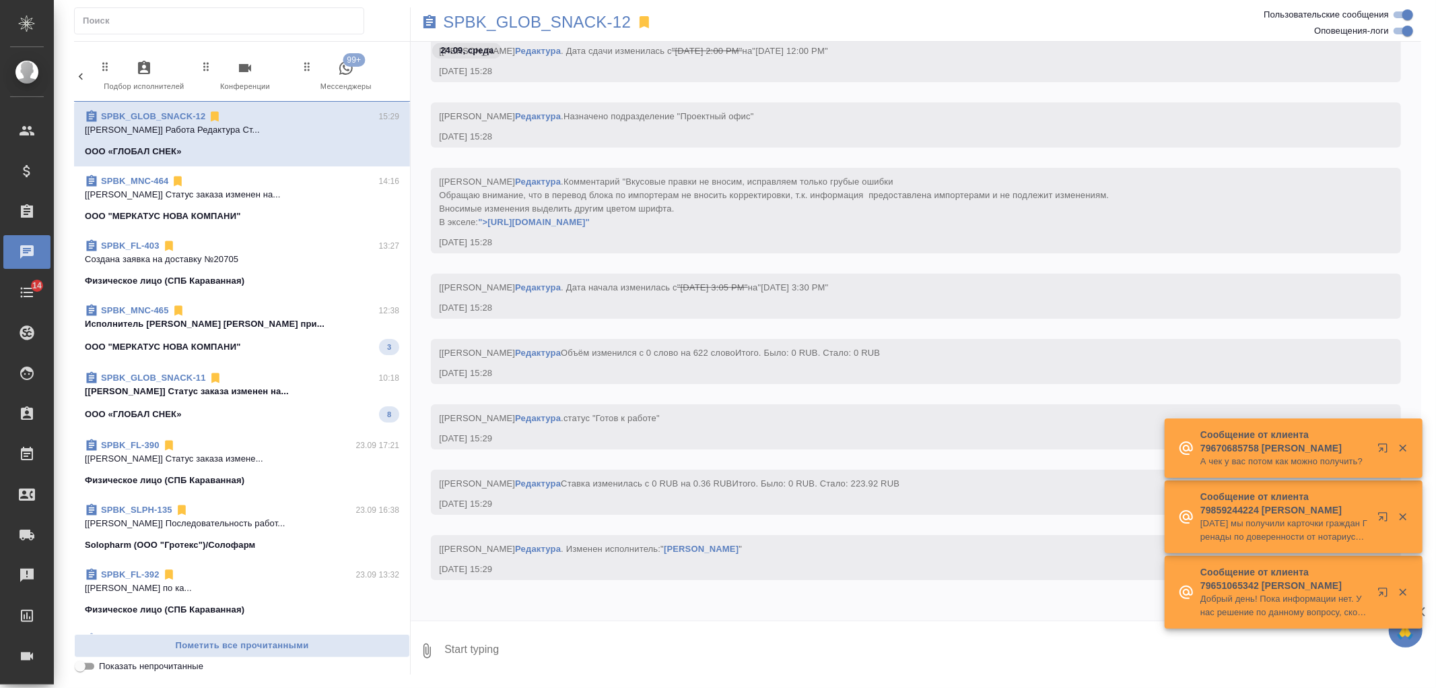
click at [362, 78] on span "99+ Мессенджеры" at bounding box center [346, 76] width 90 height 33
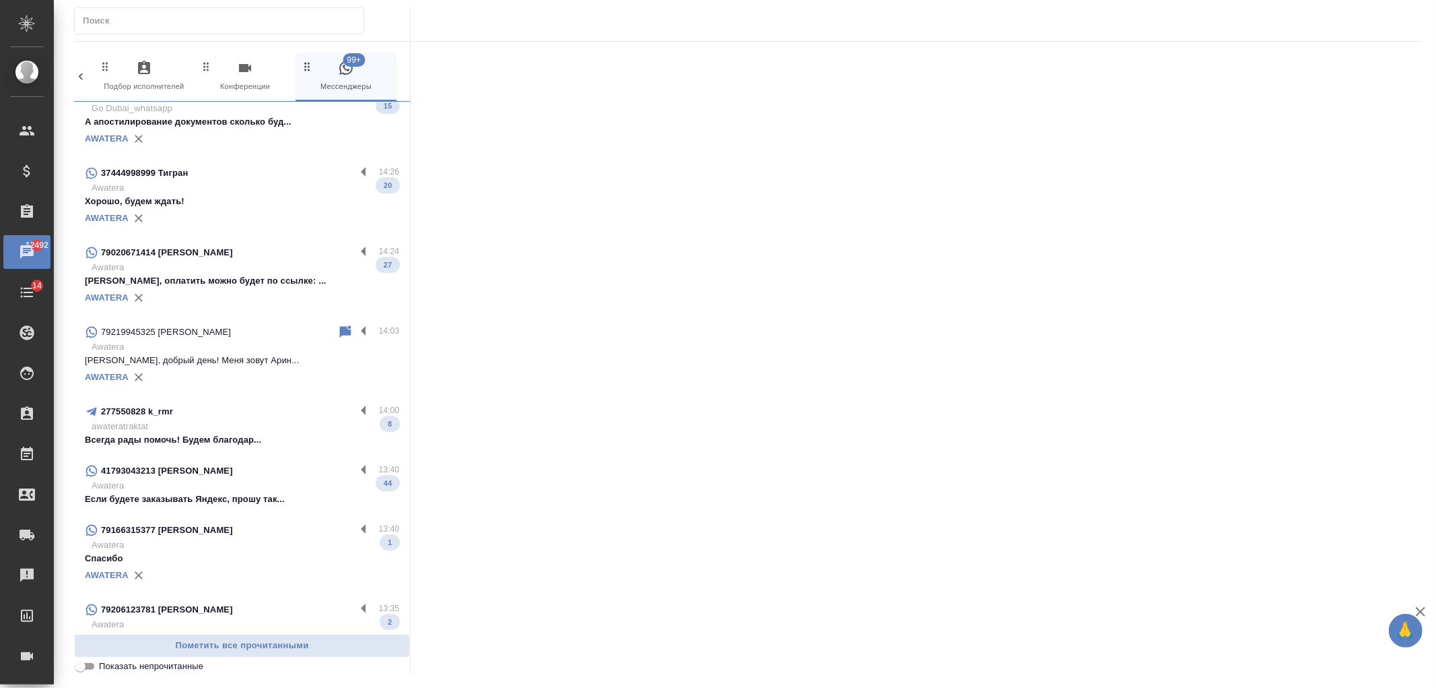
scroll to position [0, 0]
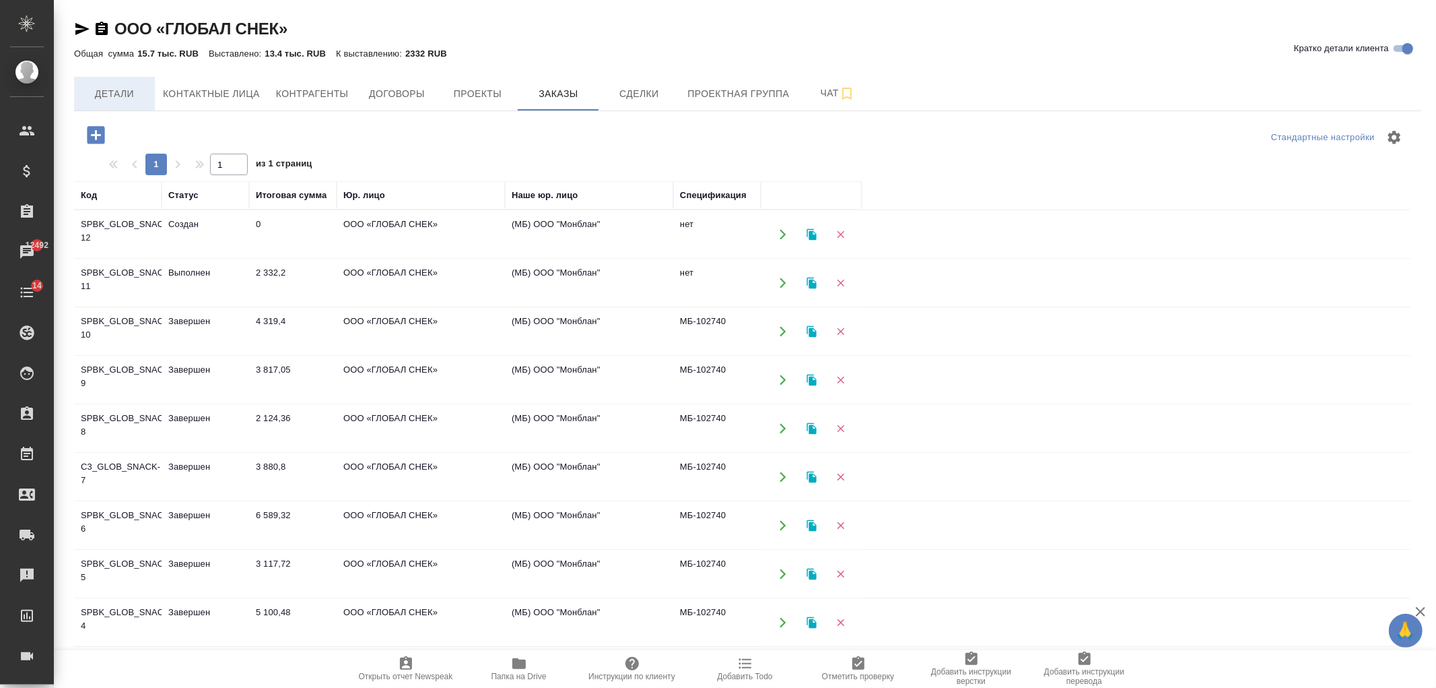
click at [93, 94] on span "Детали" at bounding box center [114, 94] width 65 height 17
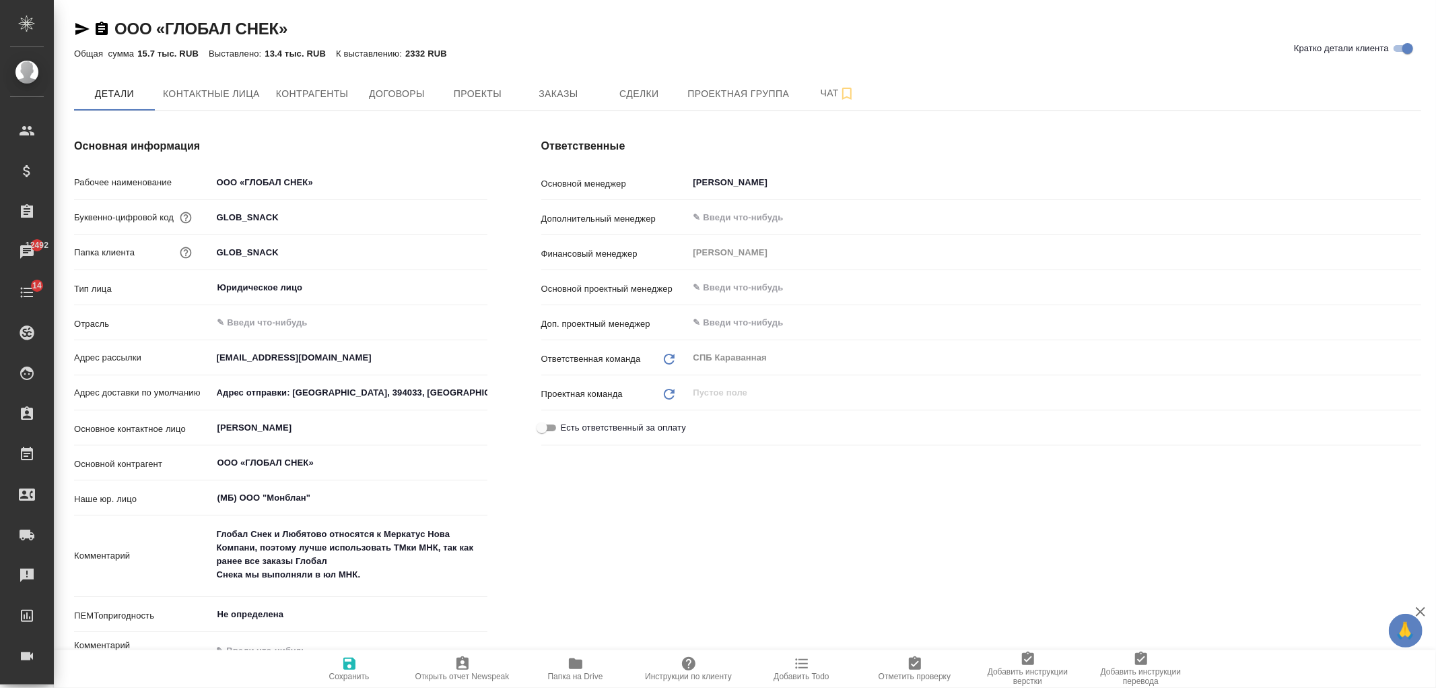
click at [886, 523] on div "Ответственные Основной менеджер Иванова Арина ​ Дополнительный менеджер ​ Финан…" at bounding box center [981, 408] width 934 height 594
type textarea "x"
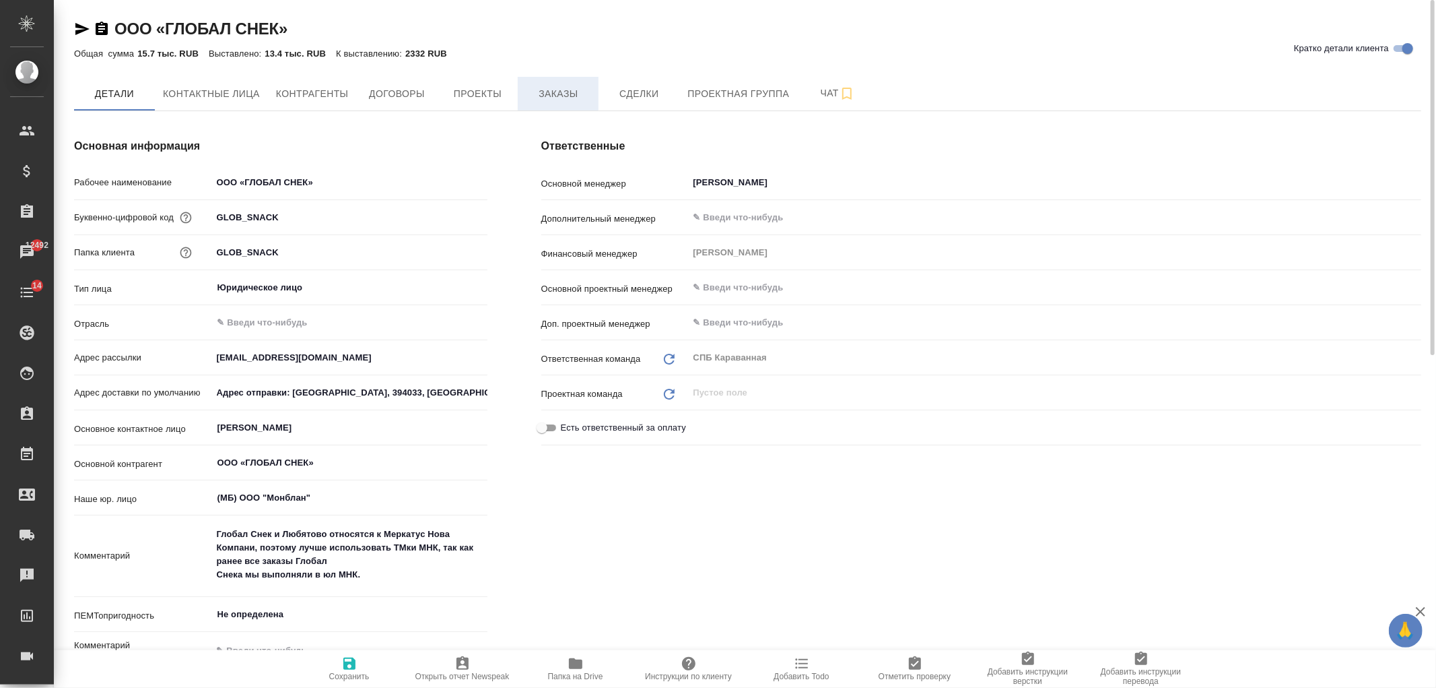
click at [557, 79] on button "Заказы" at bounding box center [558, 94] width 81 height 34
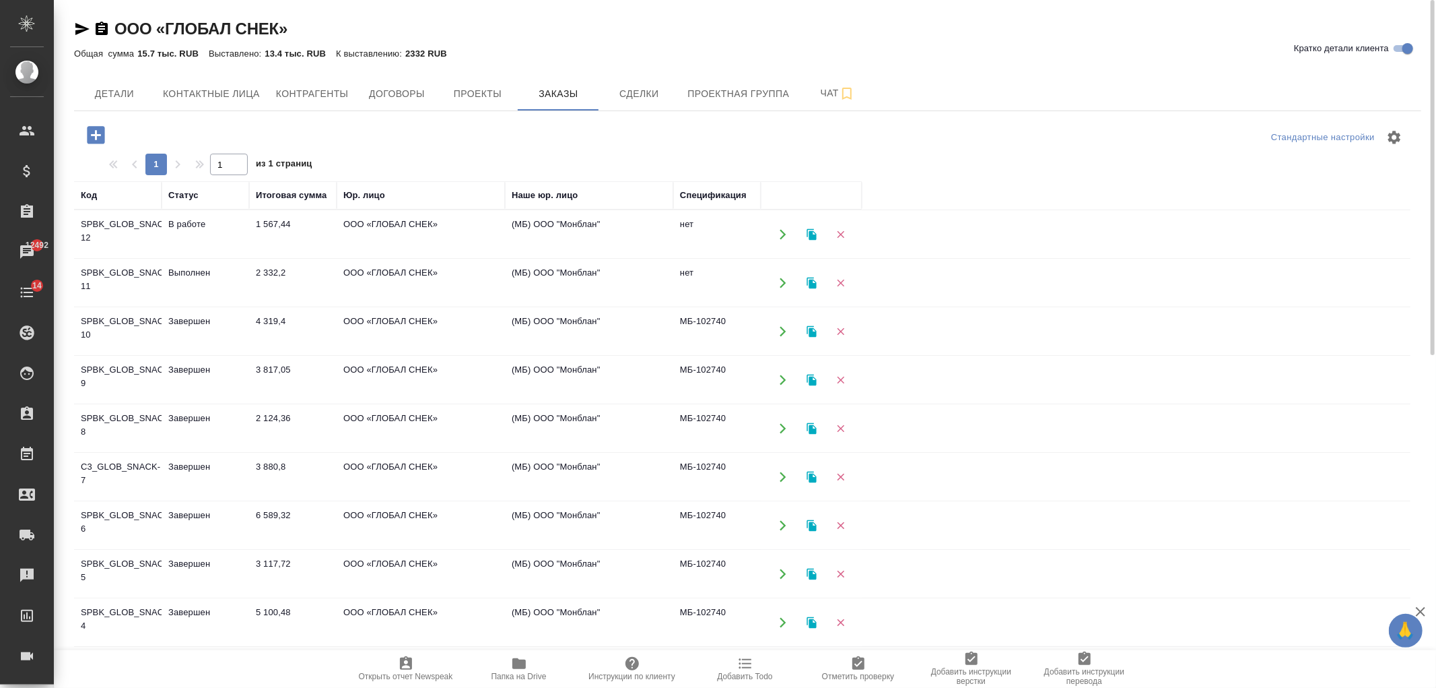
click at [405, 279] on td "ООО «ГЛОБАЛ СНЕК»" at bounding box center [421, 282] width 168 height 47
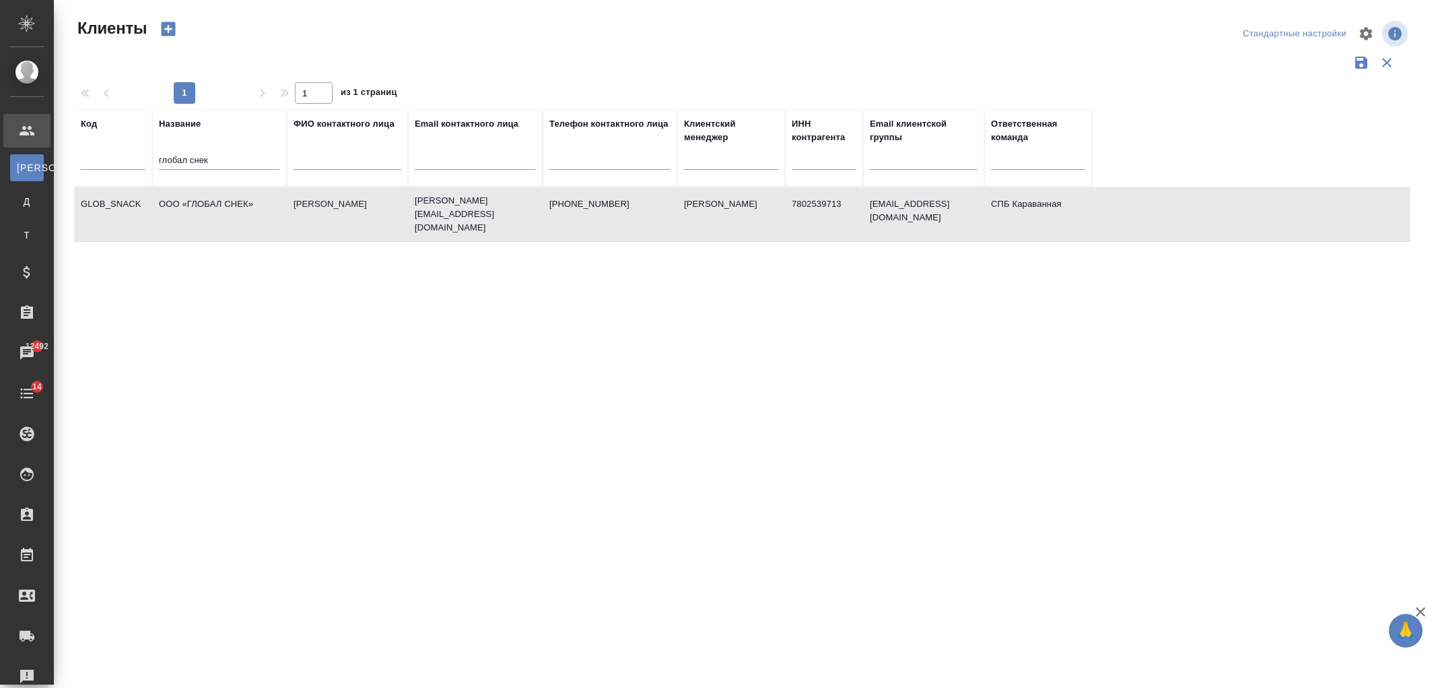
select select "RU"
drag, startPoint x: 257, startPoint y: 160, endPoint x: 85, endPoint y: 143, distance: 173.2
click at [86, 143] on tr "Код Название глобал снек ФИО контактного лица Email контактного лица Телефон ко…" at bounding box center [583, 148] width 1018 height 77
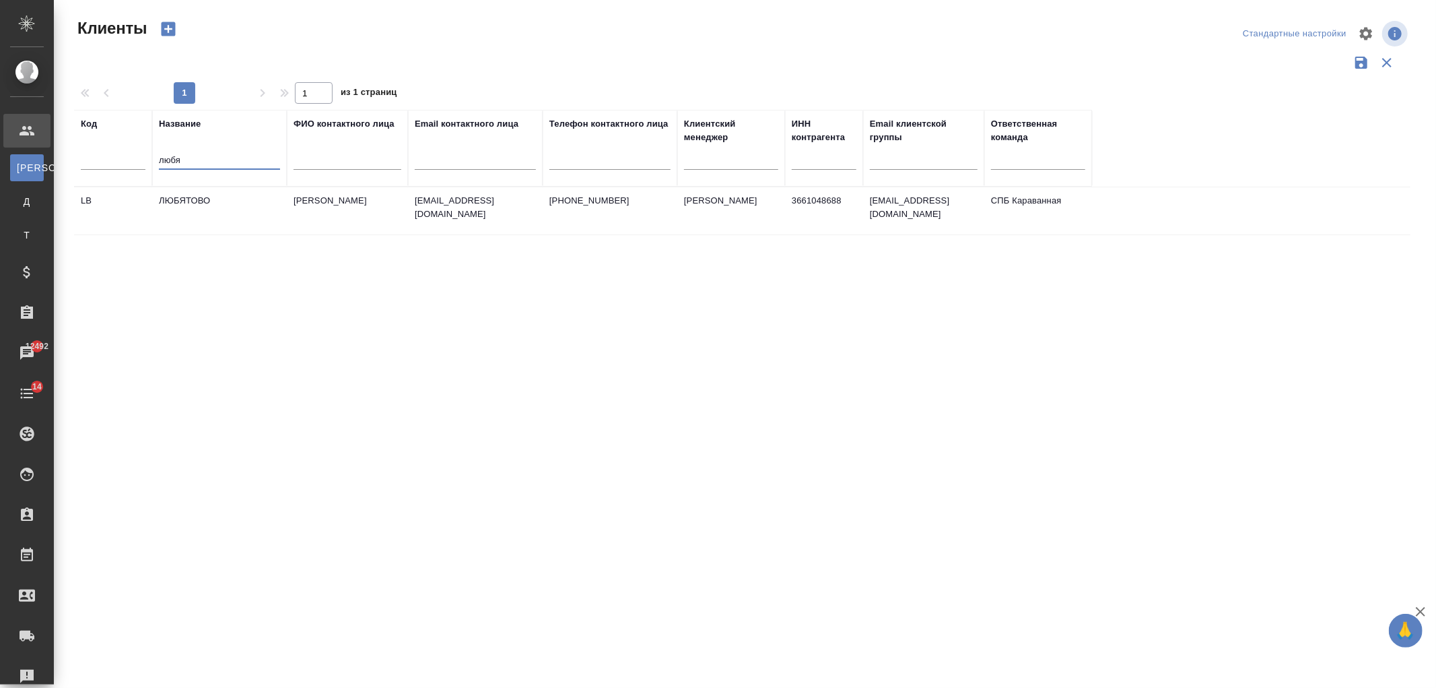
type input "любя"
click at [306, 213] on td "[PERSON_NAME]" at bounding box center [347, 210] width 121 height 47
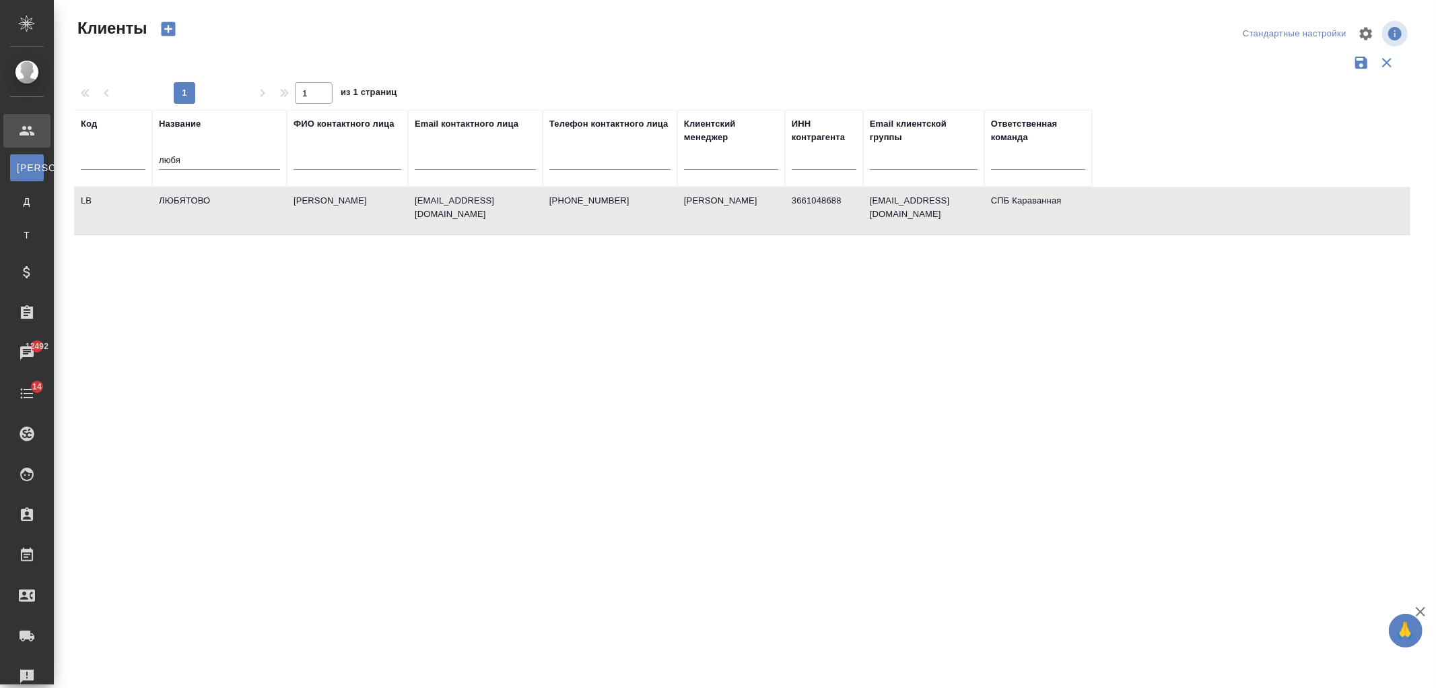
click at [306, 213] on td "[PERSON_NAME]" at bounding box center [347, 210] width 121 height 47
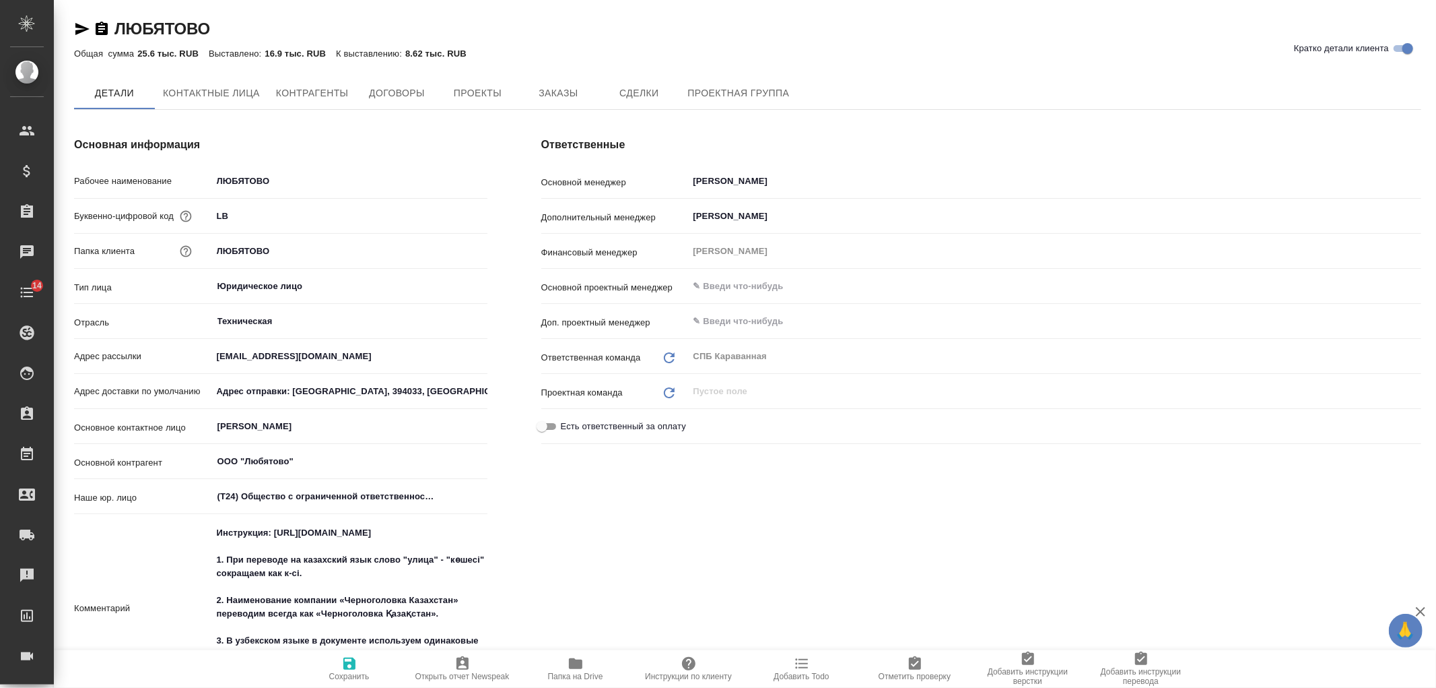
type textarea "x"
click at [815, 555] on div "Ответственные Основной менеджер [PERSON_NAME] ​ Дополнительный менеджер [PERSON…" at bounding box center [981, 462] width 934 height 702
type textarea "x"
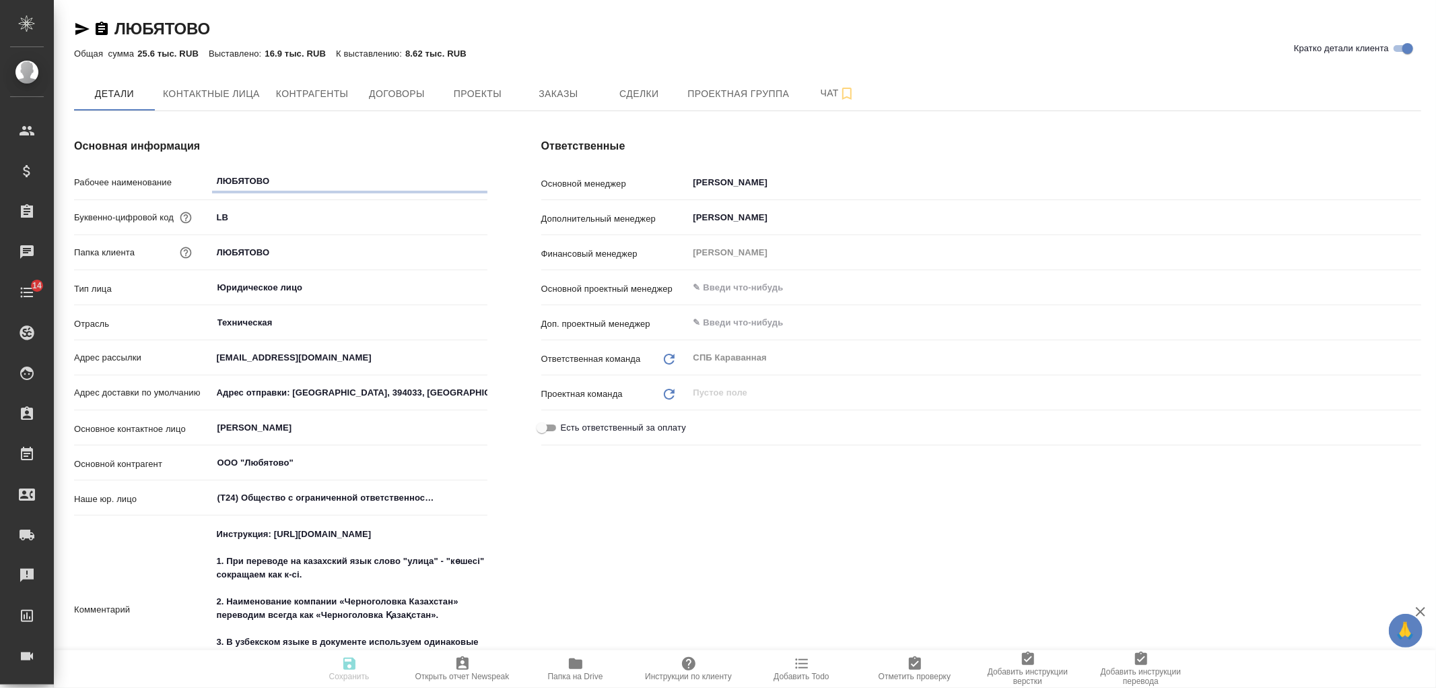
type textarea "x"
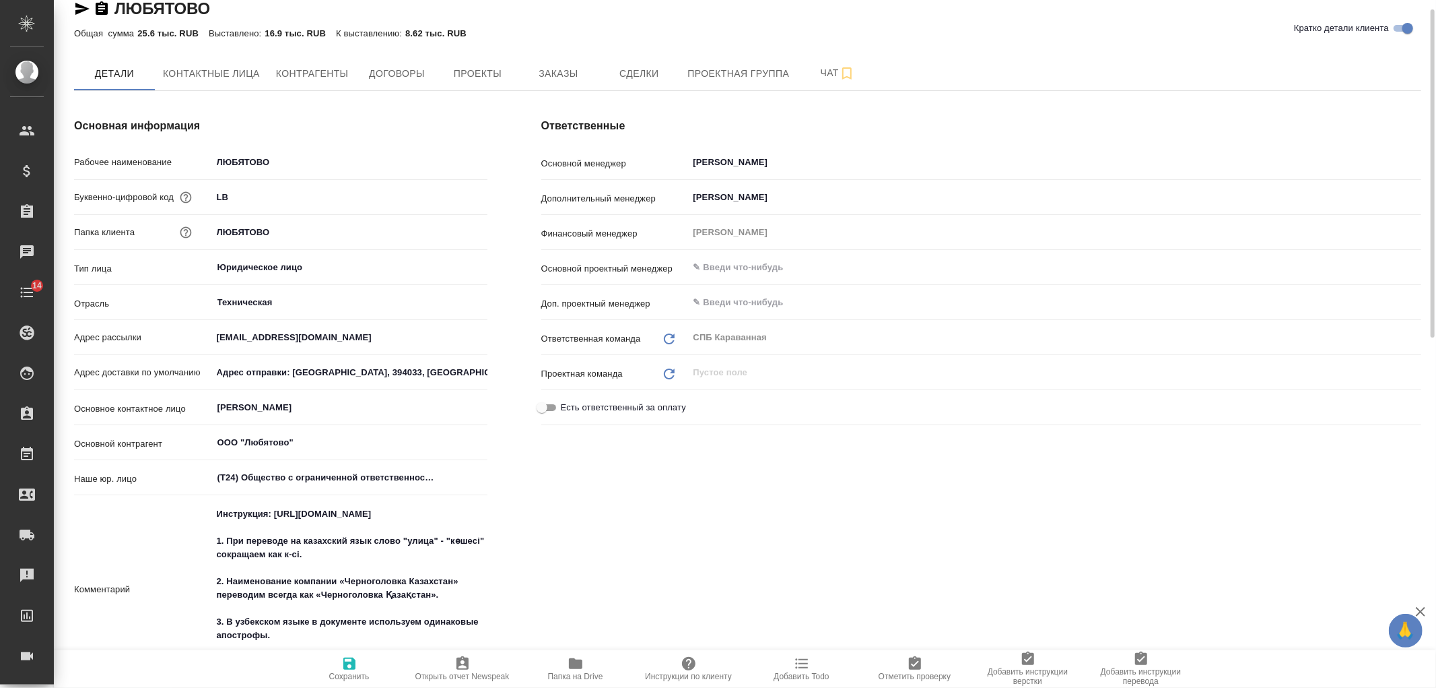
type textarea "x"
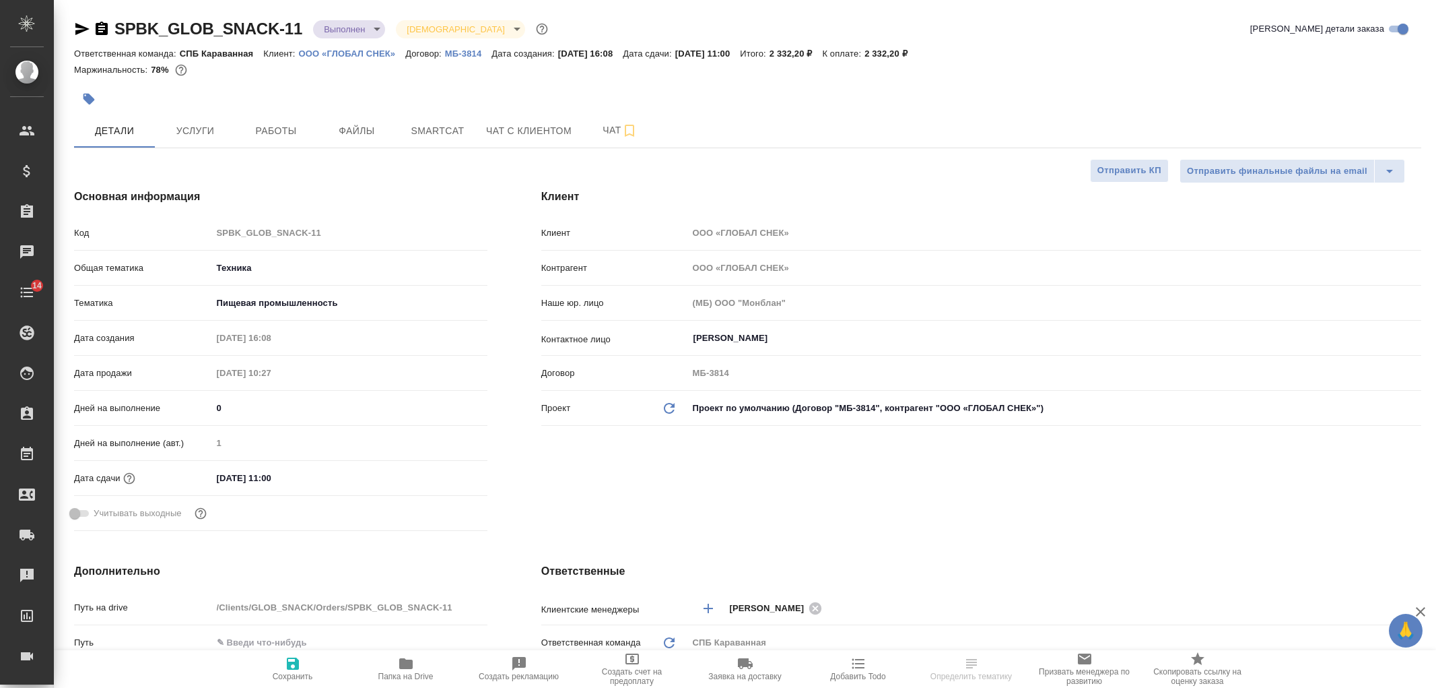
select select "RU"
type textarea "x"
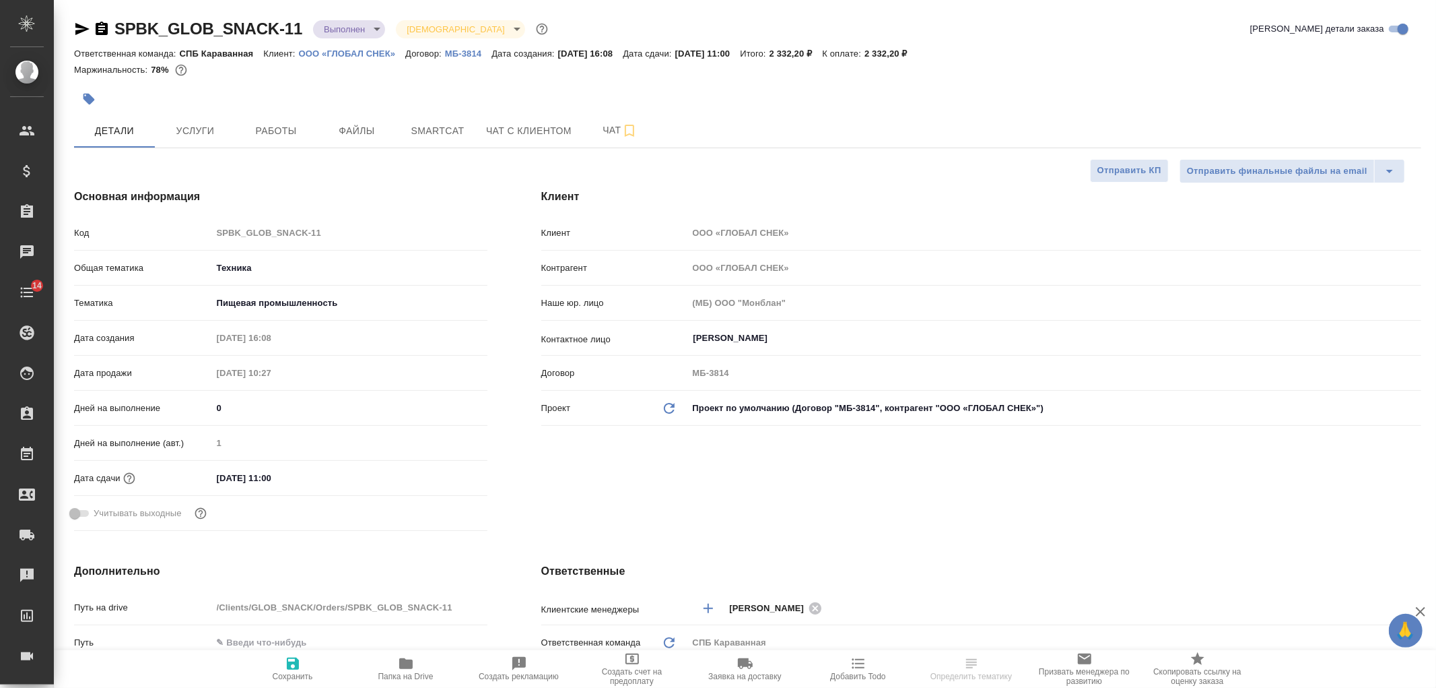
type textarea "x"
click at [1007, 517] on div "Клиент Клиент ООО «ГЛОБАЛ СНЕК» Контрагент ООО «ГЛОБАЛ СНЕК» Наше юр. лицо (МБ)…" at bounding box center [981, 362] width 934 height 401
type textarea "x"
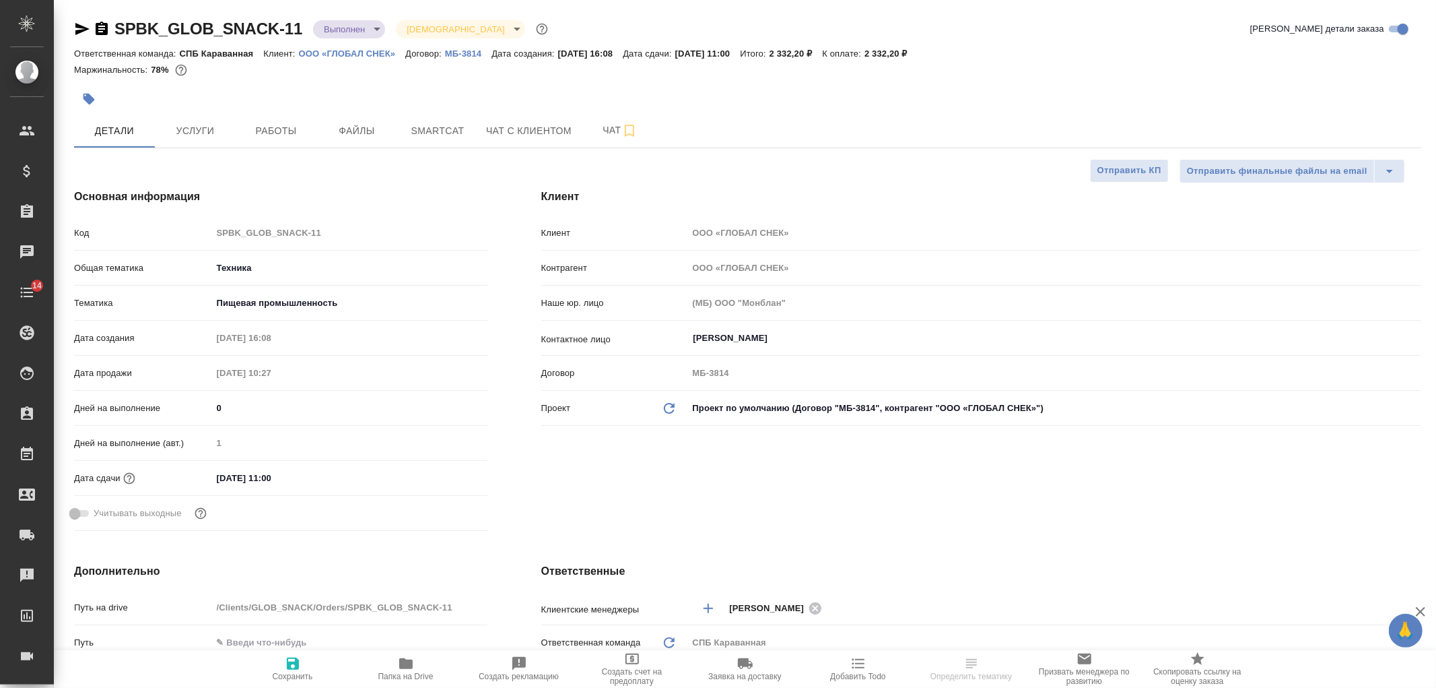
type textarea "x"
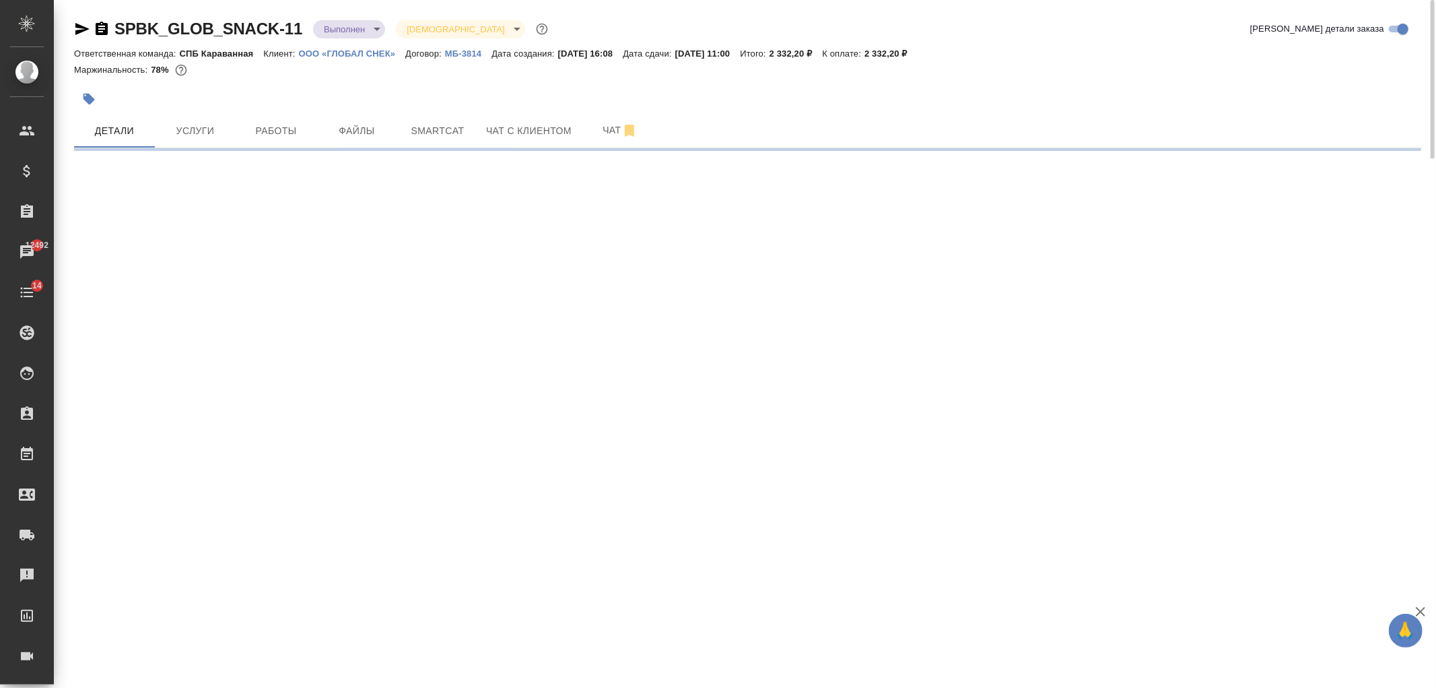
select select "RU"
